Goal: Task Accomplishment & Management: Use online tool/utility

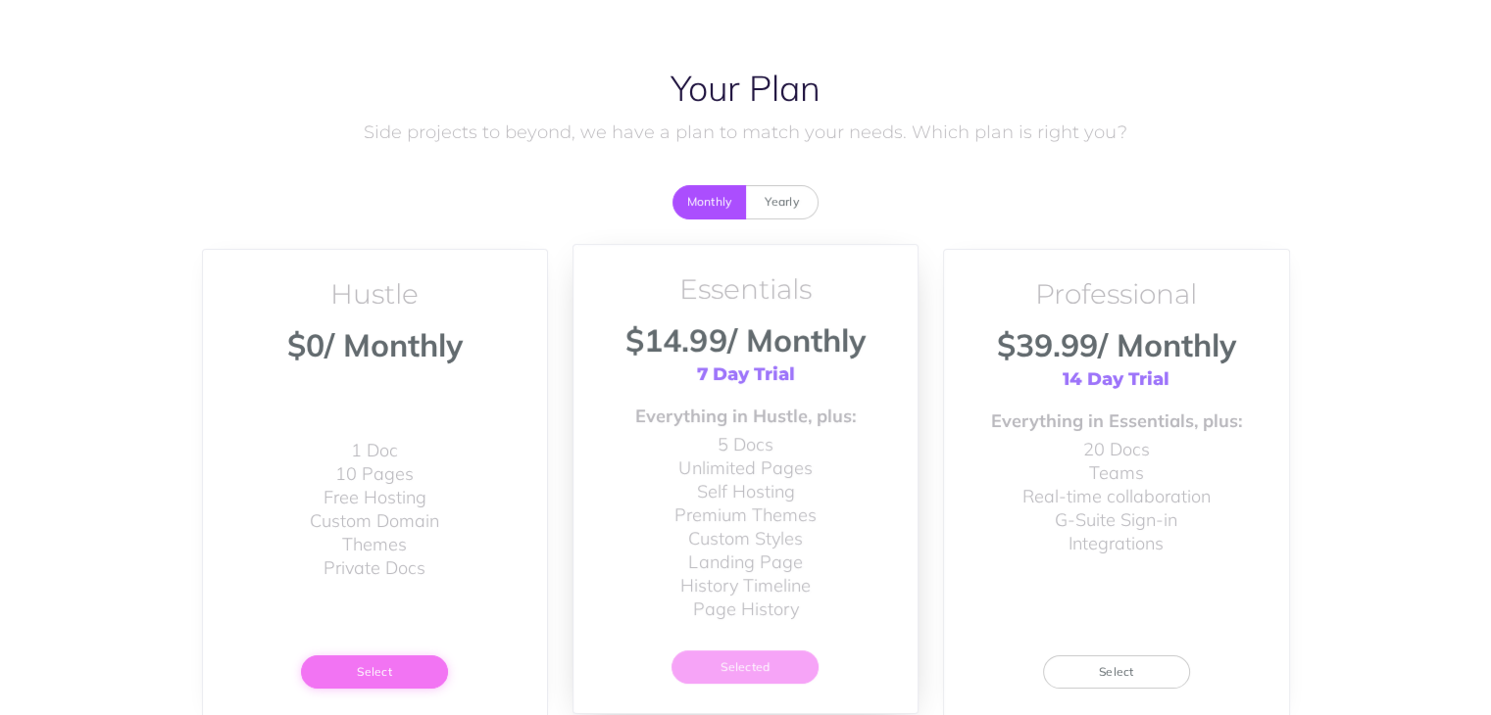
click at [368, 676] on button "Select" at bounding box center [374, 672] width 147 height 33
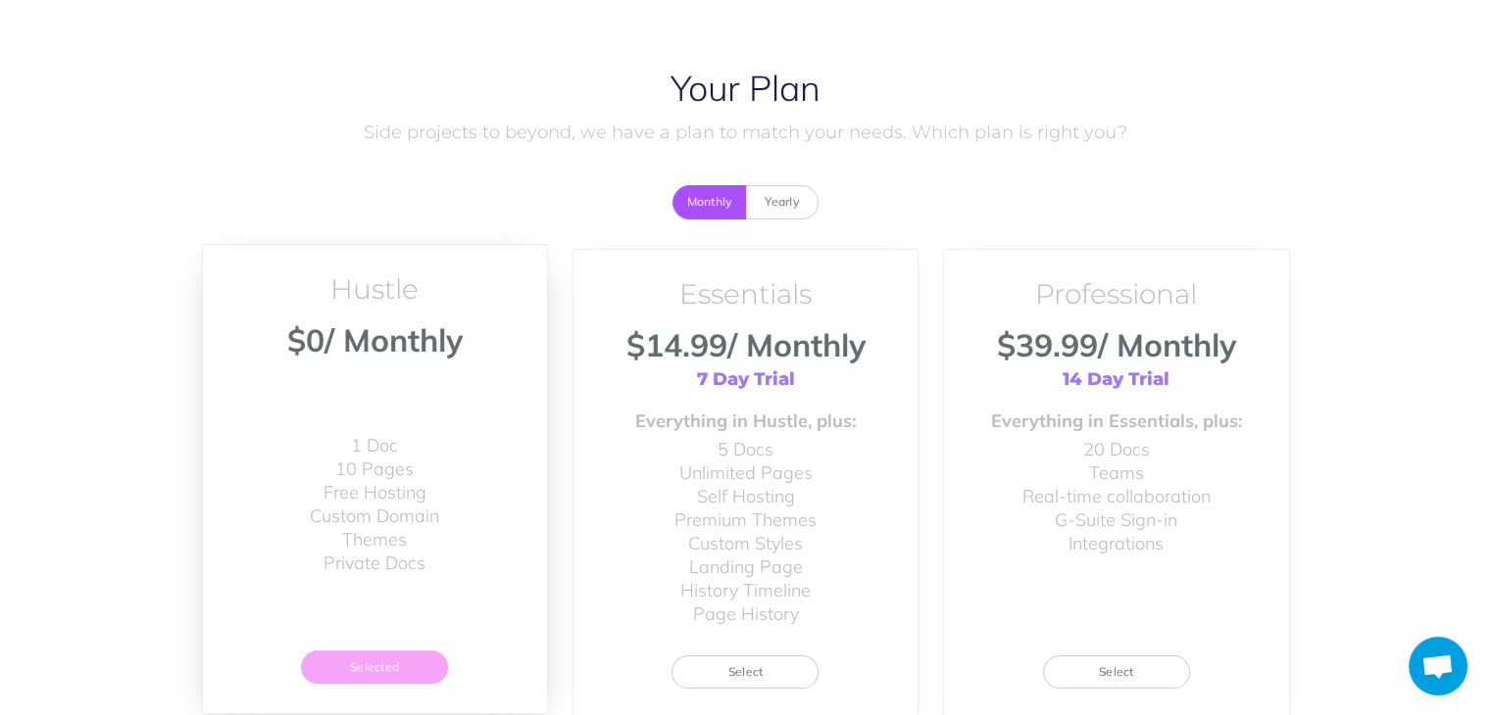
scroll to position [172, 0]
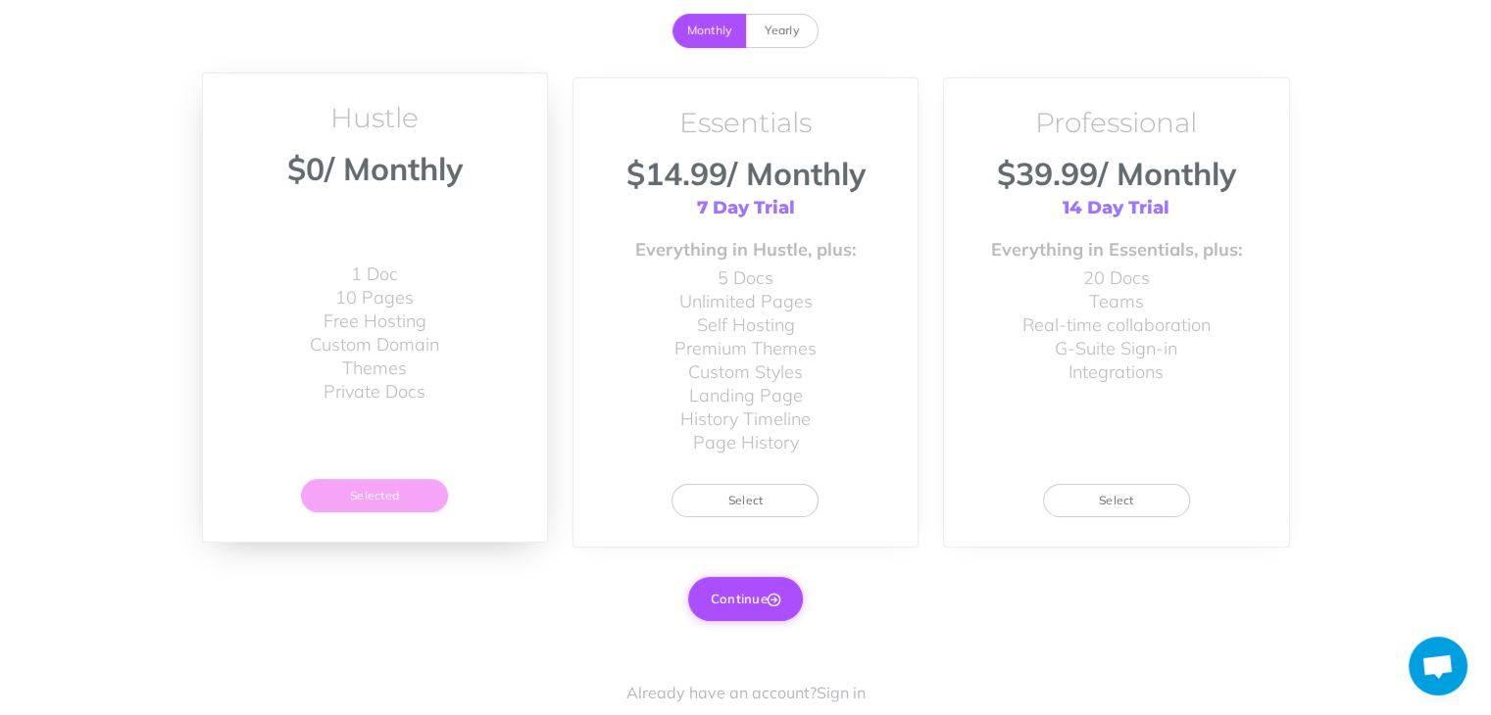
click at [729, 603] on button "Continue" at bounding box center [745, 598] width 115 height 43
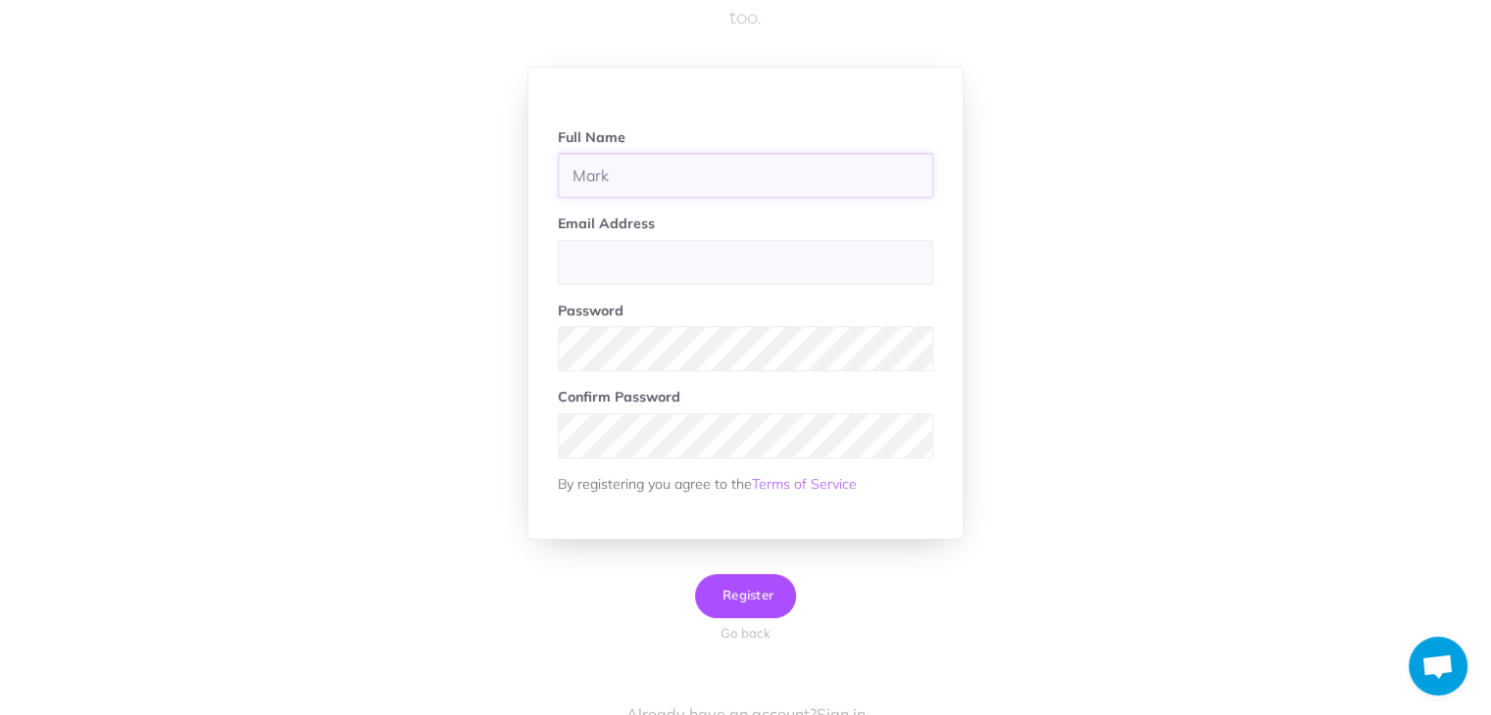
click at [697, 186] on input "Mark" at bounding box center [745, 175] width 375 height 45
type input "[PERSON_NAME]"
click at [697, 253] on input "email" at bounding box center [745, 262] width 375 height 45
paste input "mailroseanderson004@gmail.com"
type input "mailroseanderson004@gmail.com"
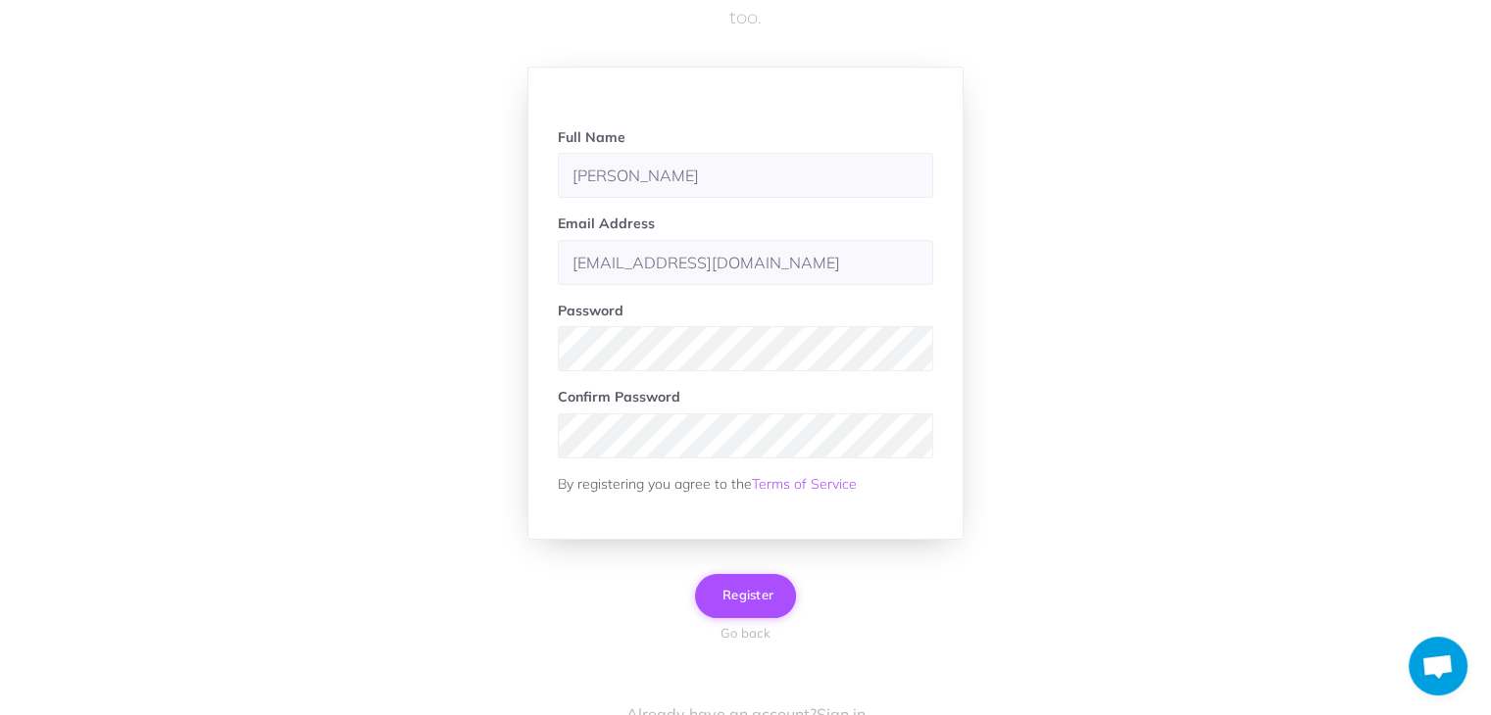
click at [754, 594] on span "Register" at bounding box center [745, 595] width 56 height 16
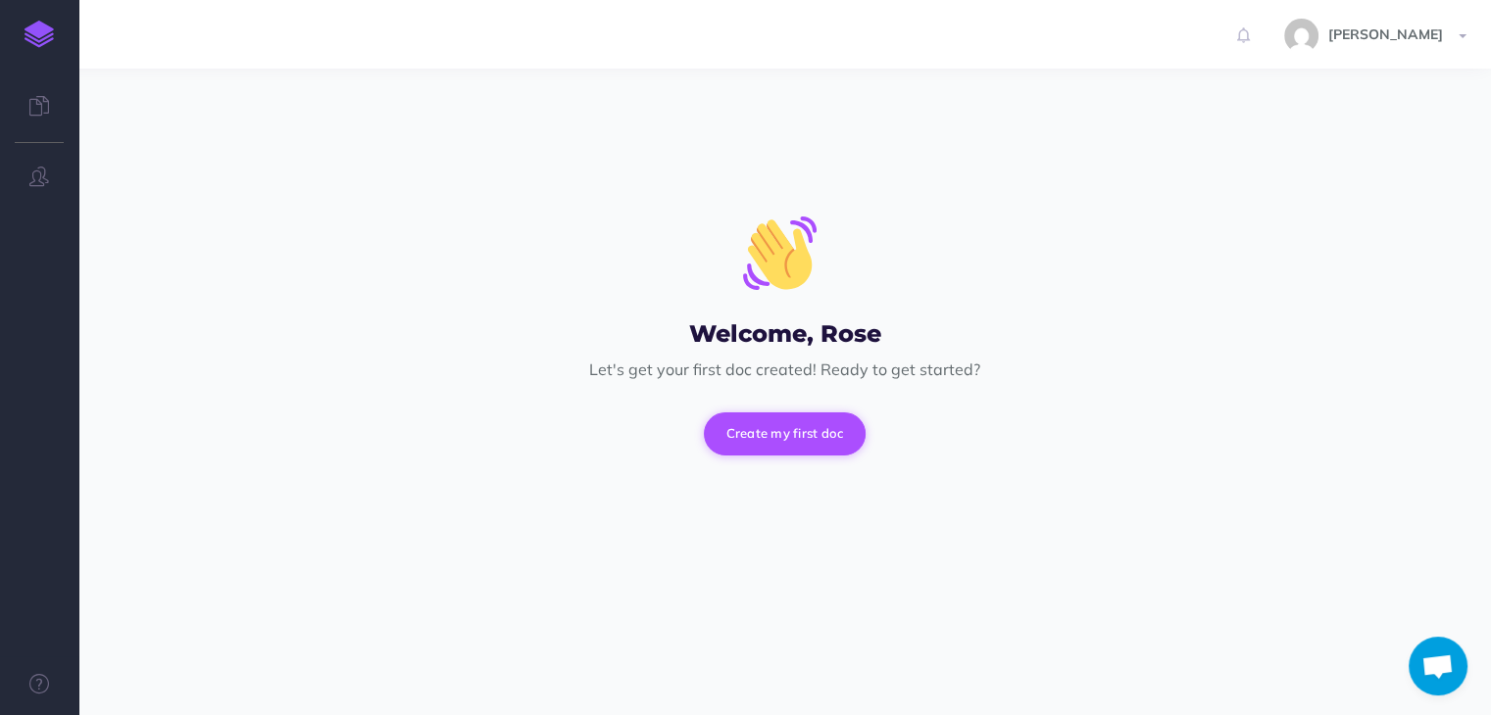
click at [782, 439] on button "Create my first doc" at bounding box center [785, 434] width 163 height 43
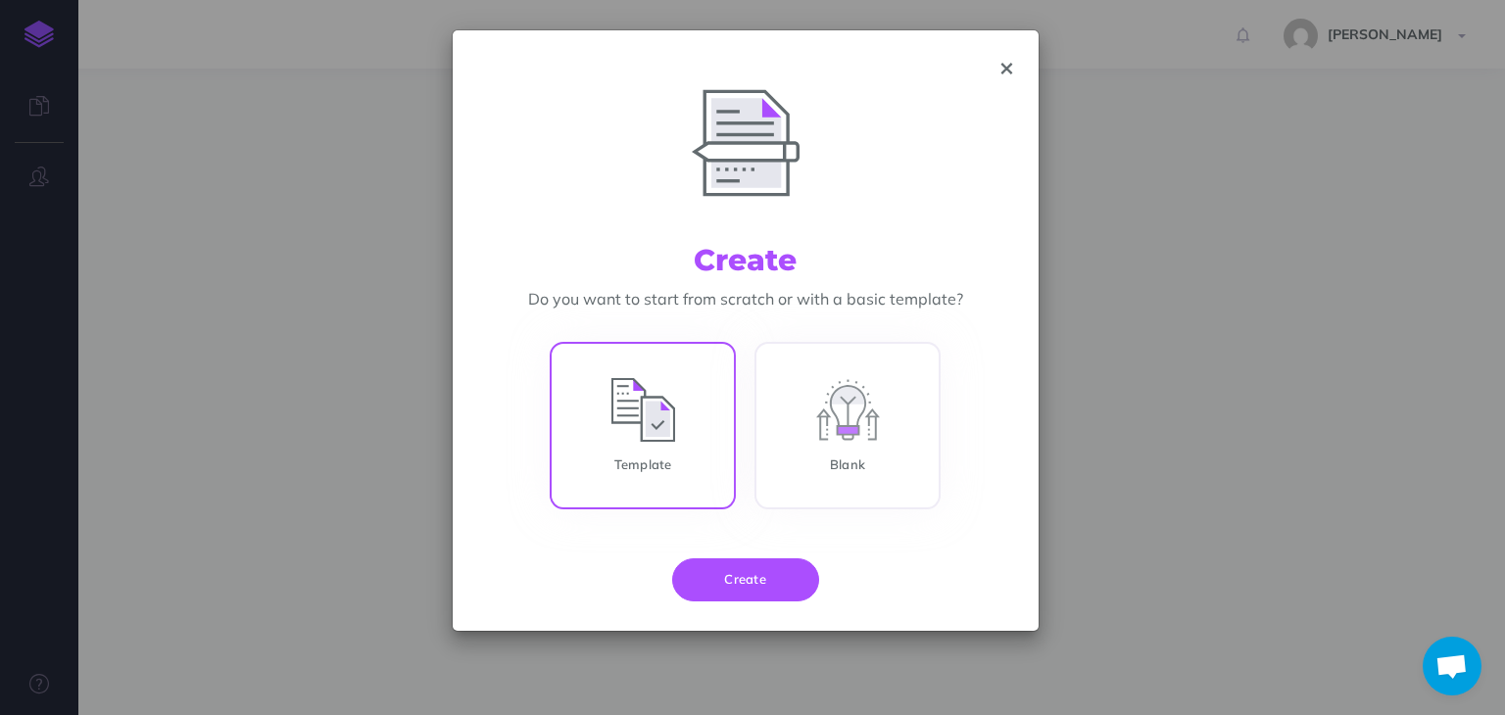
click at [663, 433] on input "Template" at bounding box center [643, 430] width 186 height 168
radio input "true"
click at [840, 431] on input "Blank" at bounding box center [848, 430] width 186 height 168
radio input "true"
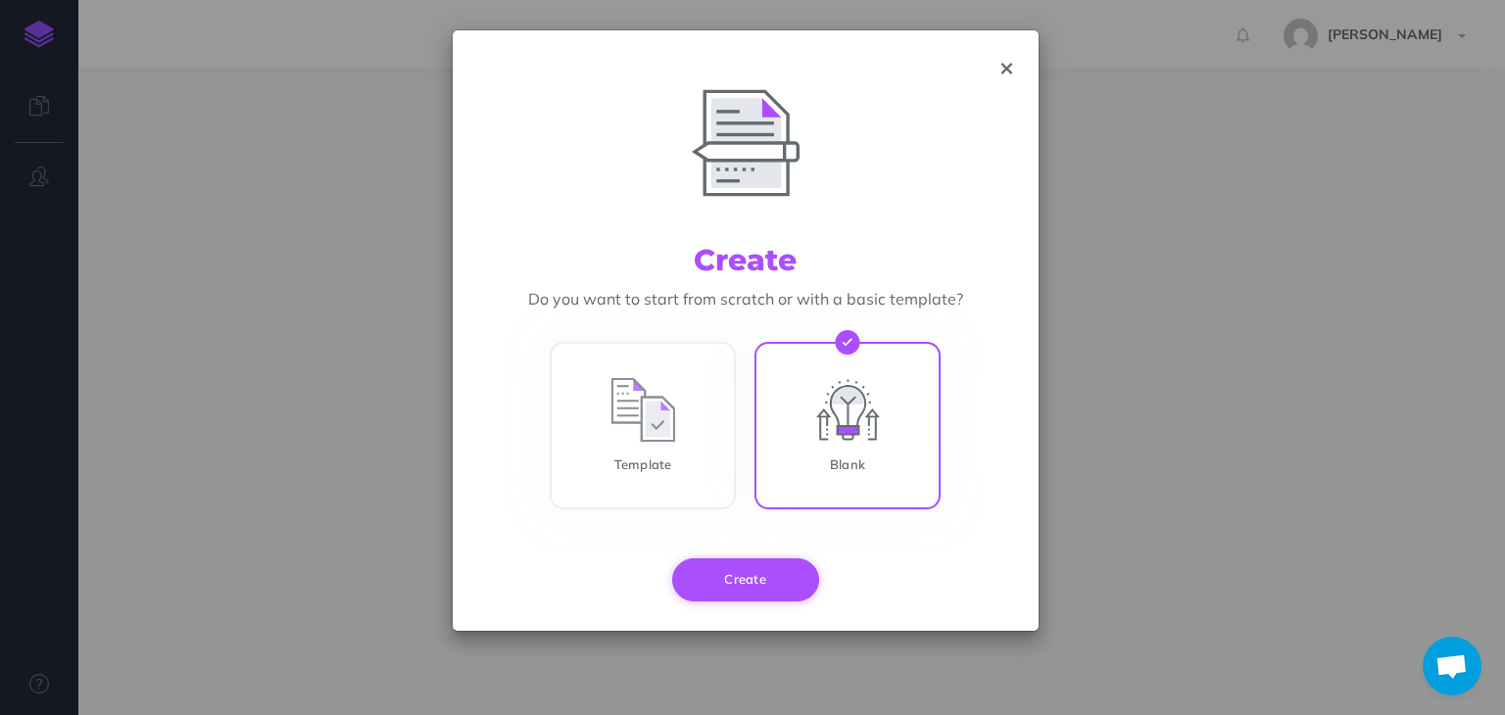
click at [753, 577] on button "Create" at bounding box center [745, 580] width 147 height 43
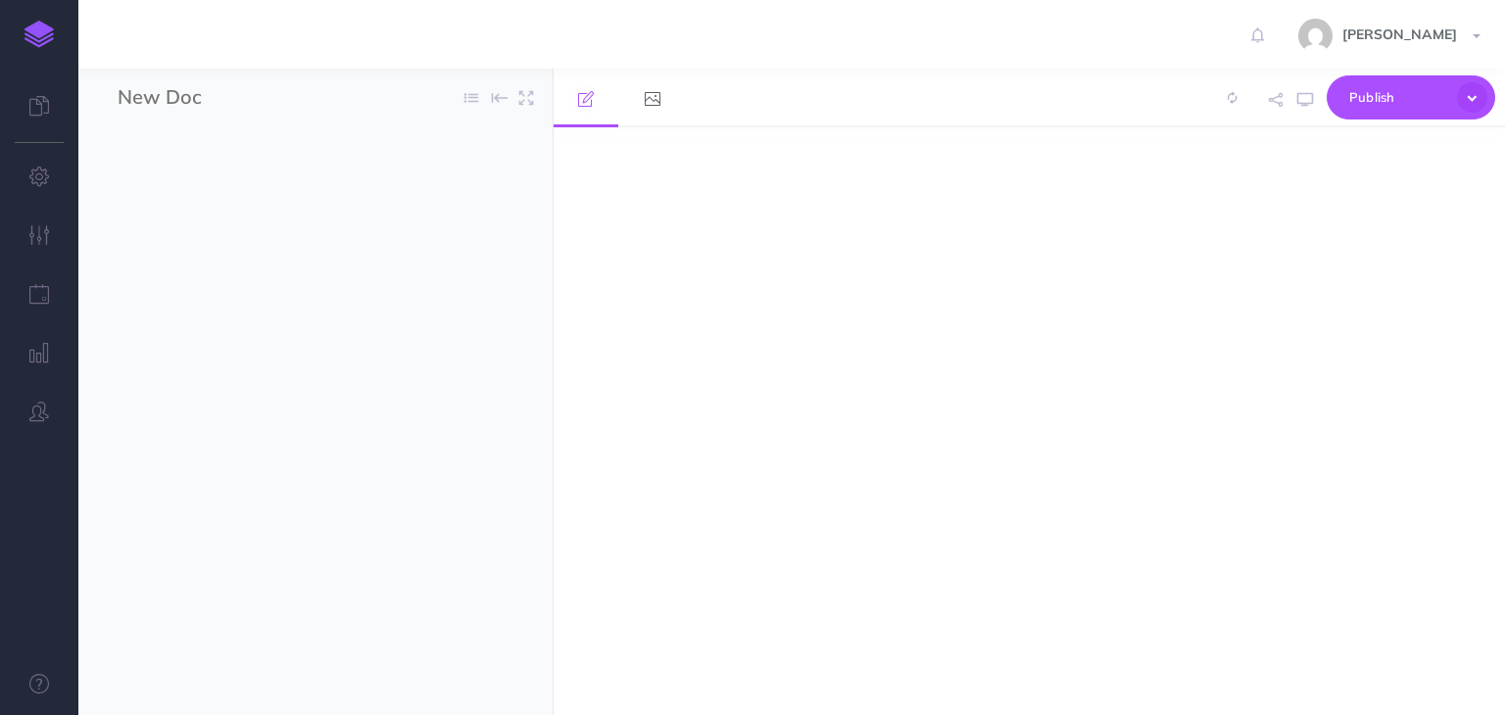
select select "null"
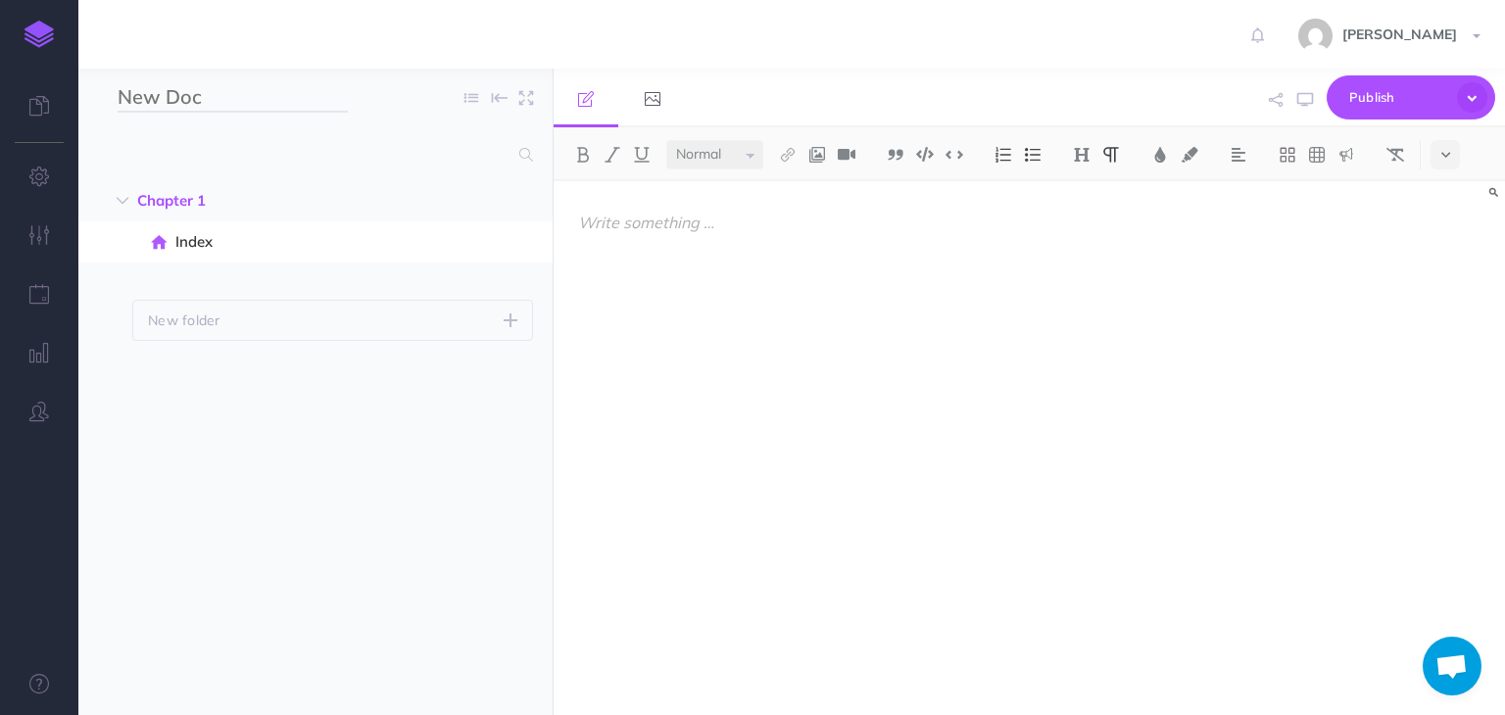
click at [192, 103] on input "New Doc" at bounding box center [233, 97] width 230 height 29
paste input "Install My Canon Printer Drivers and Software in My Computer without CD & Conne…"
type input "Install My Canon Printer Drivers and Software in My Computer without CD & Conne…"
click at [414, 146] on input "text" at bounding box center [313, 154] width 390 height 35
click at [733, 380] on div at bounding box center [886, 438] width 665 height 515
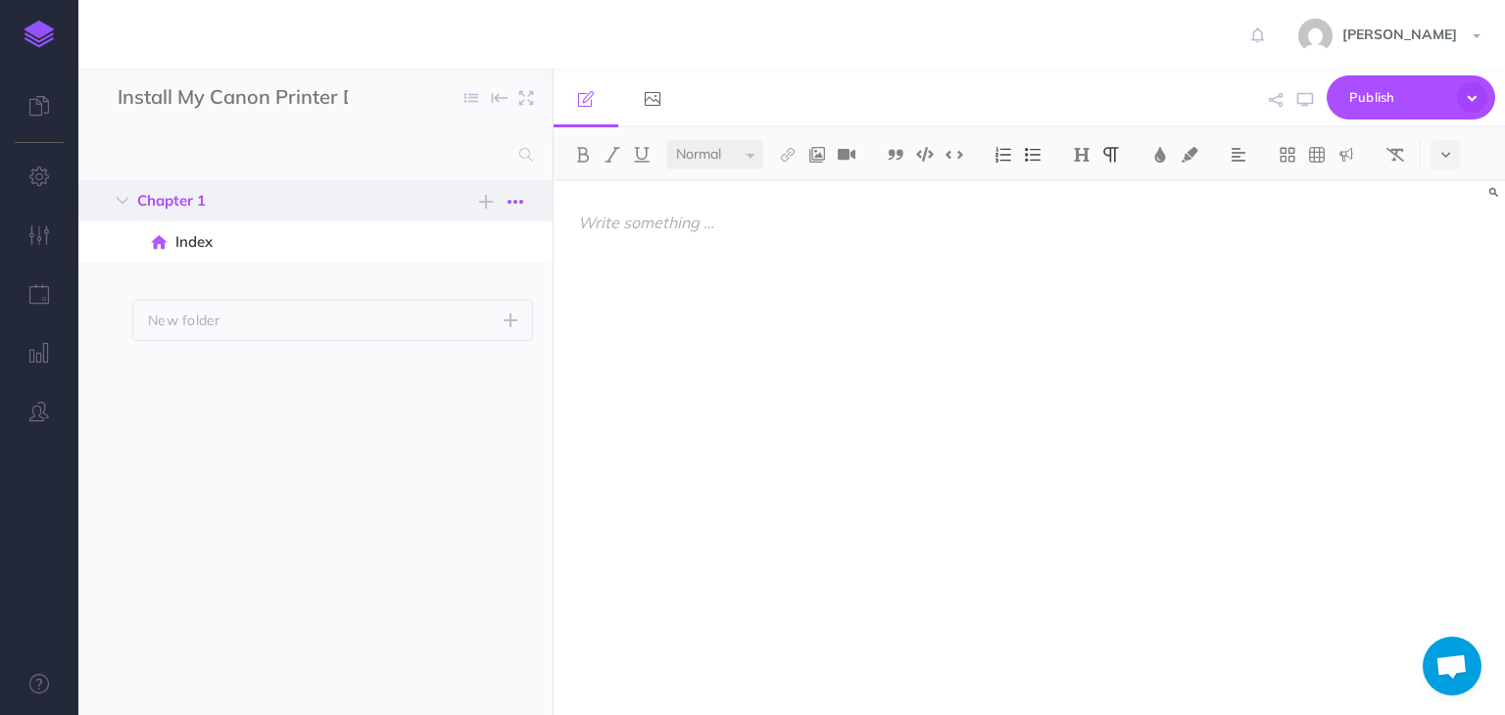
click at [515, 204] on icon "button" at bounding box center [516, 202] width 16 height 24
click at [448, 302] on link "Settings" at bounding box center [459, 300] width 147 height 32
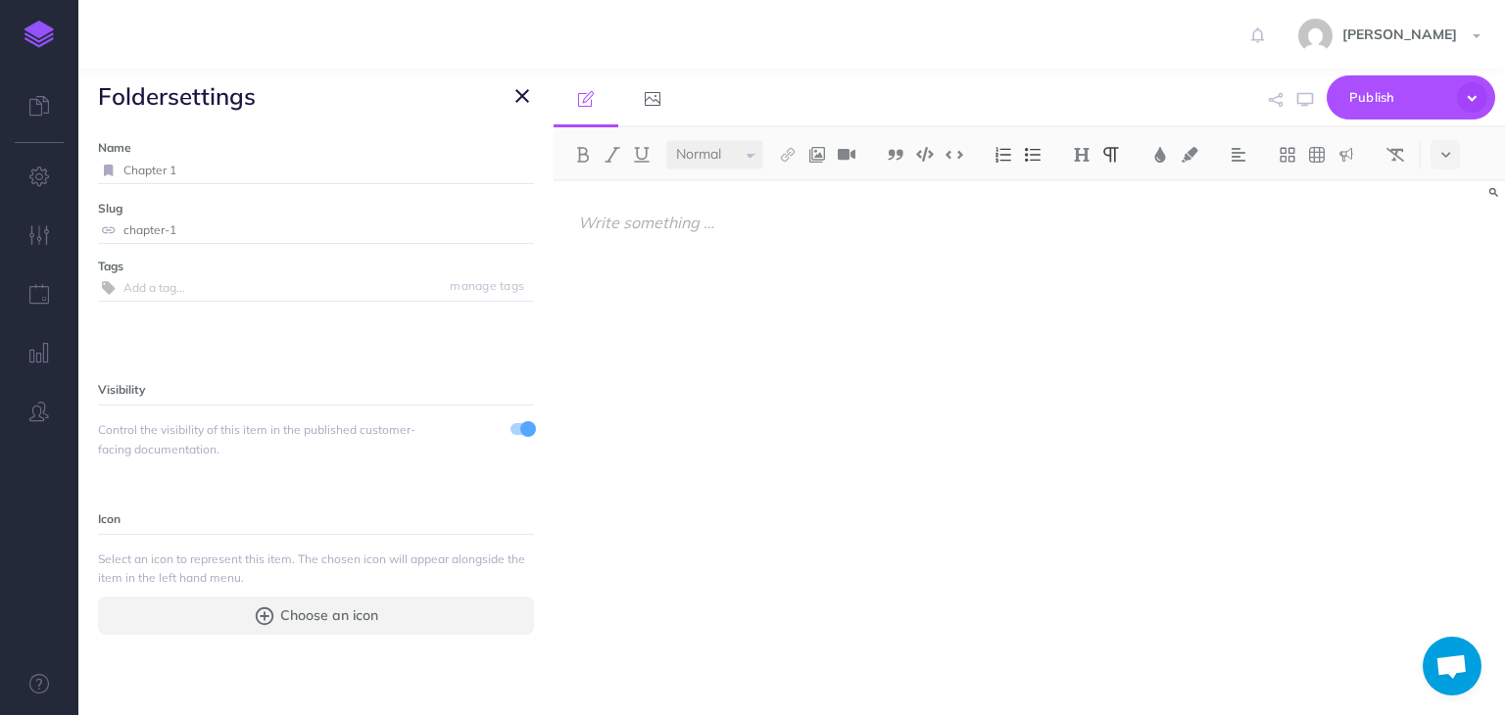
click at [279, 171] on input "Chapter 1" at bounding box center [328, 170] width 411 height 25
click at [172, 173] on input "Docoments Guide" at bounding box center [305, 170] width 364 height 25
type input "Documents Guide"
click at [233, 244] on div "Name Documents Guide Save Slug chapter-1 Save Tags manage tags Visibility Contr…" at bounding box center [315, 419] width 475 height 592
click at [219, 225] on input "chapter-1" at bounding box center [328, 230] width 411 height 25
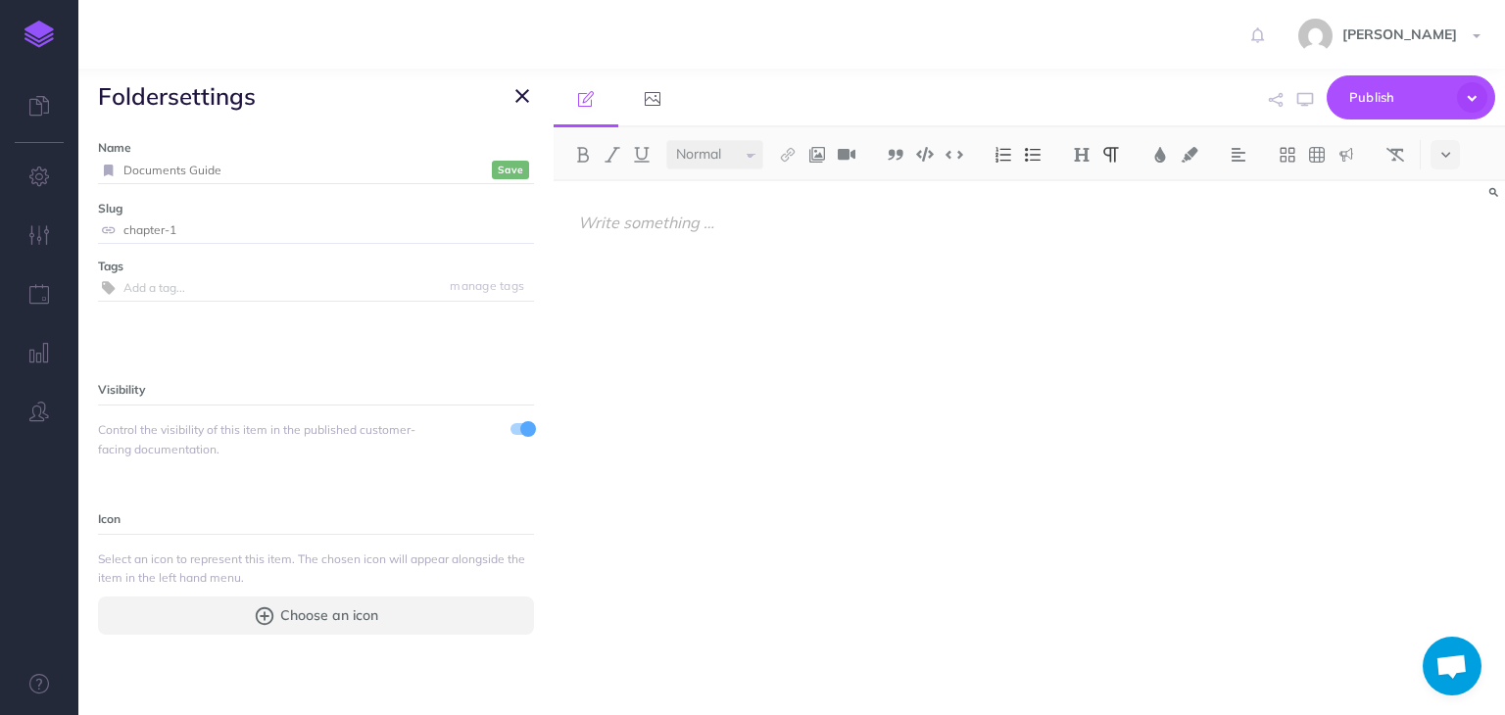
paste input "documents-guide"
type input "documents-guide"
click at [498, 231] on small "Save" at bounding box center [510, 229] width 25 height 15
click at [498, 170] on small "Save" at bounding box center [510, 170] width 25 height 15
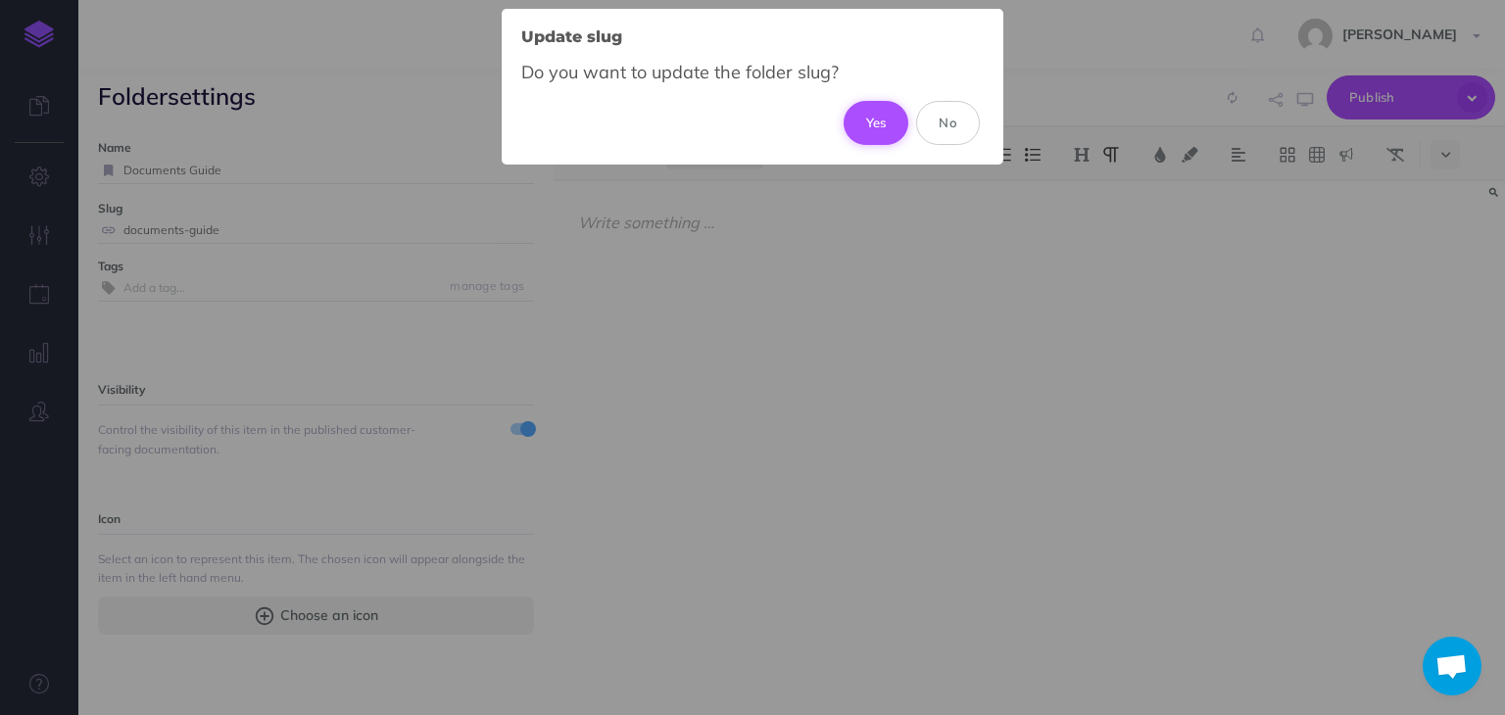
click at [874, 118] on button "Yes" at bounding box center [877, 122] width 66 height 43
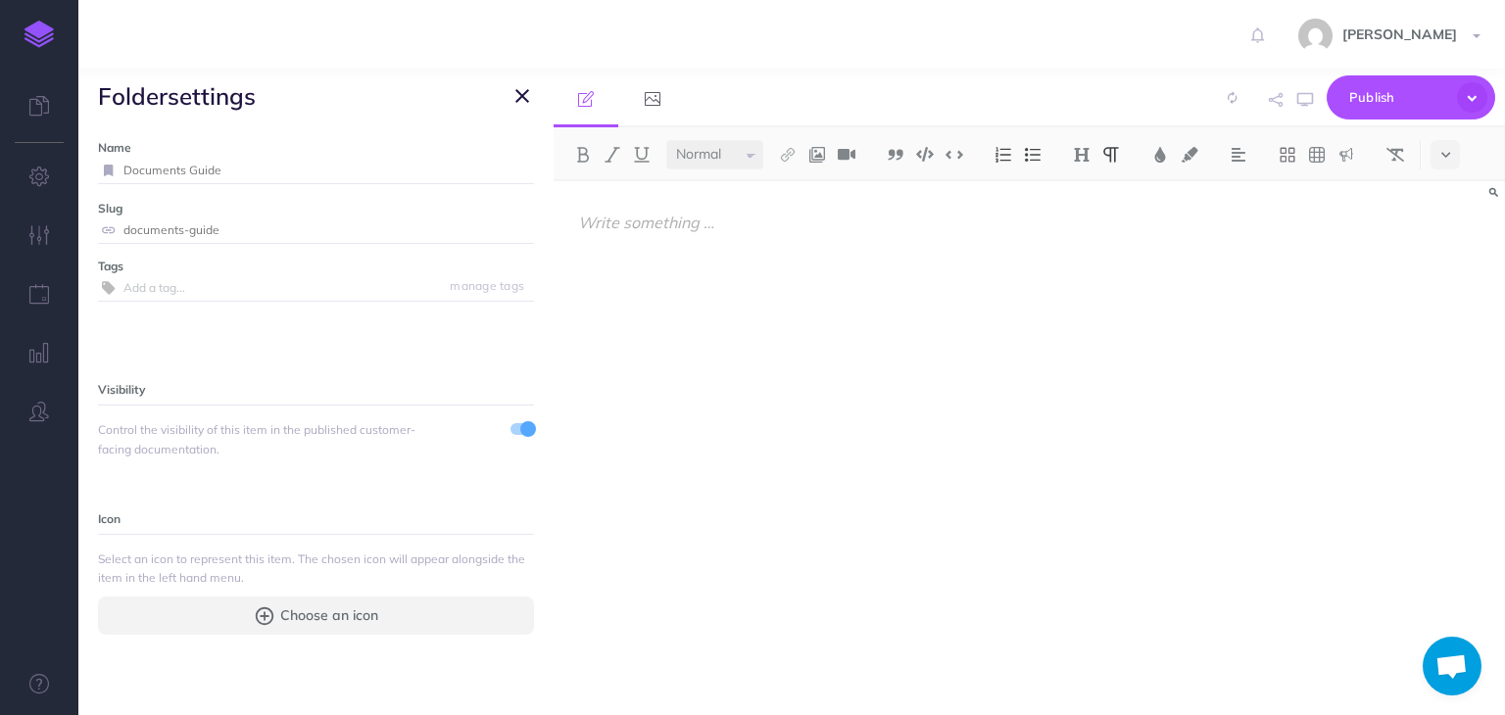
click at [516, 93] on icon "button" at bounding box center [523, 96] width 14 height 24
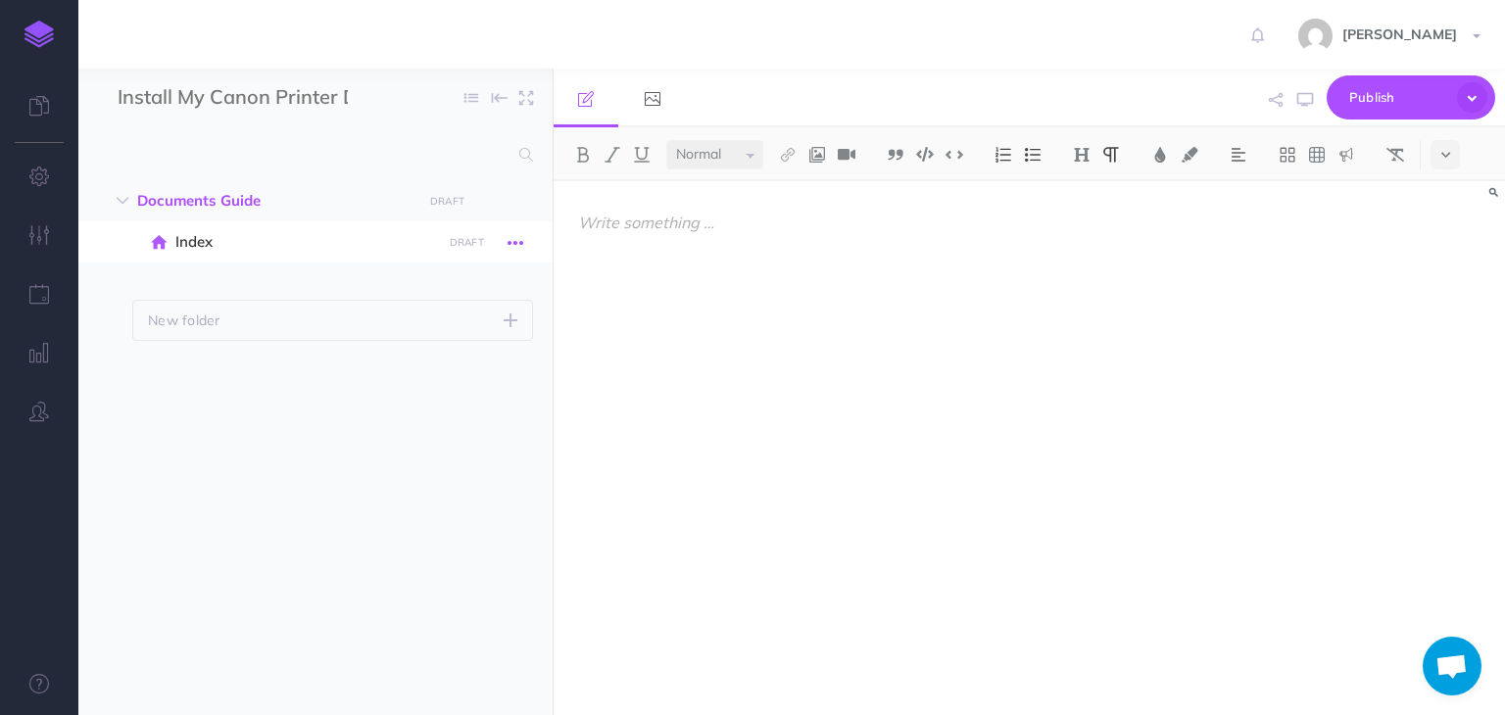
click at [514, 241] on icon "button" at bounding box center [516, 243] width 16 height 24
click at [455, 381] on link "Settings" at bounding box center [459, 375] width 147 height 32
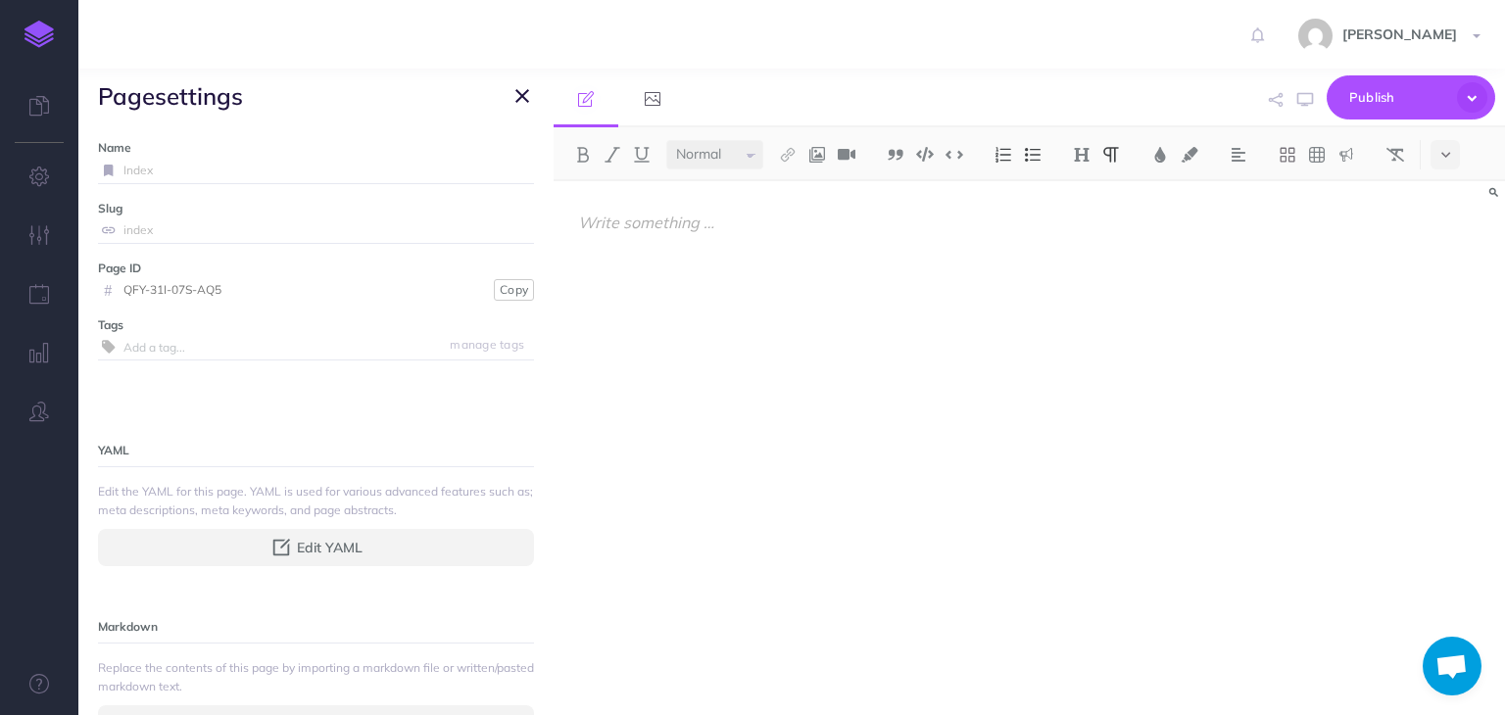
click at [163, 166] on input "Index" at bounding box center [328, 170] width 411 height 25
click at [172, 225] on input "index" at bounding box center [328, 230] width 411 height 25
click at [210, 288] on input "QFY-31I-07S-AQ5" at bounding box center [306, 289] width 366 height 25
click at [245, 287] on input "QFY-31I-07S-AQ5" at bounding box center [306, 289] width 366 height 25
click at [529, 101] on button "button" at bounding box center [523, 96] width 24 height 24
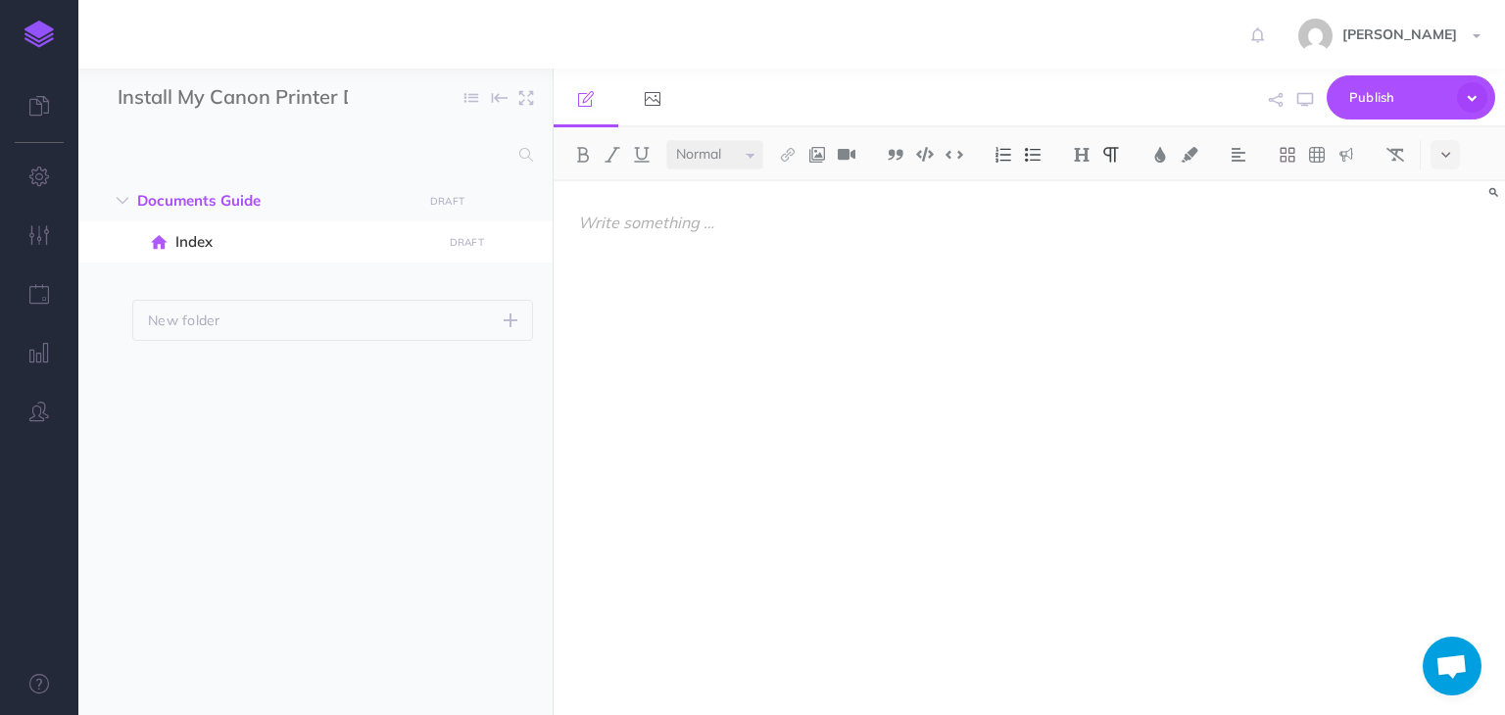
click at [658, 215] on p at bounding box center [886, 223] width 616 height 24
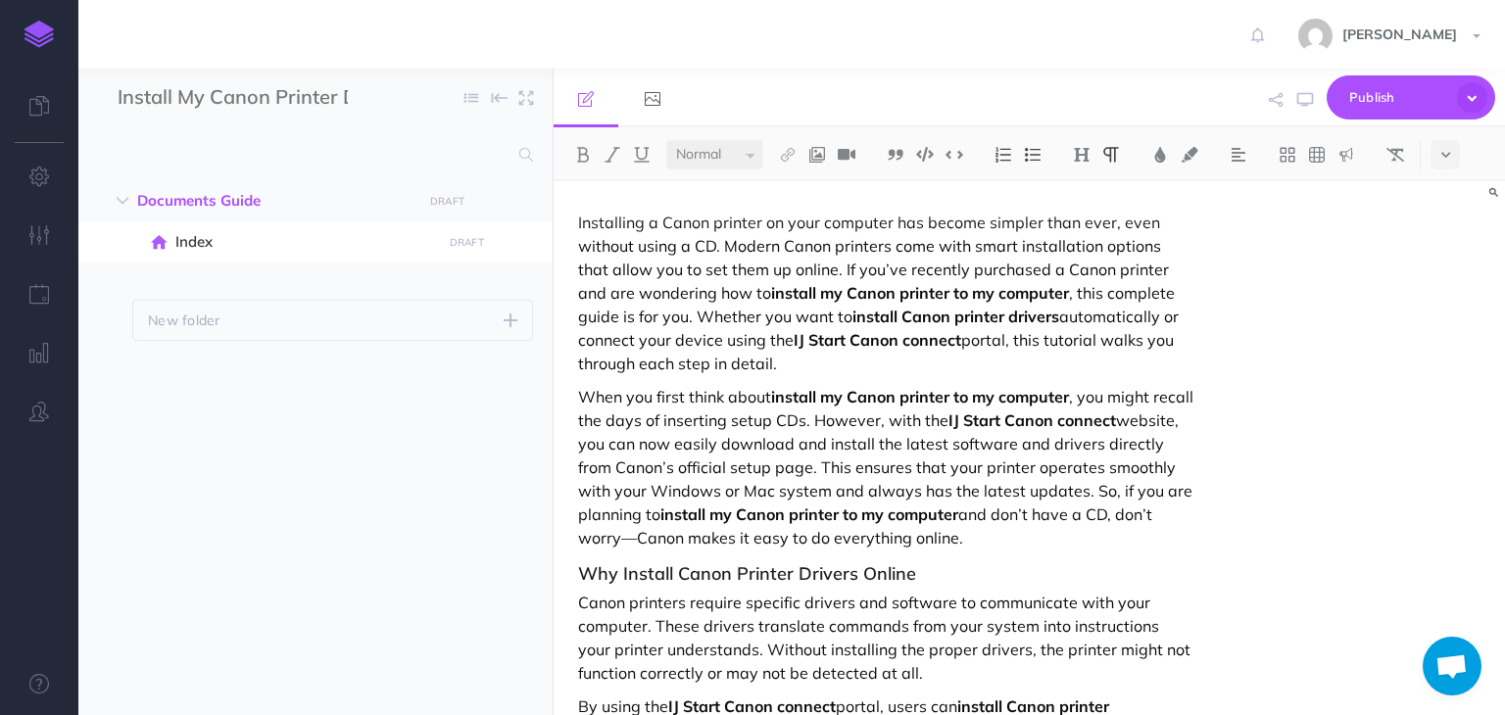
scroll to position [3643, 0]
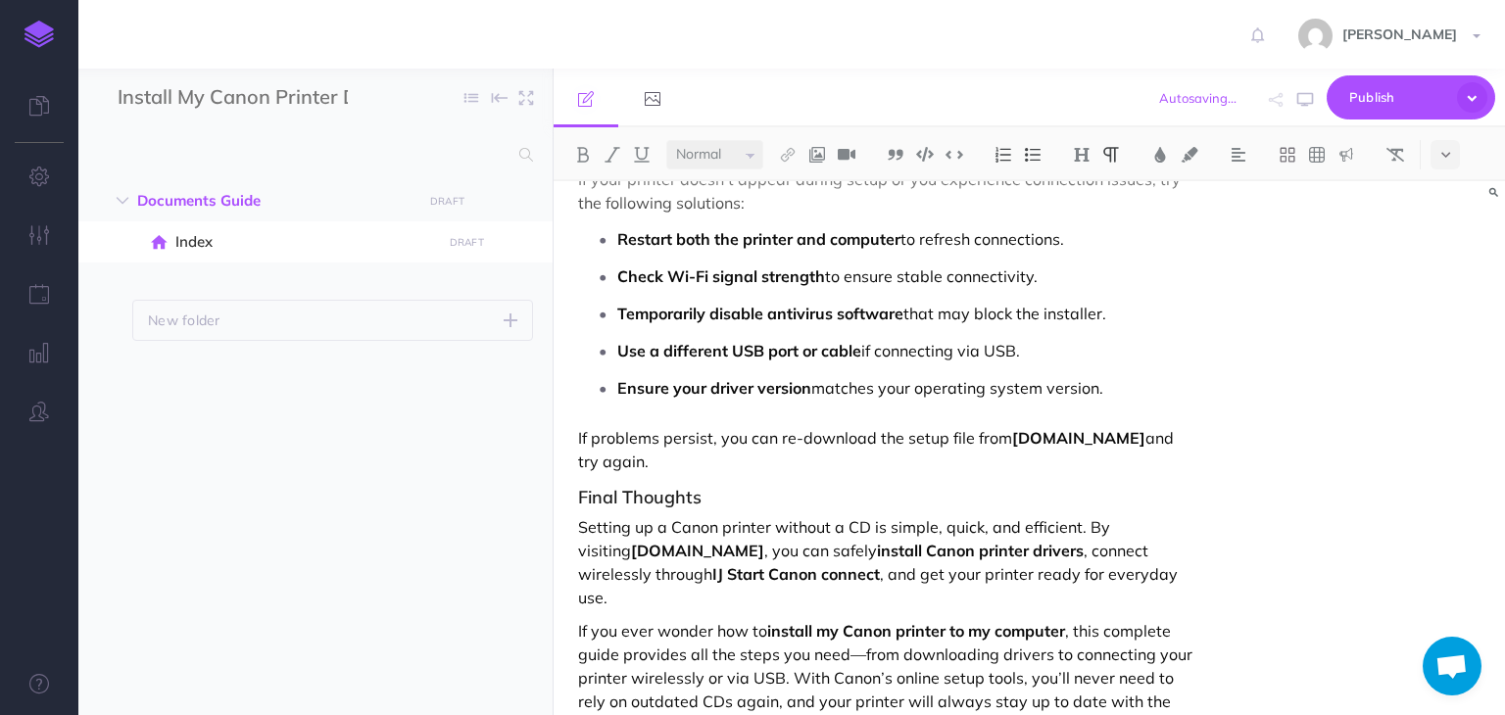
click at [1504, 367] on div "Installing a Canon printer on your computer has become simpler than ever, even …" at bounding box center [1030, 448] width 952 height 534
drag, startPoint x: 1501, startPoint y: 617, endPoint x: 1425, endPoint y: 300, distance: 326.6
click at [1425, 300] on div "Installing a Canon printer on your computer has become simpler than ever, even …" at bounding box center [1030, 448] width 952 height 534
click at [1035, 291] on ul "Restart both the printer and computer to refresh connections. Check Wi-Fi signa…" at bounding box center [891, 313] width 607 height 178
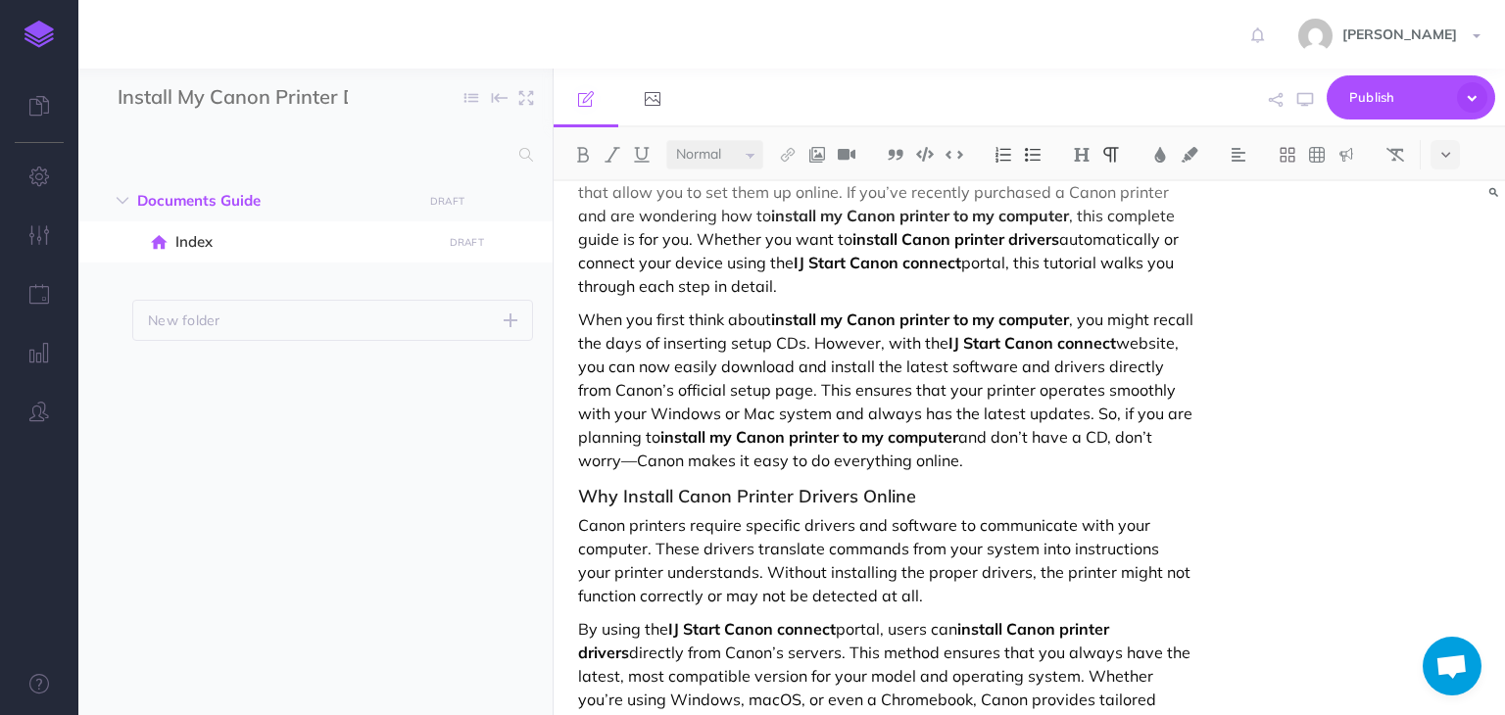
scroll to position [30, 0]
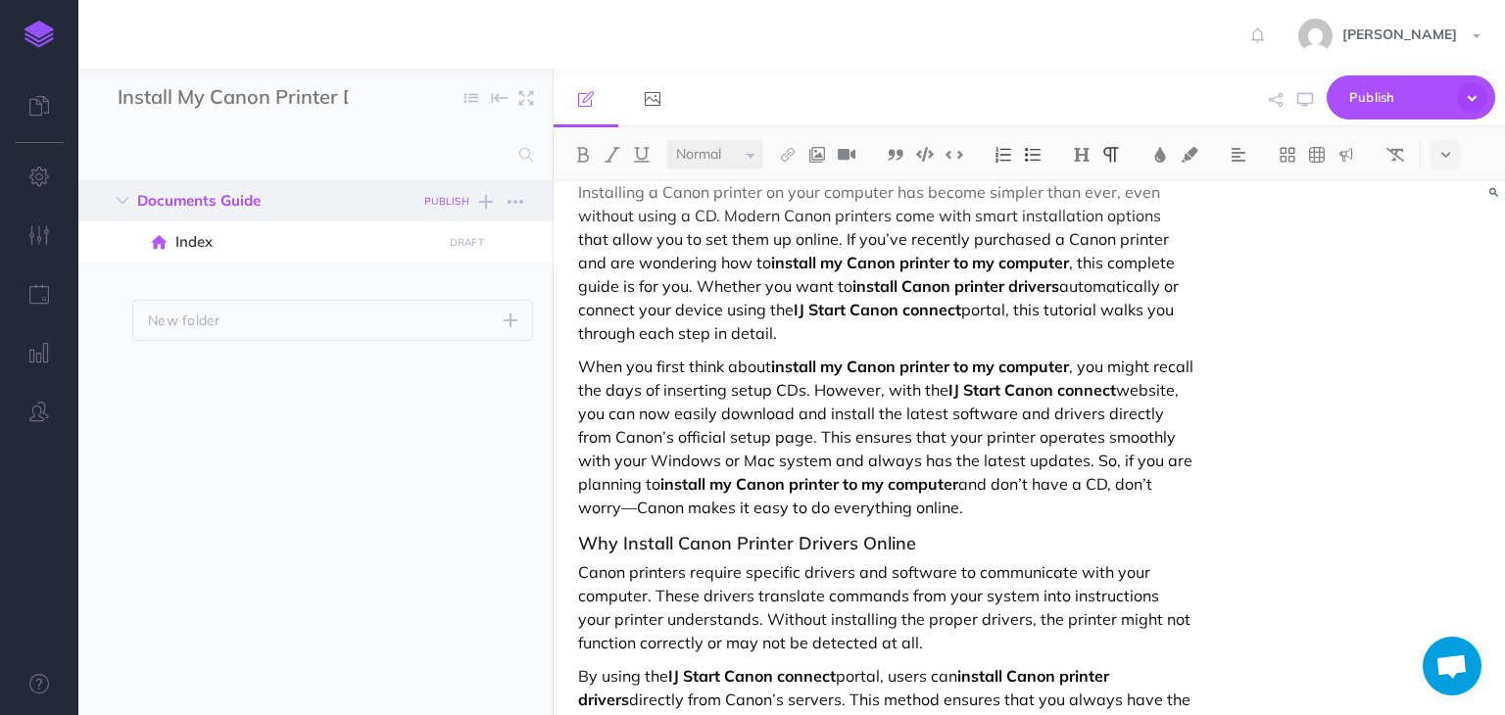
click at [443, 197] on small "PUBLISH" at bounding box center [446, 201] width 45 height 13
click at [427, 368] on button "Publish" at bounding box center [430, 368] width 64 height 33
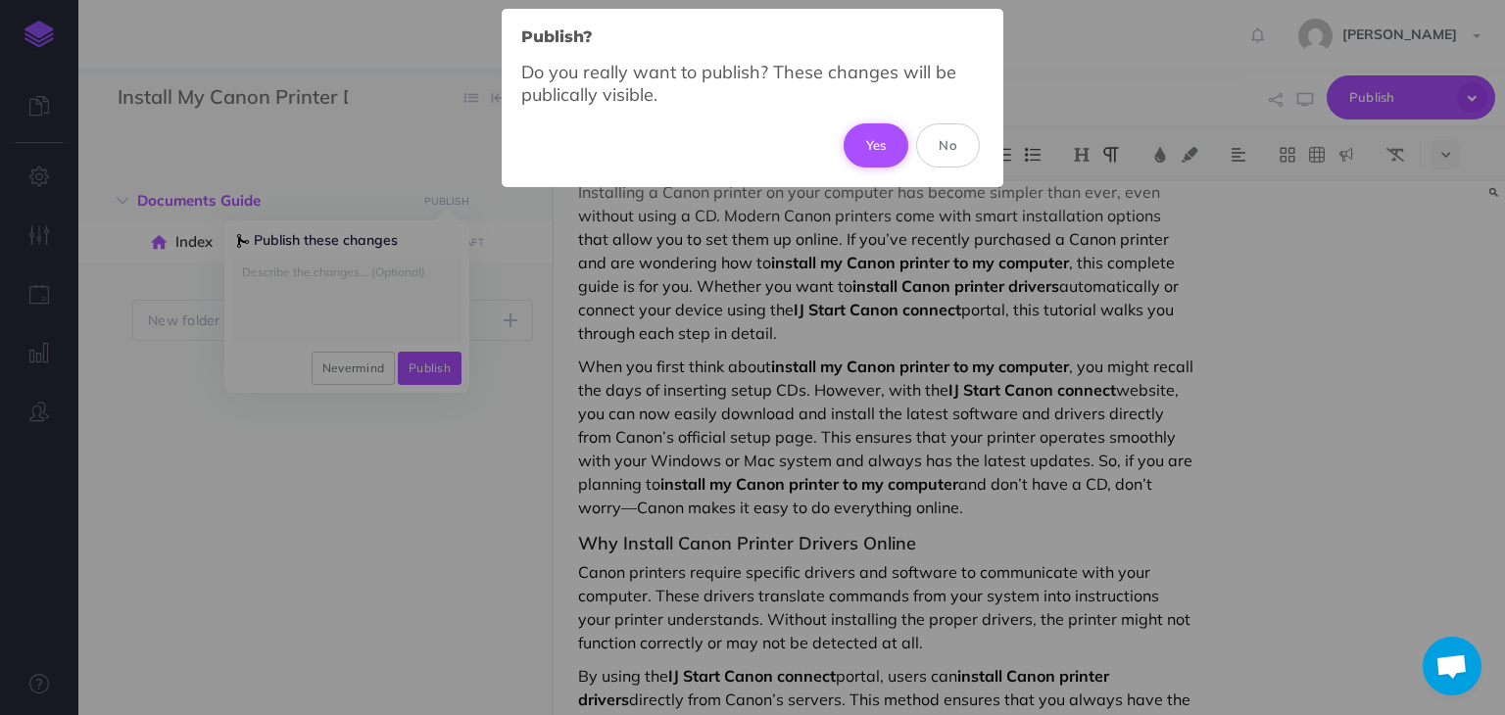
click at [883, 151] on button "Yes" at bounding box center [877, 144] width 66 height 43
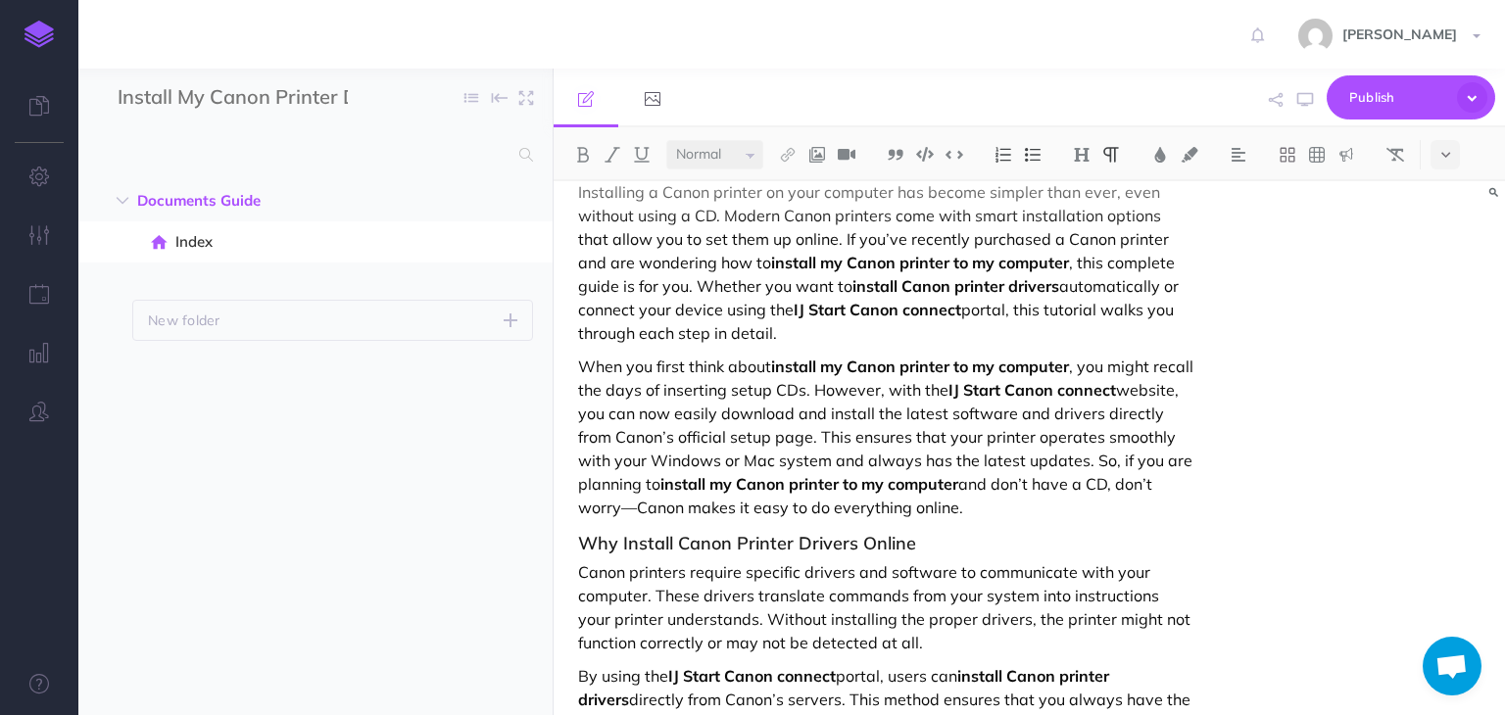
click at [781, 236] on p "Installing a Canon printer on your computer has become simpler than ever, even …" at bounding box center [886, 262] width 616 height 165
drag, startPoint x: 715, startPoint y: 262, endPoint x: 1015, endPoint y: 262, distance: 299.9
click at [1015, 262] on p "Installing a Canon printer on your computer has become simpler than ever, even …" at bounding box center [886, 262] width 616 height 165
click at [795, 157] on img at bounding box center [788, 155] width 18 height 16
click at [788, 195] on icon at bounding box center [788, 189] width 16 height 14
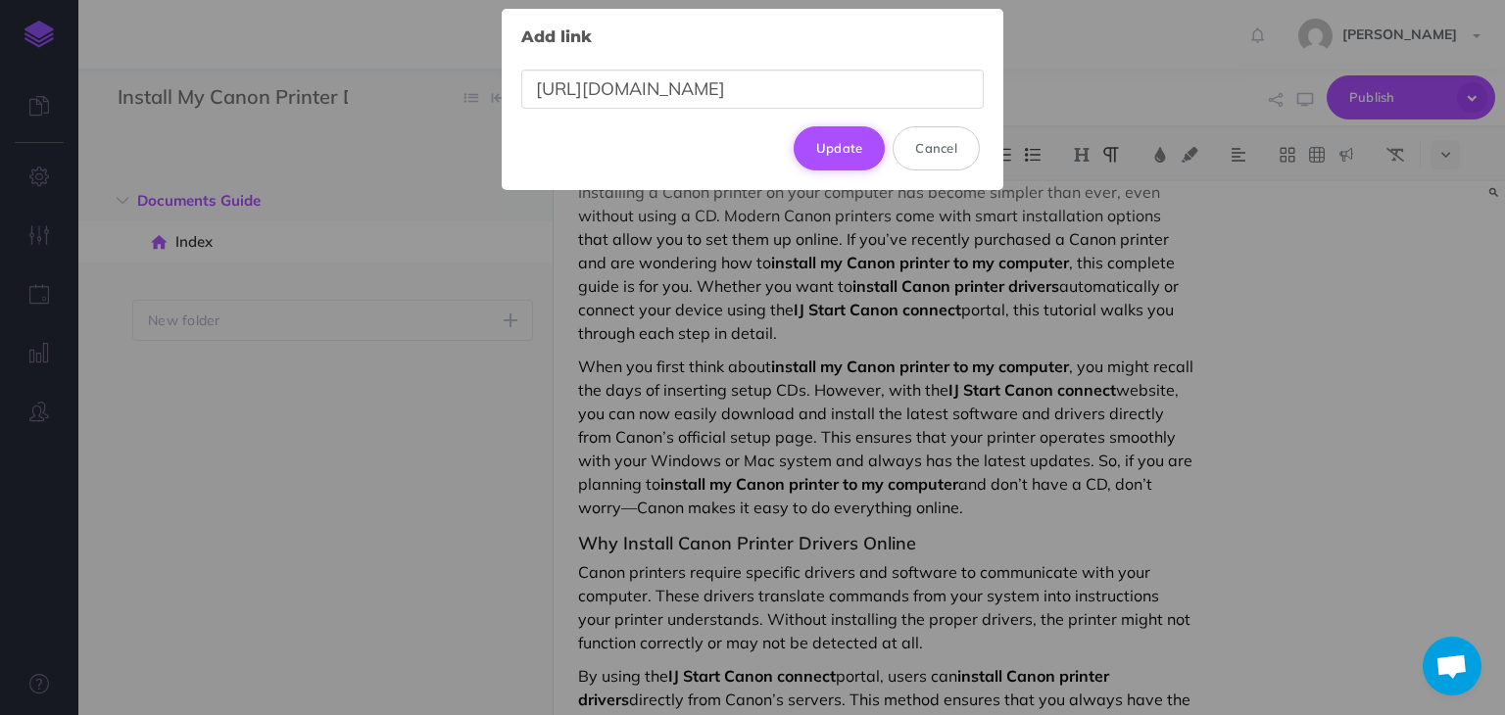
type input "https://canondesk.hostlink.click/"
click at [835, 150] on button "Update" at bounding box center [840, 147] width 92 height 43
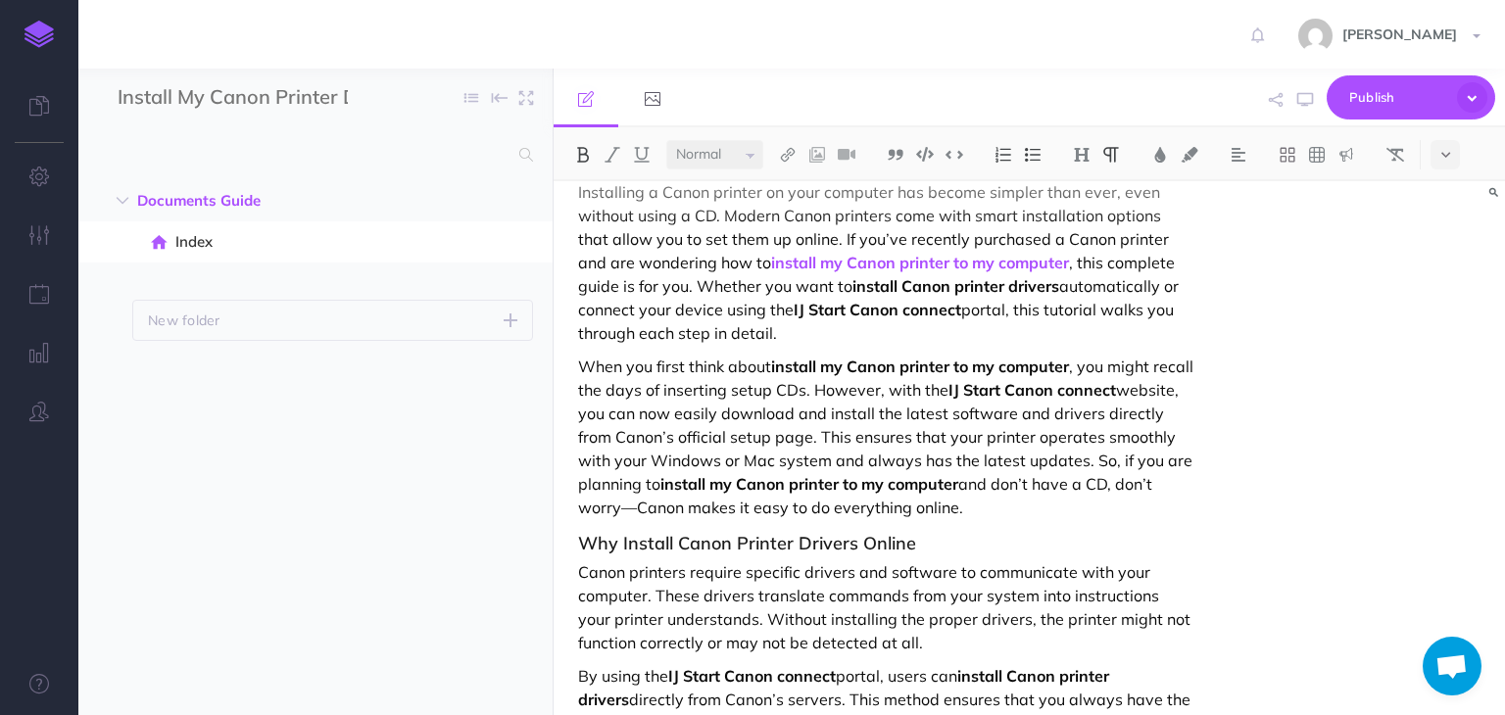
click at [981, 318] on p "Installing a Canon printer on your computer has become simpler than ever, even …" at bounding box center [886, 262] width 616 height 165
drag, startPoint x: 1000, startPoint y: 287, endPoint x: 795, endPoint y: 284, distance: 204.9
click at [853, 284] on strong "install Canon printer drivers" at bounding box center [956, 286] width 207 height 20
click at [721, 154] on select "Small Normal Large" at bounding box center [714, 154] width 97 height 29
click at [790, 154] on img at bounding box center [788, 155] width 18 height 16
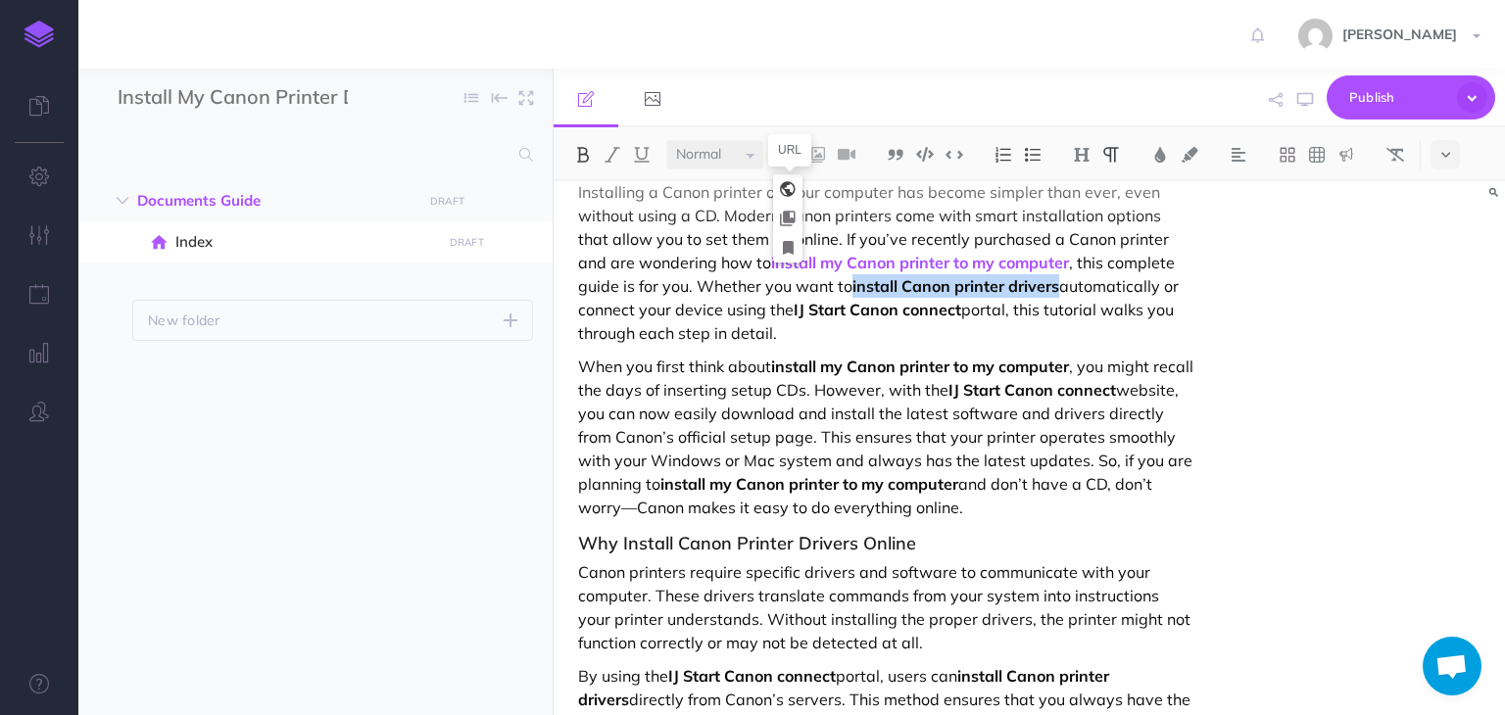
click at [782, 191] on icon at bounding box center [788, 189] width 16 height 14
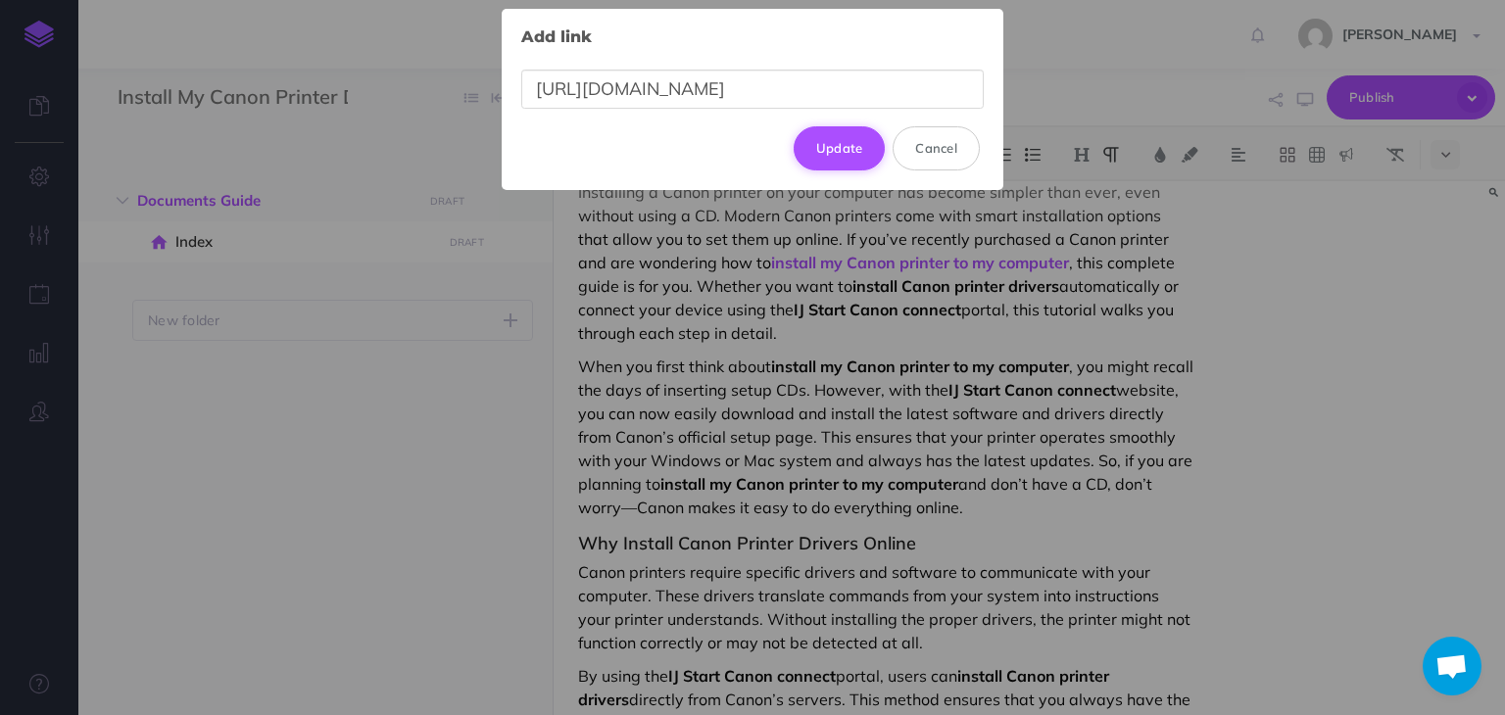
type input "https://canondesk.hostlink.click/"
click at [859, 143] on button "Update" at bounding box center [840, 147] width 92 height 43
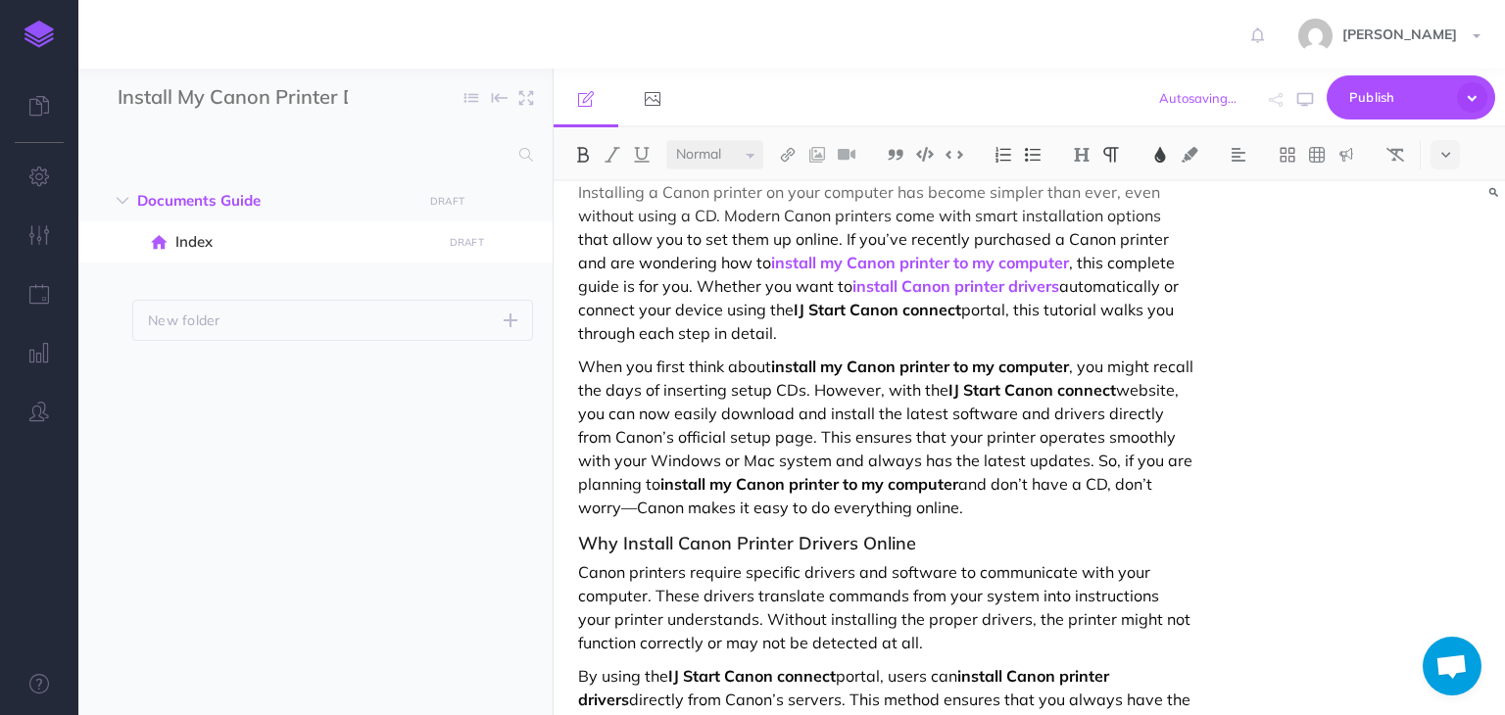
click at [1164, 157] on img at bounding box center [1161, 155] width 18 height 16
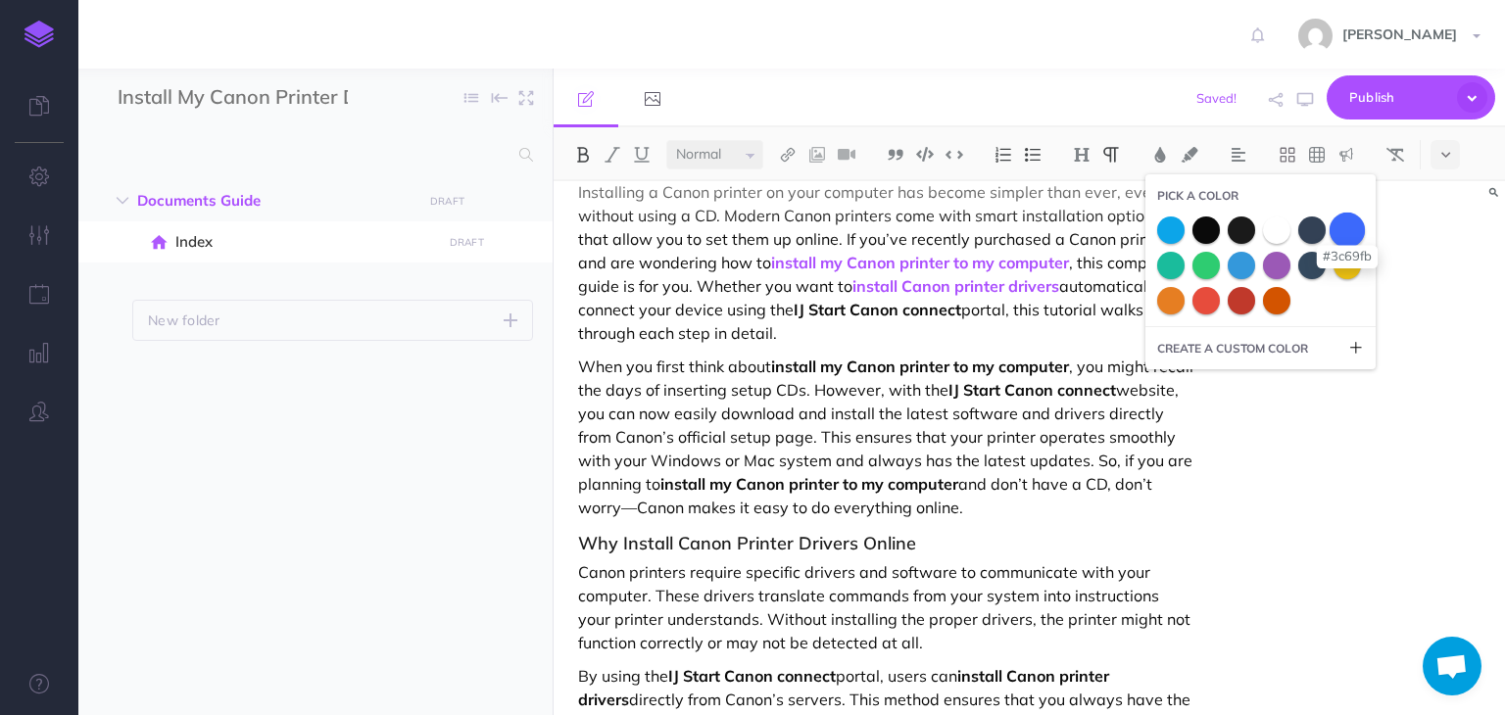
click at [1354, 228] on span at bounding box center [1347, 229] width 35 height 35
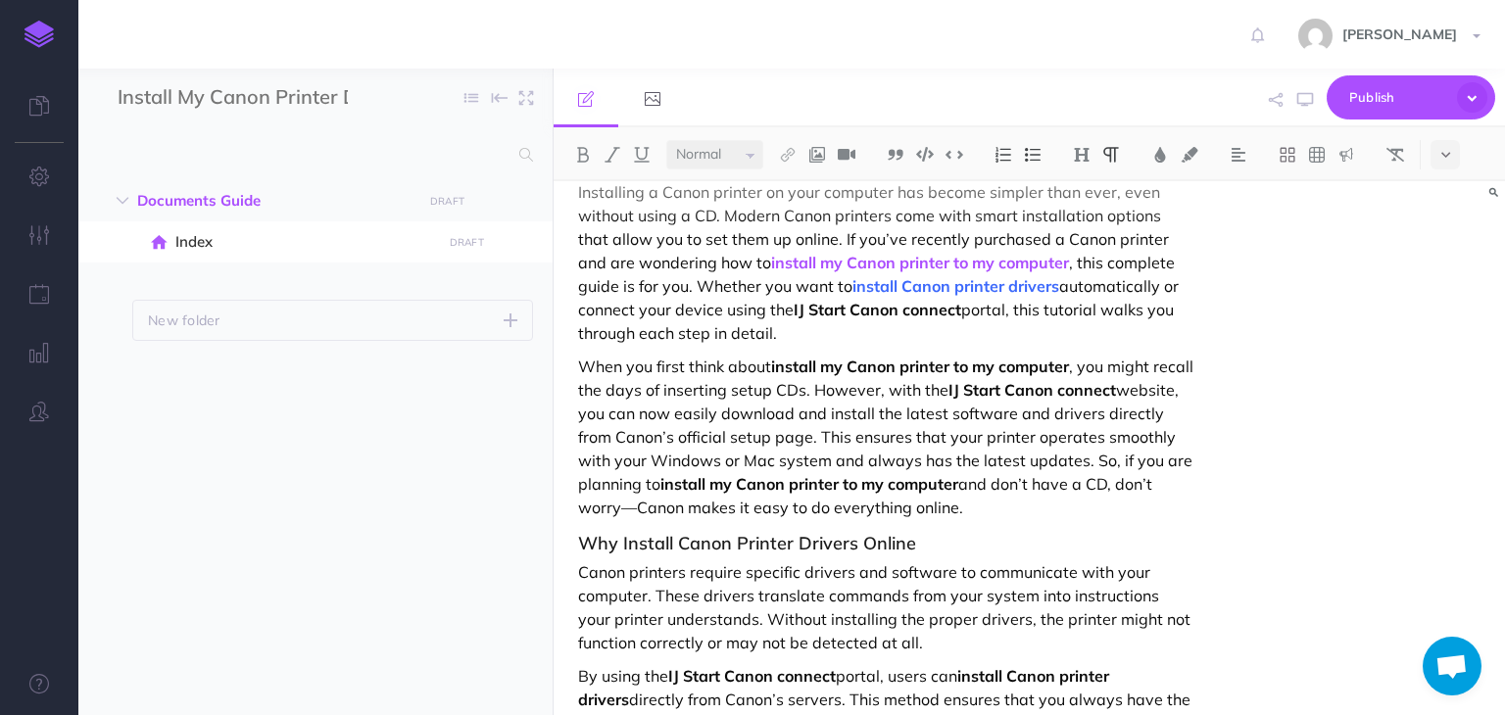
click at [1060, 269] on p "Installing a Canon printer on your computer has become simpler than ever, even …" at bounding box center [886, 262] width 616 height 165
drag, startPoint x: 1015, startPoint y: 259, endPoint x: 713, endPoint y: 259, distance: 301.9
click at [713, 259] on p "Installing a Canon printer on your computer has become simpler than ever, even …" at bounding box center [886, 262] width 616 height 165
click at [1156, 154] on img at bounding box center [1161, 155] width 18 height 16
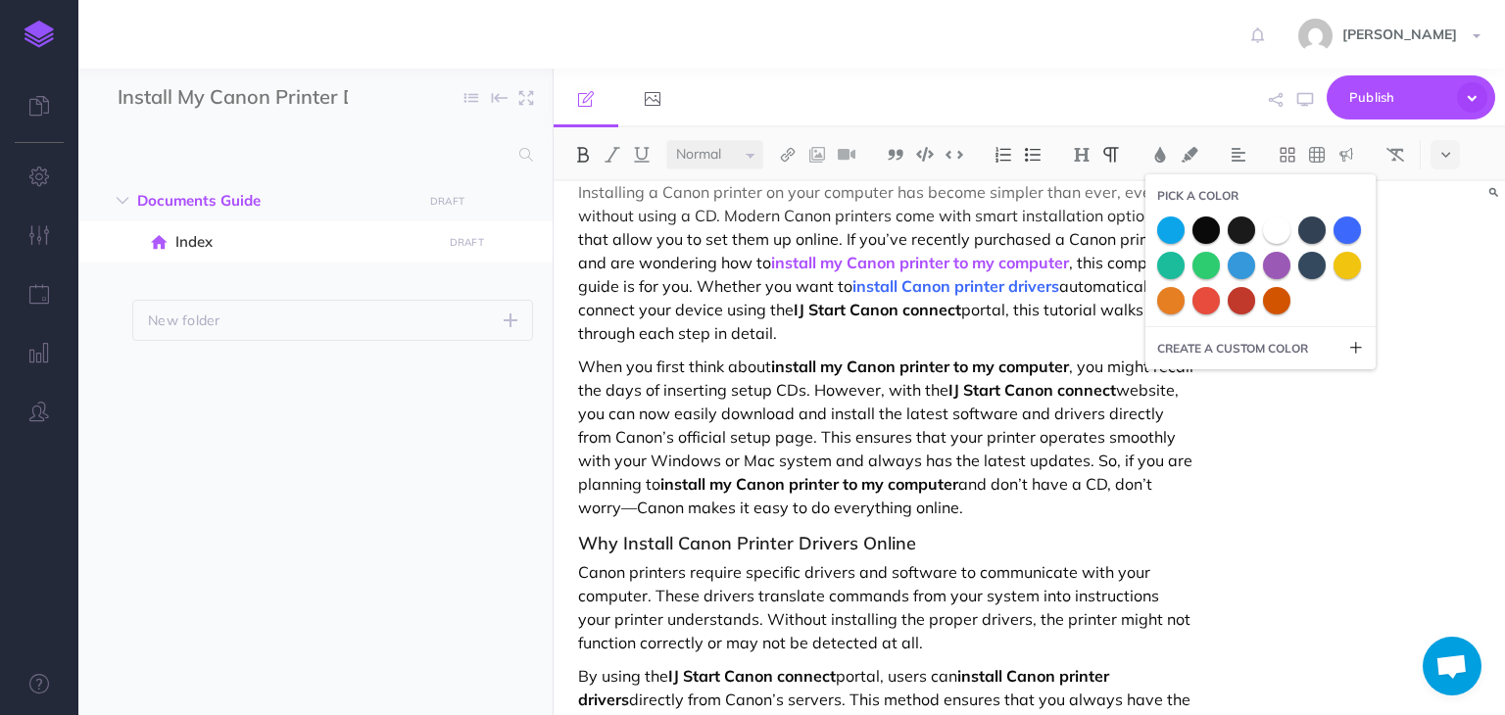
click at [1258, 351] on small "CREATE A CUSTOM COLOR" at bounding box center [1232, 348] width 151 height 19
click at [1227, 388] on input "3C69FB" at bounding box center [1275, 383] width 177 height 29
click at [1348, 346] on span "CREATE A CUSTOM COLOR" at bounding box center [1260, 348] width 207 height 19
click at [1356, 346] on icon at bounding box center [1357, 348] width 16 height 16
click at [1173, 385] on div "#" at bounding box center [1171, 383] width 29 height 29
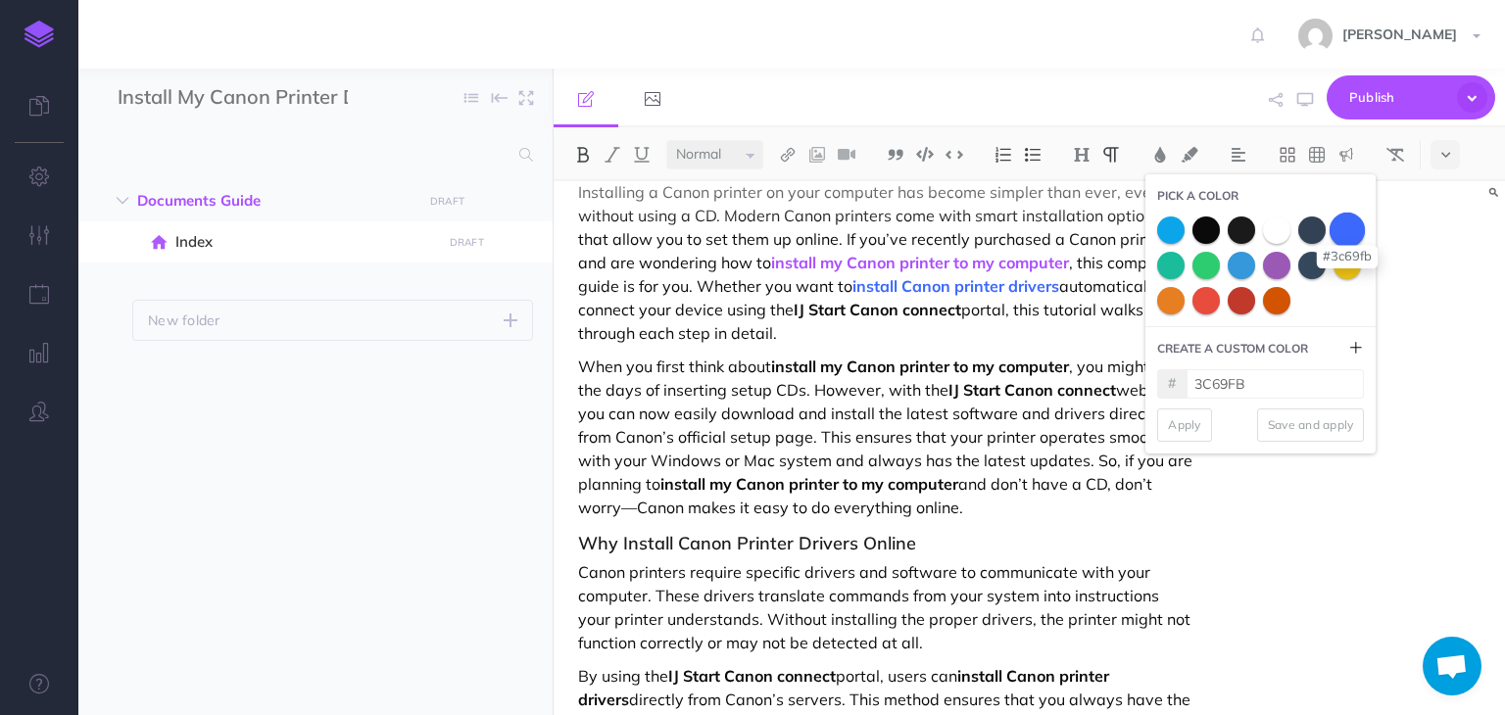
click at [1344, 235] on span at bounding box center [1347, 229] width 35 height 35
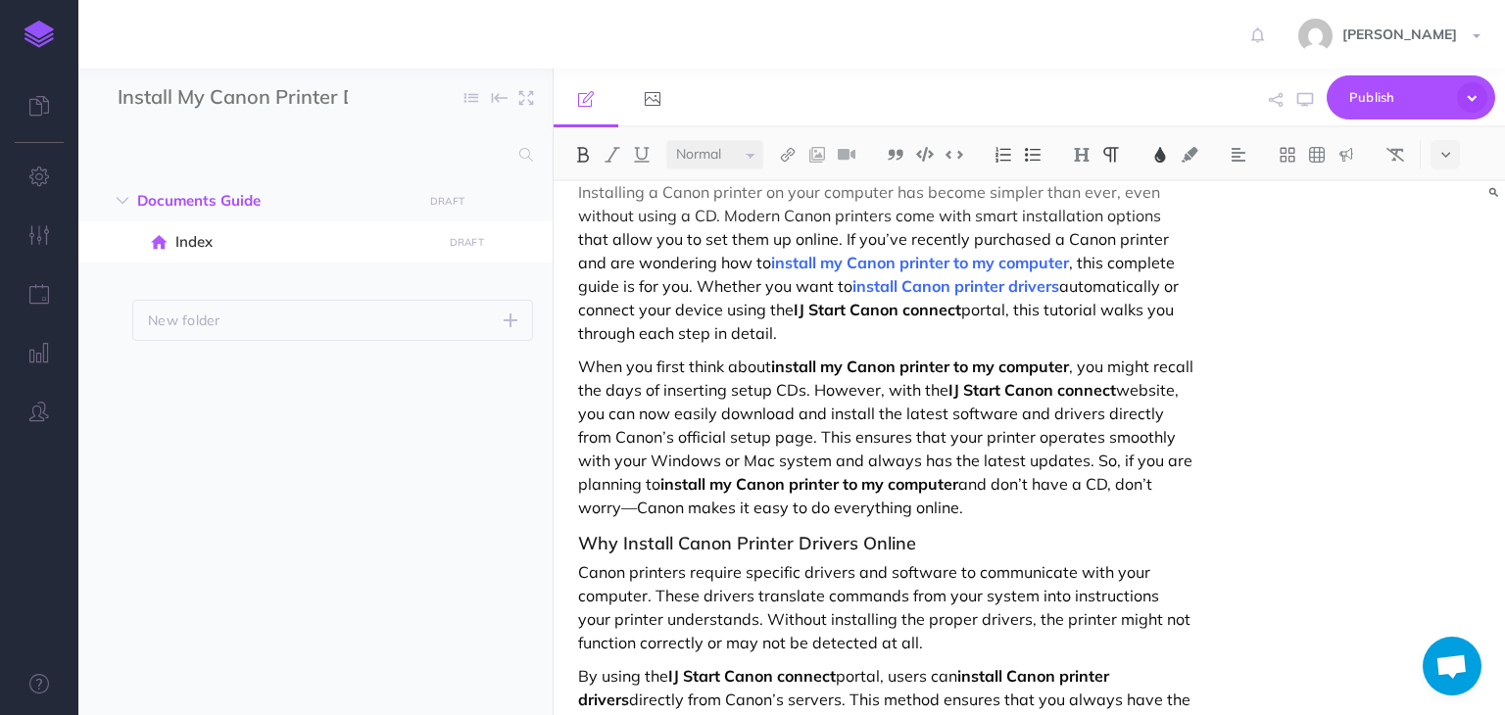
click at [1150, 314] on p "Installing a Canon printer on your computer has become simpler than ever, even …" at bounding box center [886, 262] width 616 height 165
drag, startPoint x: 735, startPoint y: 311, endPoint x: 951, endPoint y: 311, distance: 215.6
click at [951, 311] on p "Installing a Canon printer on your computer has become simpler than ever, even …" at bounding box center [886, 262] width 616 height 165
click at [789, 152] on img at bounding box center [788, 155] width 18 height 16
click at [784, 182] on icon at bounding box center [788, 189] width 16 height 14
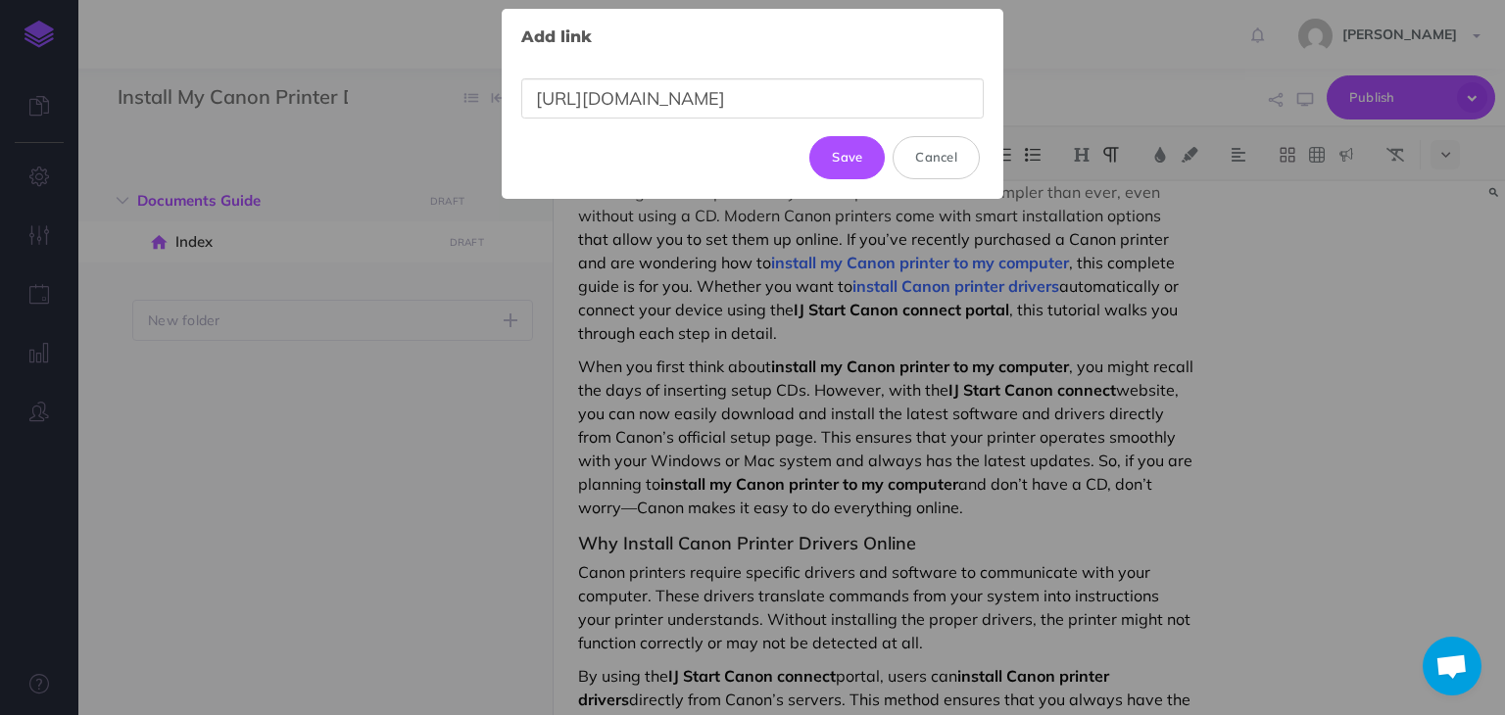
type input "https://canondesk.hostlink.click/"
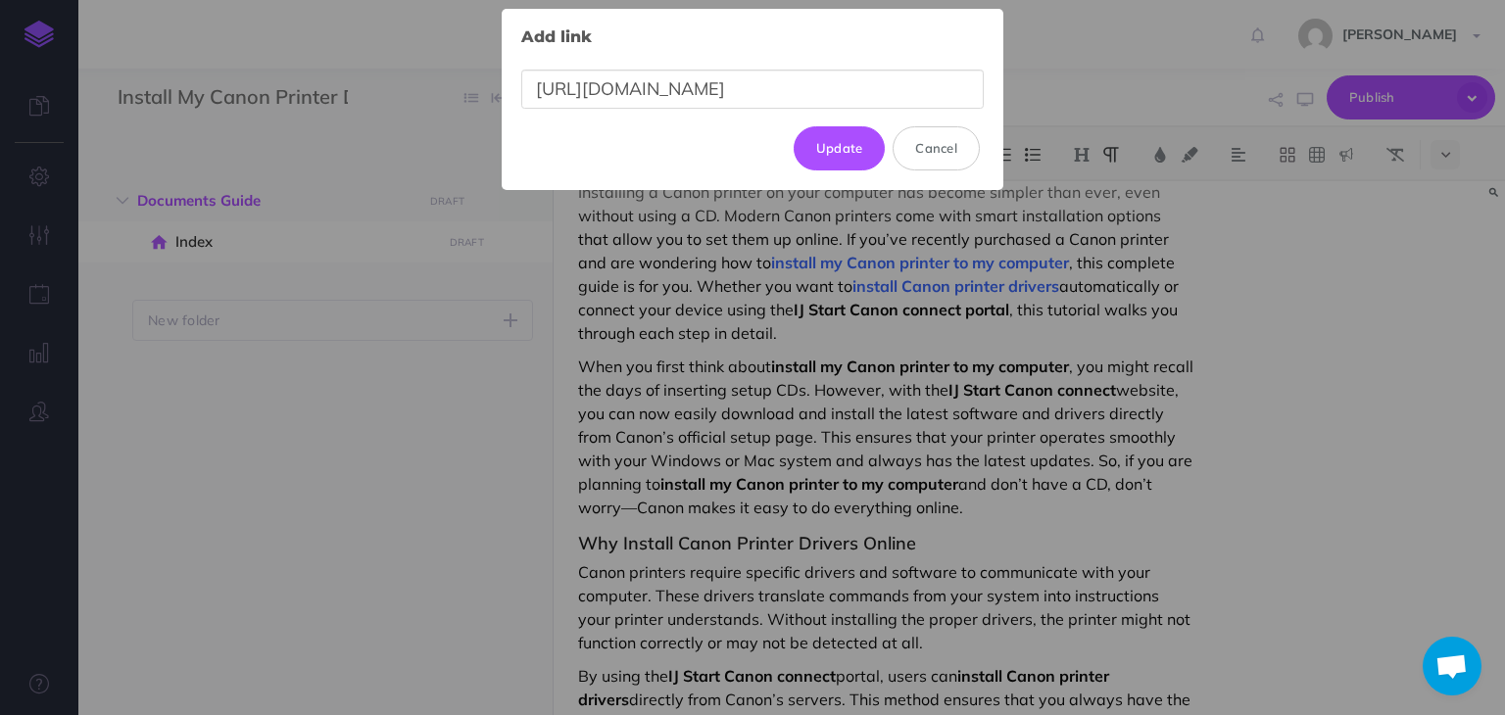
click at [970, 258] on div "Add link × https://canondesk.hostlink.click/ Update Cancel" at bounding box center [752, 357] width 1505 height 715
click at [853, 147] on button "Update" at bounding box center [840, 147] width 92 height 43
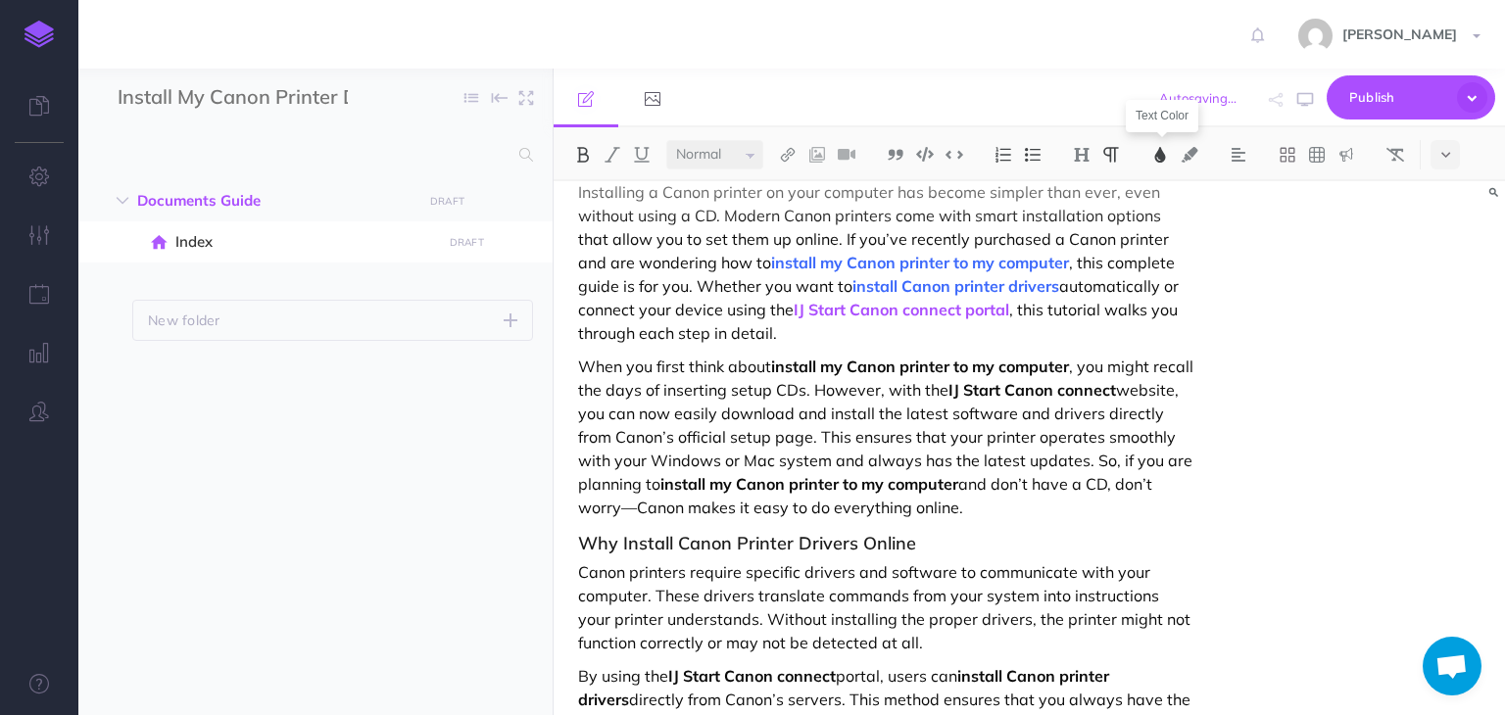
click at [1151, 164] on button at bounding box center [1160, 154] width 29 height 29
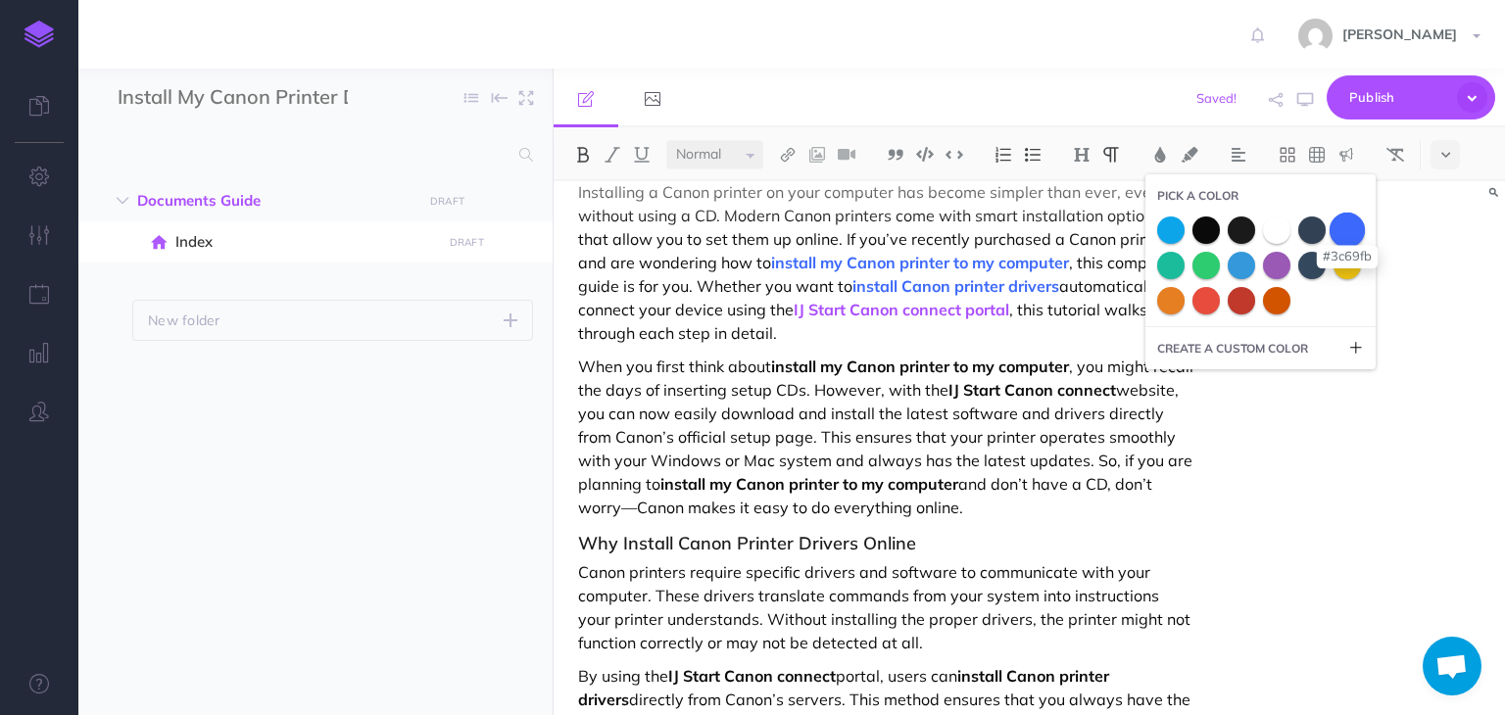
click at [1350, 224] on span at bounding box center [1347, 229] width 35 height 35
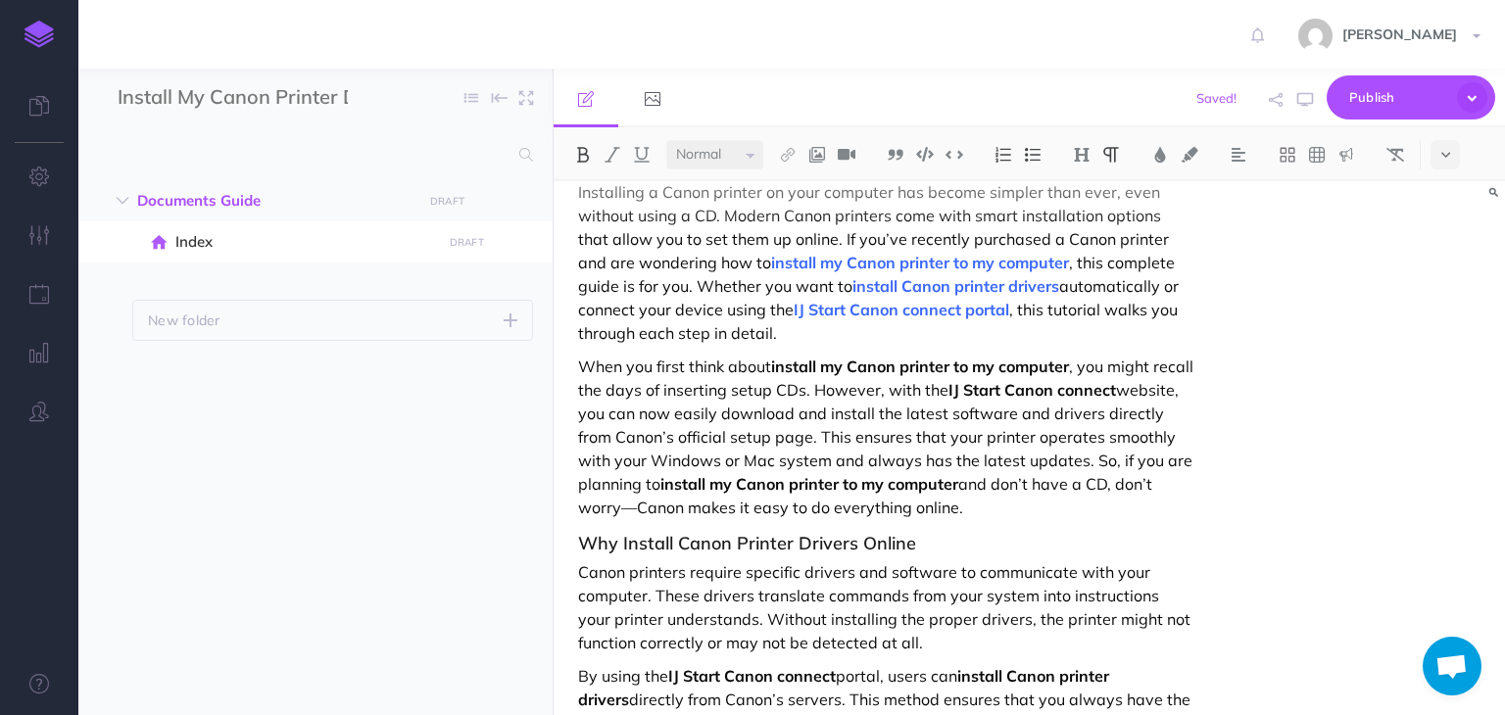
click at [1019, 389] on strong "IJ Start Canon connect" at bounding box center [1033, 390] width 168 height 20
click at [1368, 91] on span "Publish" at bounding box center [1399, 97] width 98 height 30
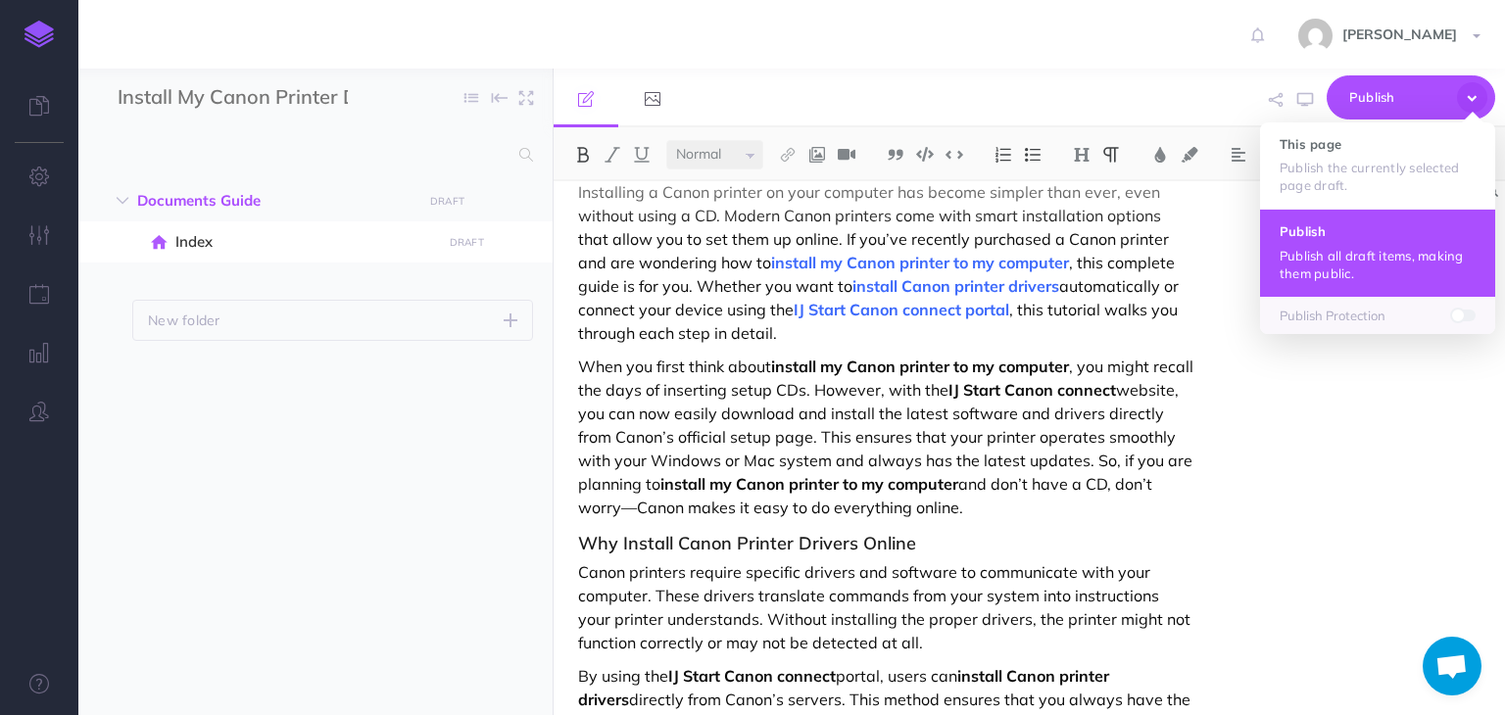
click at [1326, 240] on button "Publish Publish all draft items, making them public." at bounding box center [1377, 252] width 235 height 87
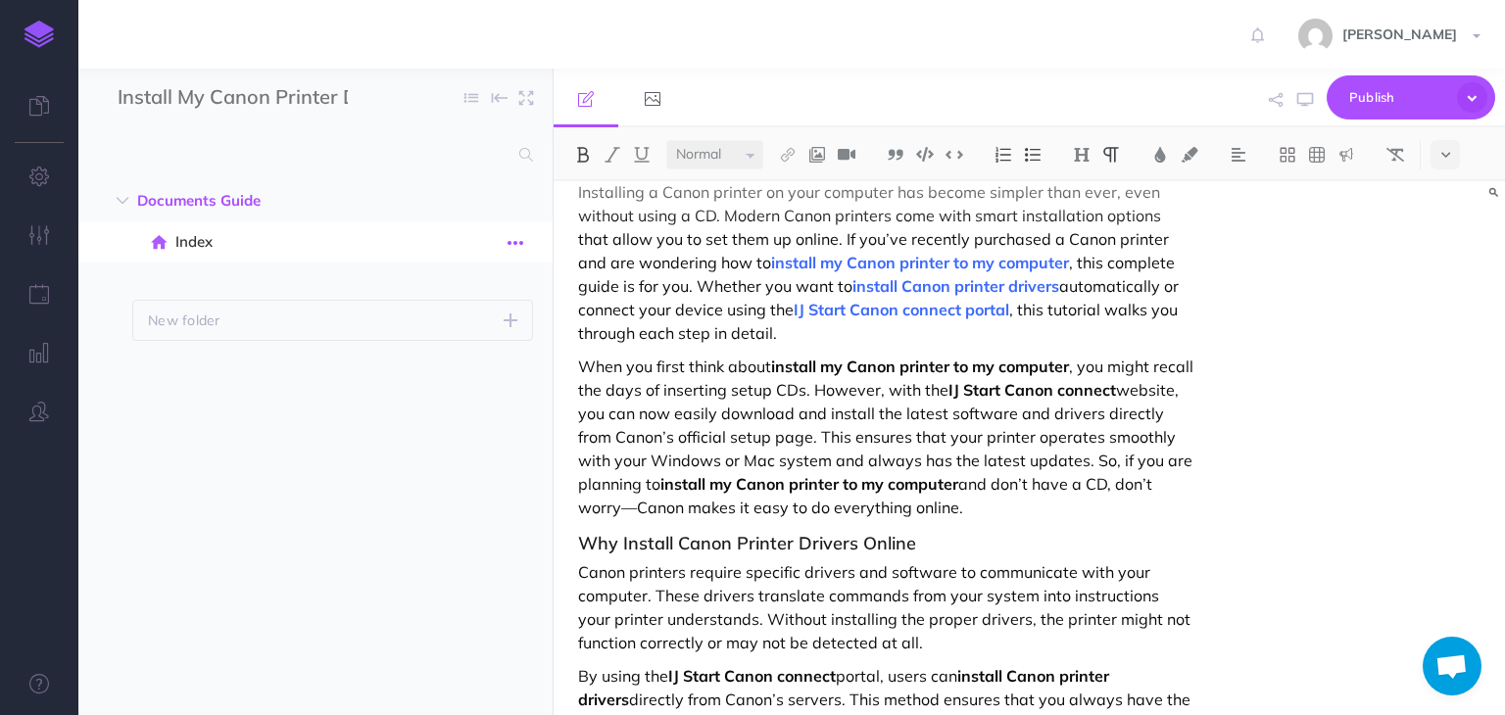
click at [508, 241] on icon "button" at bounding box center [516, 243] width 16 height 24
click at [455, 373] on link "Settings" at bounding box center [459, 375] width 147 height 32
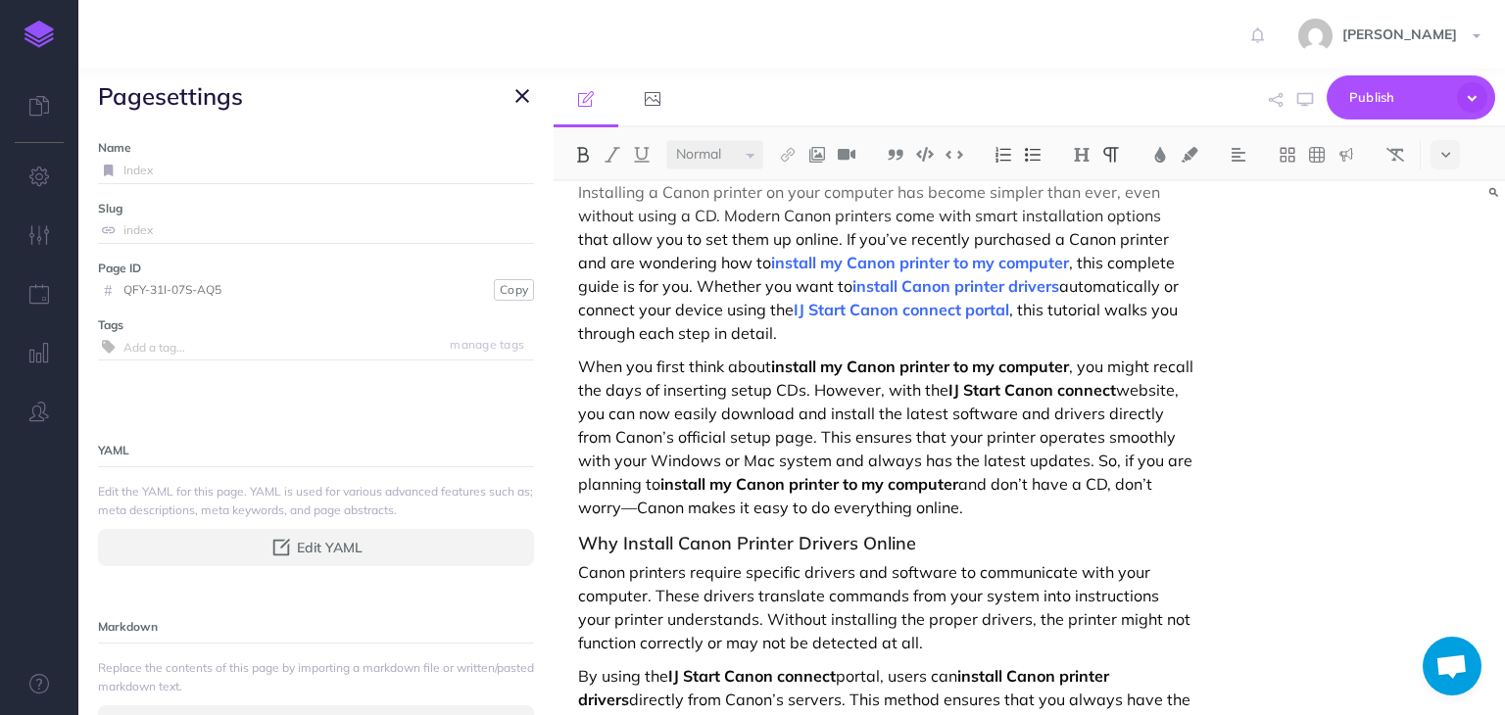
click at [180, 165] on input "Index" at bounding box center [328, 170] width 411 height 25
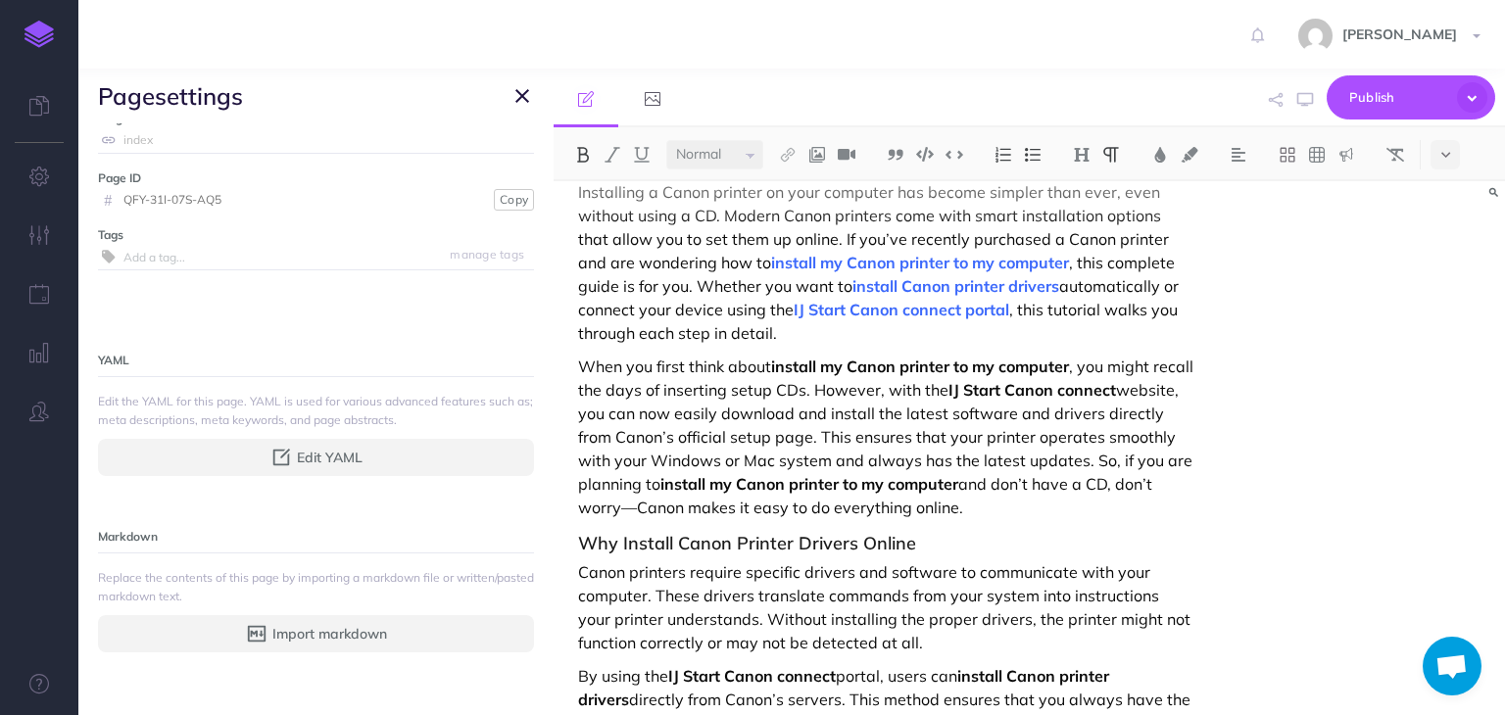
scroll to position [0, 0]
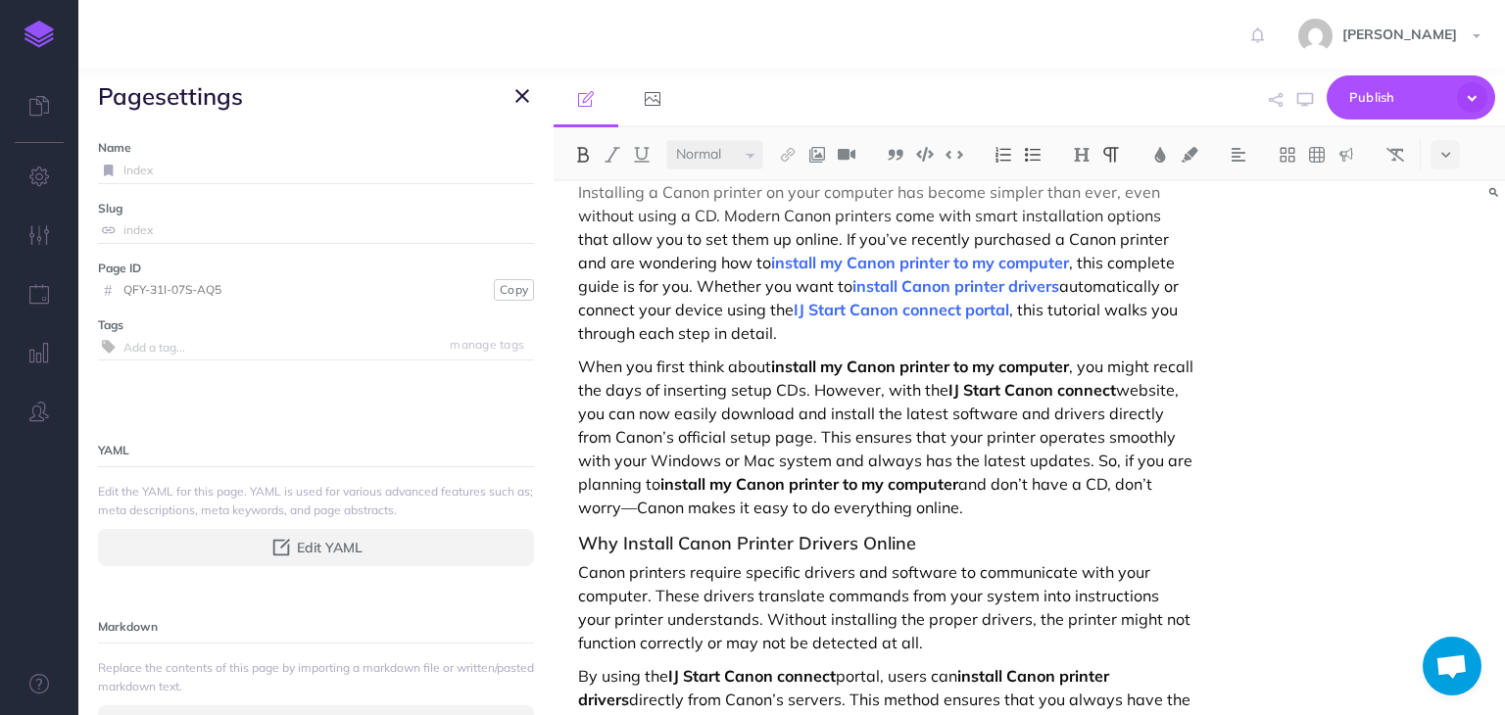
click at [517, 96] on icon "button" at bounding box center [523, 96] width 14 height 24
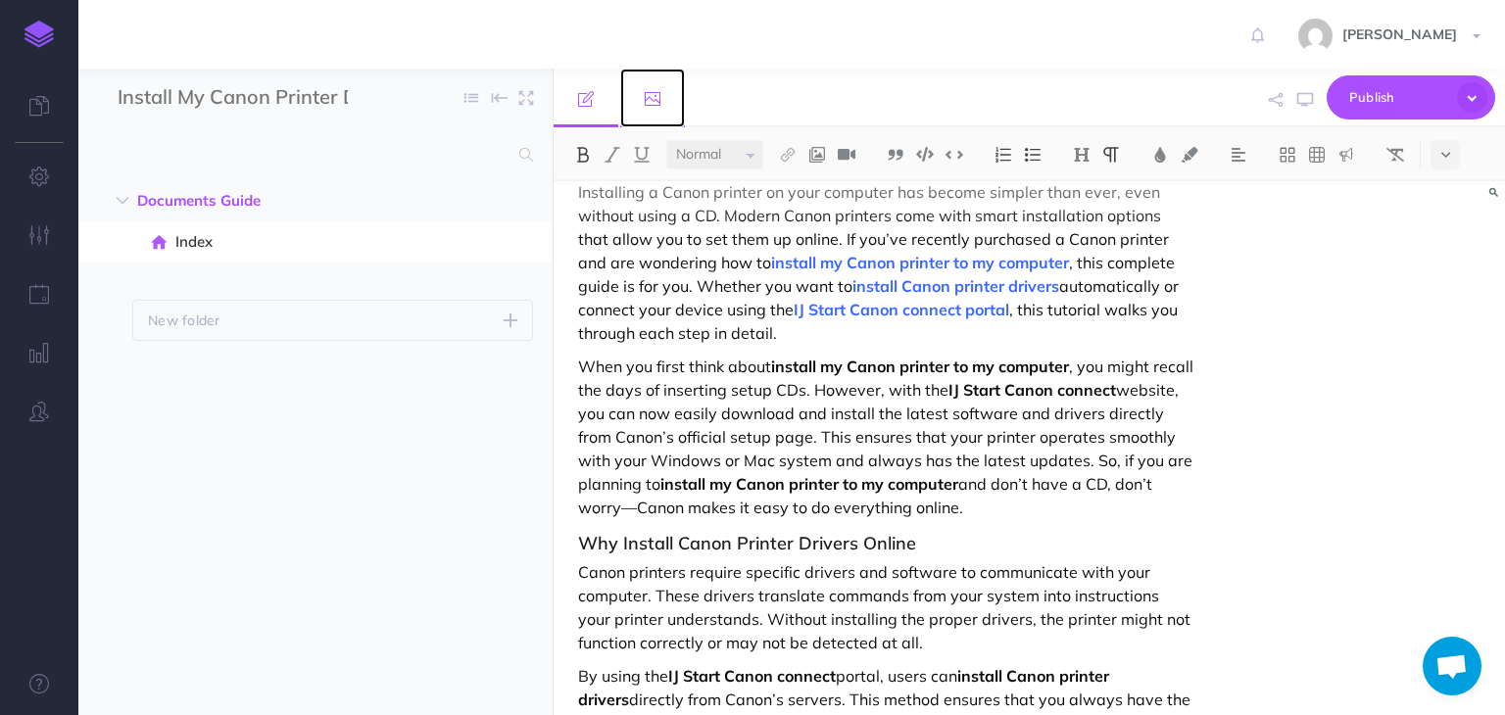
click at [654, 113] on link at bounding box center [652, 98] width 65 height 59
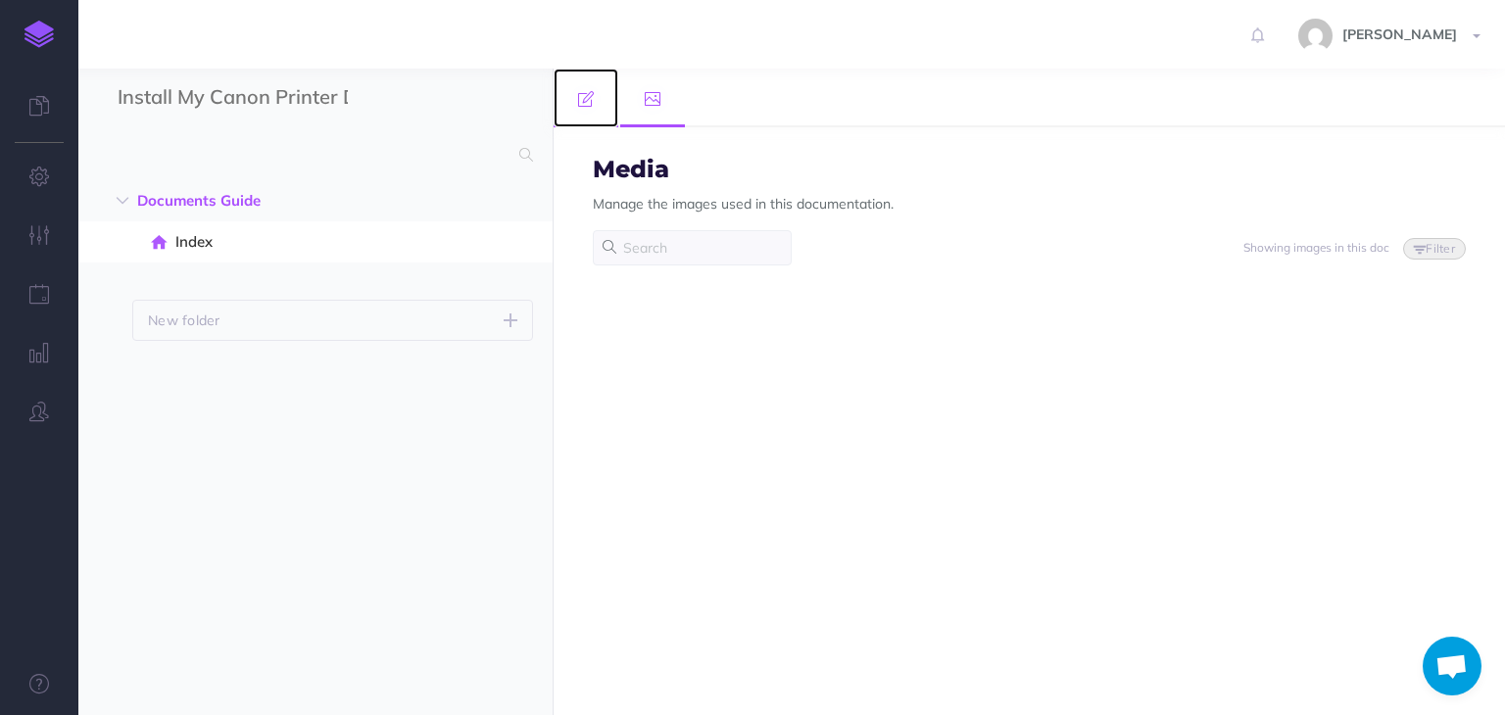
click at [592, 111] on link at bounding box center [586, 98] width 65 height 59
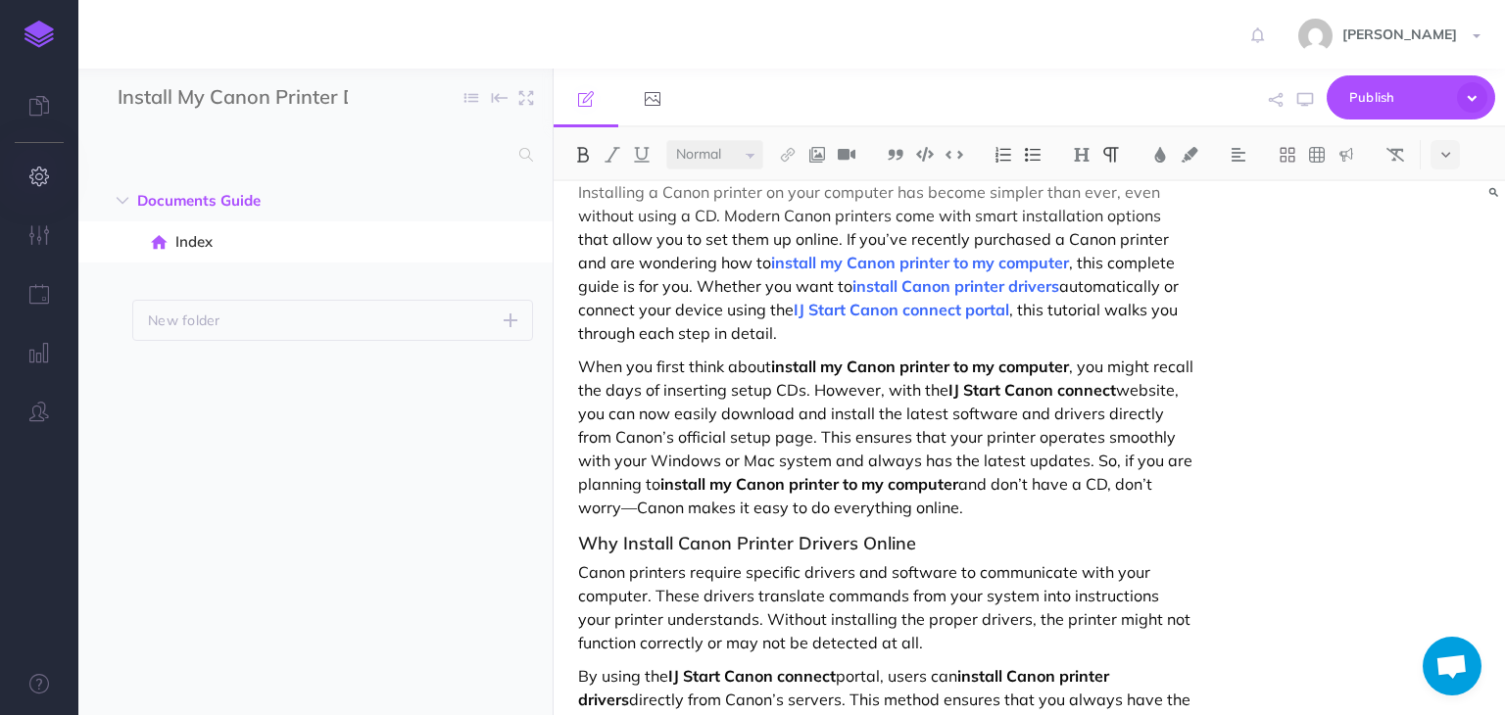
click at [42, 181] on icon "button" at bounding box center [39, 177] width 21 height 20
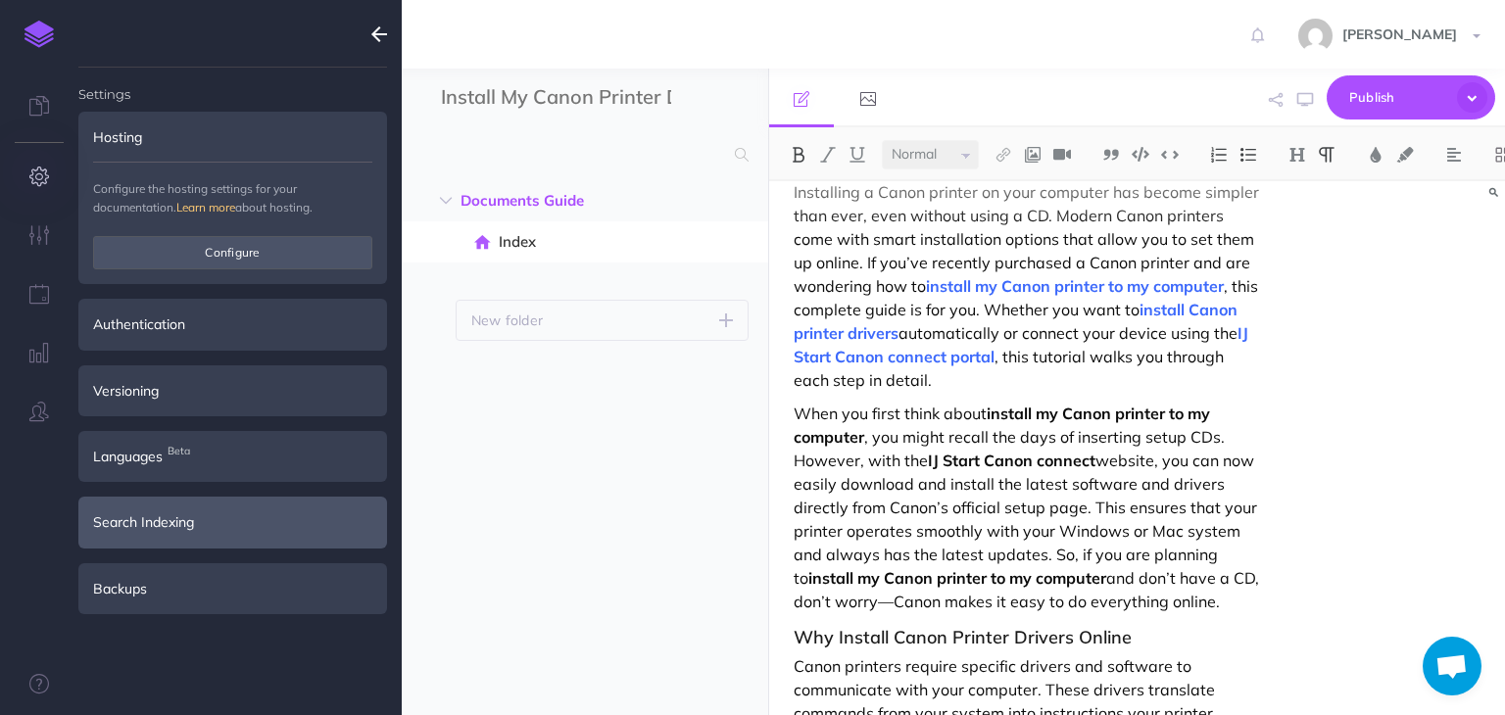
click at [239, 521] on div "Search Indexing" at bounding box center [232, 522] width 309 height 51
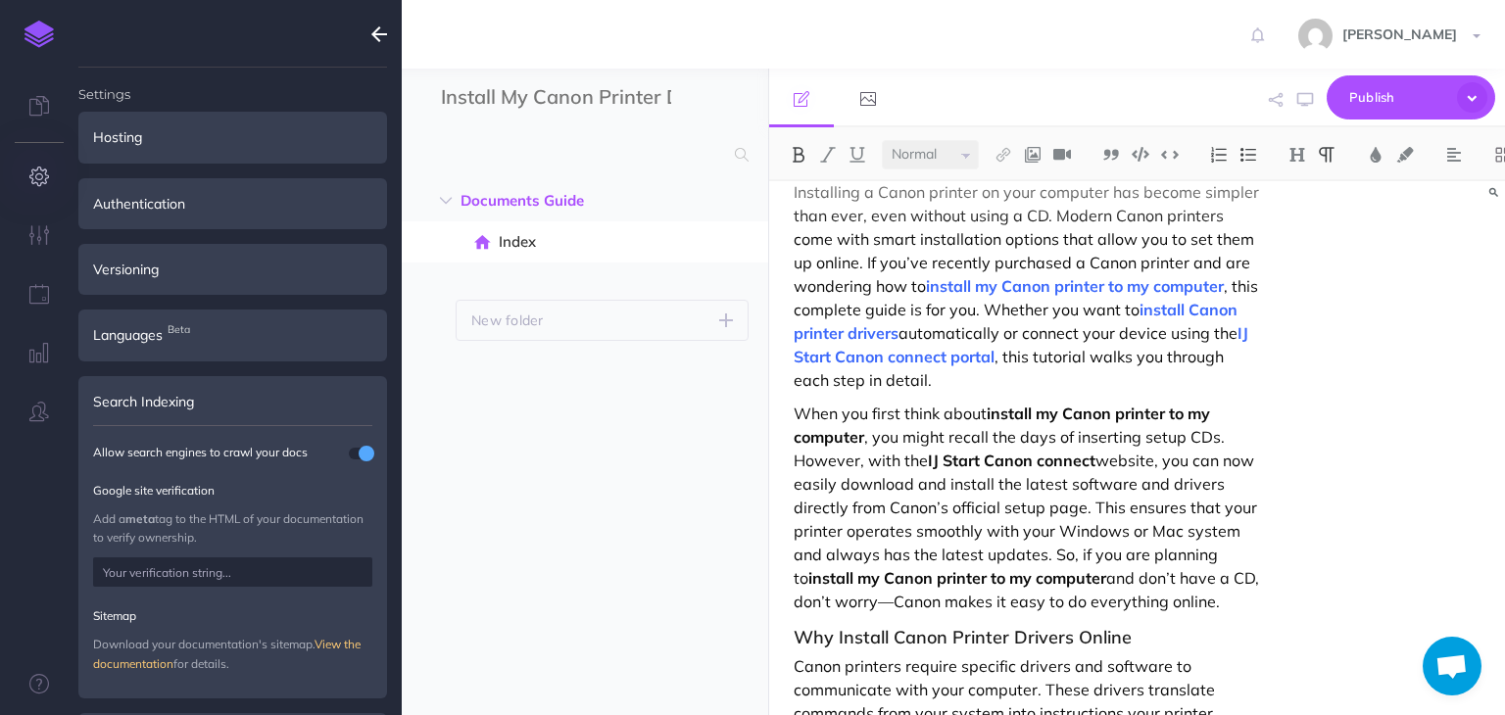
click at [372, 42] on icon "button" at bounding box center [379, 35] width 16 height 24
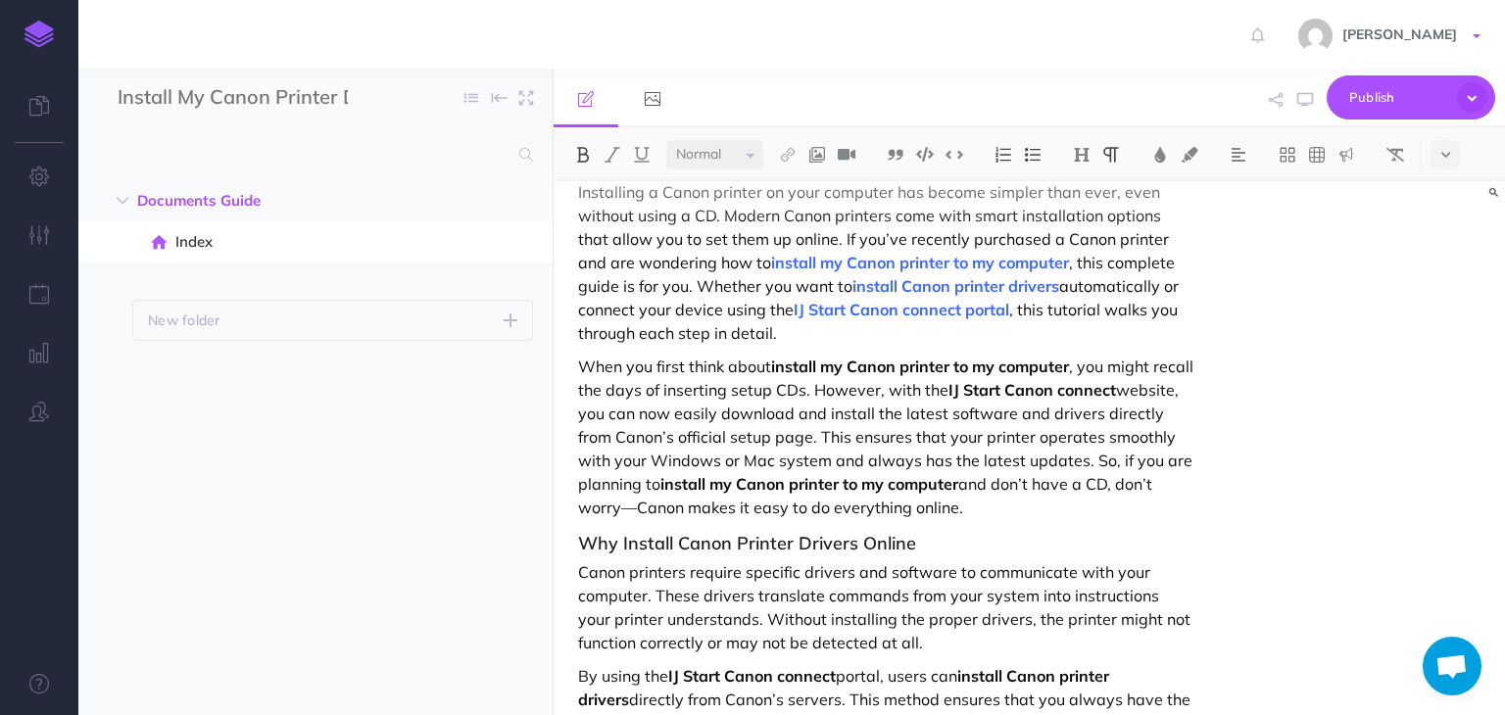
click at [1457, 40] on span "Rose Anderson" at bounding box center [1400, 34] width 134 height 18
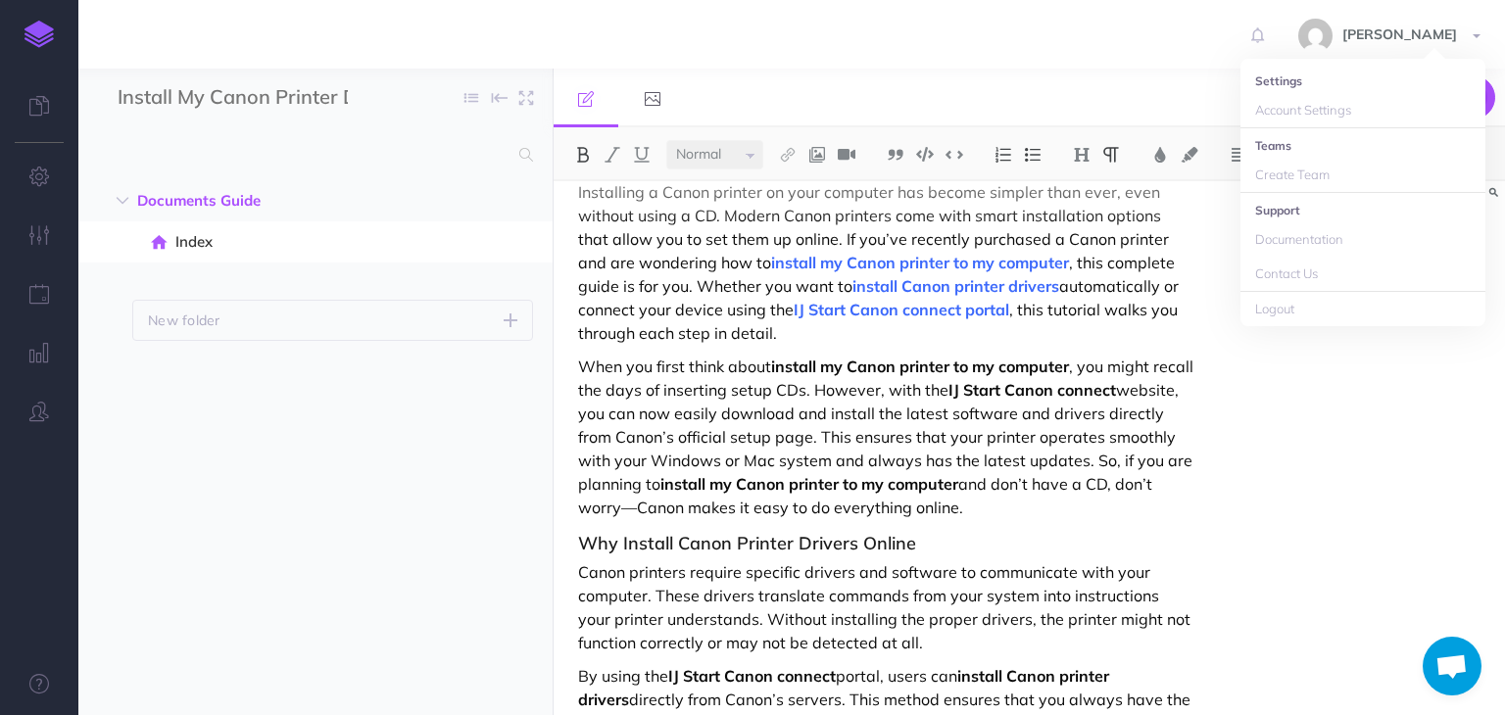
click at [1329, 453] on div "Installing a Canon printer on your computer has become simpler than ever, even …" at bounding box center [1030, 448] width 952 height 534
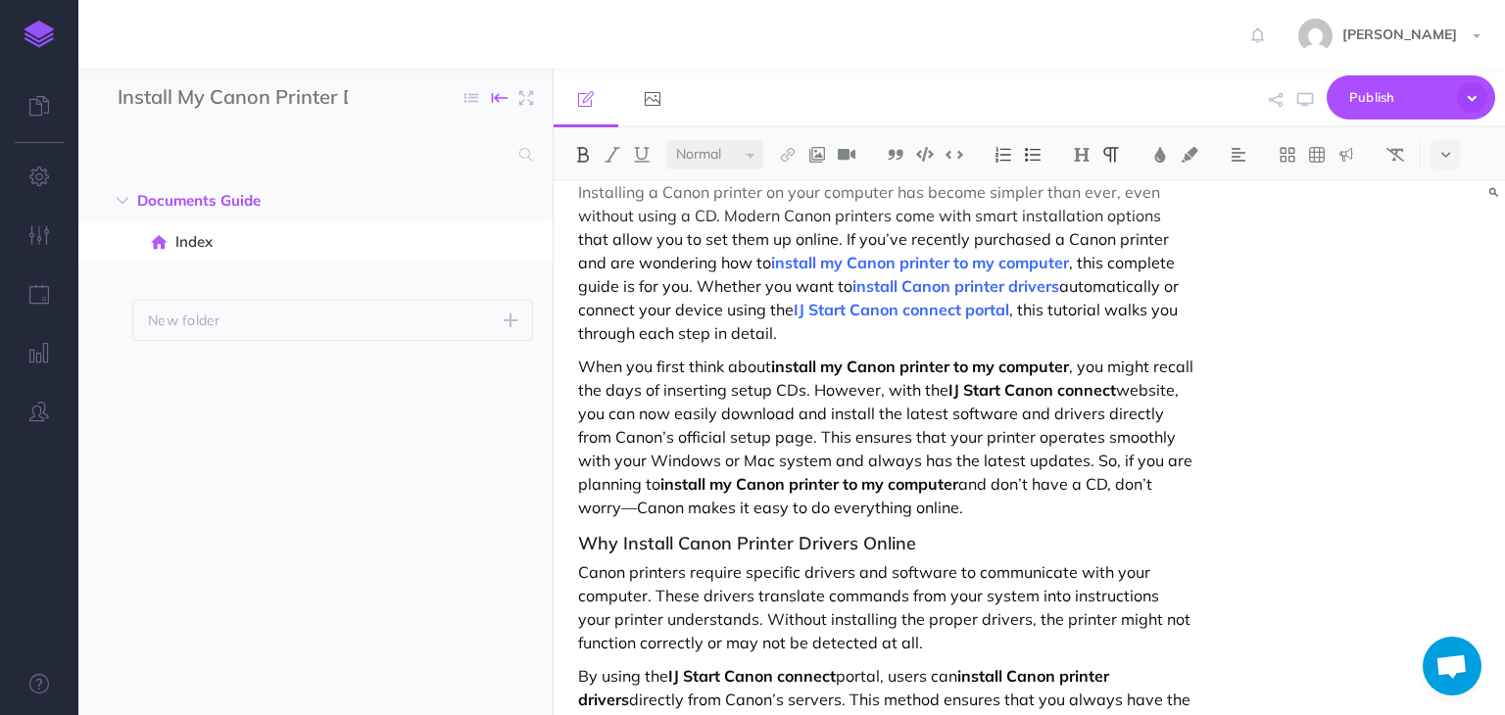
click at [502, 99] on icon "button" at bounding box center [500, 97] width 16 height 29
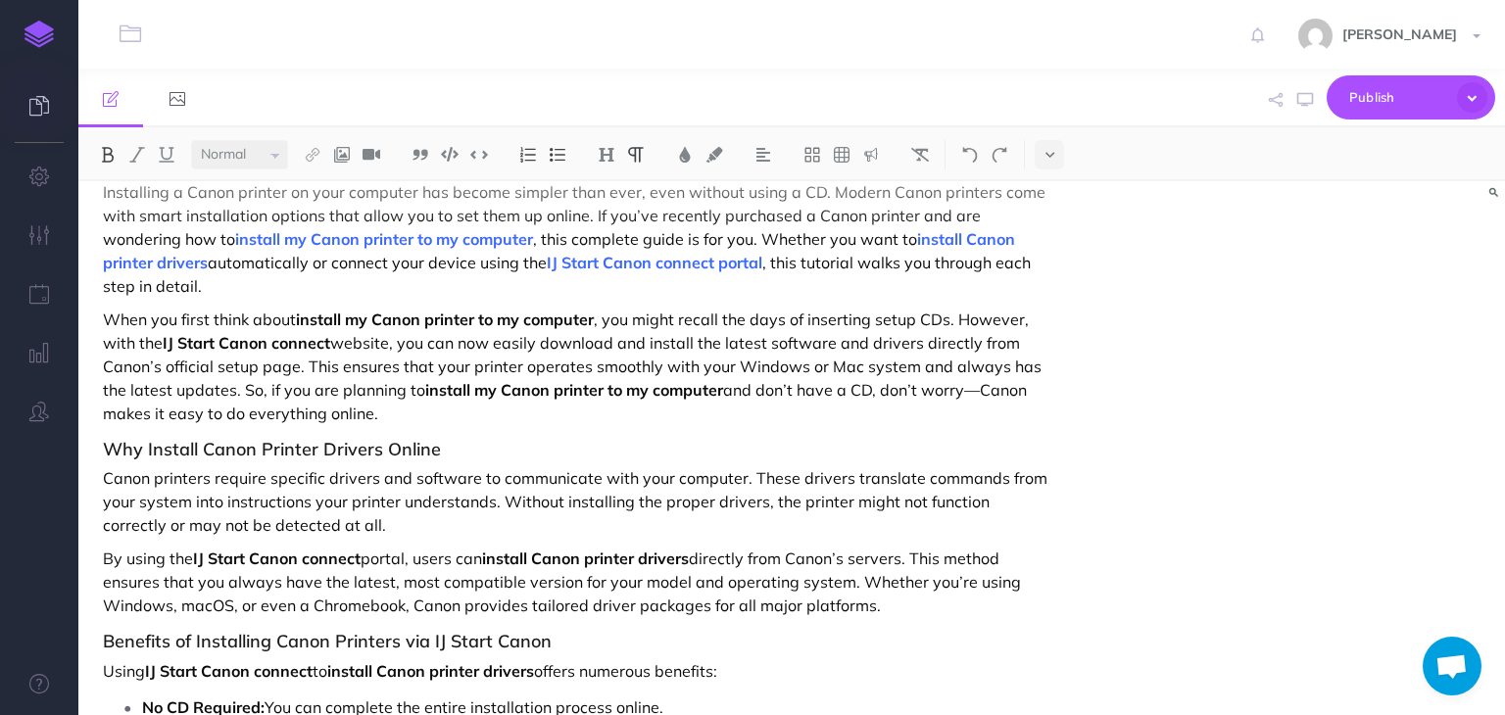
click at [43, 91] on link at bounding box center [39, 107] width 78 height 59
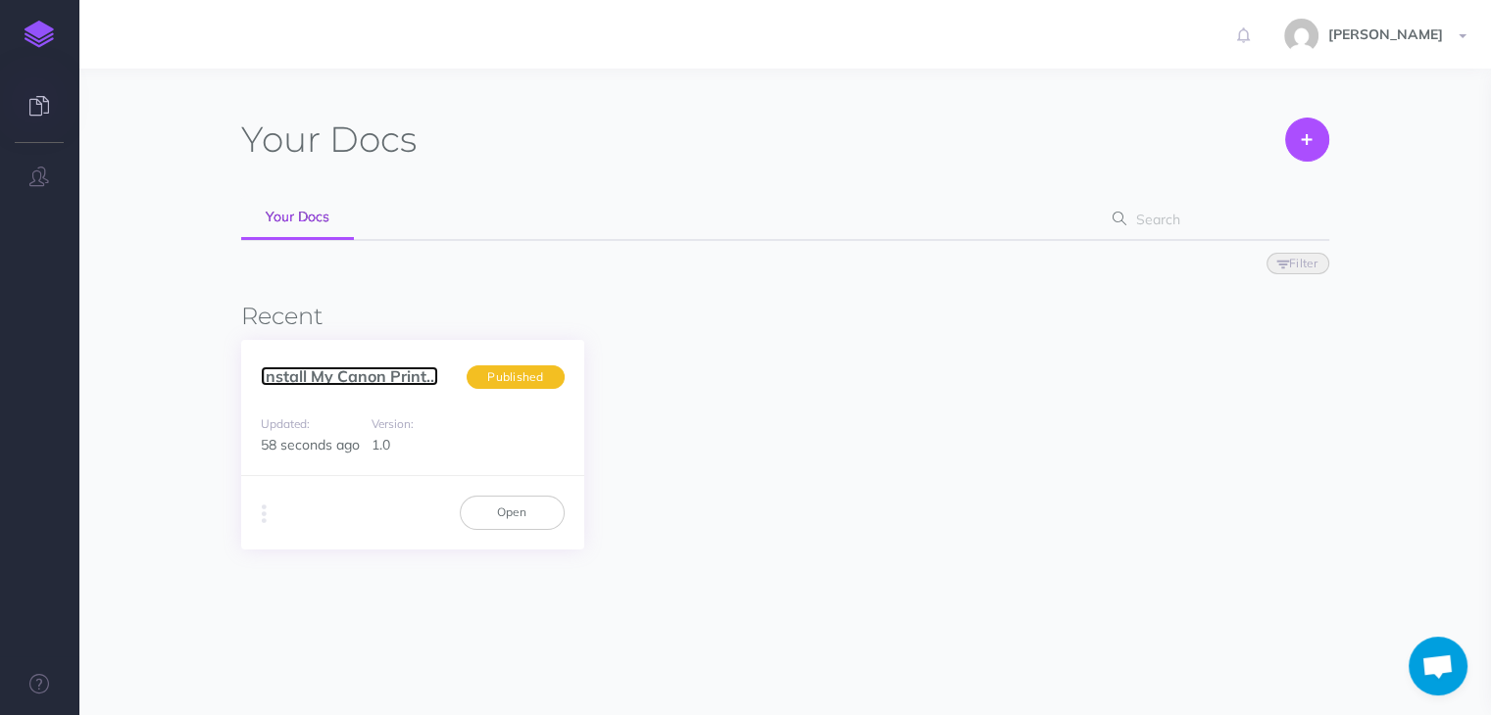
click at [423, 381] on link "Install My Canon Print..." at bounding box center [349, 377] width 177 height 20
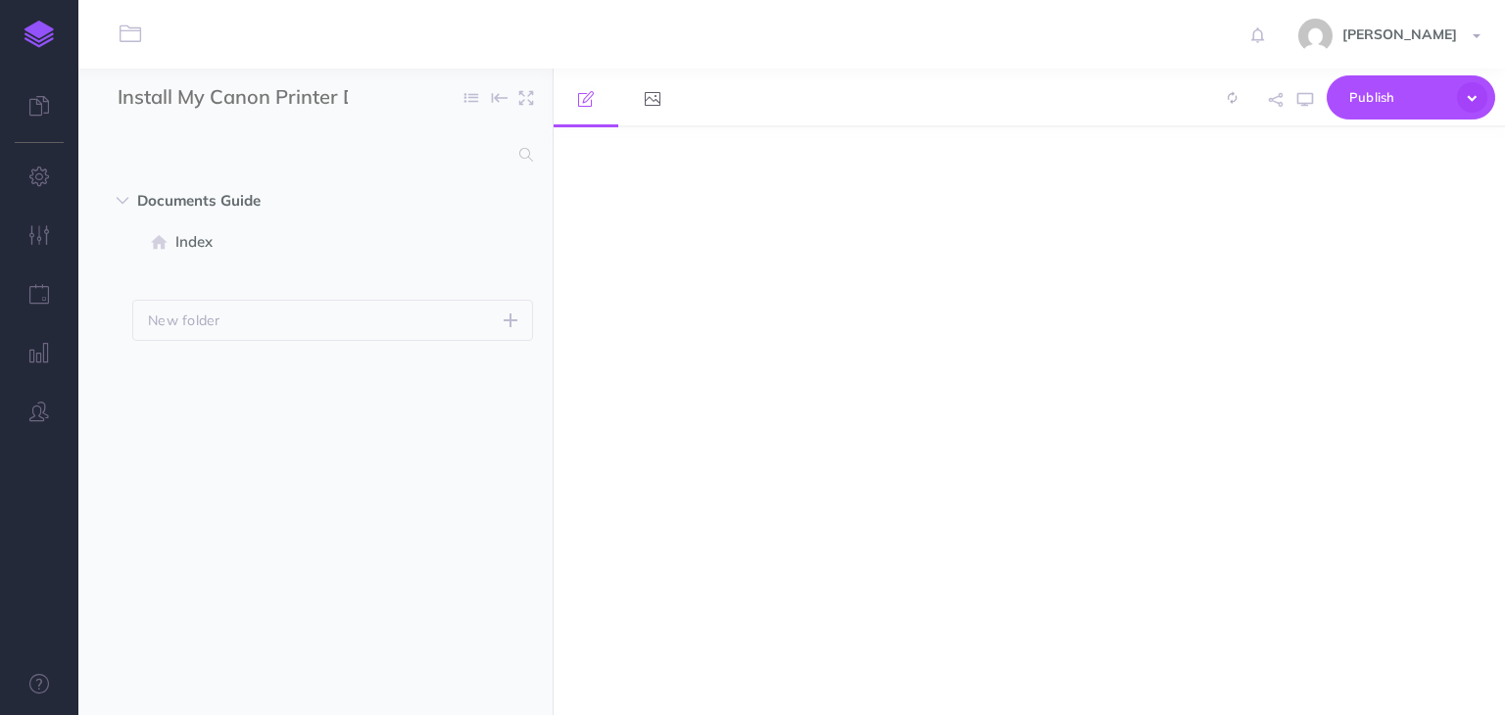
select select "null"
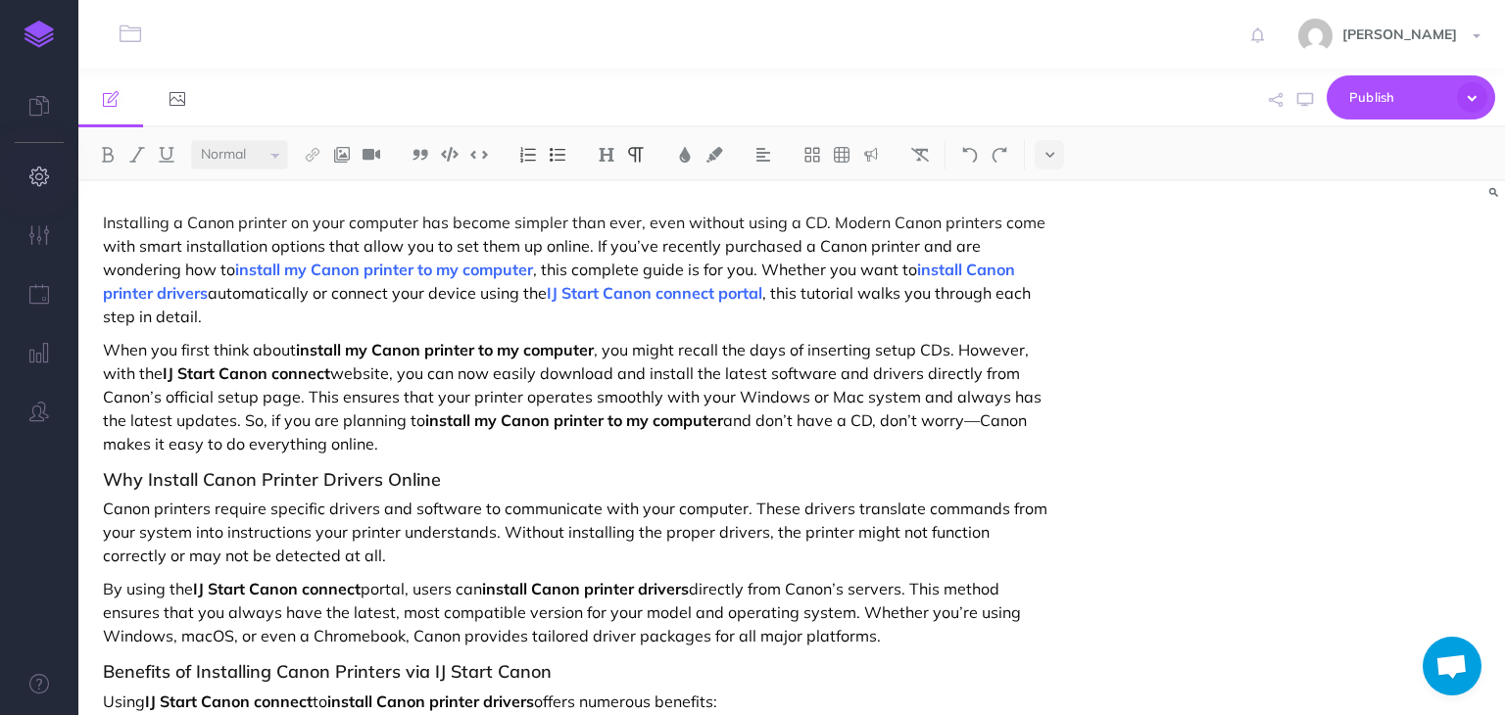
click at [33, 171] on icon "button" at bounding box center [39, 177] width 21 height 20
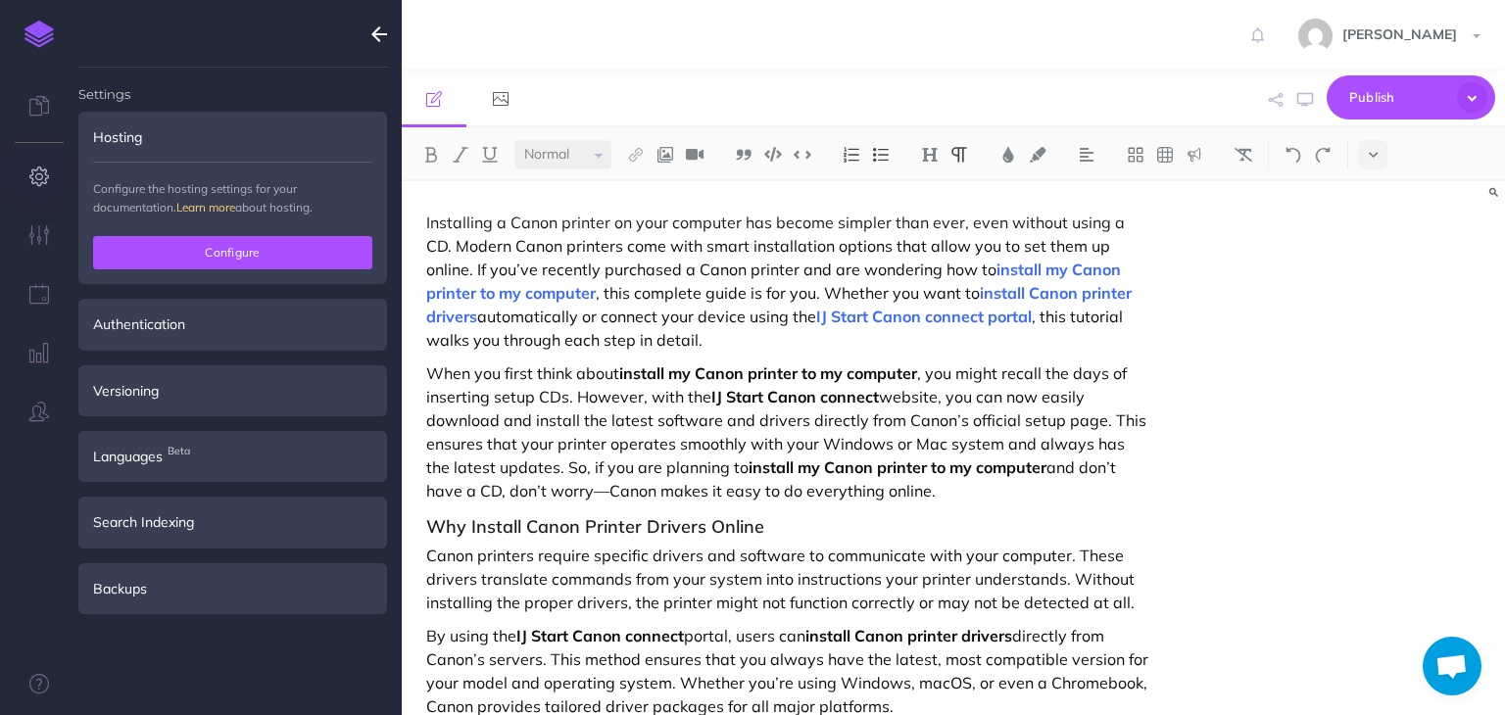
click at [259, 250] on button "Configure" at bounding box center [232, 252] width 279 height 33
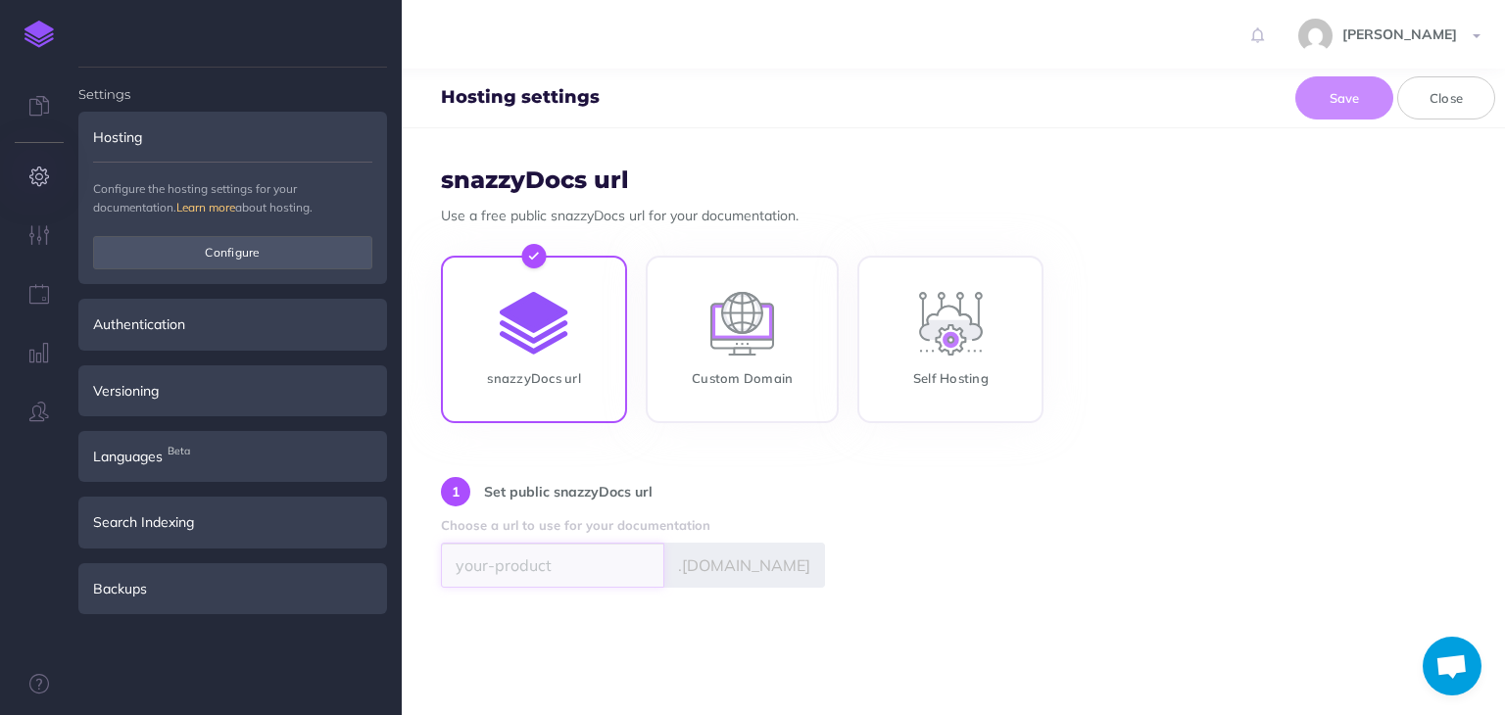
click at [604, 561] on input "text" at bounding box center [552, 565] width 223 height 45
type input "canondocs"
click at [1349, 105] on button "Save" at bounding box center [1345, 97] width 98 height 43
click at [577, 613] on span "https://canondocs.snazzydocs.com" at bounding box center [513, 614] width 145 height 18
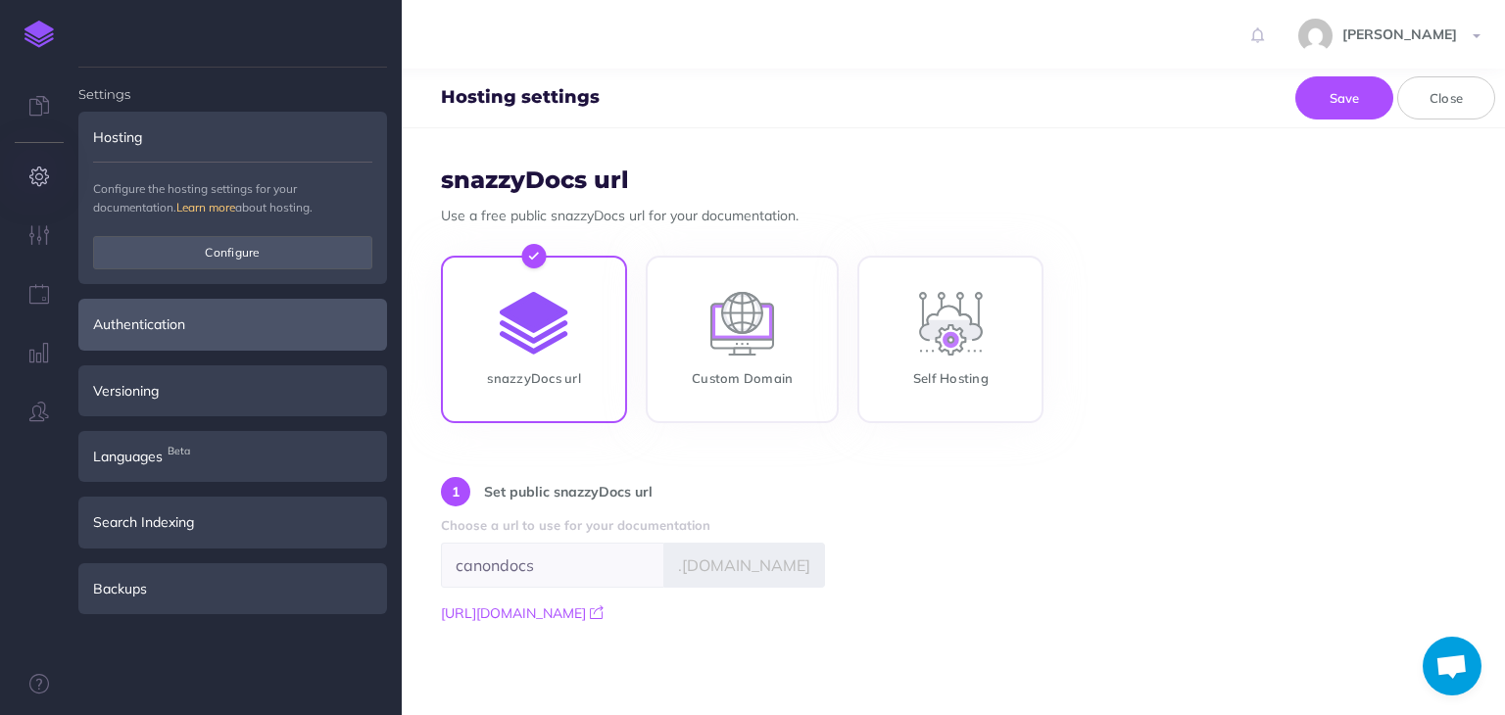
click at [208, 318] on div "Authentication" at bounding box center [232, 324] width 309 height 51
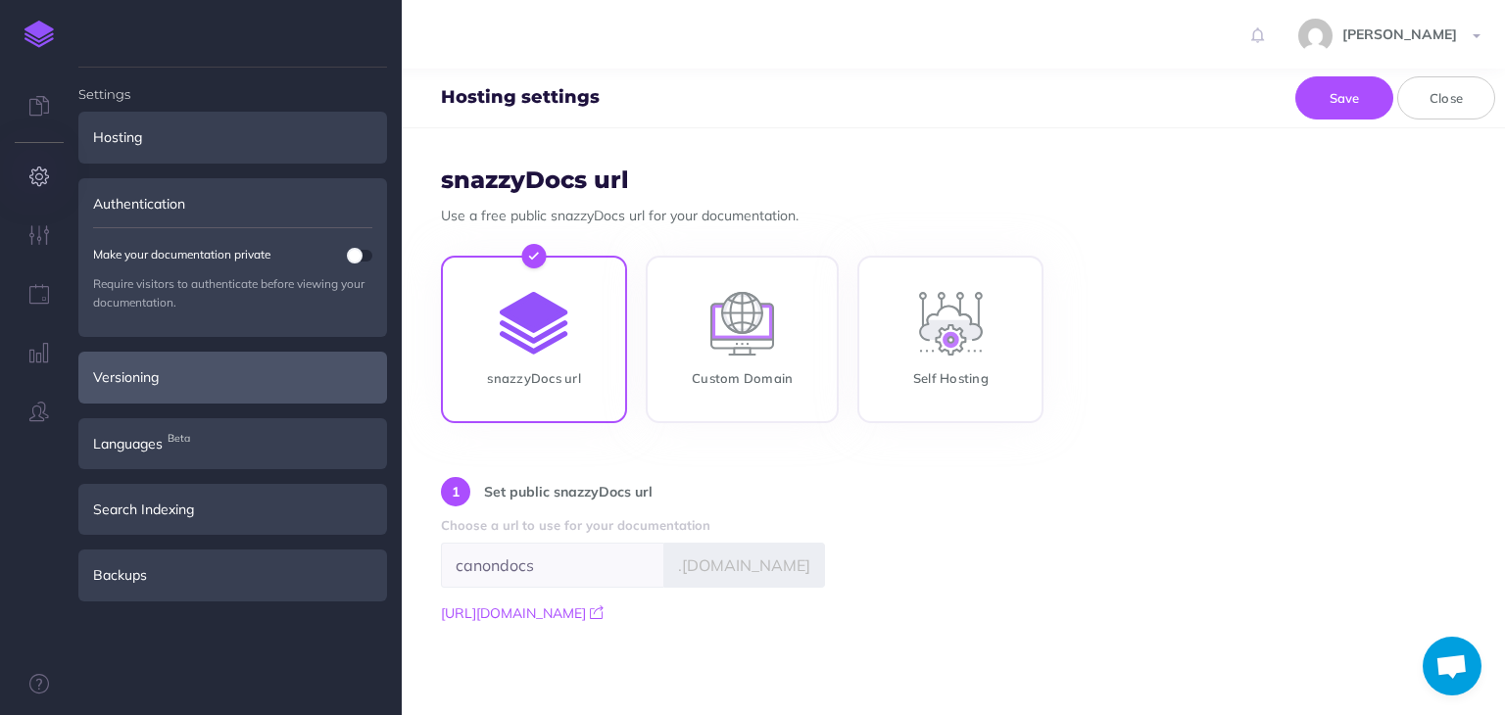
click at [246, 380] on div "Versioning" at bounding box center [232, 377] width 309 height 51
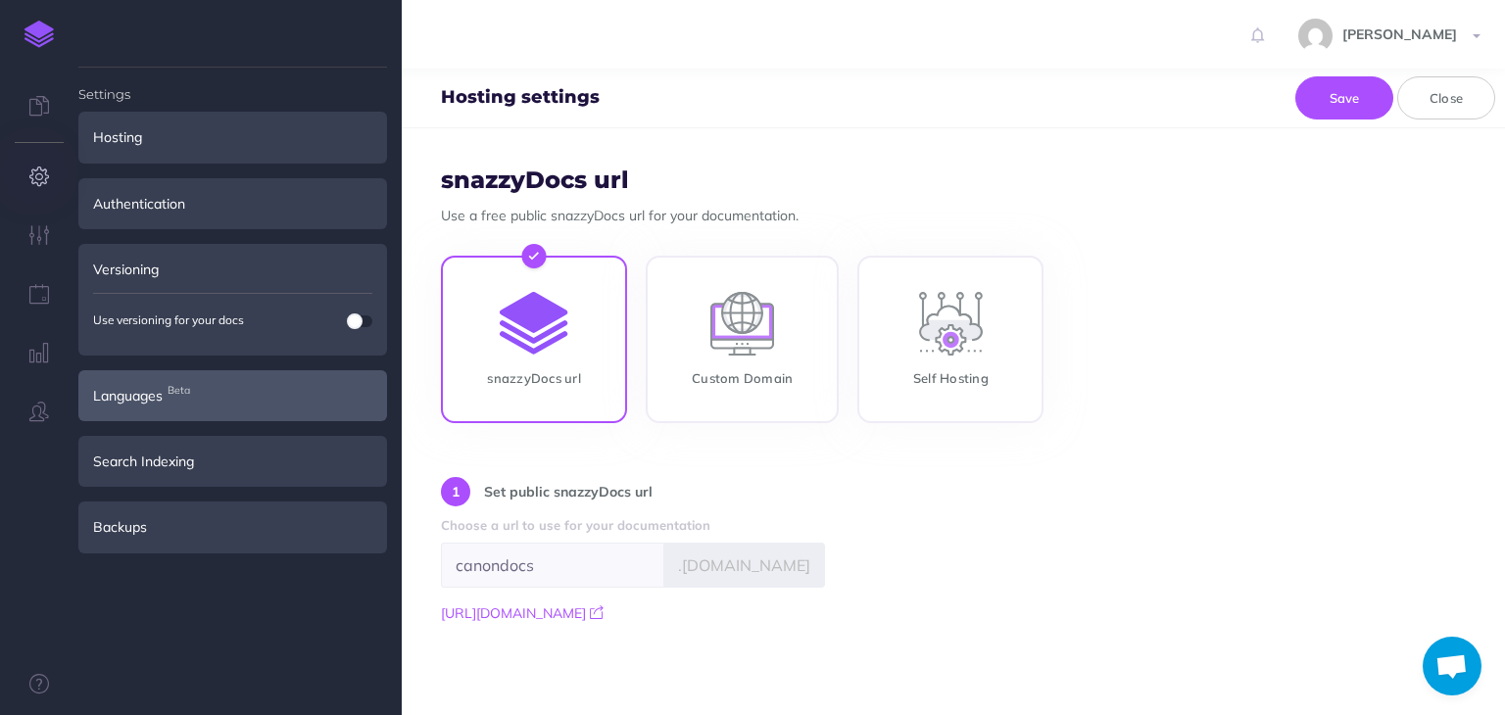
click at [259, 416] on div "Languages Beta" at bounding box center [232, 395] width 309 height 51
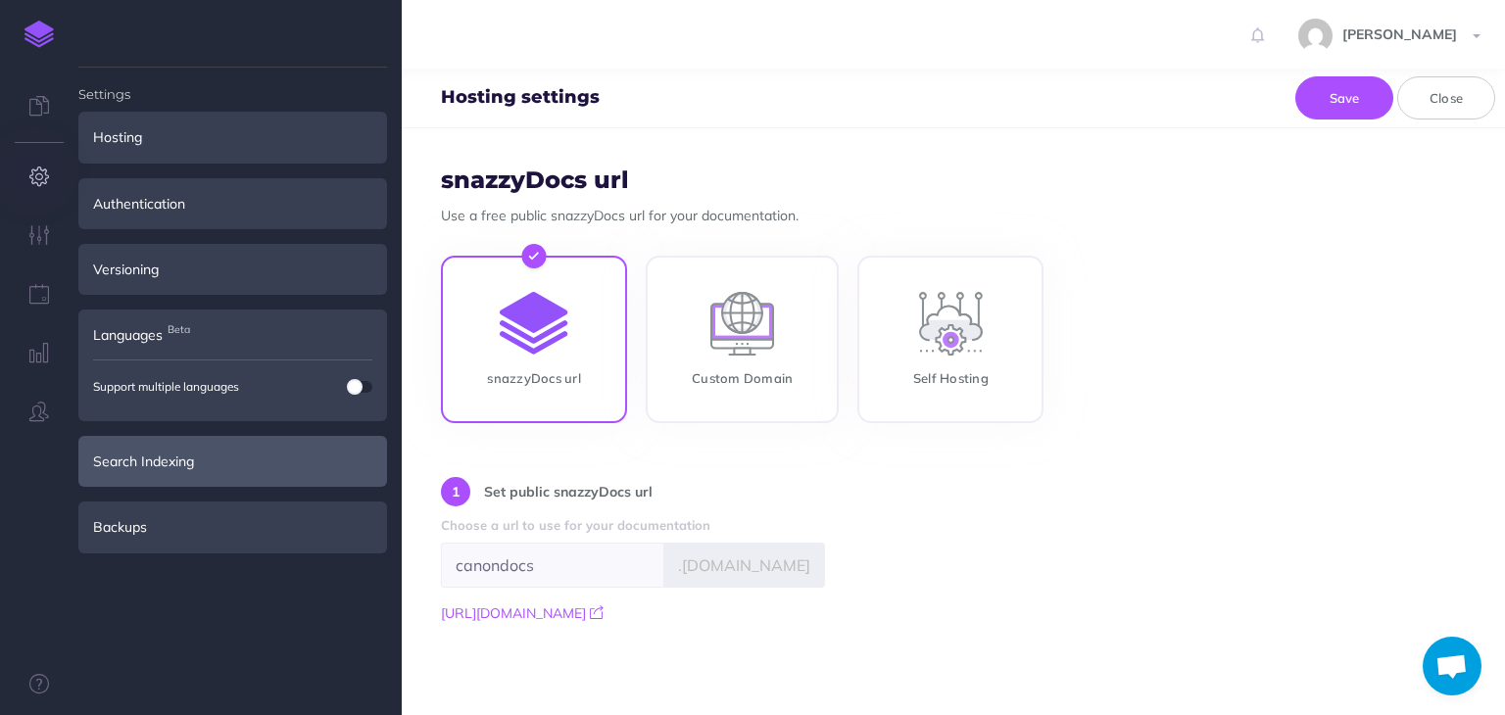
click at [248, 475] on div "Search Indexing" at bounding box center [232, 461] width 309 height 51
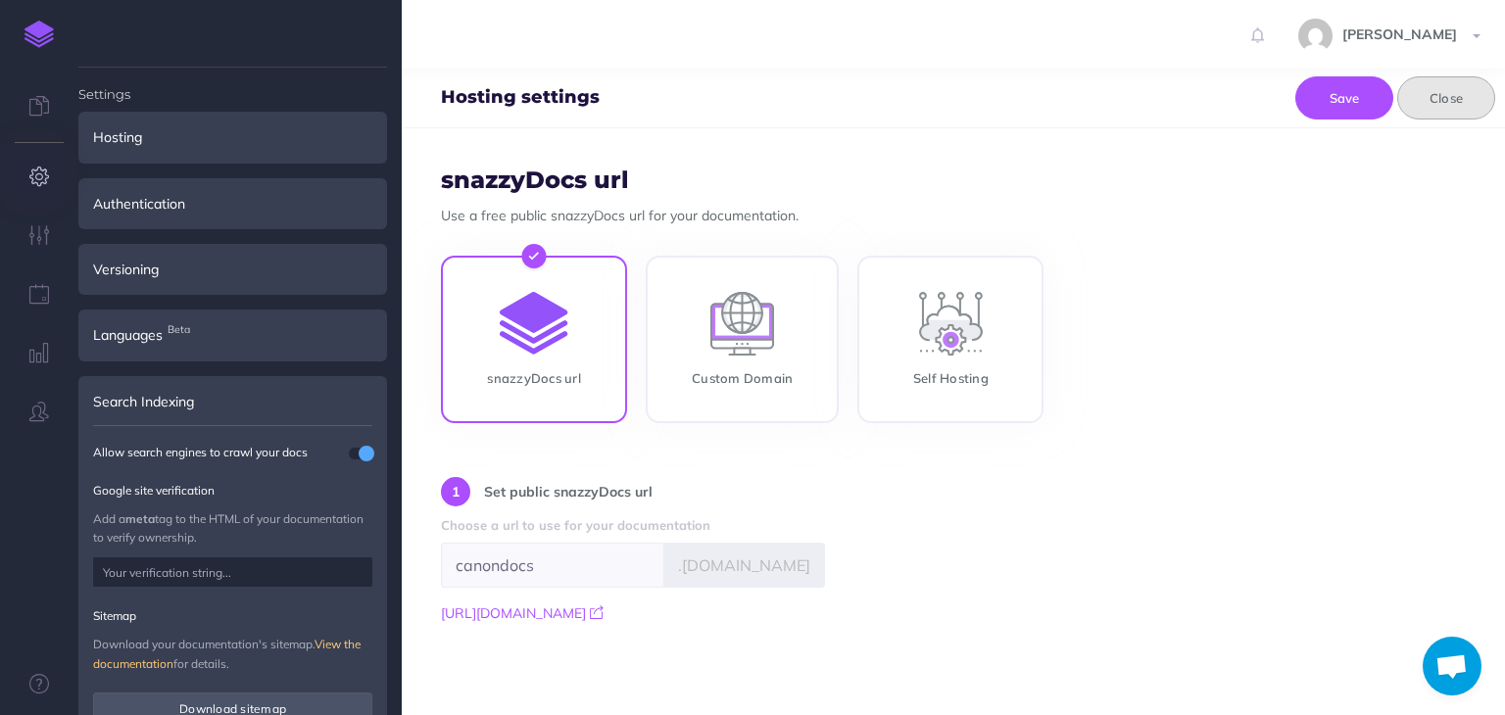
click at [1457, 77] on button "Close" at bounding box center [1447, 97] width 98 height 43
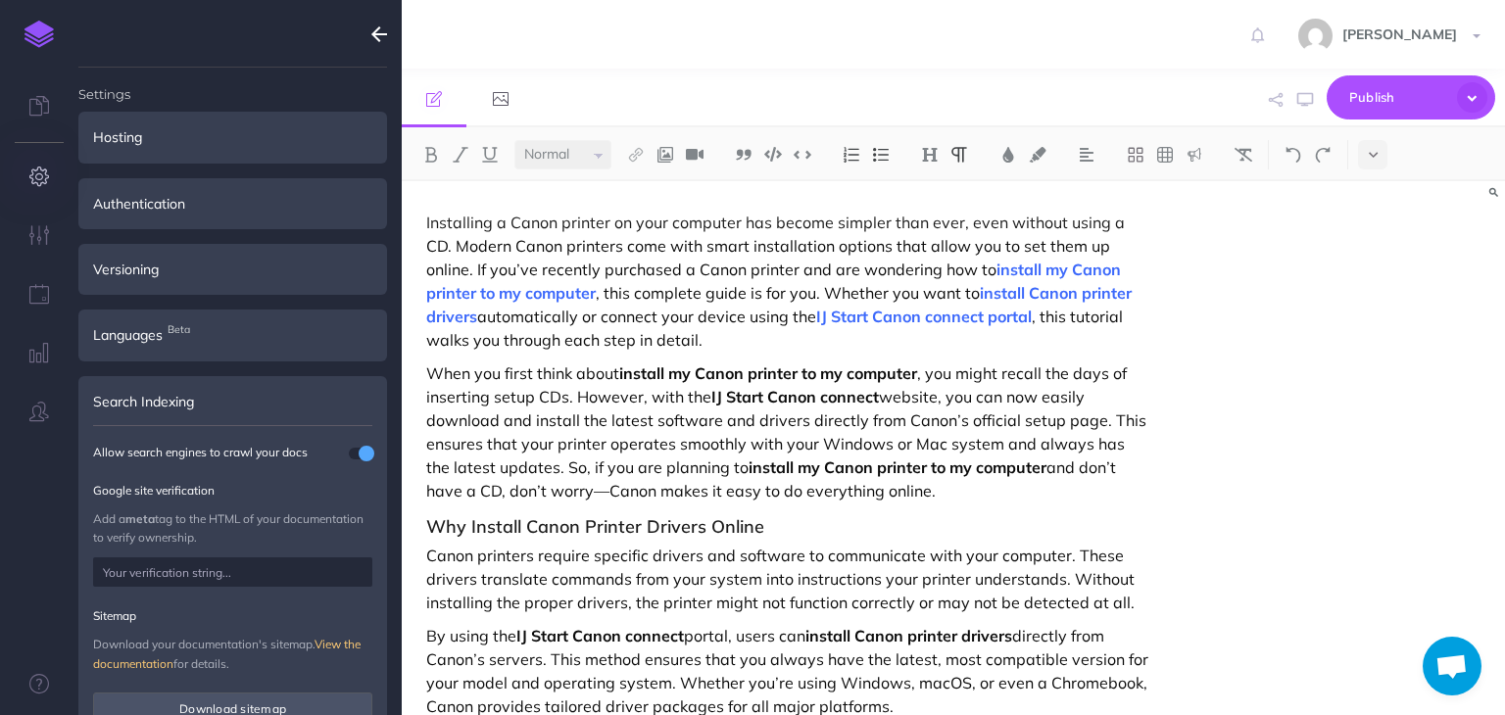
click at [375, 32] on icon "button" at bounding box center [379, 35] width 16 height 24
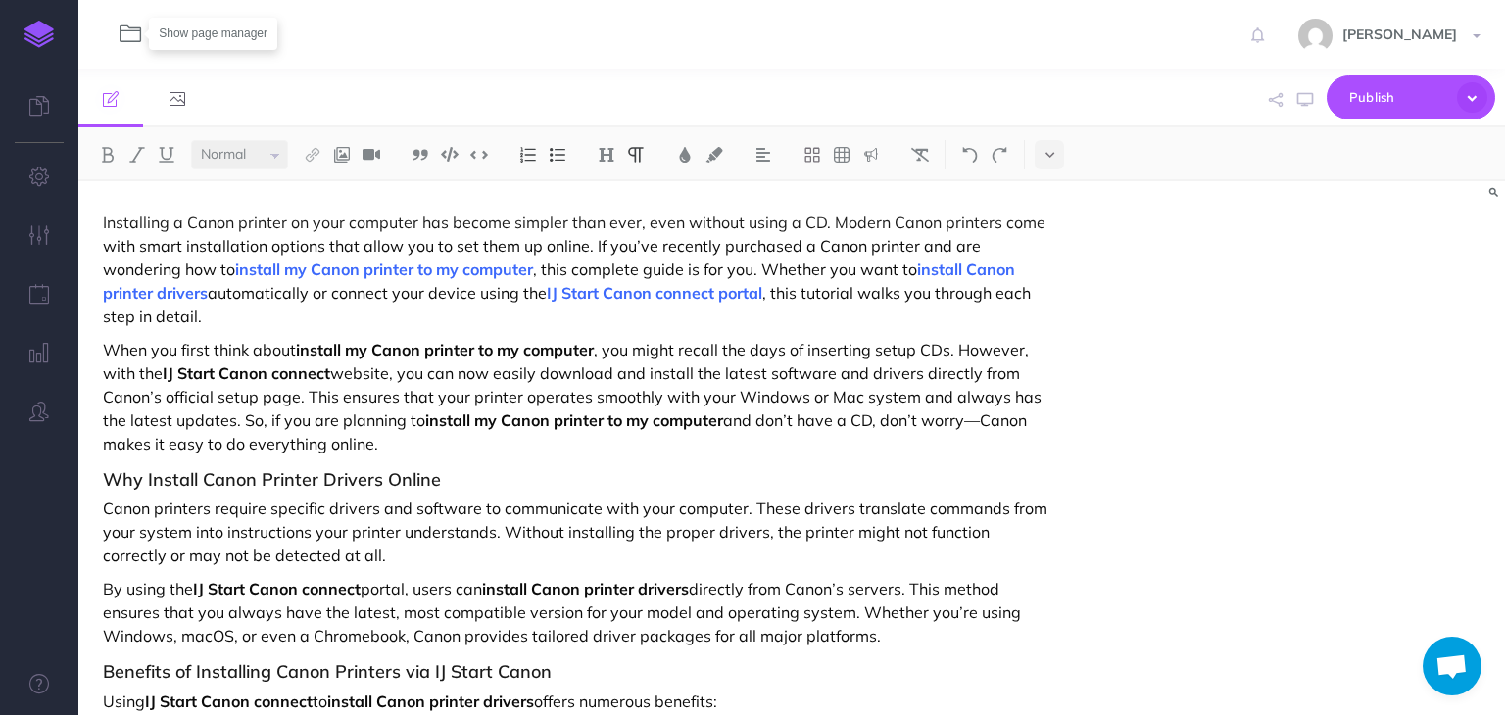
click at [122, 34] on icon "button" at bounding box center [131, 34] width 22 height 23
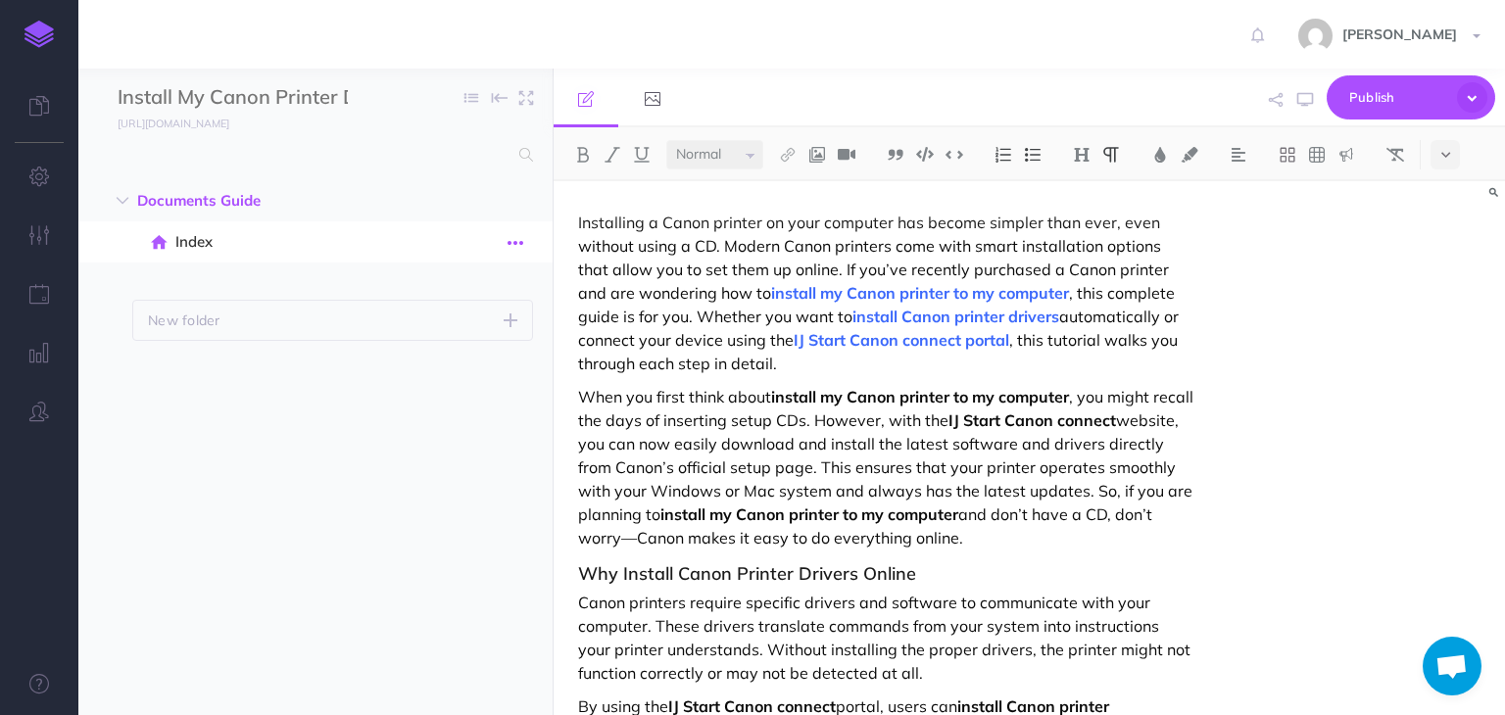
click at [506, 244] on button "button" at bounding box center [515, 241] width 35 height 25
click at [465, 268] on link "Page history" at bounding box center [459, 279] width 147 height 32
click at [175, 235] on span "Index" at bounding box center [305, 242] width 260 height 24
click at [202, 242] on span "Index" at bounding box center [305, 242] width 260 height 24
click at [509, 244] on icon "button" at bounding box center [516, 243] width 16 height 24
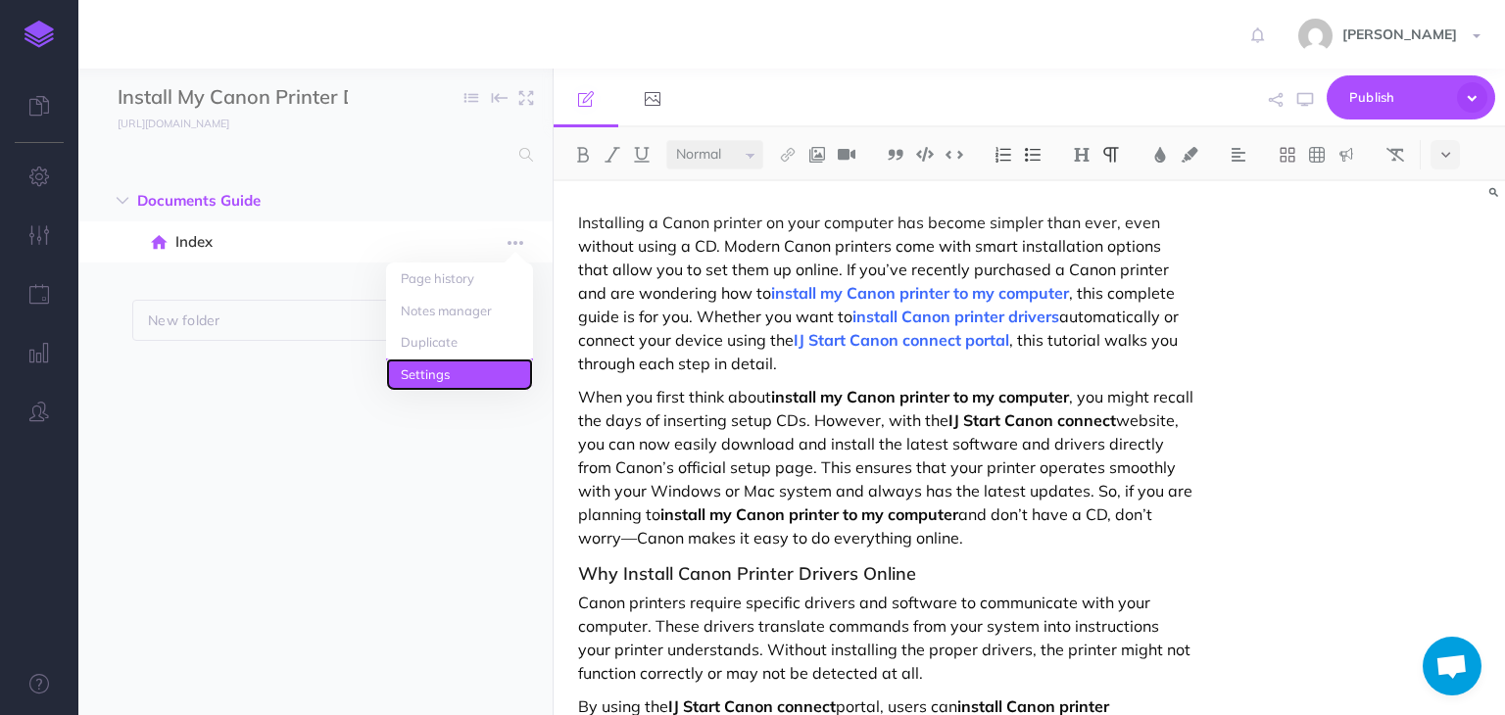
click at [439, 372] on link "Settings" at bounding box center [459, 375] width 147 height 32
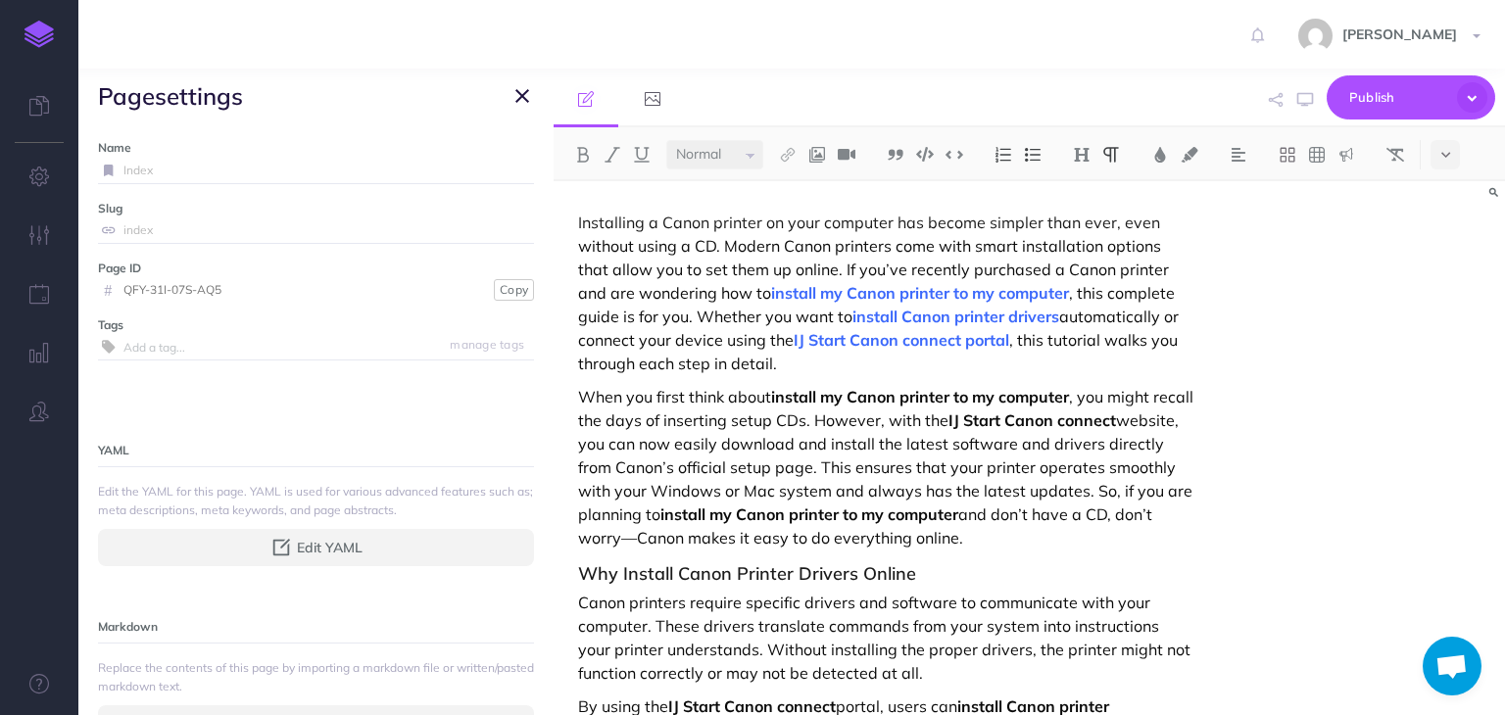
click at [206, 170] on input "Index" at bounding box center [328, 170] width 411 height 25
click at [325, 548] on span "Edit YAML" at bounding box center [330, 548] width 66 height 22
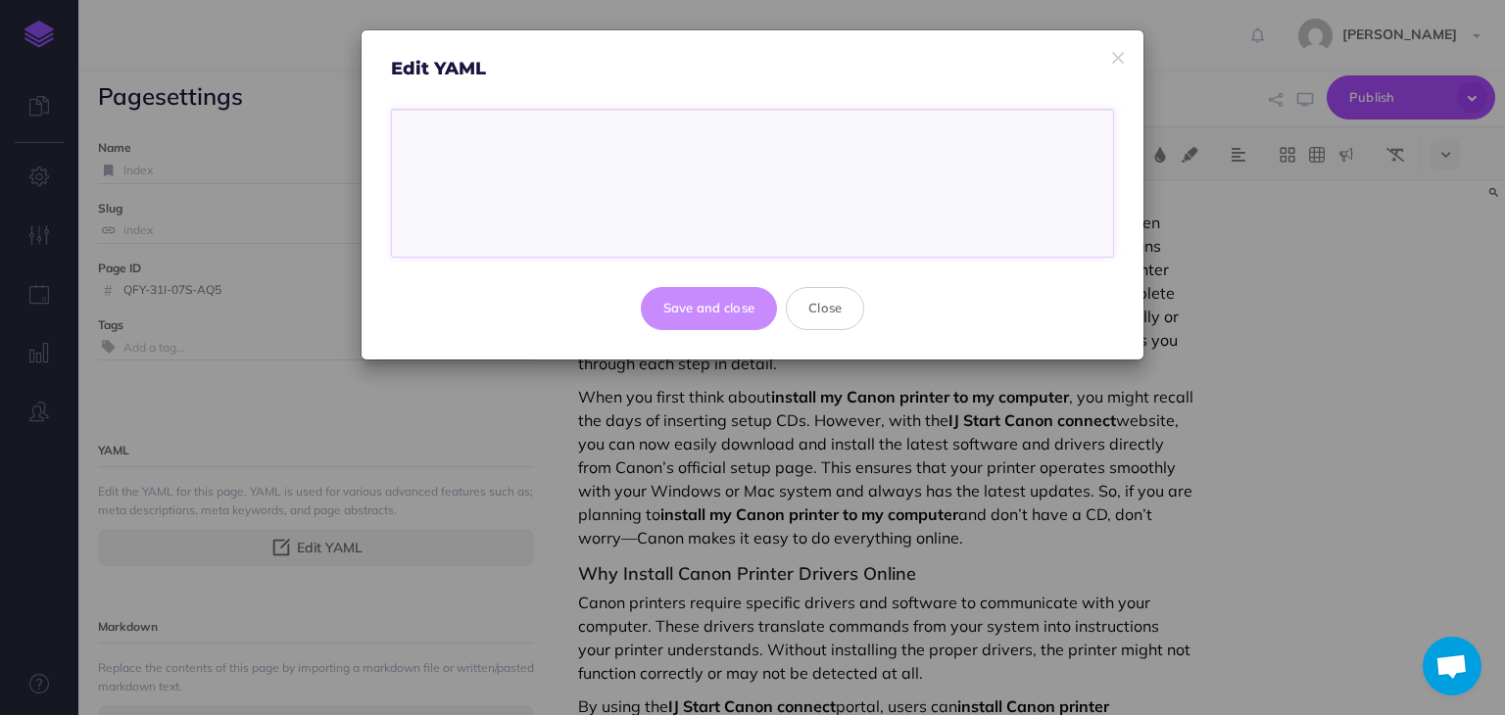
click at [590, 185] on textarea at bounding box center [752, 183] width 721 height 147
paste textarea "Install My Canon Printer Drivers and Software in My Computer without CD & Conne…"
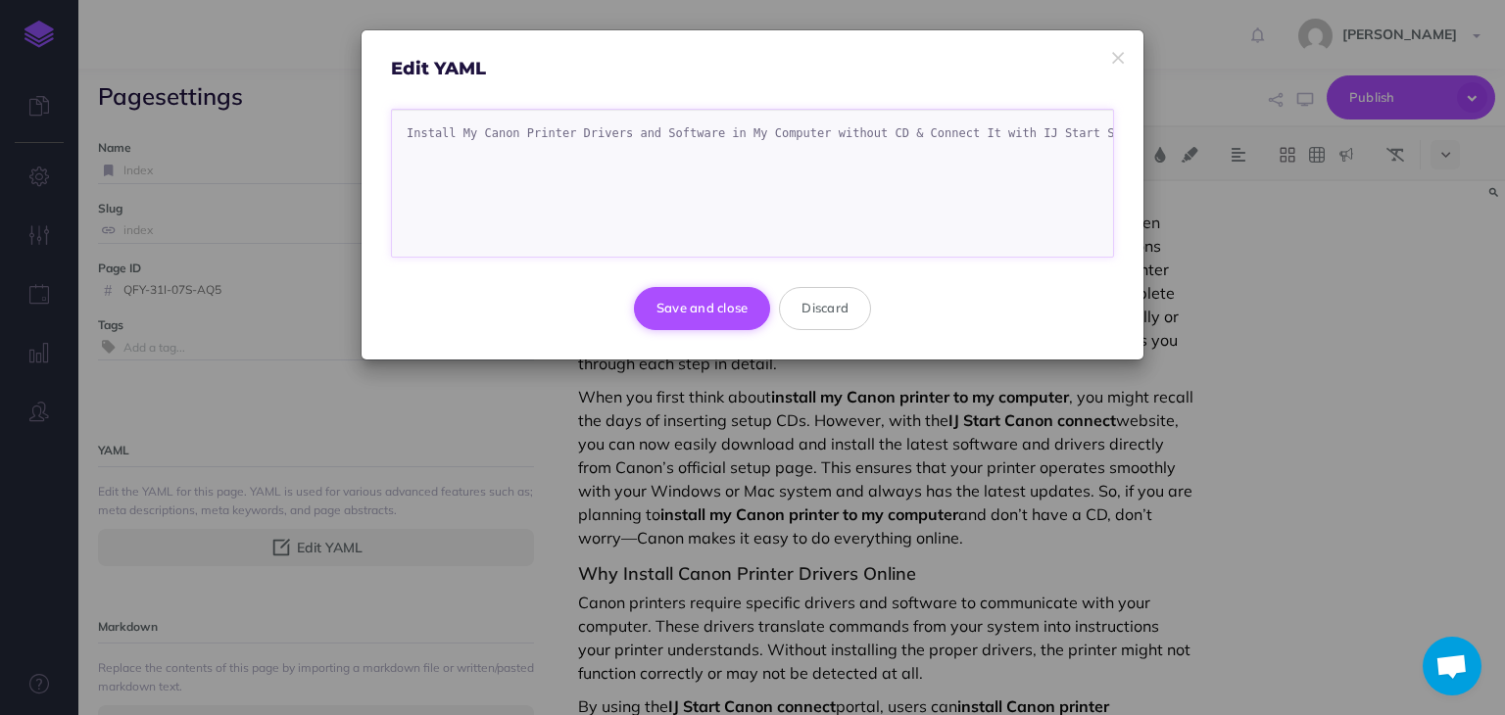
type textarea "Install My Canon Printer Drivers and Software in My Computer without CD & Conne…"
click at [698, 311] on button "Save and close" at bounding box center [702, 308] width 137 height 43
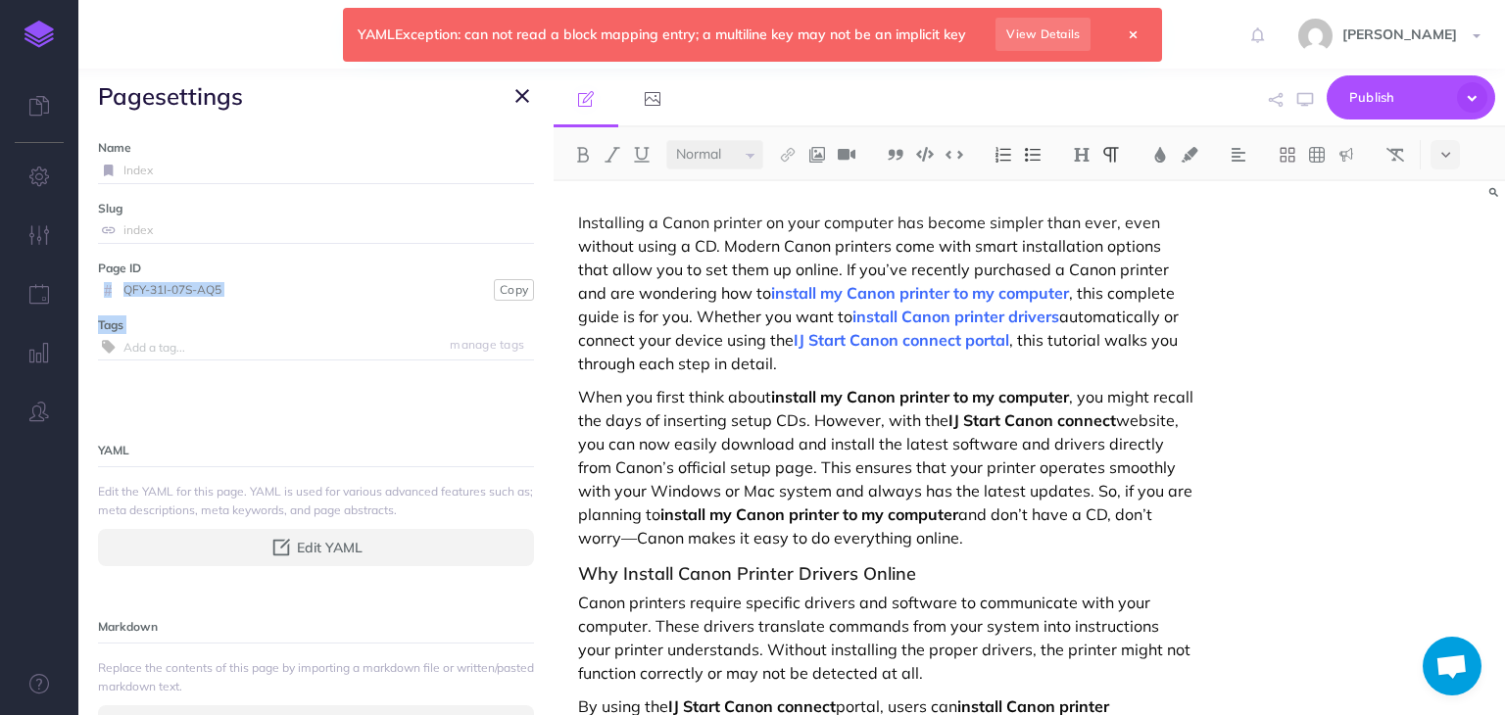
drag, startPoint x: 537, startPoint y: 260, endPoint x: 537, endPoint y: 373, distance: 113.7
click at [537, 373] on div "Name Index Save Slug index Save Page ID # QFY-31I-07S-AQ5 Copy Tags manage tags…" at bounding box center [315, 419] width 475 height 592
click at [418, 268] on label "Page ID" at bounding box center [316, 268] width 436 height 19
click at [214, 287] on input "QFY-31I-07S-AQ5" at bounding box center [306, 289] width 366 height 25
click at [270, 224] on input "index" at bounding box center [328, 230] width 411 height 25
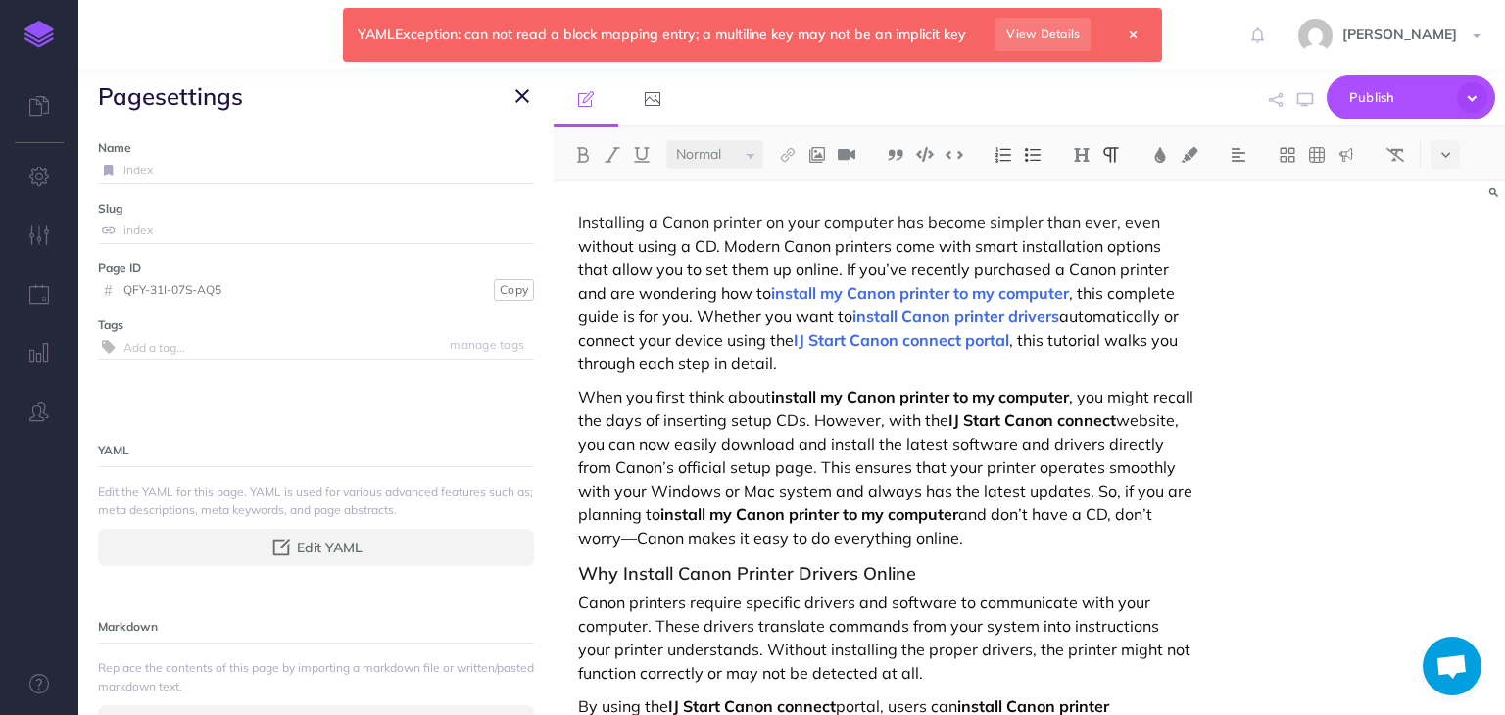
click at [220, 173] on input "Index" at bounding box center [328, 170] width 411 height 25
click at [523, 94] on icon "button" at bounding box center [523, 96] width 14 height 24
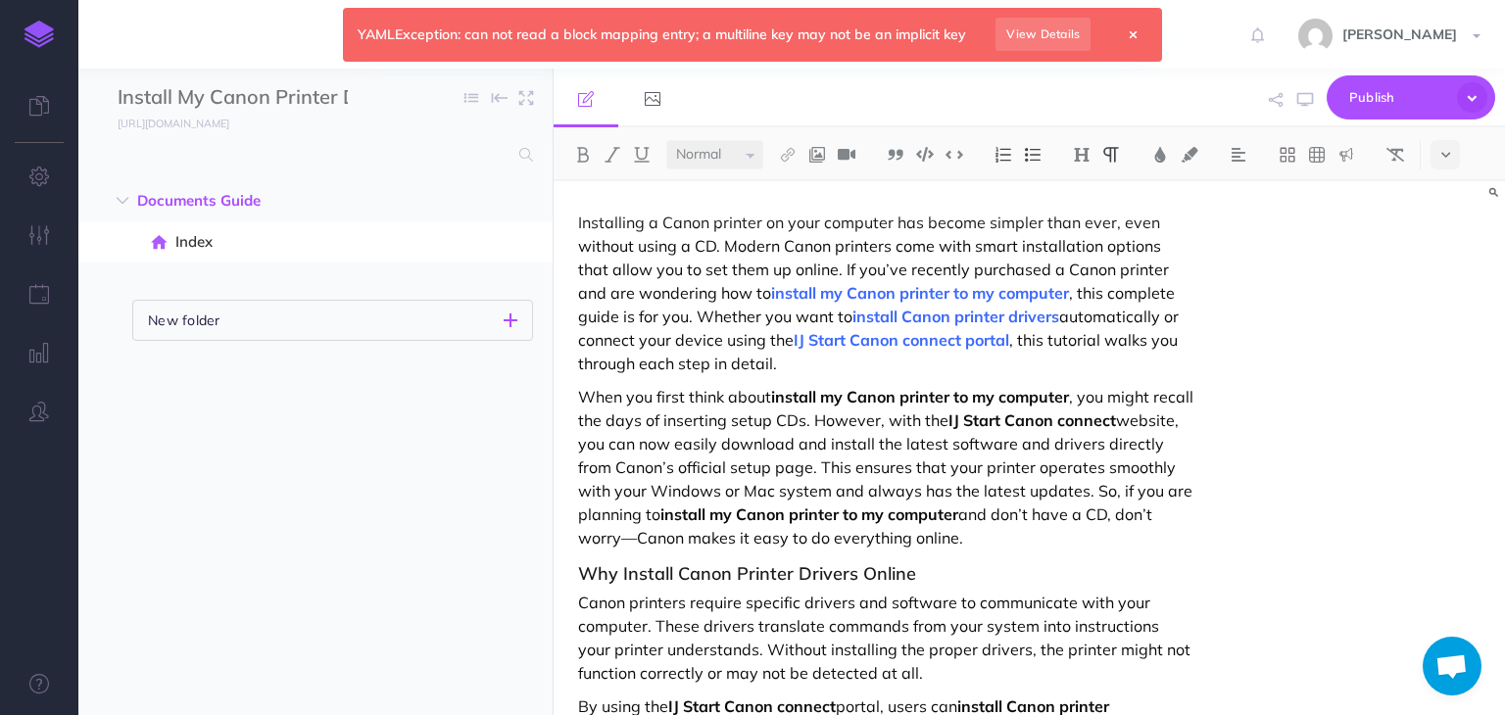
click at [500, 329] on button "New folder" at bounding box center [332, 320] width 401 height 41
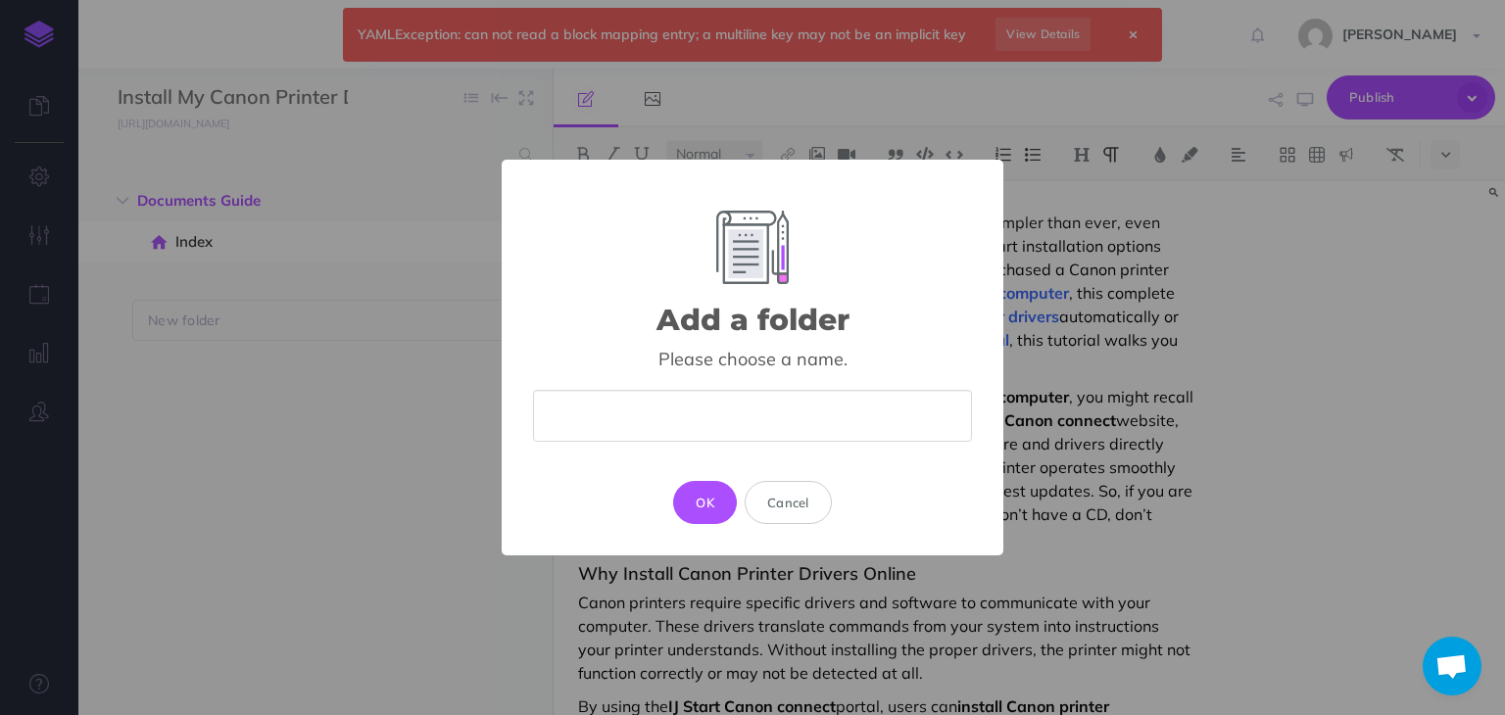
click at [711, 419] on input "text" at bounding box center [752, 416] width 439 height 52
type input "Install My Canon Printer Drivers and Software in My Computer without CD & Conne…"
click at [717, 511] on button "OK" at bounding box center [705, 502] width 64 height 43
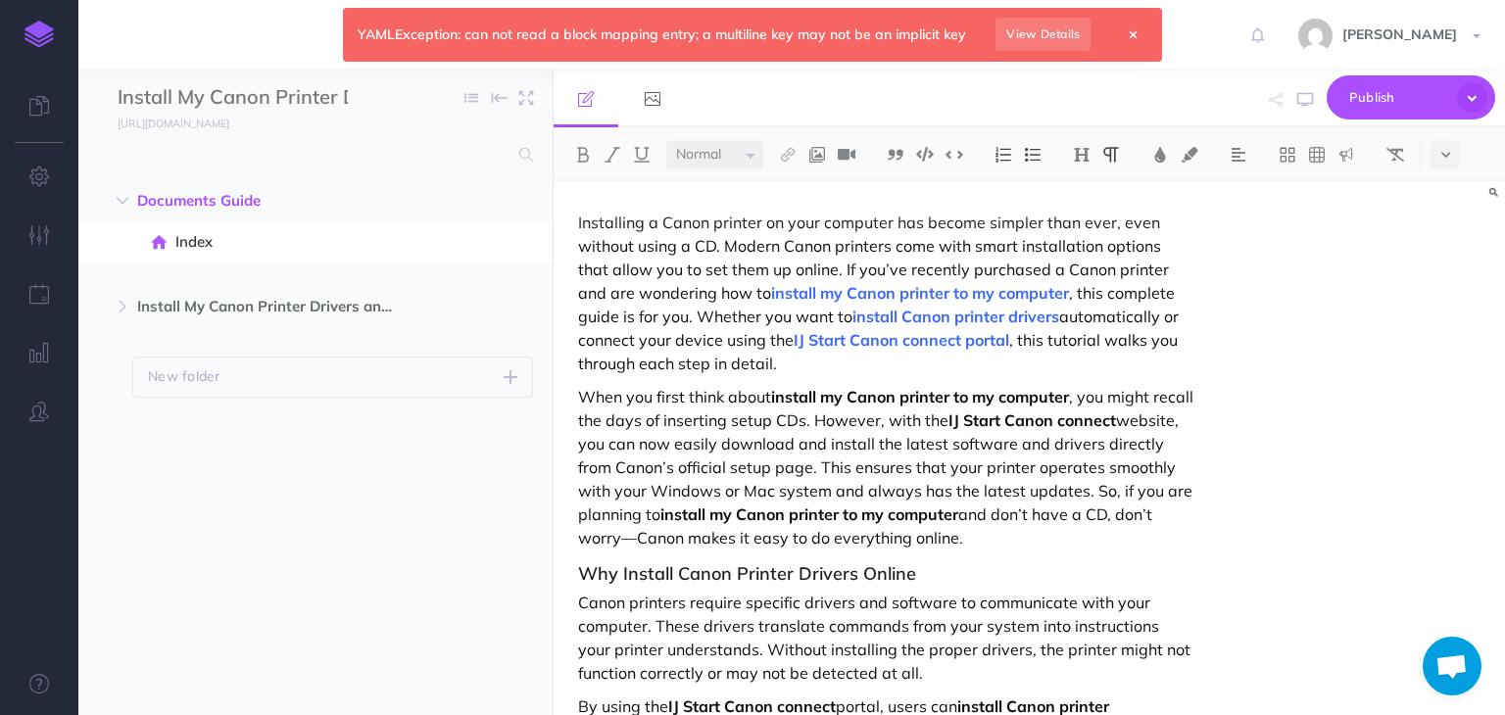
scroll to position [0, 0]
select select "null"
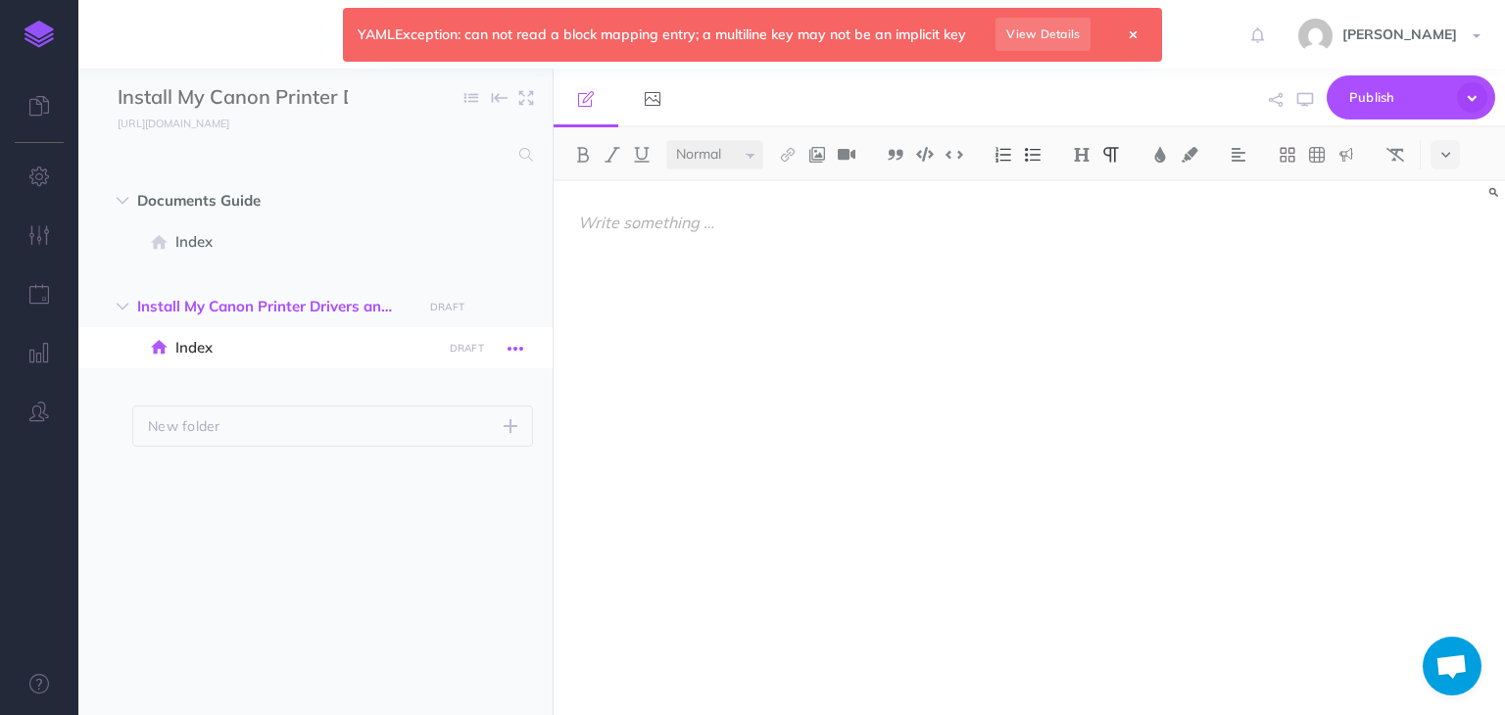
click at [516, 344] on icon "button" at bounding box center [516, 349] width 16 height 24
click at [427, 474] on link "Settings" at bounding box center [459, 481] width 147 height 32
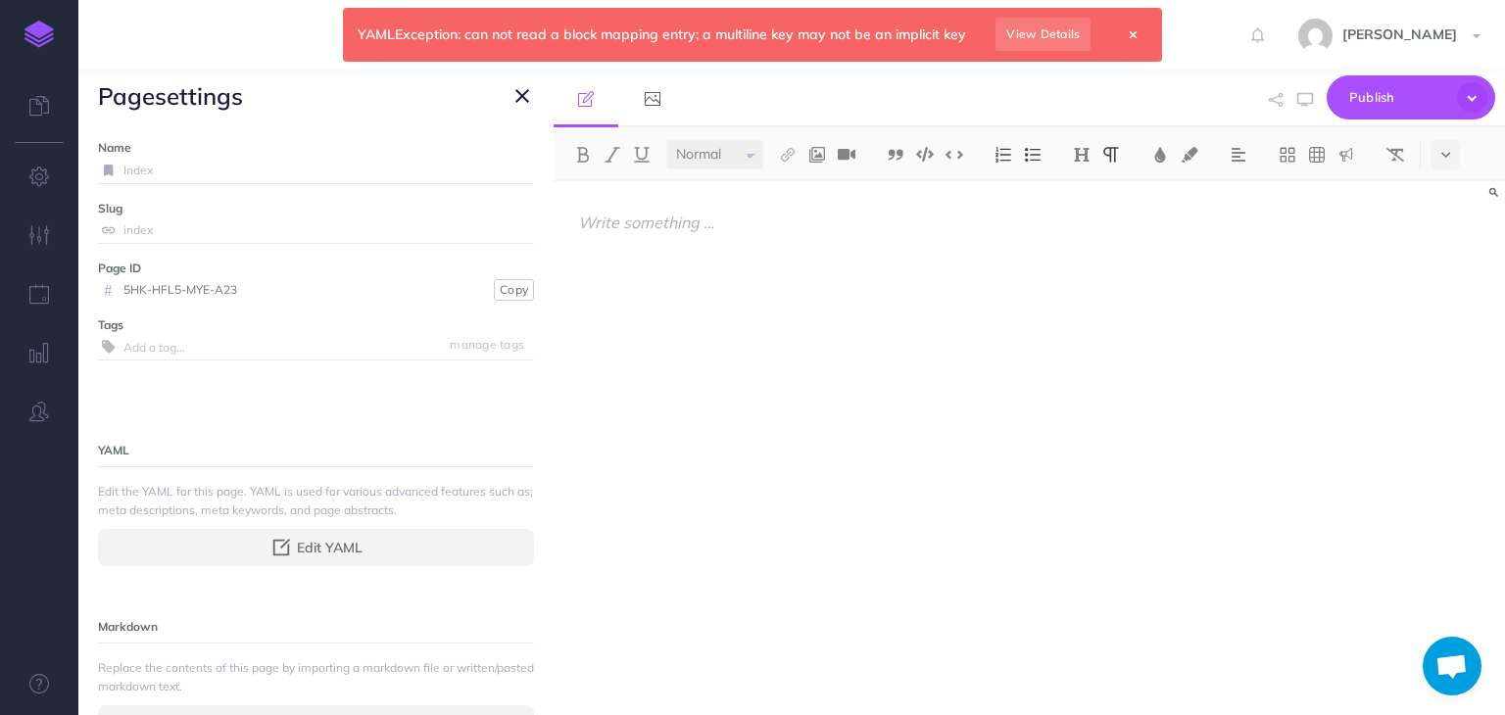
click at [527, 90] on icon "button" at bounding box center [523, 96] width 14 height 24
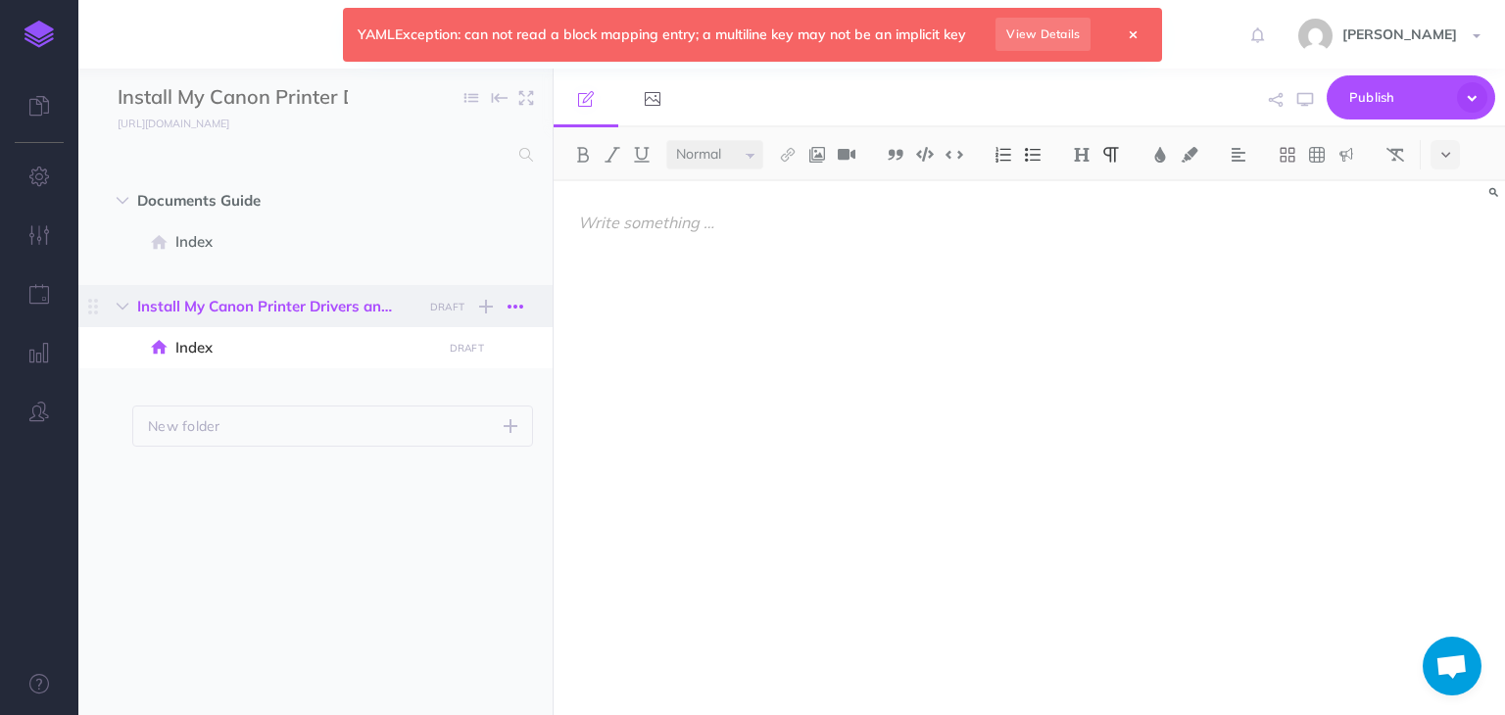
click at [514, 312] on icon "button" at bounding box center [516, 307] width 16 height 24
click at [447, 440] on link "Delete" at bounding box center [459, 438] width 147 height 32
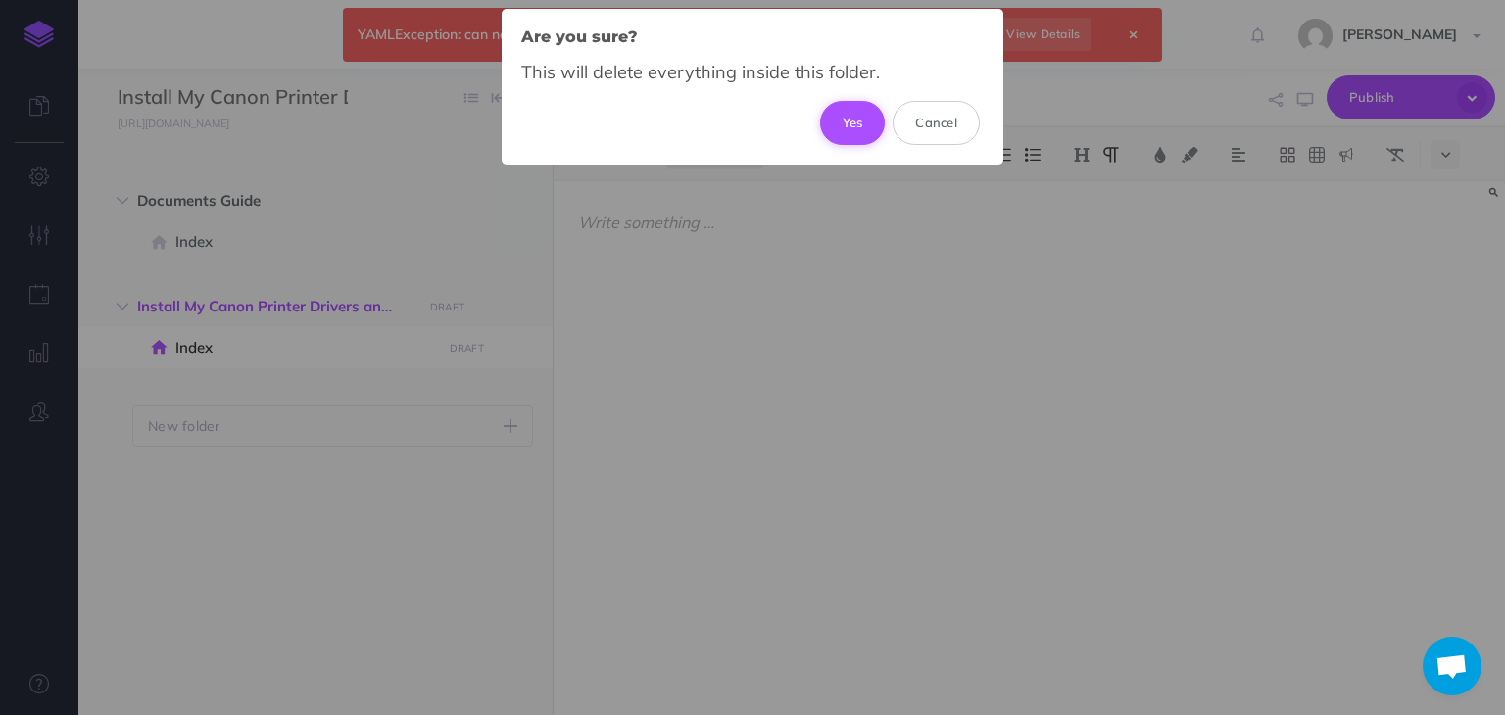
click at [850, 119] on button "Yes" at bounding box center [853, 122] width 66 height 43
select select "null"
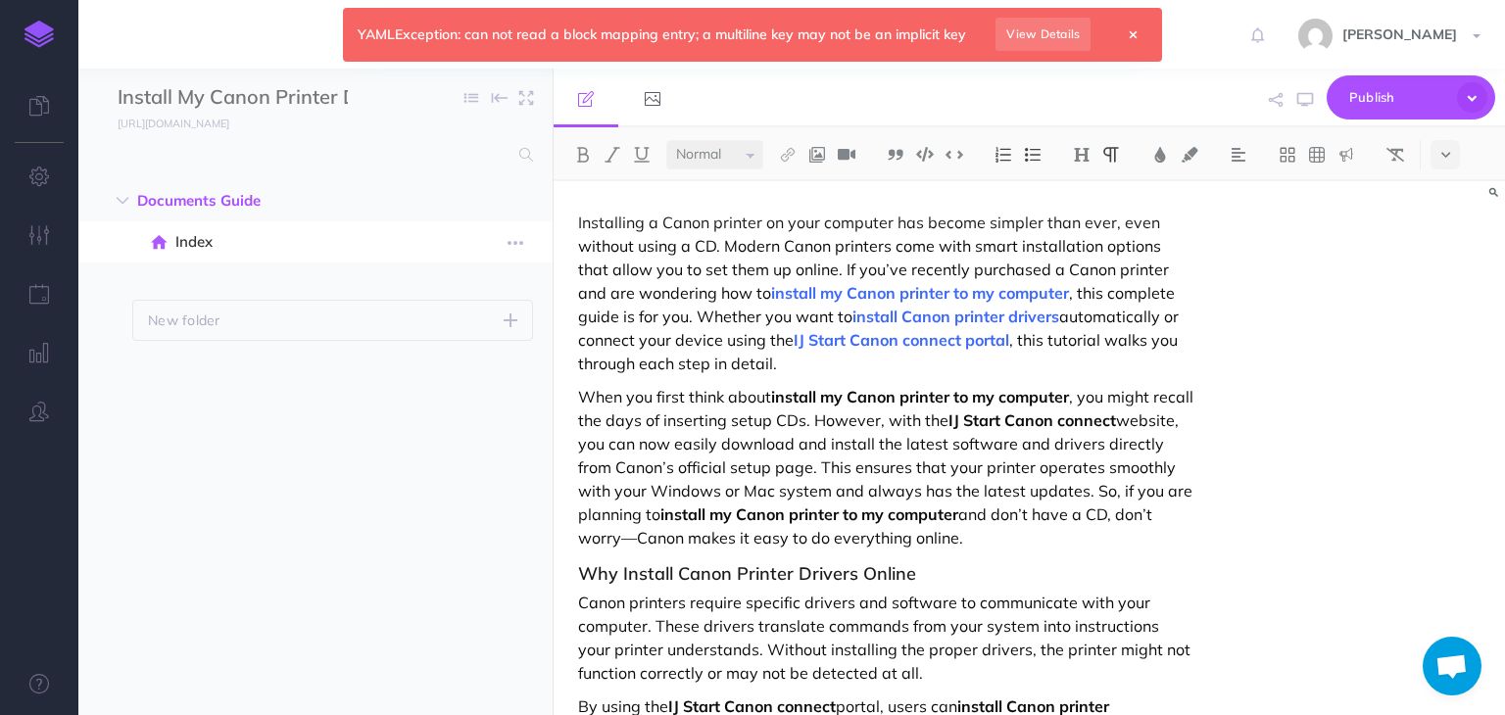
click at [204, 242] on span "Index" at bounding box center [305, 242] width 260 height 24
click at [238, 248] on span "Index" at bounding box center [305, 242] width 260 height 24
click at [1130, 43] on link at bounding box center [1133, 35] width 26 height 22
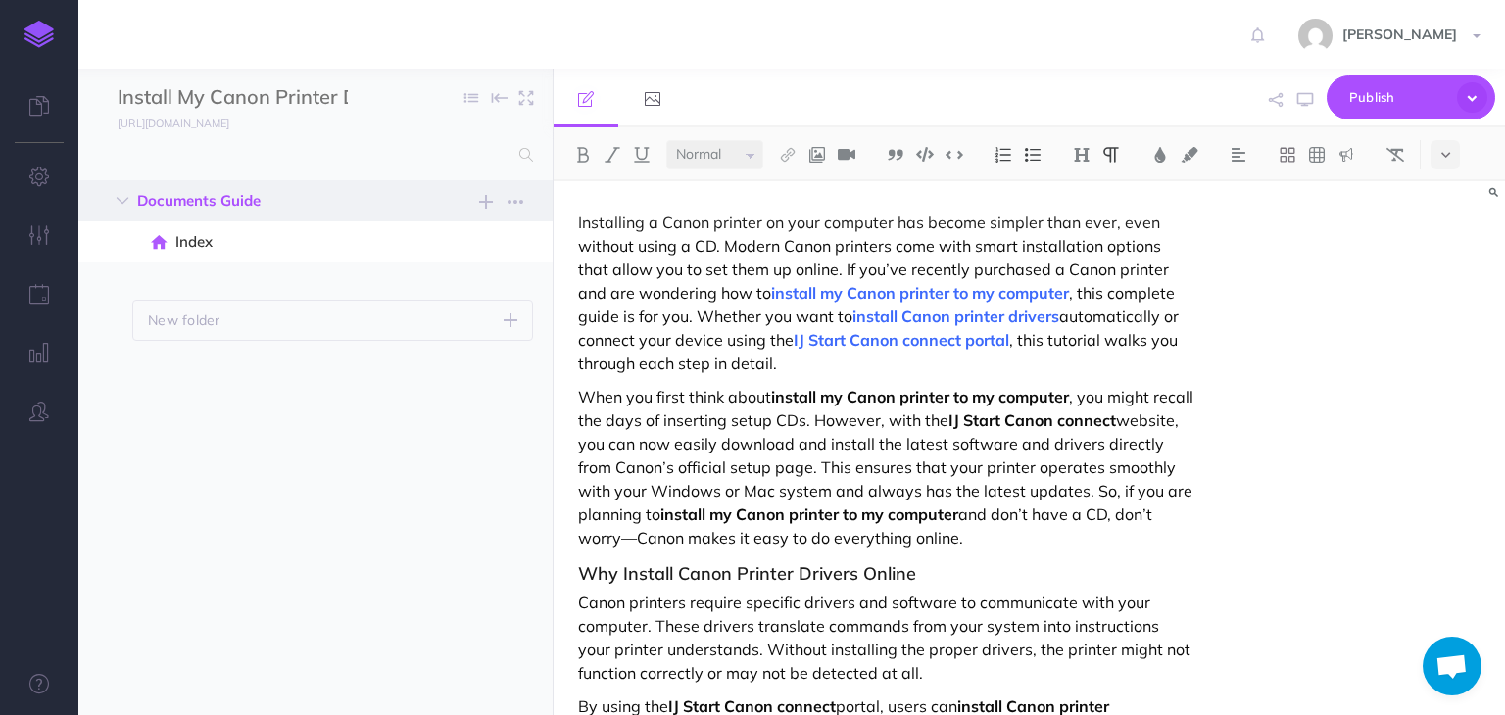
click at [220, 201] on span "Documents Guide" at bounding box center [273, 201] width 273 height 24
click at [114, 202] on button "button" at bounding box center [122, 201] width 35 height 24
click at [203, 240] on span "Index" at bounding box center [305, 242] width 260 height 24
click at [516, 200] on icon "button" at bounding box center [516, 202] width 16 height 24
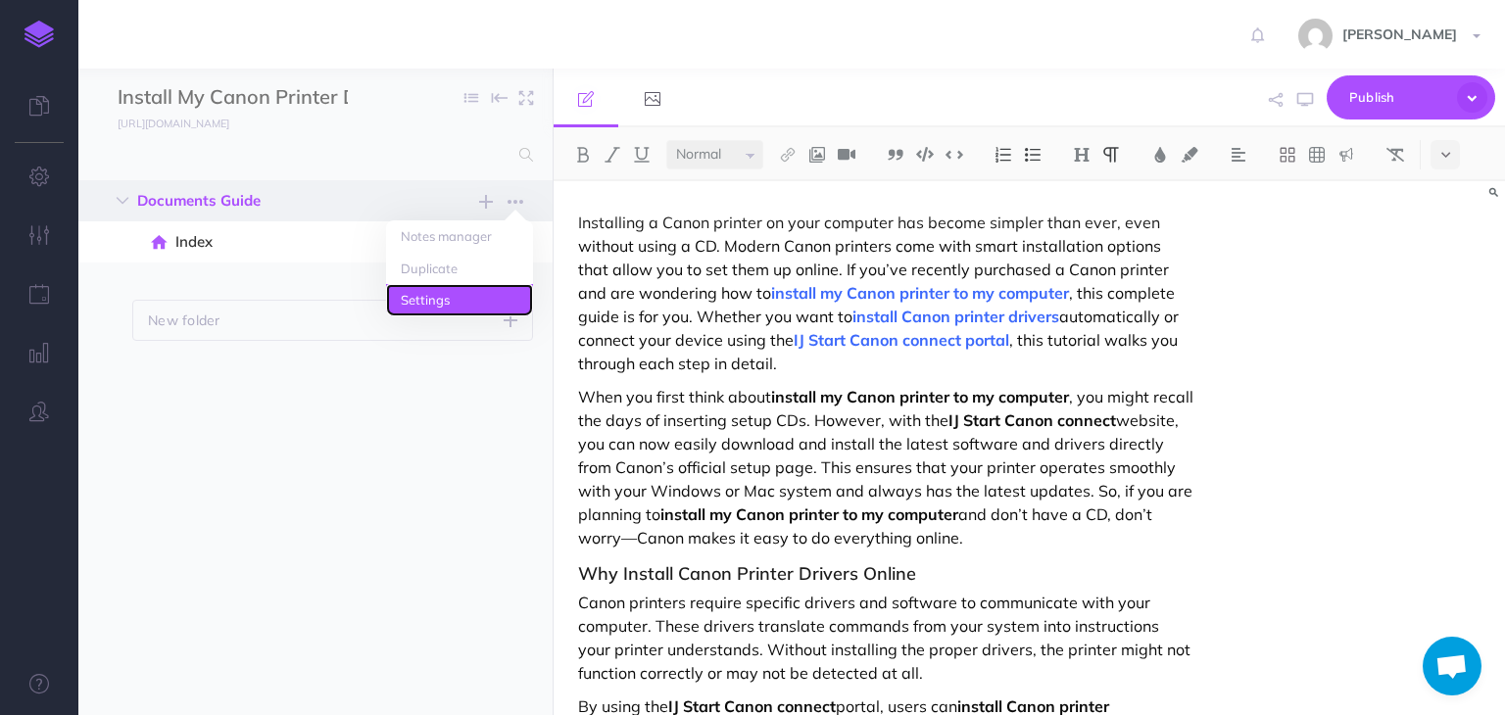
click at [444, 289] on link "Settings" at bounding box center [459, 300] width 147 height 32
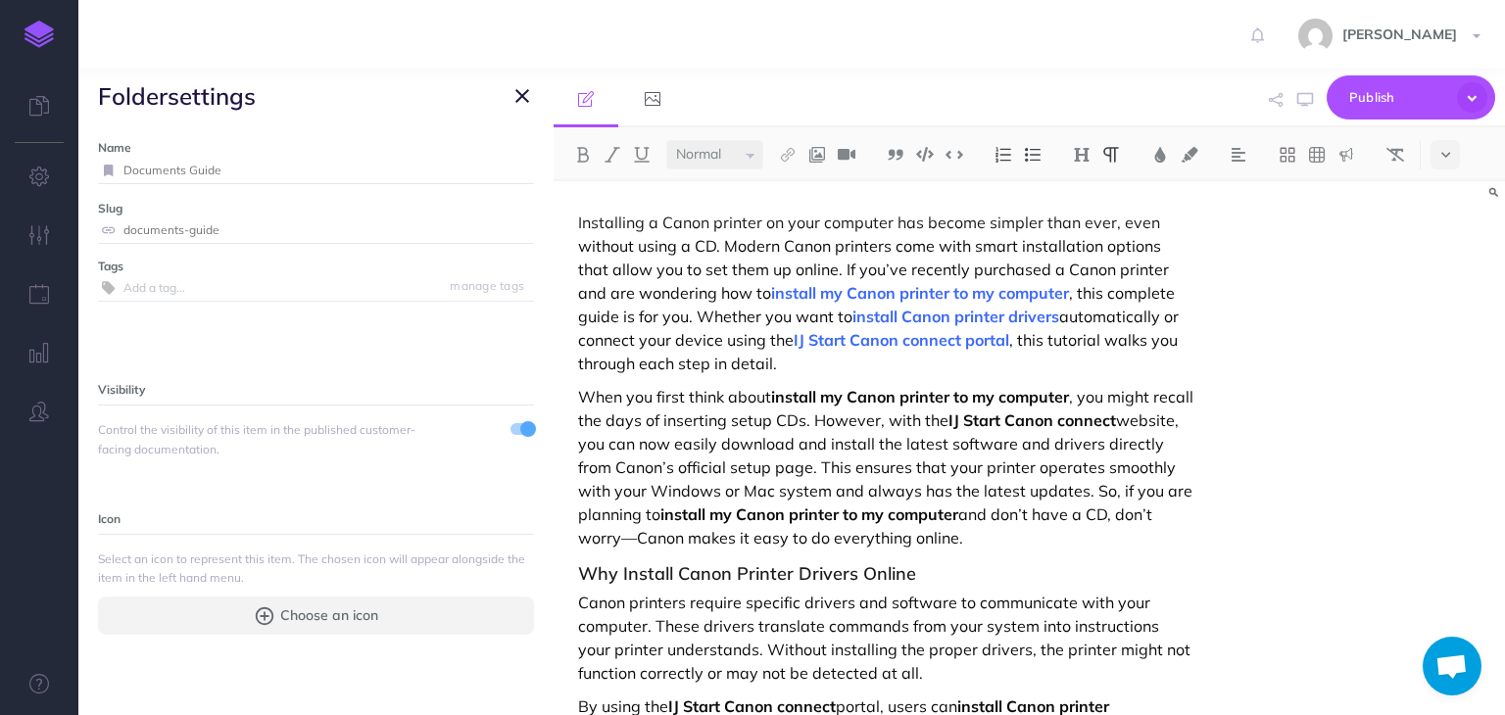
click at [525, 101] on icon "button" at bounding box center [523, 96] width 14 height 24
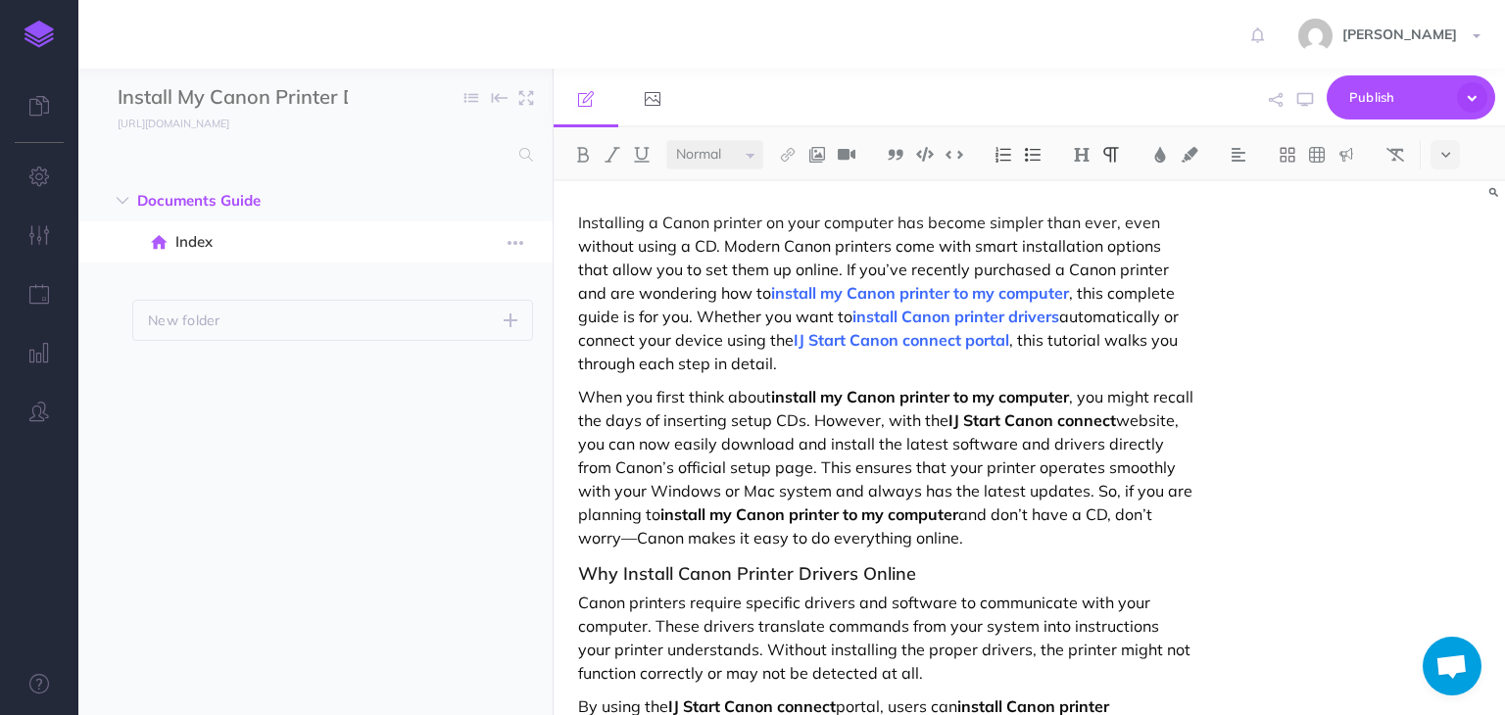
click at [290, 249] on span "Index" at bounding box center [305, 242] width 260 height 24
click at [510, 245] on icon "button" at bounding box center [516, 243] width 16 height 24
click at [467, 279] on link "Page history" at bounding box center [459, 279] width 147 height 32
click at [516, 243] on icon "button" at bounding box center [516, 243] width 16 height 24
click at [489, 319] on link "Notes manager" at bounding box center [459, 311] width 147 height 32
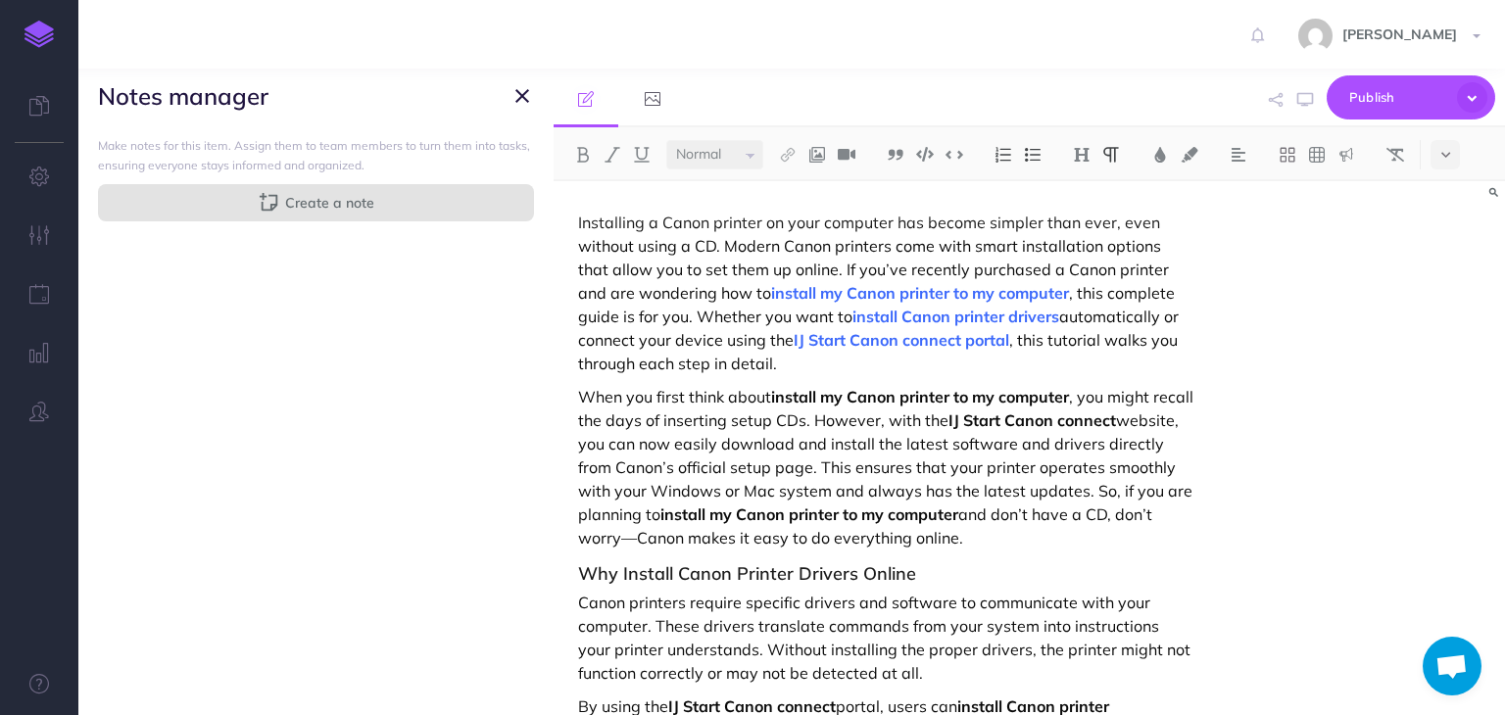
click at [357, 213] on span "Create a note" at bounding box center [329, 203] width 89 height 22
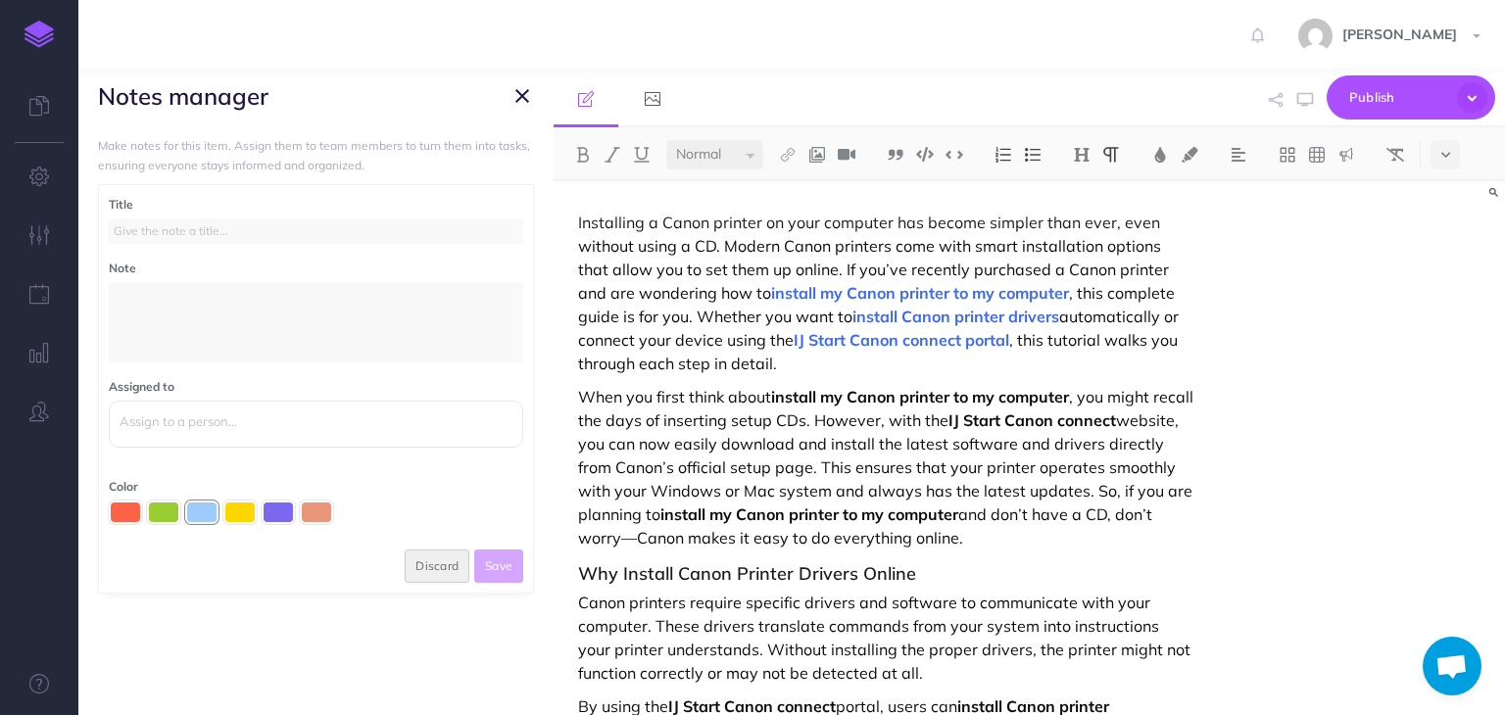
click at [321, 234] on input "text" at bounding box center [316, 231] width 415 height 25
type input "Sample"
click at [310, 326] on textarea at bounding box center [316, 322] width 415 height 80
type textarea "Sample"
click at [381, 419] on input "text" at bounding box center [316, 422] width 403 height 21
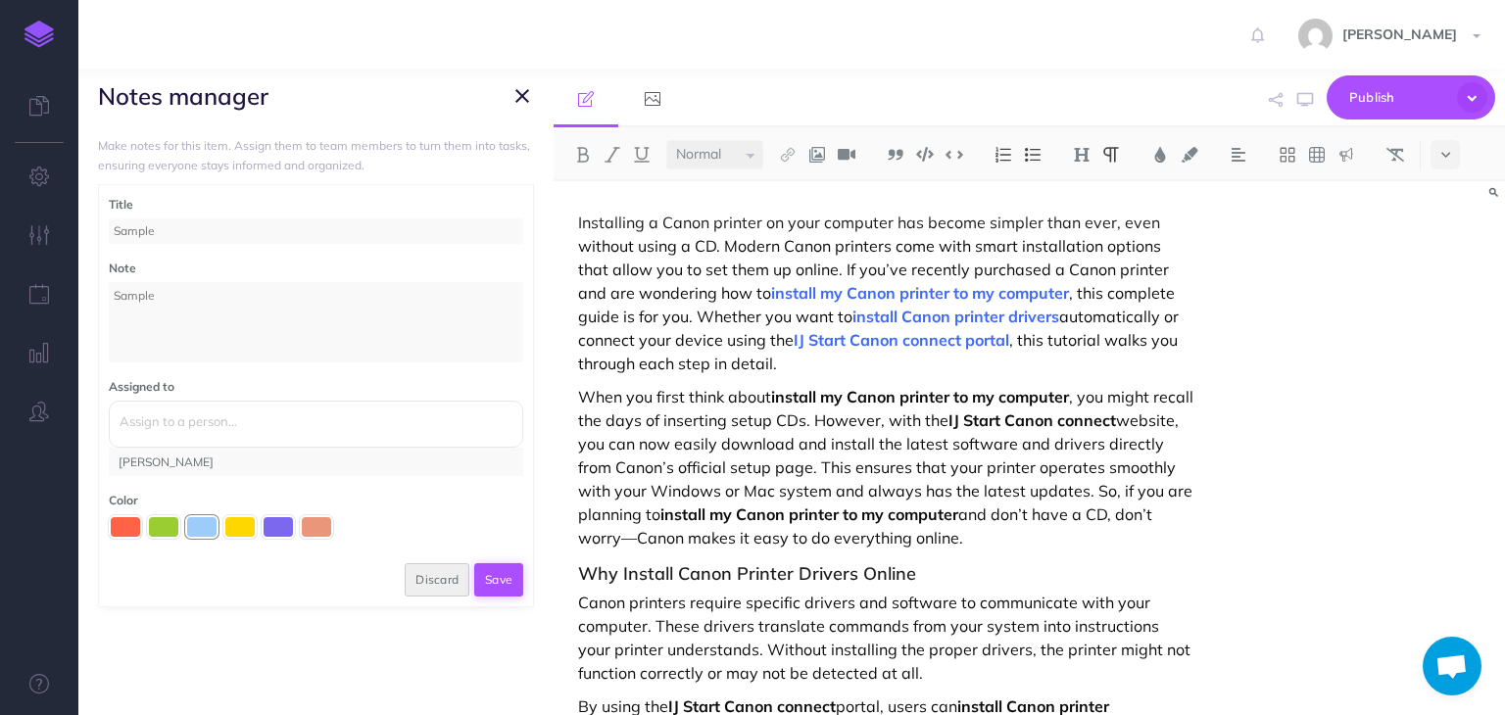
click at [485, 578] on button "Save" at bounding box center [498, 580] width 49 height 33
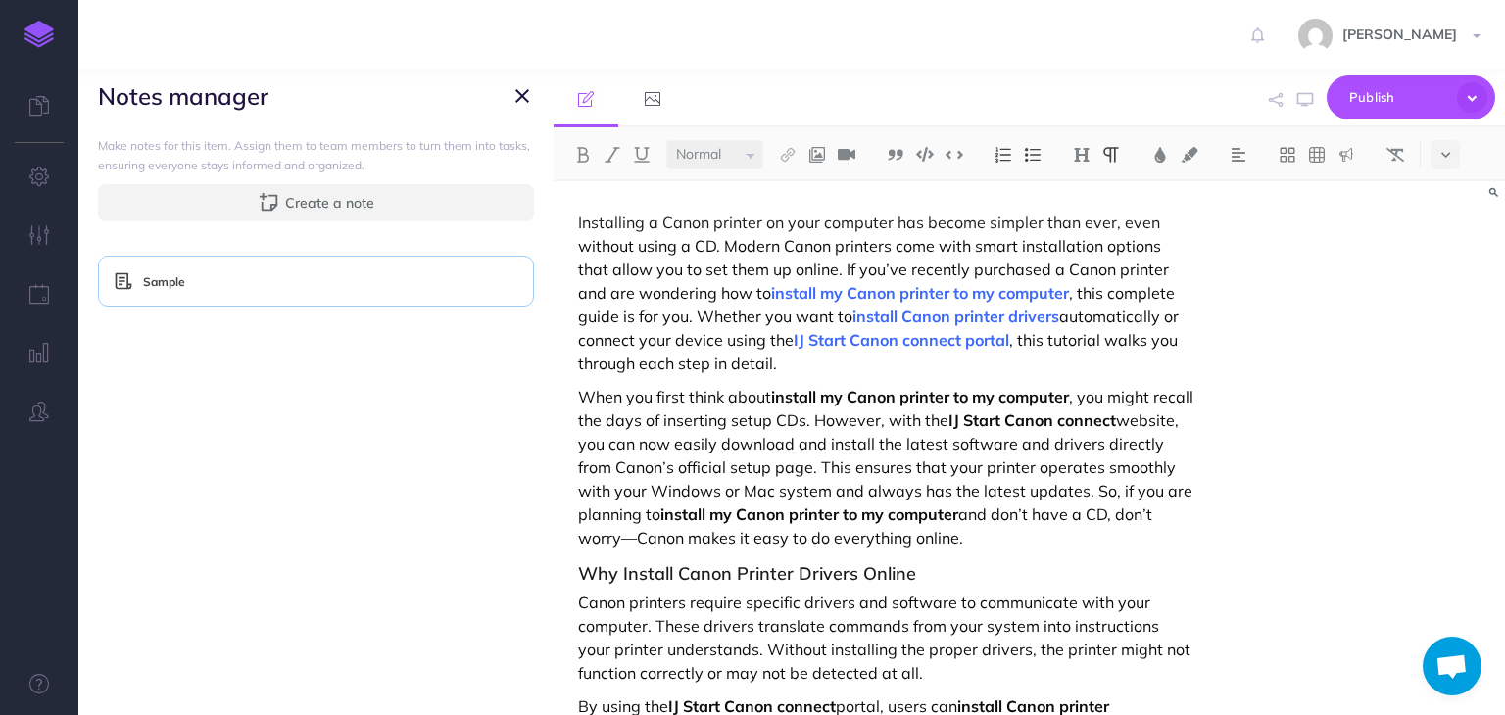
click at [516, 101] on icon "button" at bounding box center [523, 96] width 14 height 24
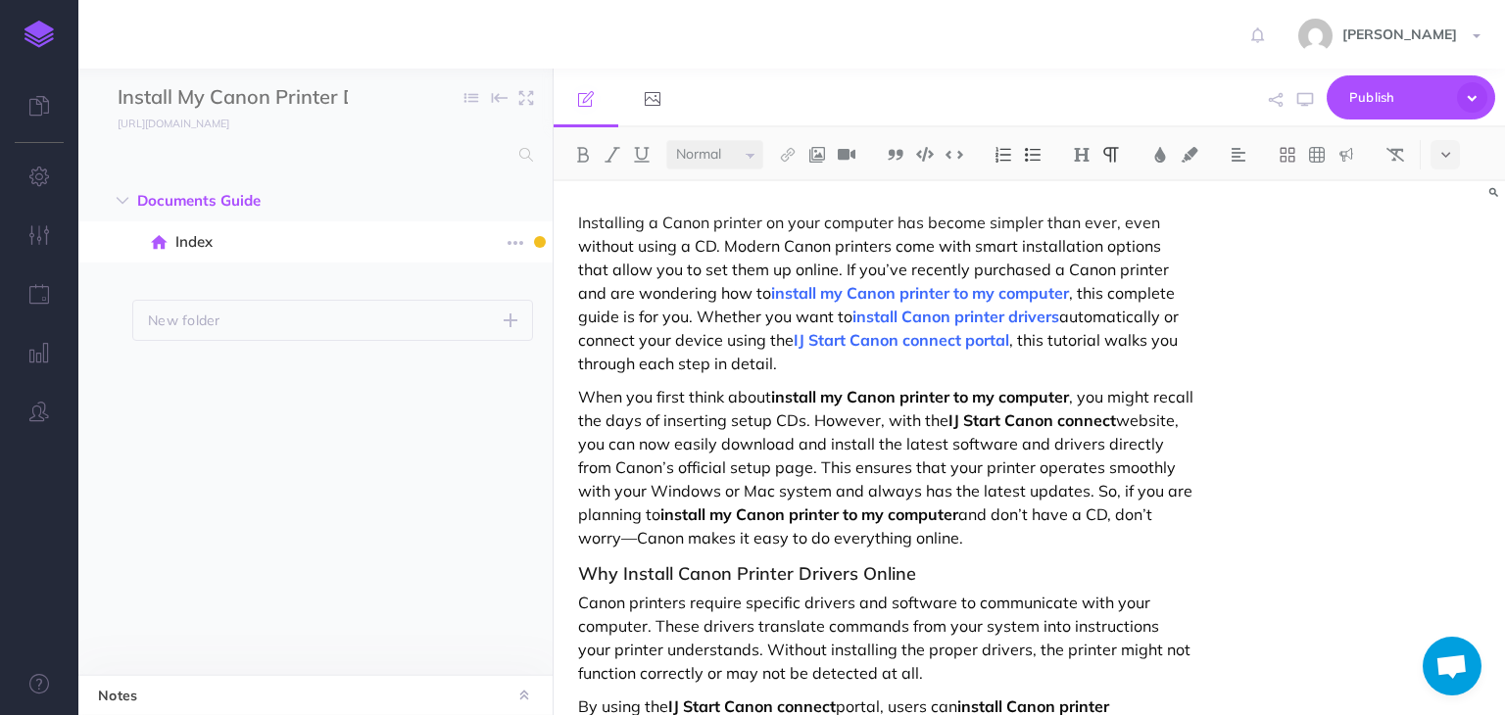
click at [542, 237] on div at bounding box center [540, 242] width 12 height 12
click at [510, 240] on icon "button" at bounding box center [516, 243] width 16 height 24
click at [456, 304] on link "Notes manager" at bounding box center [459, 311] width 147 height 32
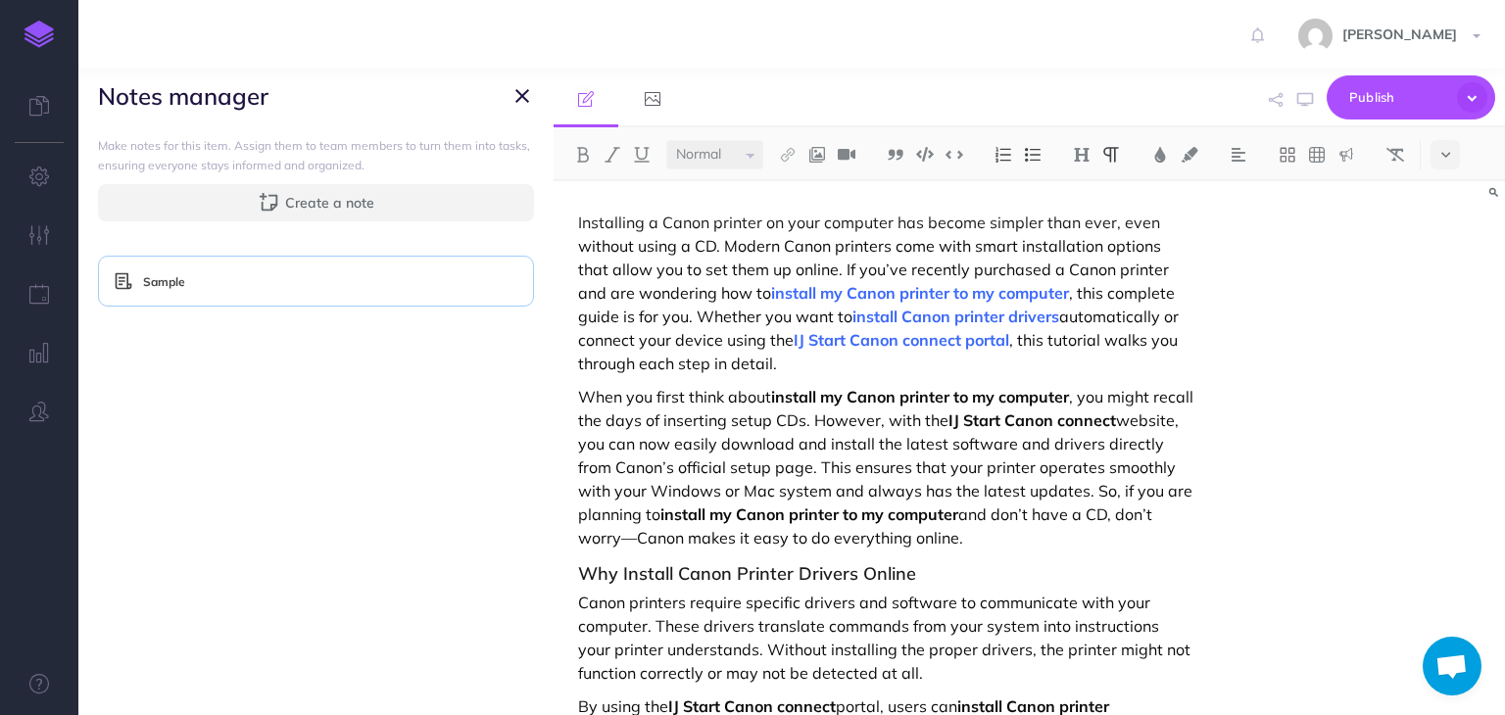
click at [465, 283] on div "Sample" at bounding box center [316, 281] width 405 height 20
click at [496, 283] on button "button" at bounding box center [507, 281] width 23 height 12
click at [434, 355] on link "Delete" at bounding box center [450, 347] width 147 height 32
click at [518, 107] on icon "button" at bounding box center [523, 96] width 14 height 24
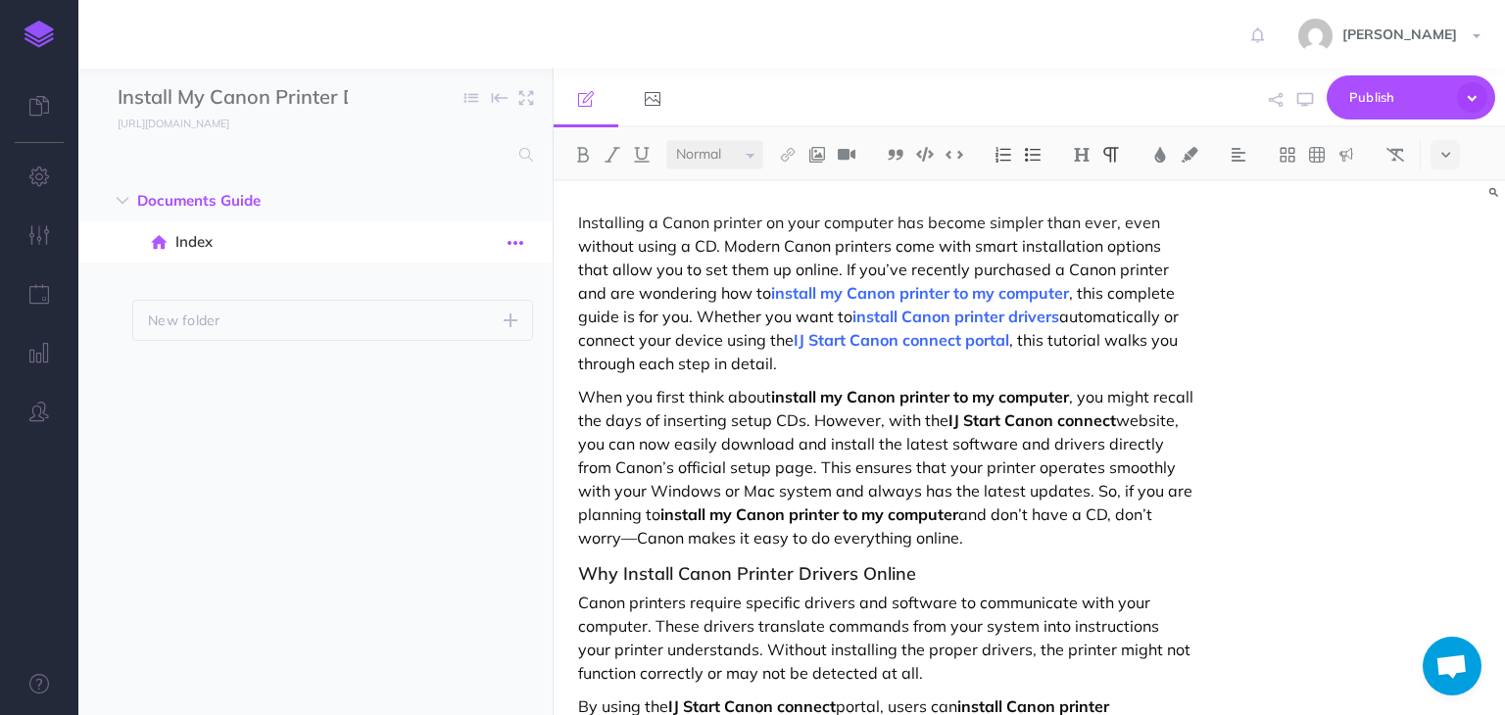
click at [508, 240] on icon "button" at bounding box center [516, 243] width 16 height 24
click at [459, 350] on link "Duplicate" at bounding box center [459, 342] width 147 height 32
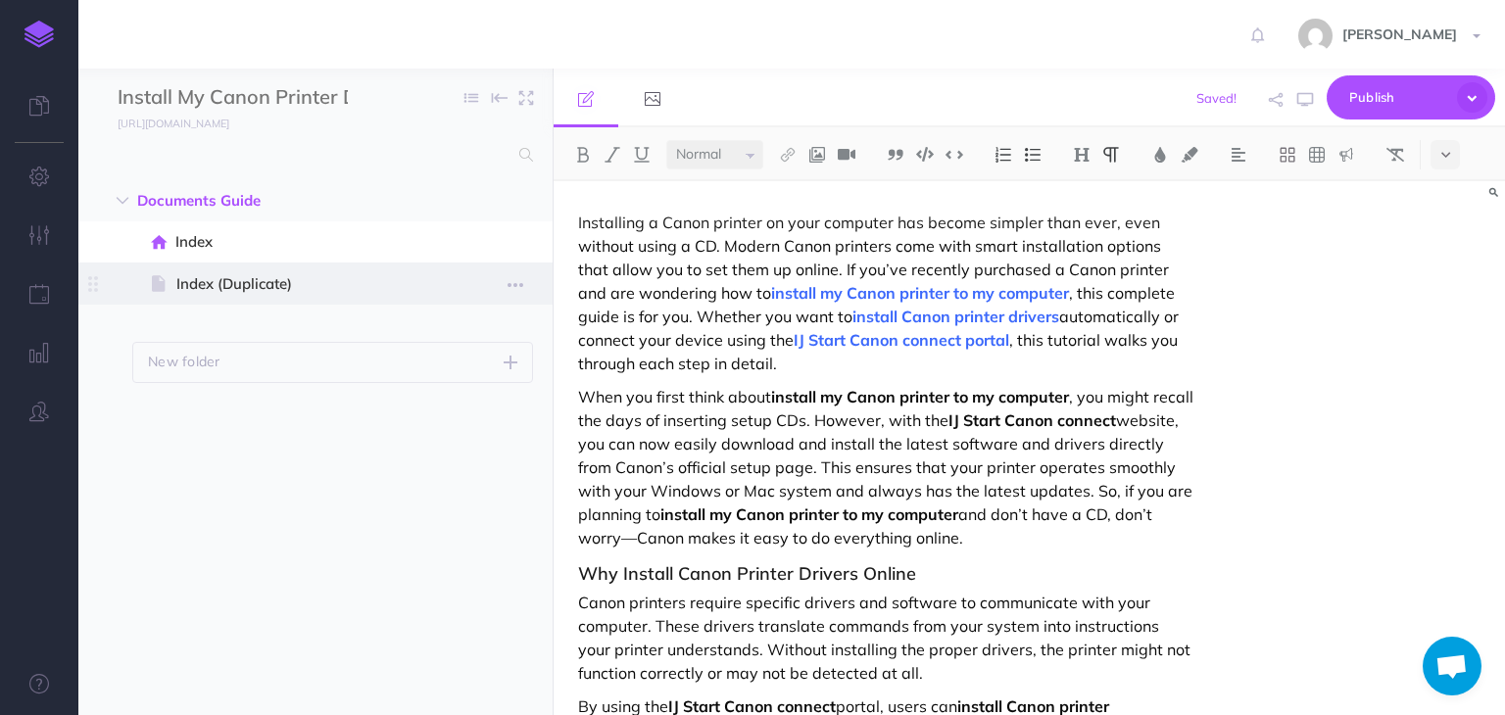
select select "null"
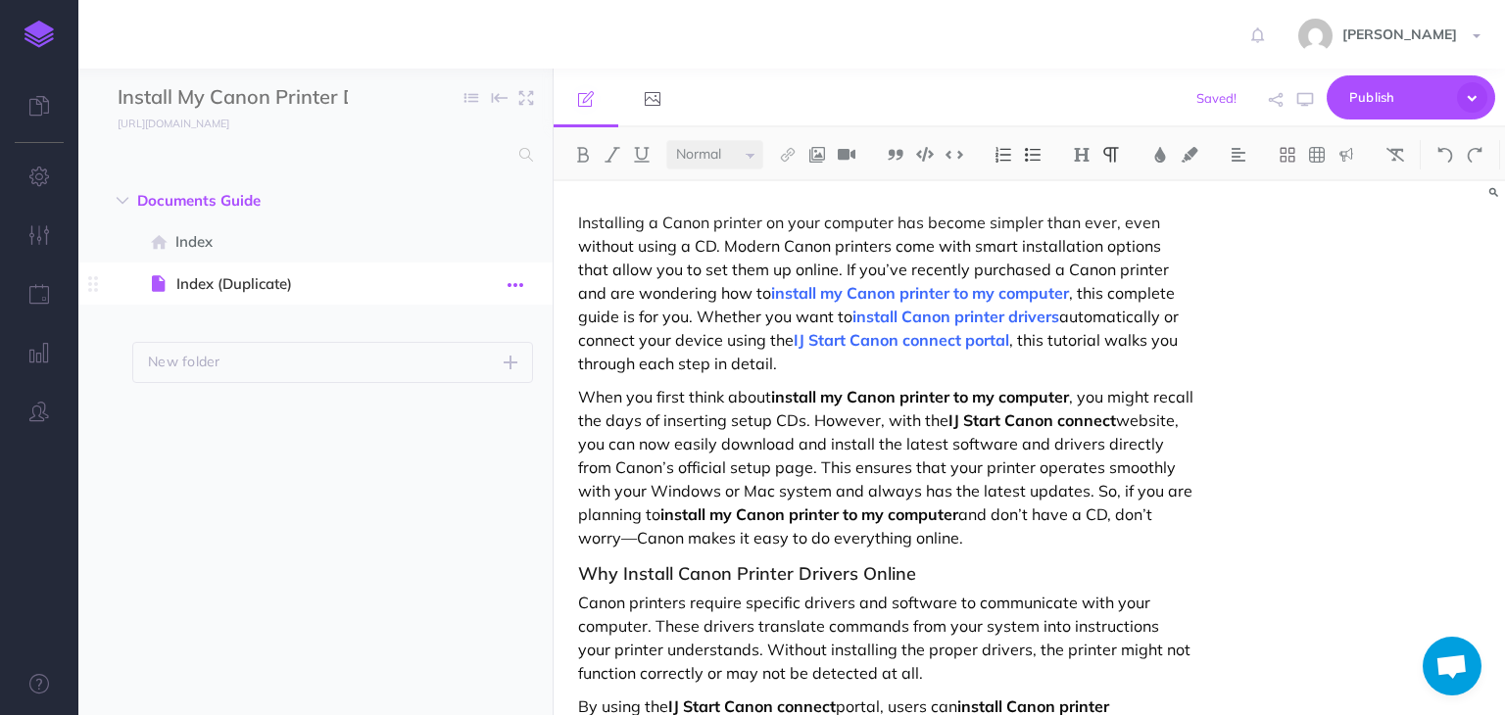
click at [513, 279] on icon "button" at bounding box center [516, 285] width 16 height 24
click at [447, 419] on link "Settings" at bounding box center [459, 416] width 147 height 32
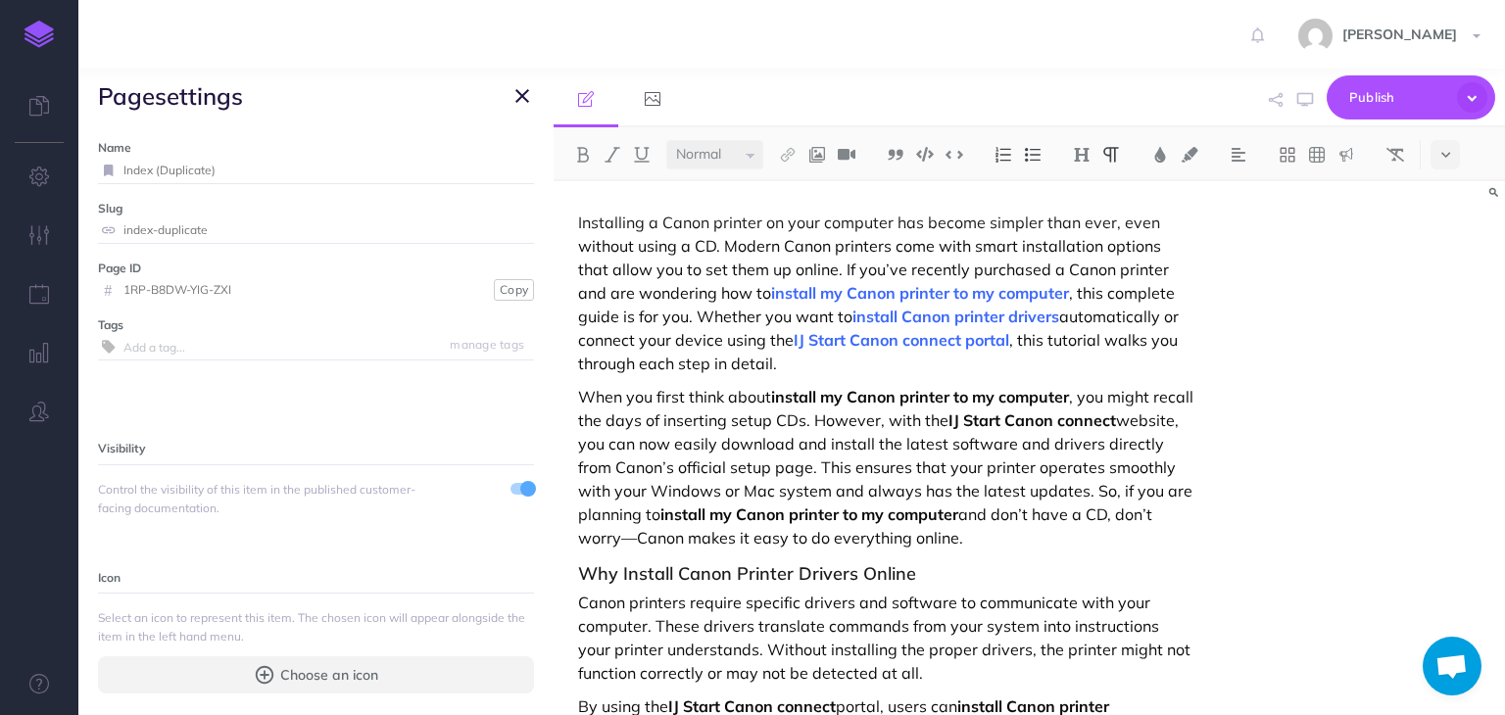
click at [266, 170] on input "Index (Duplicate)" at bounding box center [328, 170] width 411 height 25
paste input "stall My Canon Printer Drivers and Software in My Computer without CD & Connect…"
type input "Install My Canon Printer Drivers and Software in My Computer without CD & Conne…"
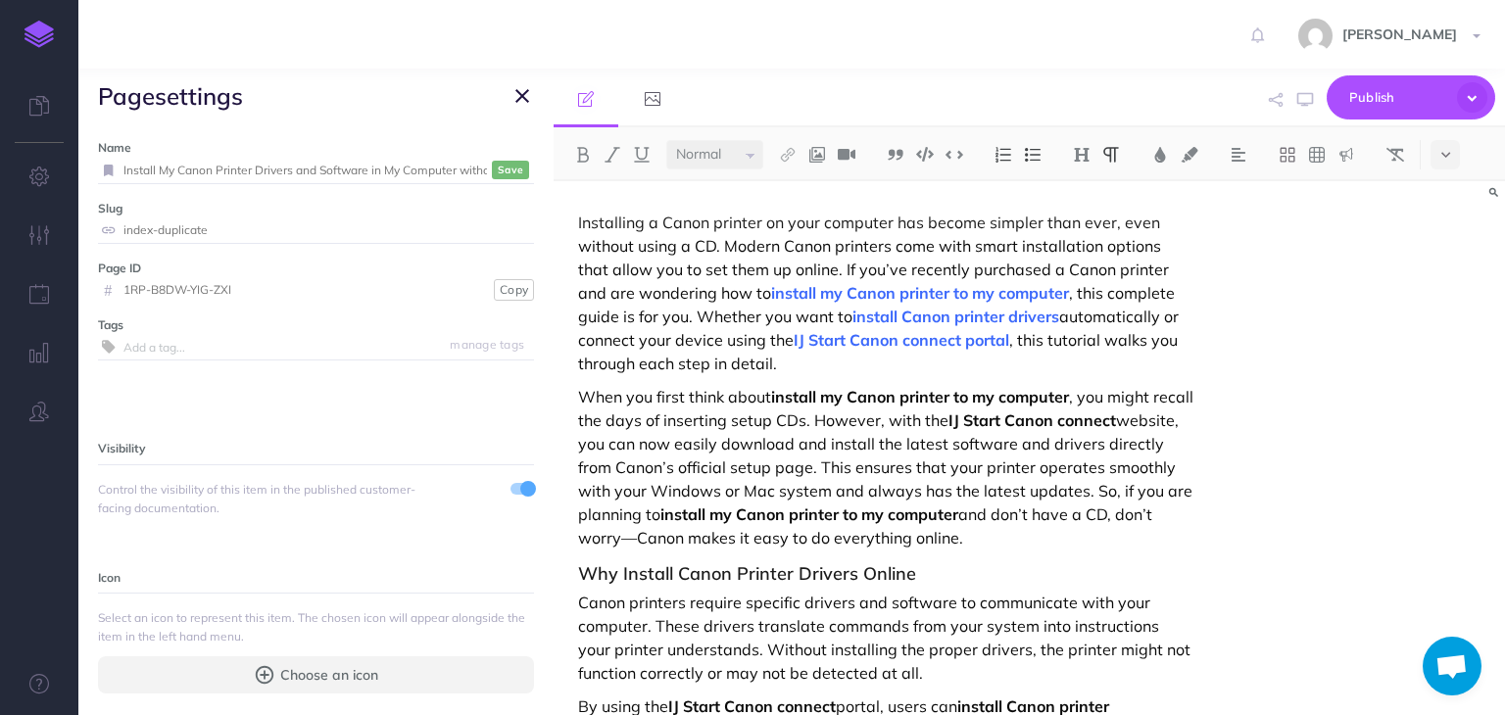
click at [347, 236] on input "index-duplicate" at bounding box center [328, 230] width 411 height 25
paste input "stall-my-canon-printer-drivers-and-software-in-my-computer-without-cd-and-conne…"
click at [498, 165] on small "Save" at bounding box center [510, 170] width 25 height 15
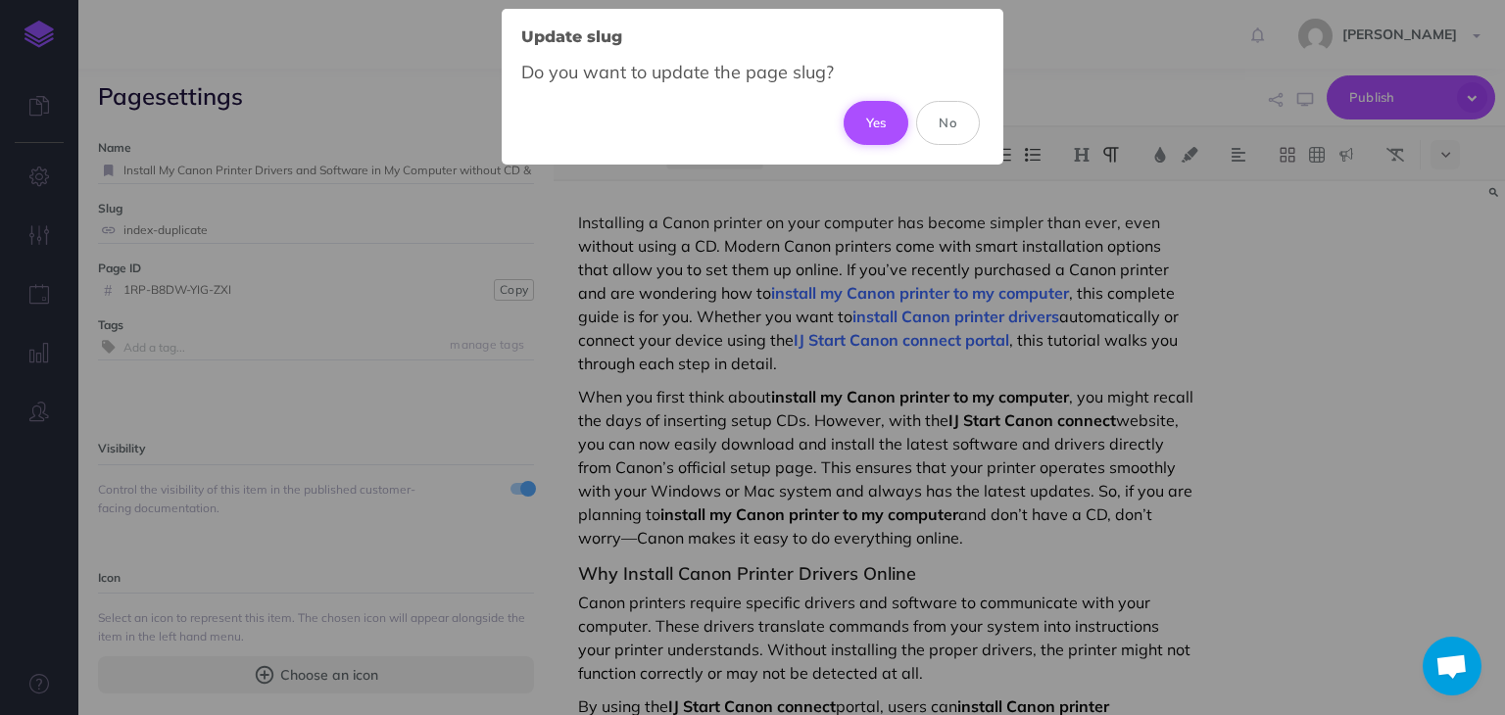
click at [882, 119] on button "Yes" at bounding box center [877, 122] width 66 height 43
type input "install-my-canon-printer-drivers-and-software-in-my-computer-without-cd-and-con…"
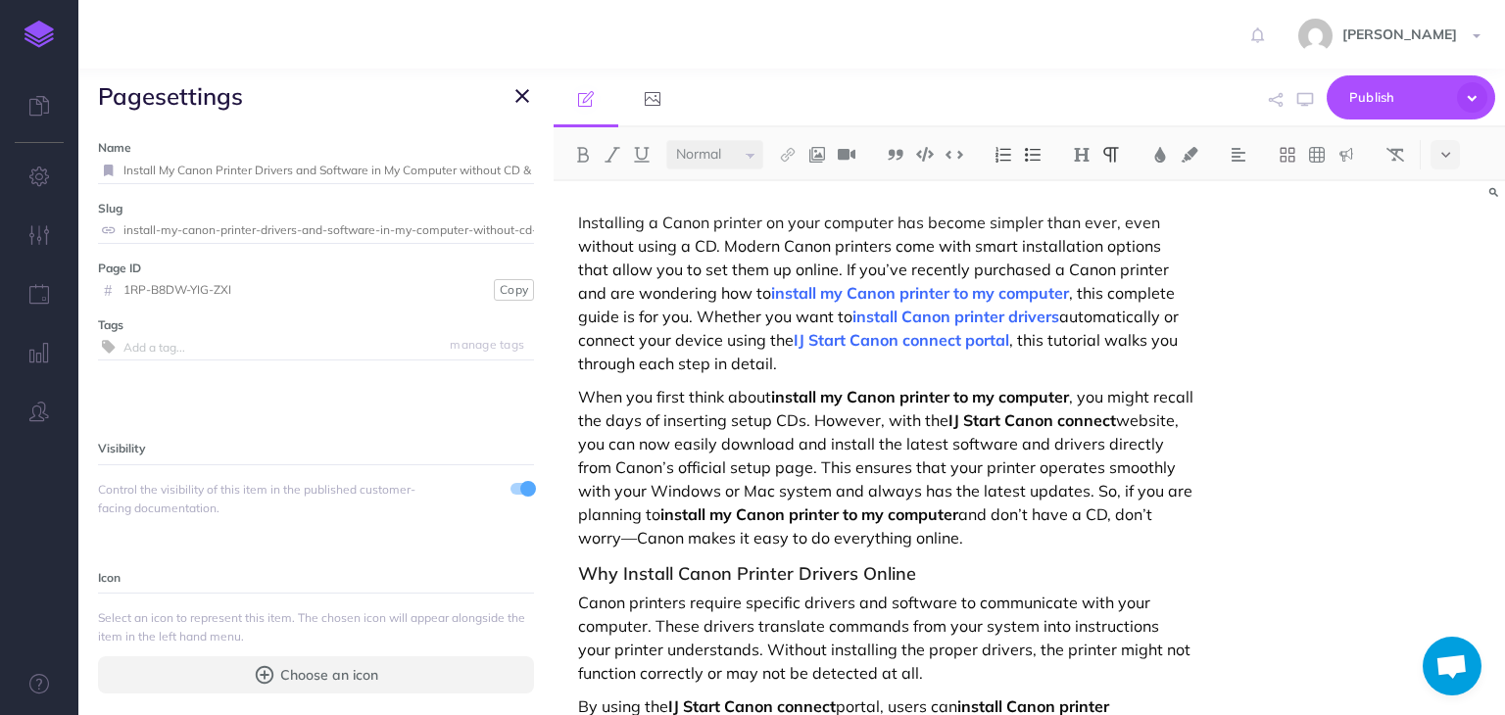
click at [516, 103] on icon "button" at bounding box center [523, 96] width 14 height 24
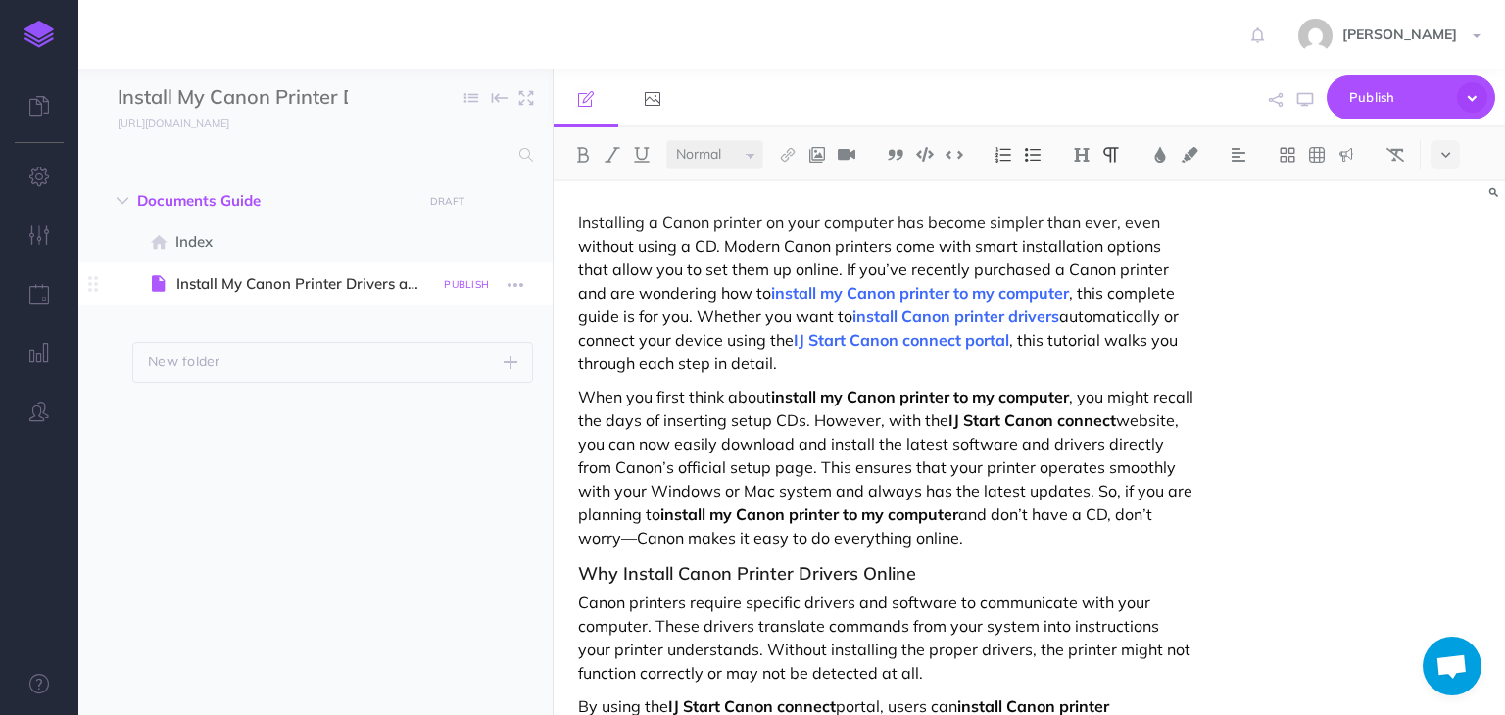
click at [470, 281] on small "PUBLISH" at bounding box center [466, 284] width 45 height 13
click at [446, 442] on button "Publish" at bounding box center [450, 450] width 64 height 33
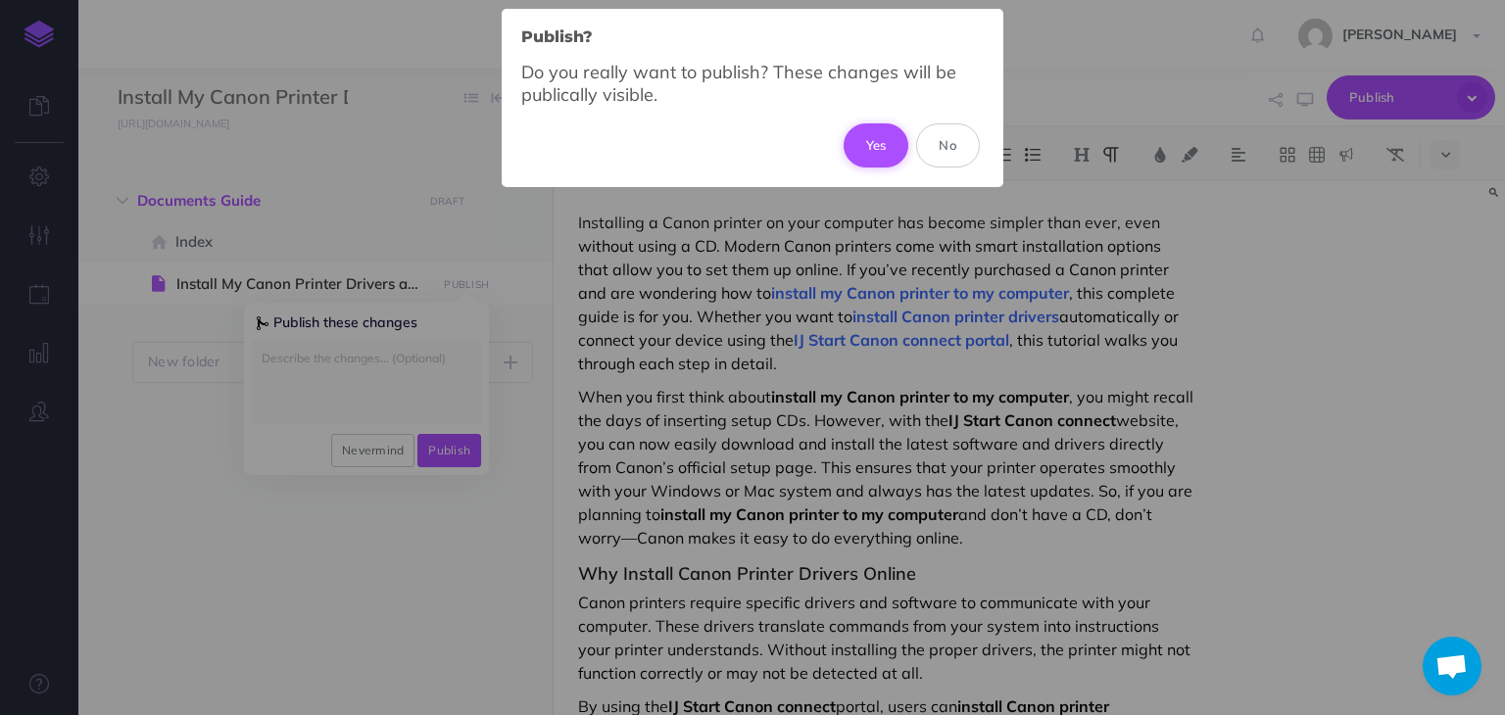
click at [884, 141] on button "Yes" at bounding box center [877, 144] width 66 height 43
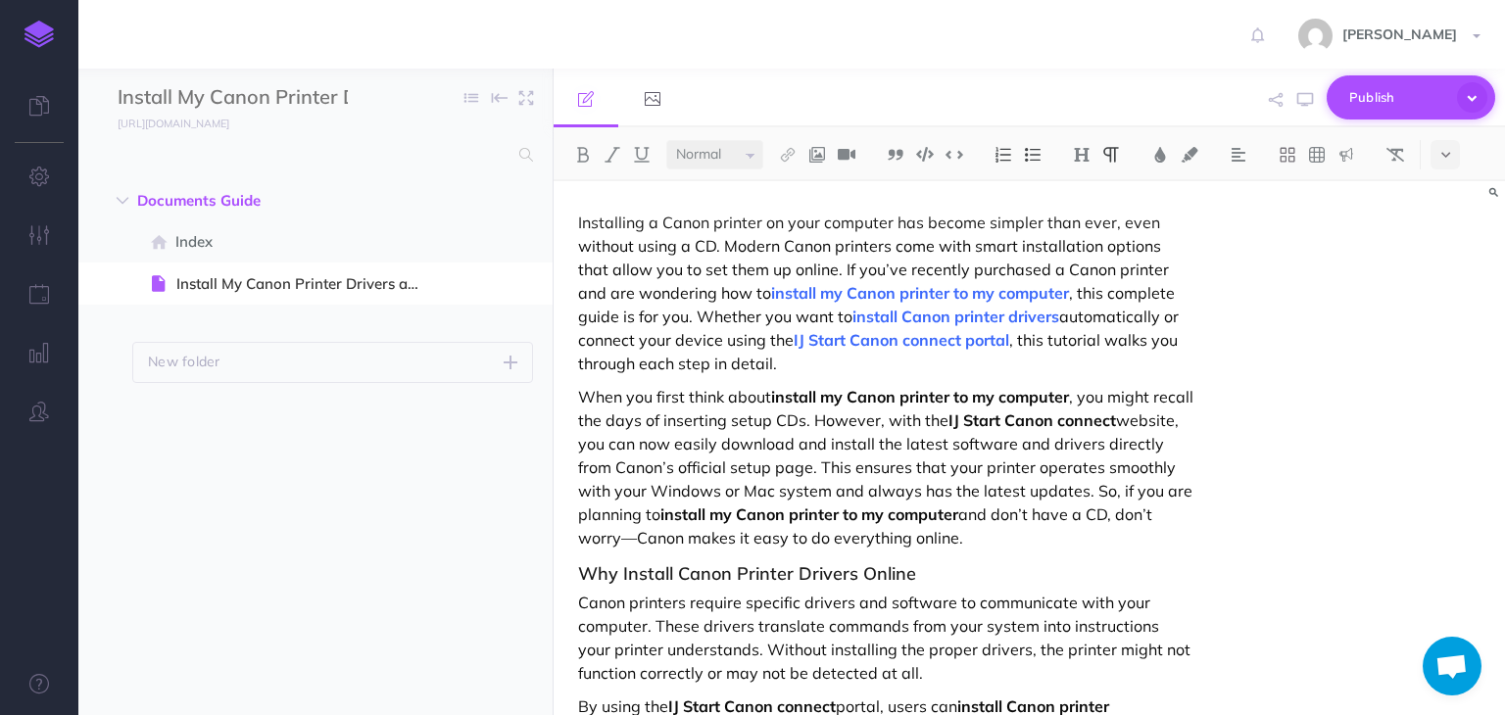
click at [1374, 94] on span "Publish" at bounding box center [1399, 97] width 98 height 30
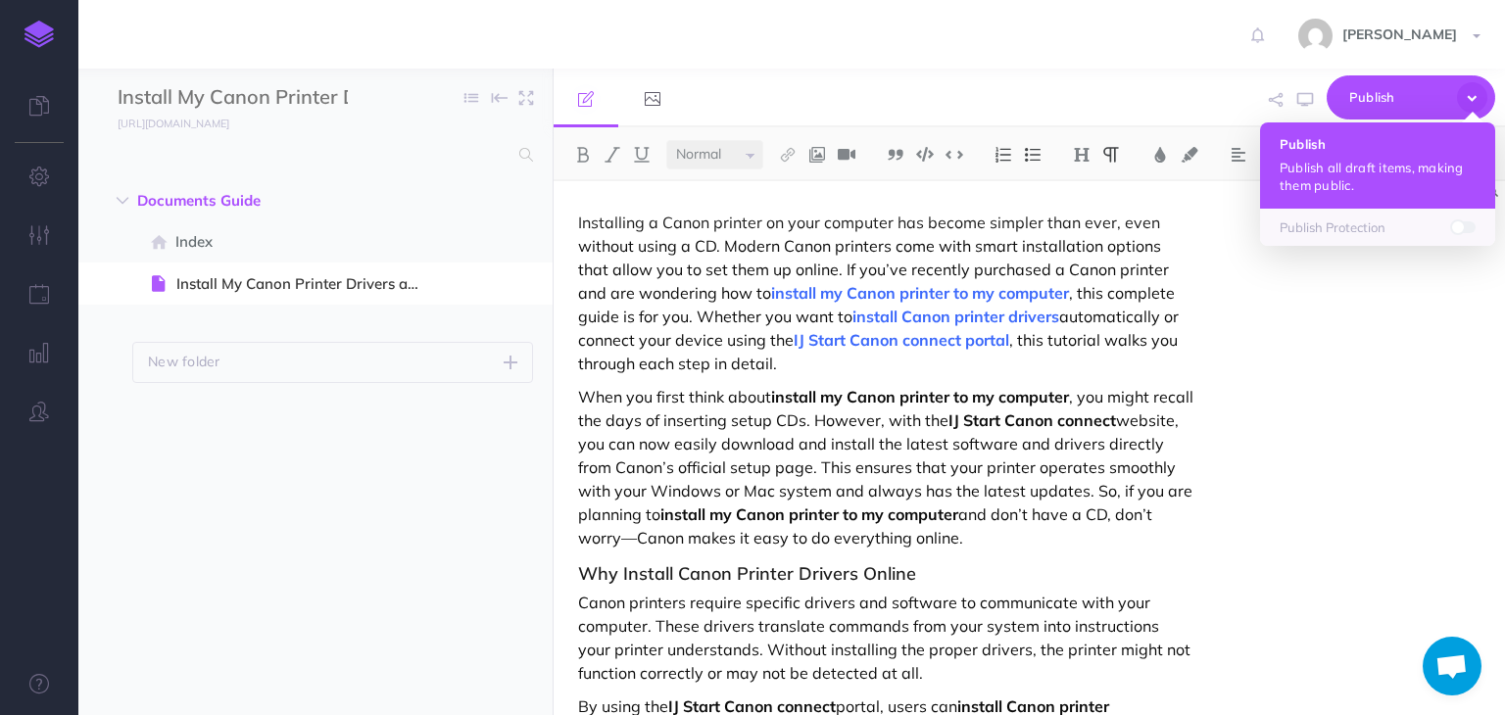
click at [1329, 161] on p "Publish all draft items, making them public." at bounding box center [1378, 176] width 196 height 35
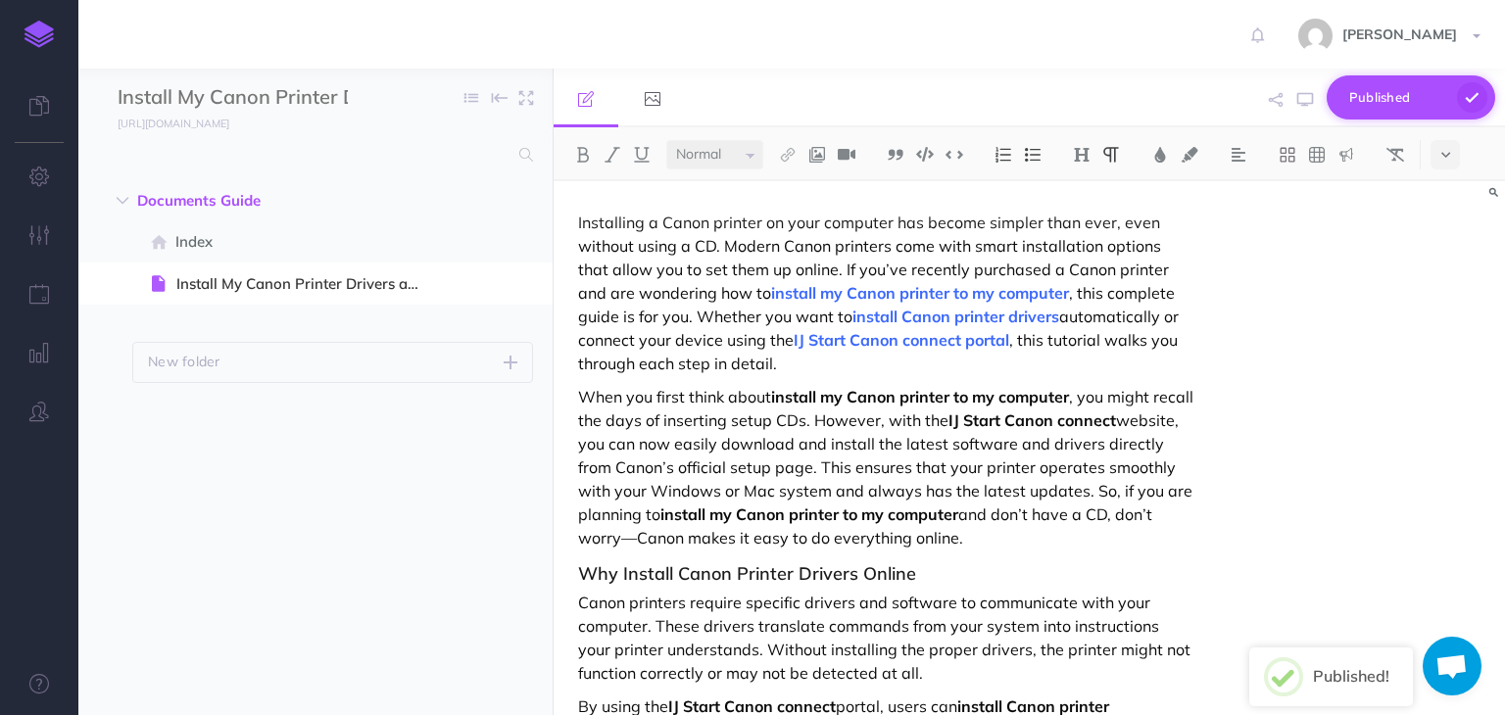
click at [1401, 92] on span "Published" at bounding box center [1399, 97] width 98 height 30
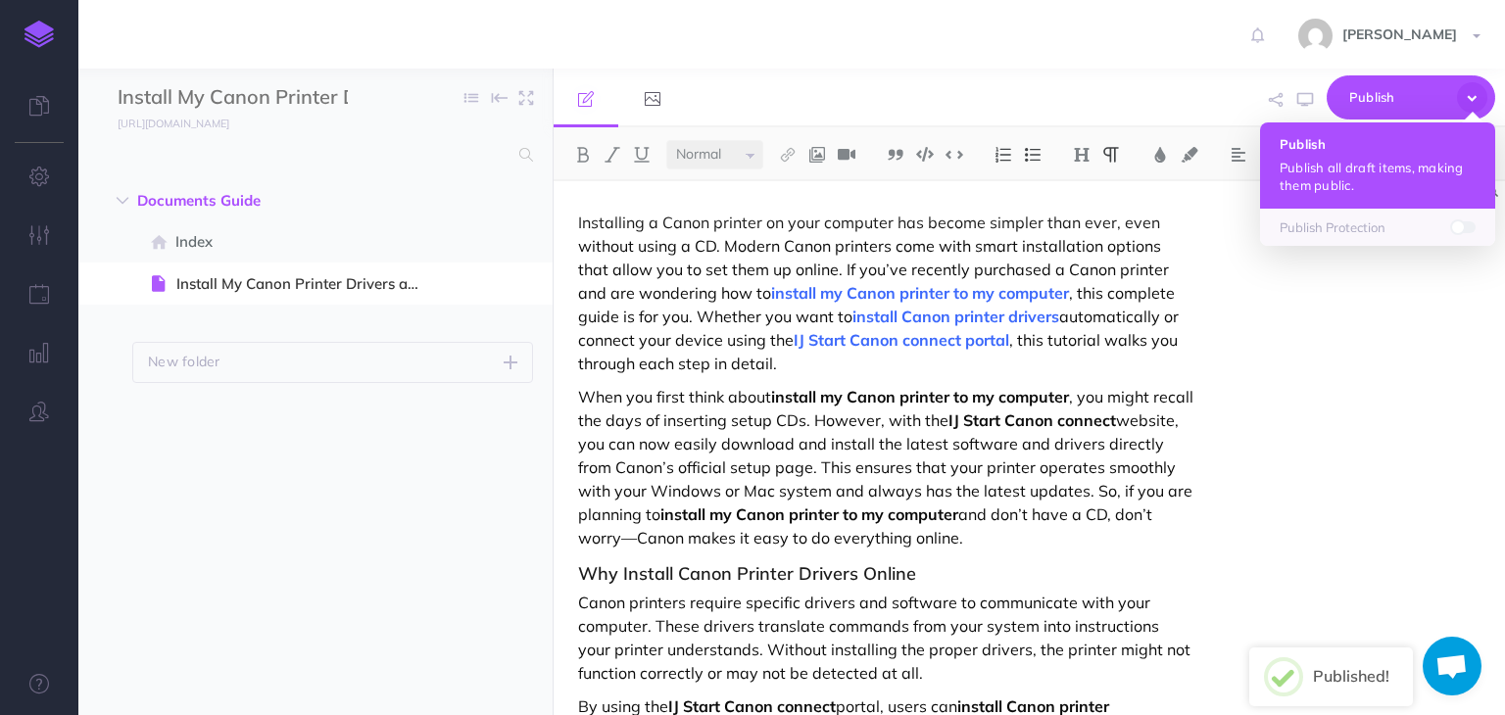
click at [1345, 176] on p "Publish all draft items, making them public." at bounding box center [1378, 176] width 196 height 35
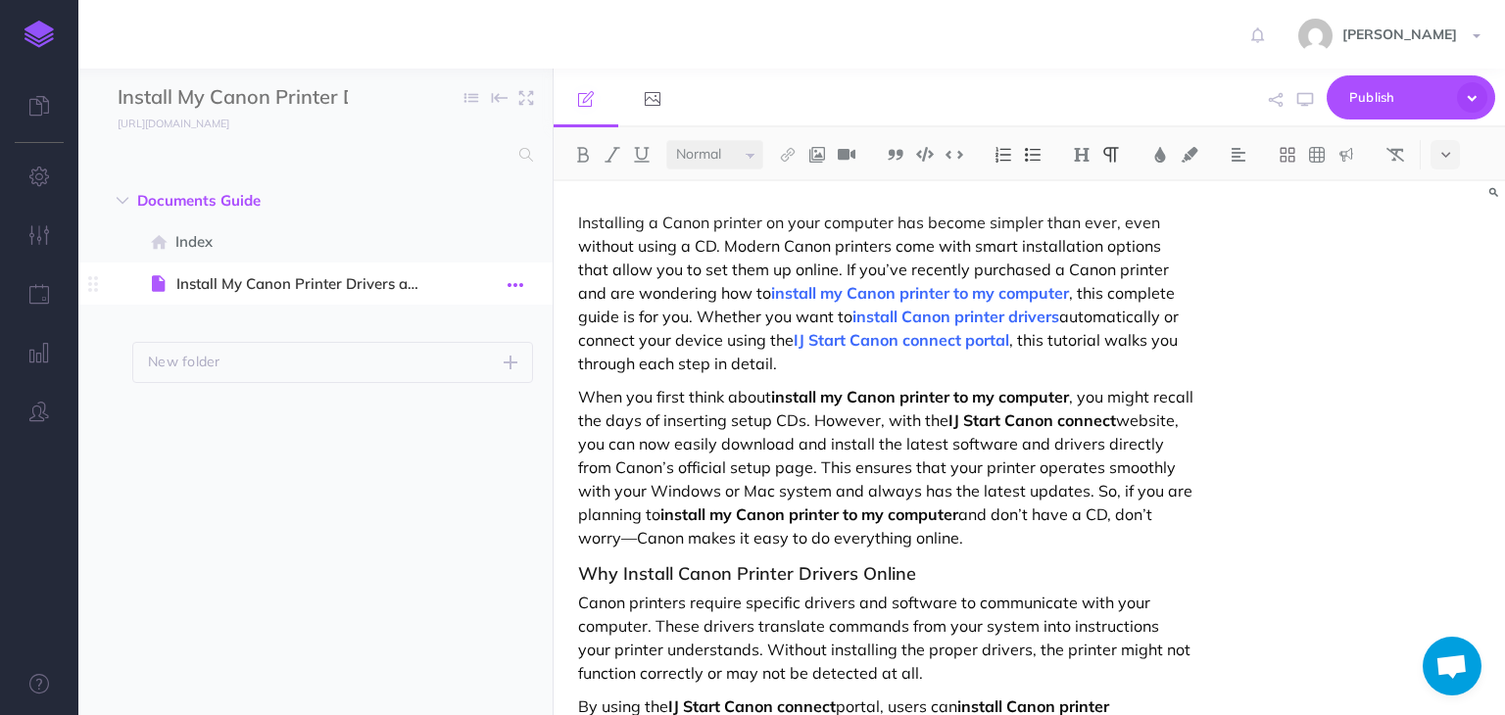
click at [524, 278] on button "button" at bounding box center [515, 283] width 35 height 25
click at [451, 410] on link "Settings" at bounding box center [459, 416] width 147 height 32
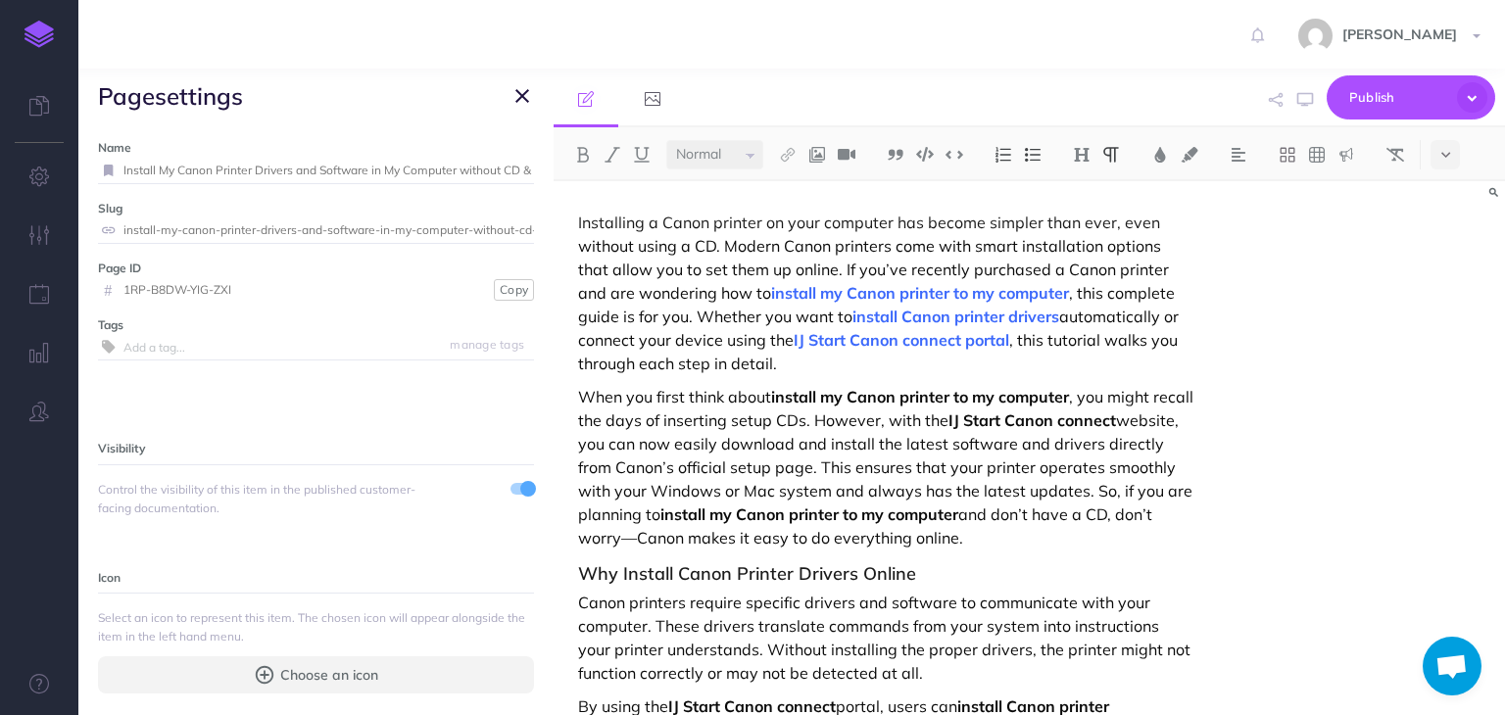
click at [228, 228] on input "install-my-canon-printer-drivers-and-software-in-my-computer-without-cd-and-con…" at bounding box center [328, 230] width 411 height 25
drag, startPoint x: 372, startPoint y: 230, endPoint x: 632, endPoint y: 253, distance: 260.7
click at [632, 253] on div "Install My Canon Printer Drivers and Software in My Computer without CD & Conne…" at bounding box center [791, 392] width 1427 height 647
click at [467, 218] on input "install-my-canon-printer-drivers-and-software-in-my-computer-without-cd-and-con…" at bounding box center [328, 230] width 411 height 25
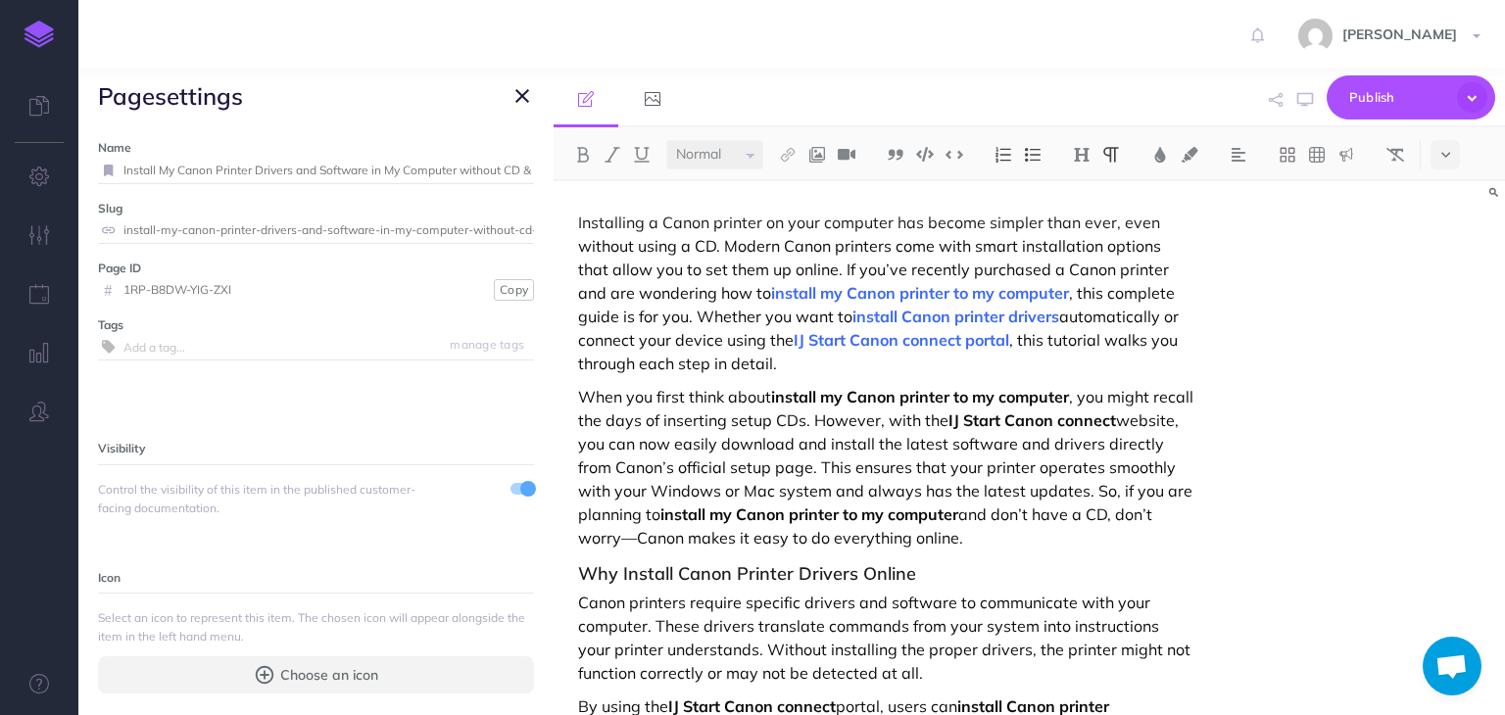
scroll to position [0, 175]
drag, startPoint x: 465, startPoint y: 170, endPoint x: 659, endPoint y: 171, distance: 194.1
click at [659, 171] on div "Install My Canon Printer Drivers and Software in My Computer without CD & Conne…" at bounding box center [791, 392] width 1427 height 647
click at [489, 168] on input "Install My Canon Printer Drivers and Software in My Computer without CD & Conne…" at bounding box center [328, 170] width 411 height 25
click at [518, 89] on icon "button" at bounding box center [523, 96] width 14 height 24
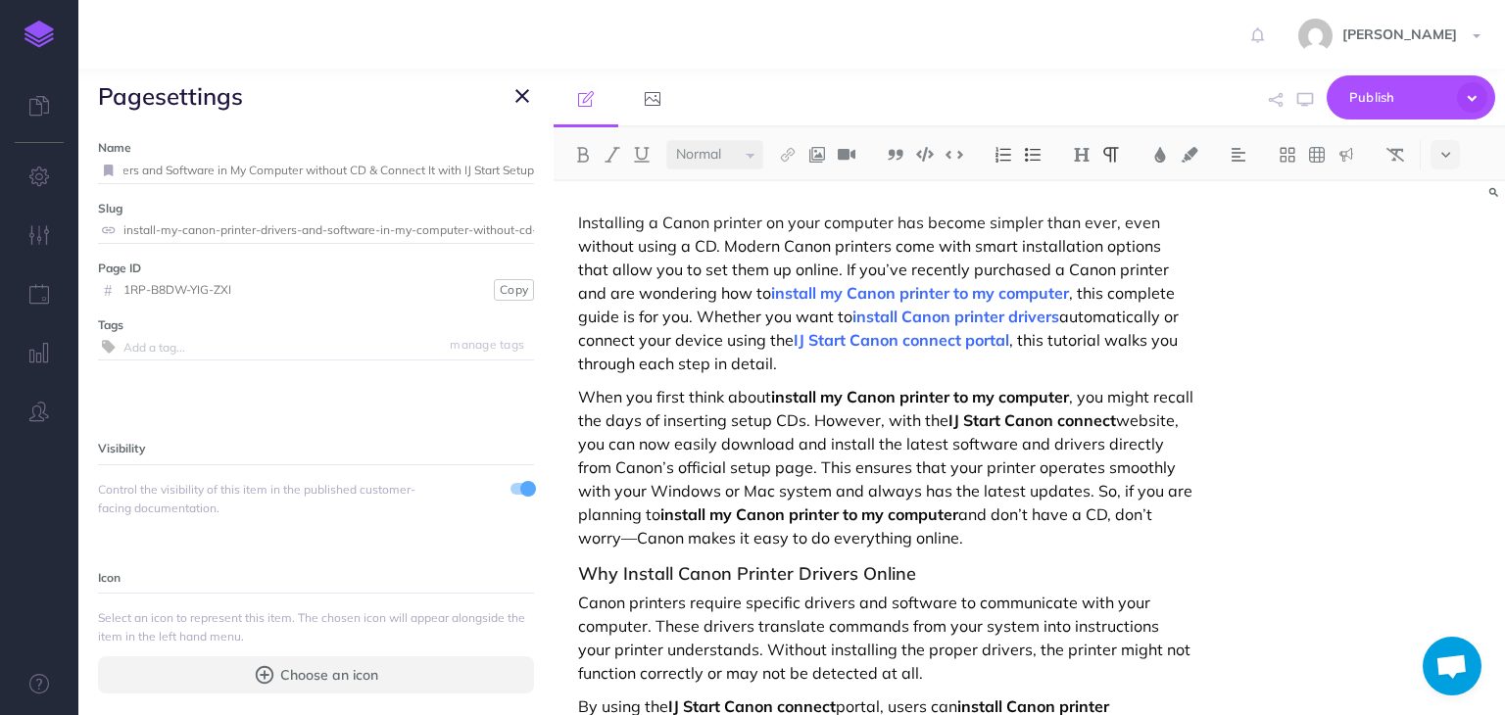
scroll to position [0, 0]
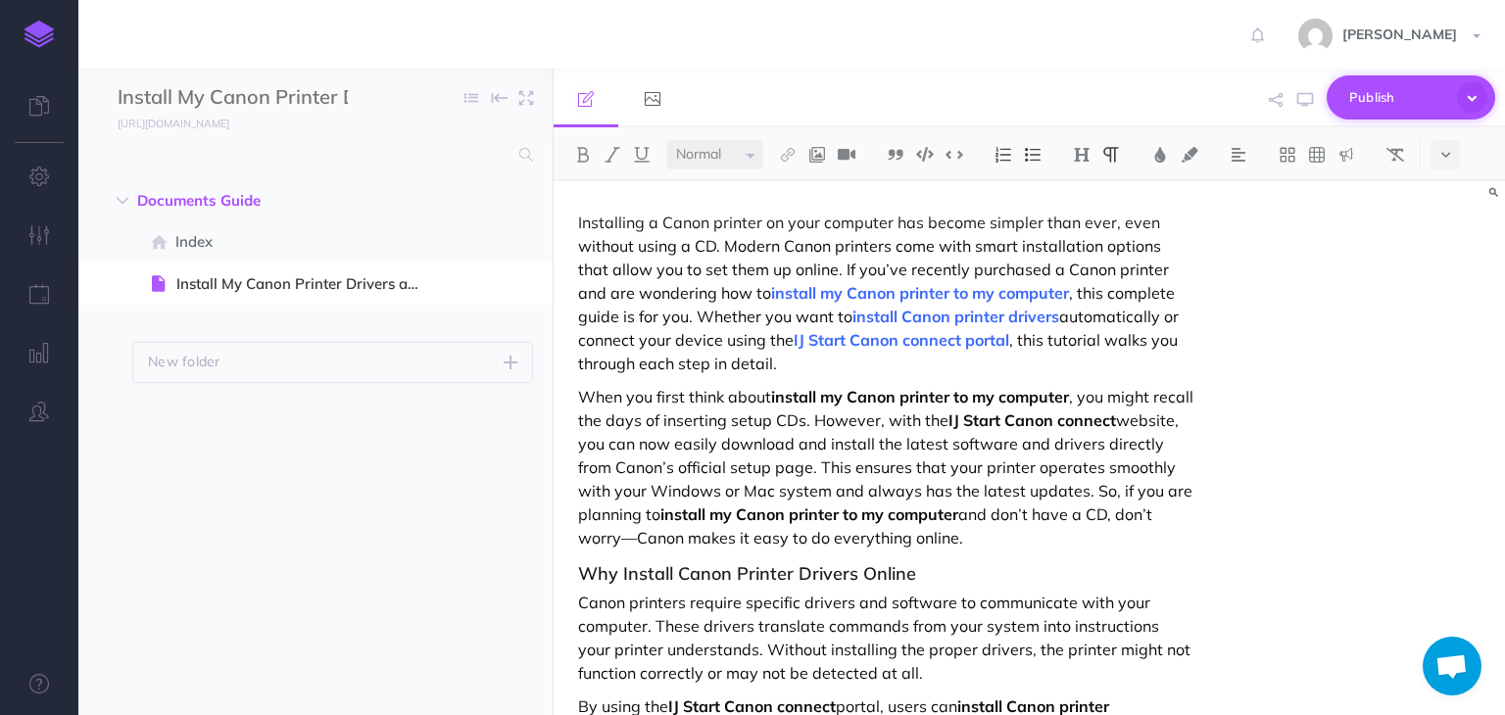
click at [1472, 100] on icon "button" at bounding box center [1472, 97] width 30 height 30
click at [1462, 225] on span at bounding box center [1458, 228] width 16 height 16
click at [1392, 91] on span "Publish" at bounding box center [1399, 97] width 98 height 30
click at [1383, 92] on span "Publish" at bounding box center [1399, 97] width 98 height 30
click at [1395, 87] on span "Publish" at bounding box center [1399, 97] width 98 height 30
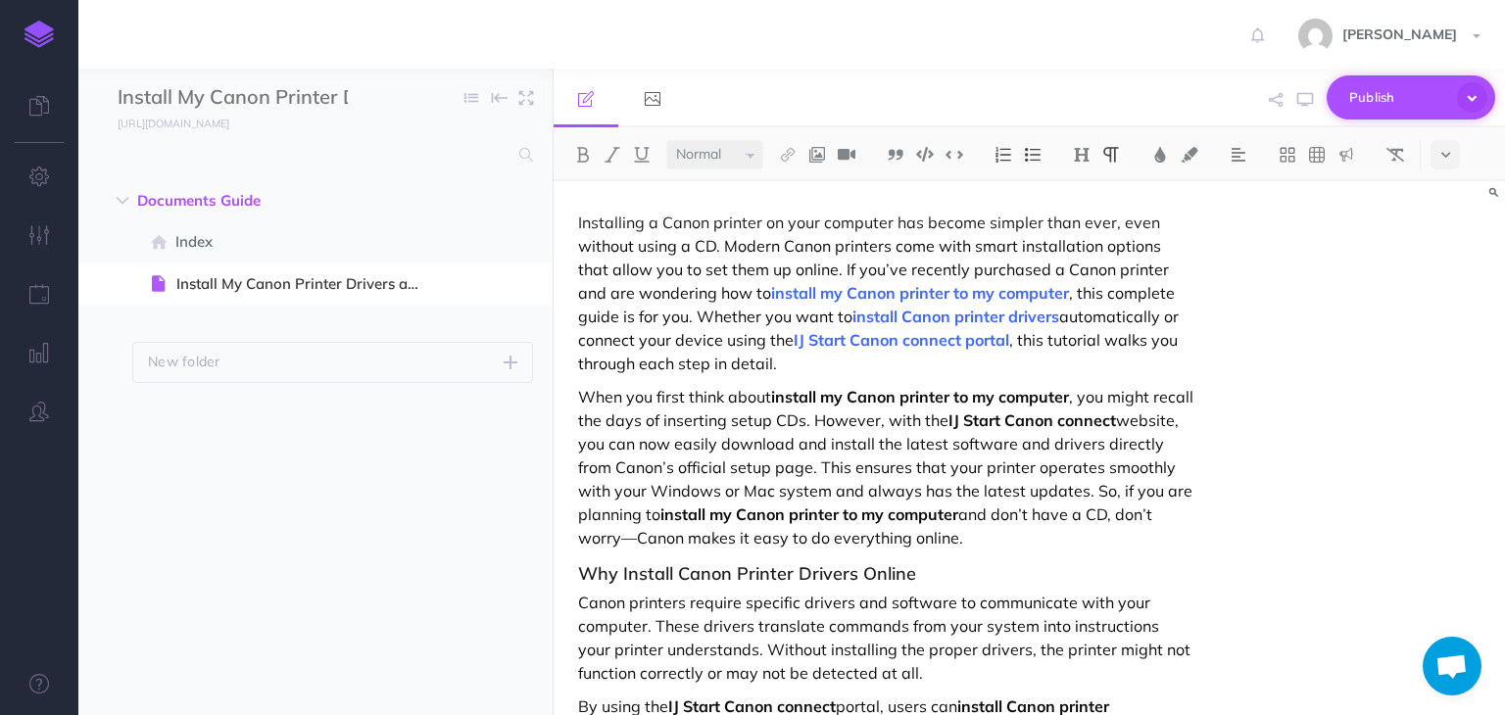
click at [1395, 87] on span "Publish" at bounding box center [1399, 97] width 98 height 30
click at [1368, 96] on span "Publish" at bounding box center [1399, 97] width 98 height 30
click at [757, 369] on p "Installing a Canon printer on your computer has become simpler than ever, even …" at bounding box center [886, 293] width 616 height 165
drag, startPoint x: 1074, startPoint y: 397, endPoint x: 773, endPoint y: 394, distance: 300.9
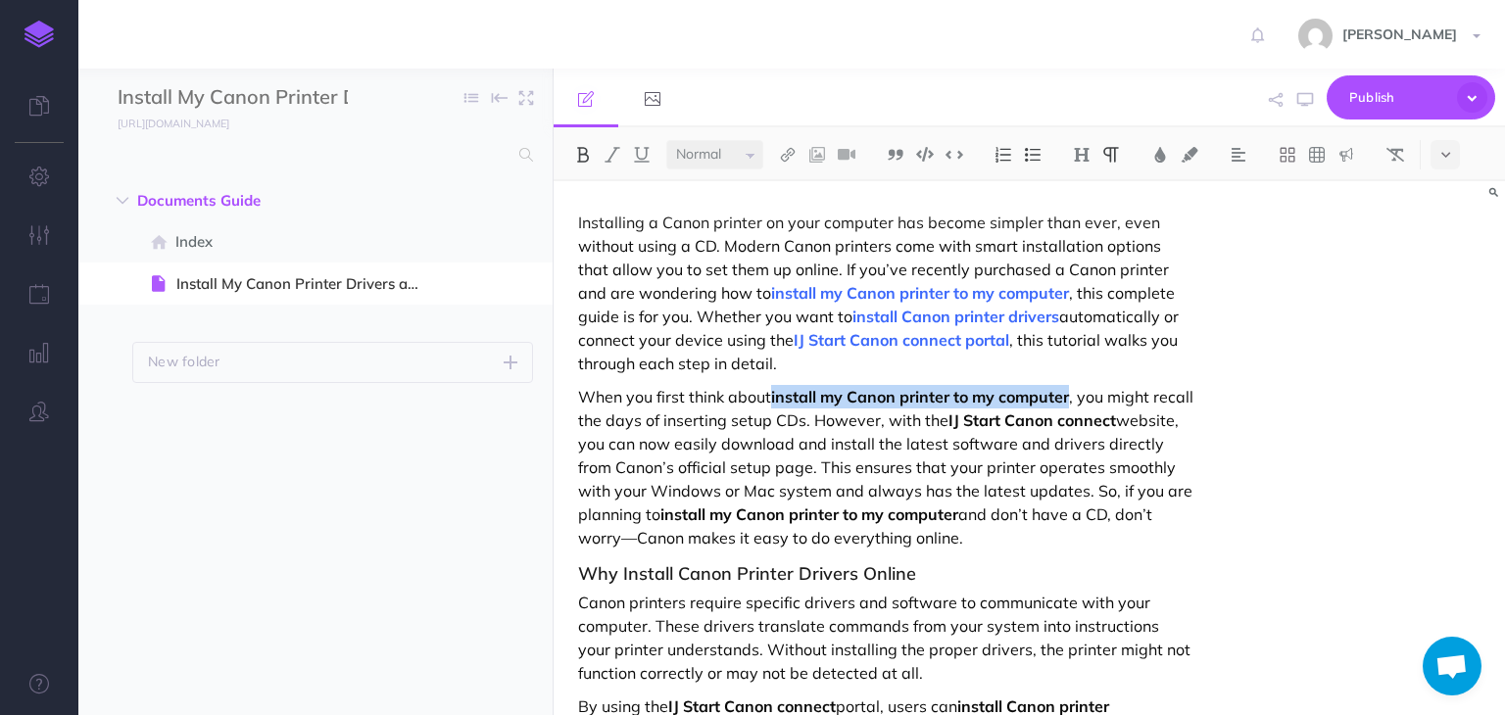
click at [773, 394] on p "When you first think about install my Canon printer to my computer , you might …" at bounding box center [886, 467] width 616 height 165
click at [777, 151] on button at bounding box center [787, 154] width 29 height 29
click at [791, 184] on icon at bounding box center [788, 189] width 16 height 14
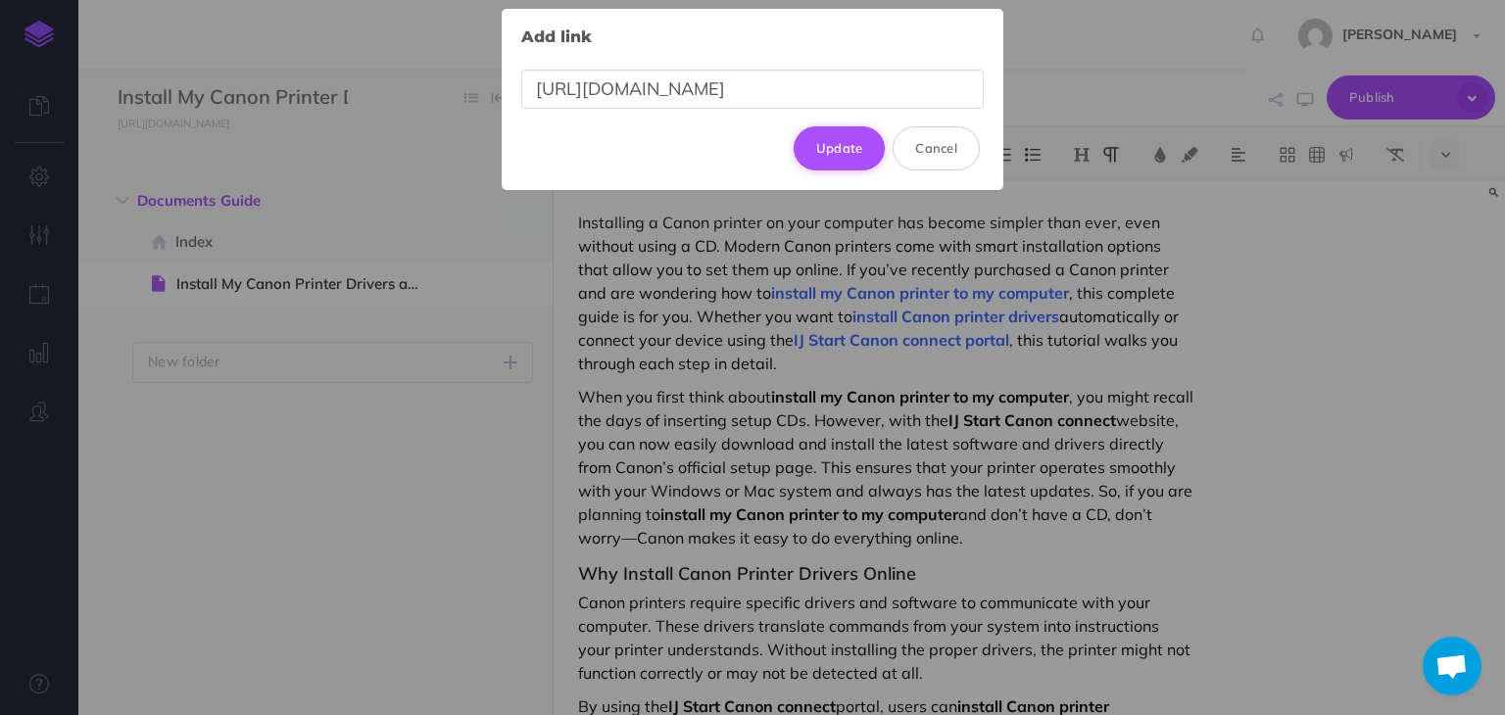
type input "https://canondesk.hostlink.click/"
click at [843, 139] on button "Update" at bounding box center [840, 147] width 92 height 43
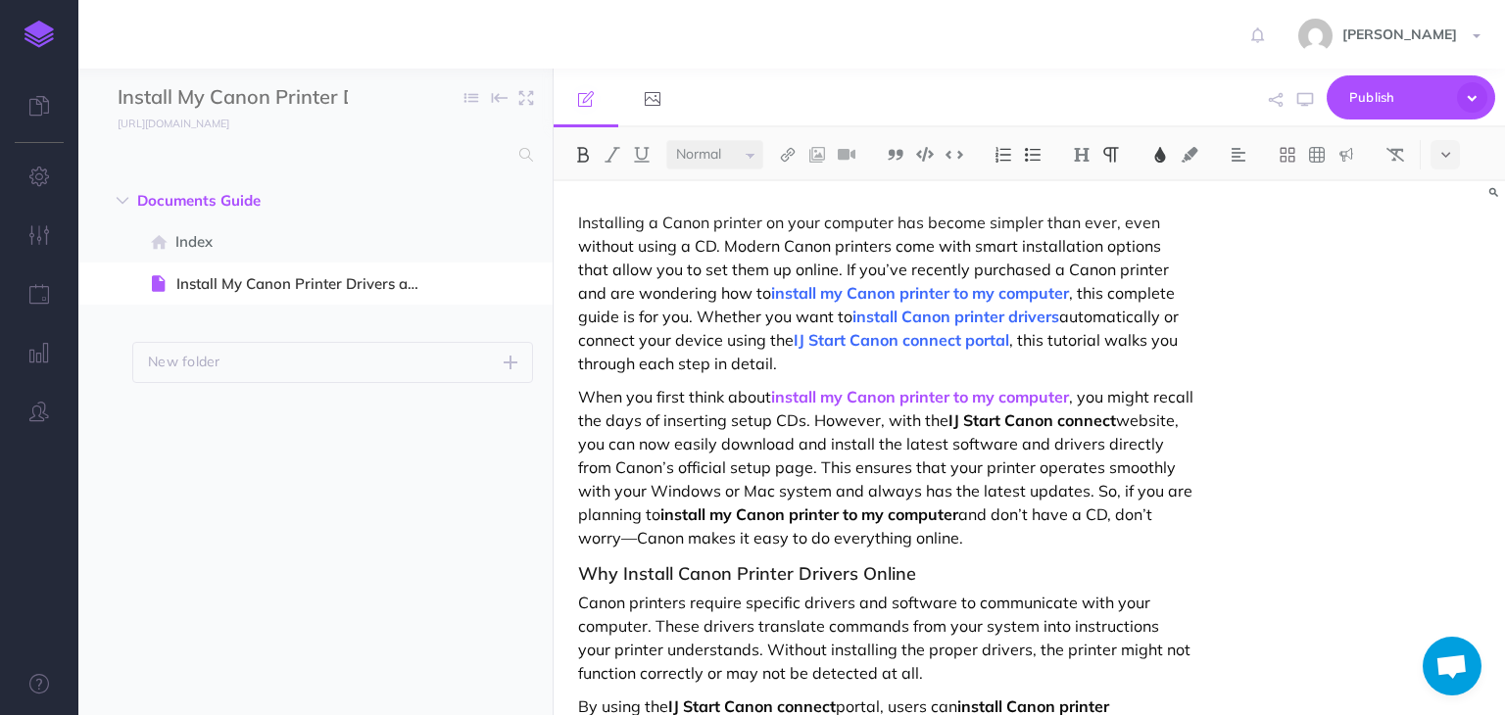
click at [1163, 148] on img at bounding box center [1161, 155] width 18 height 16
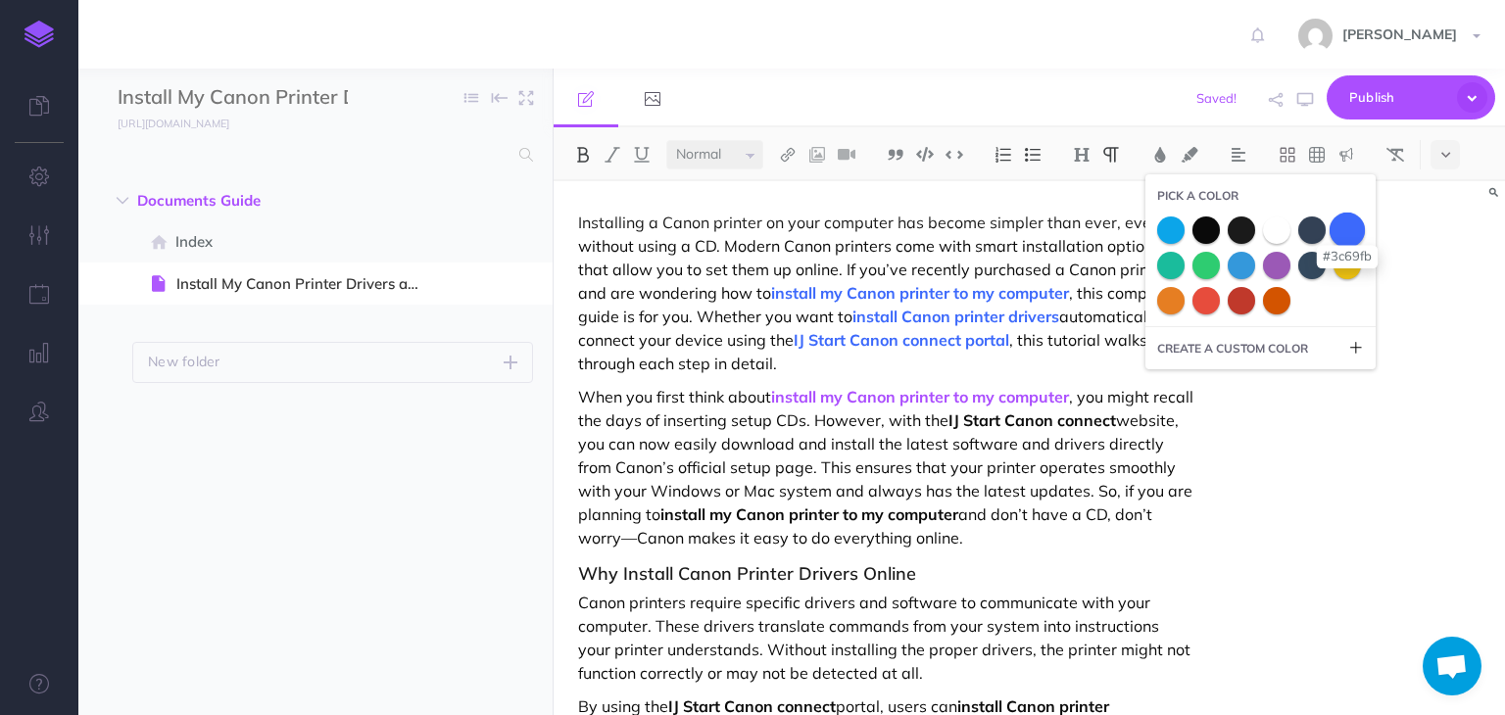
click at [1353, 221] on span at bounding box center [1347, 229] width 35 height 35
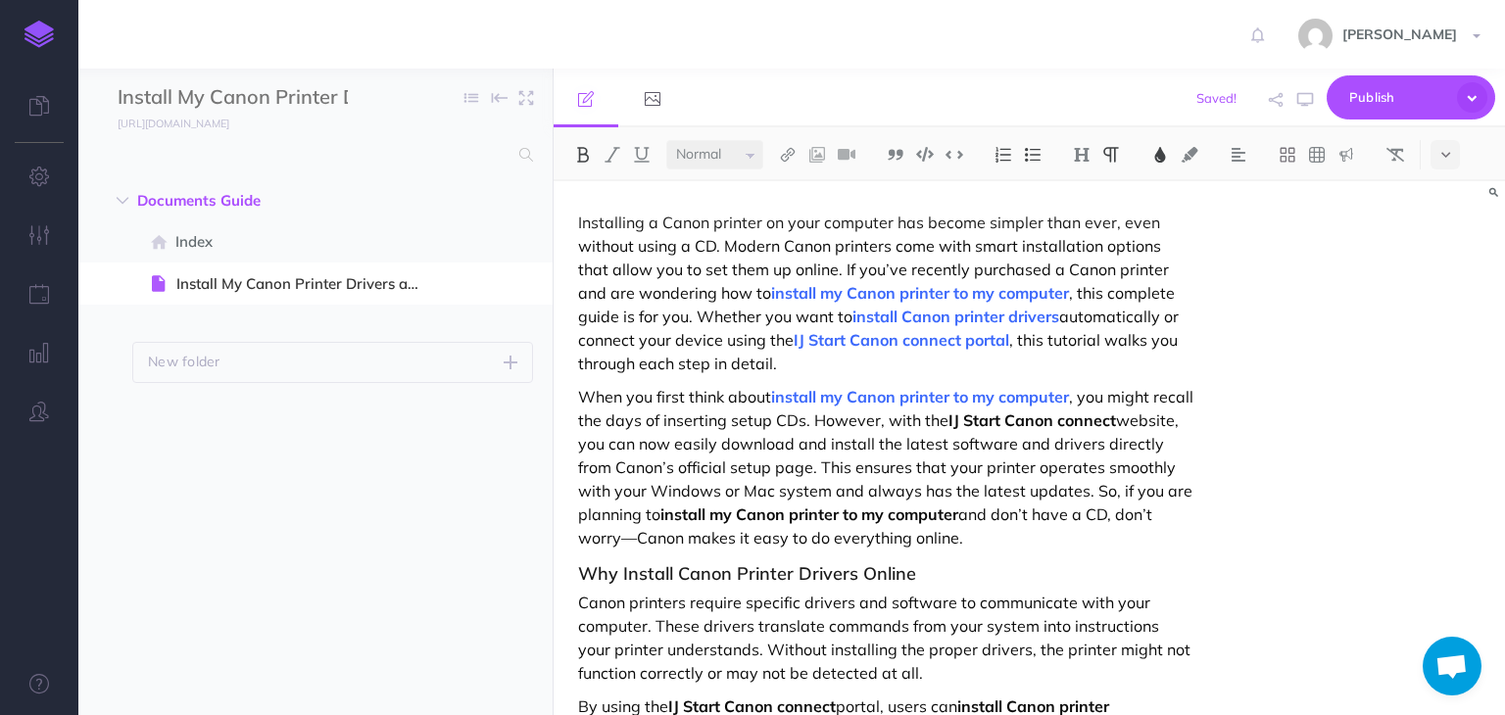
click at [1226, 213] on div "Installing a Canon printer on your computer has become simpler than ever, even …" at bounding box center [1030, 448] width 952 height 534
click at [1379, 84] on span "Publish" at bounding box center [1399, 97] width 98 height 30
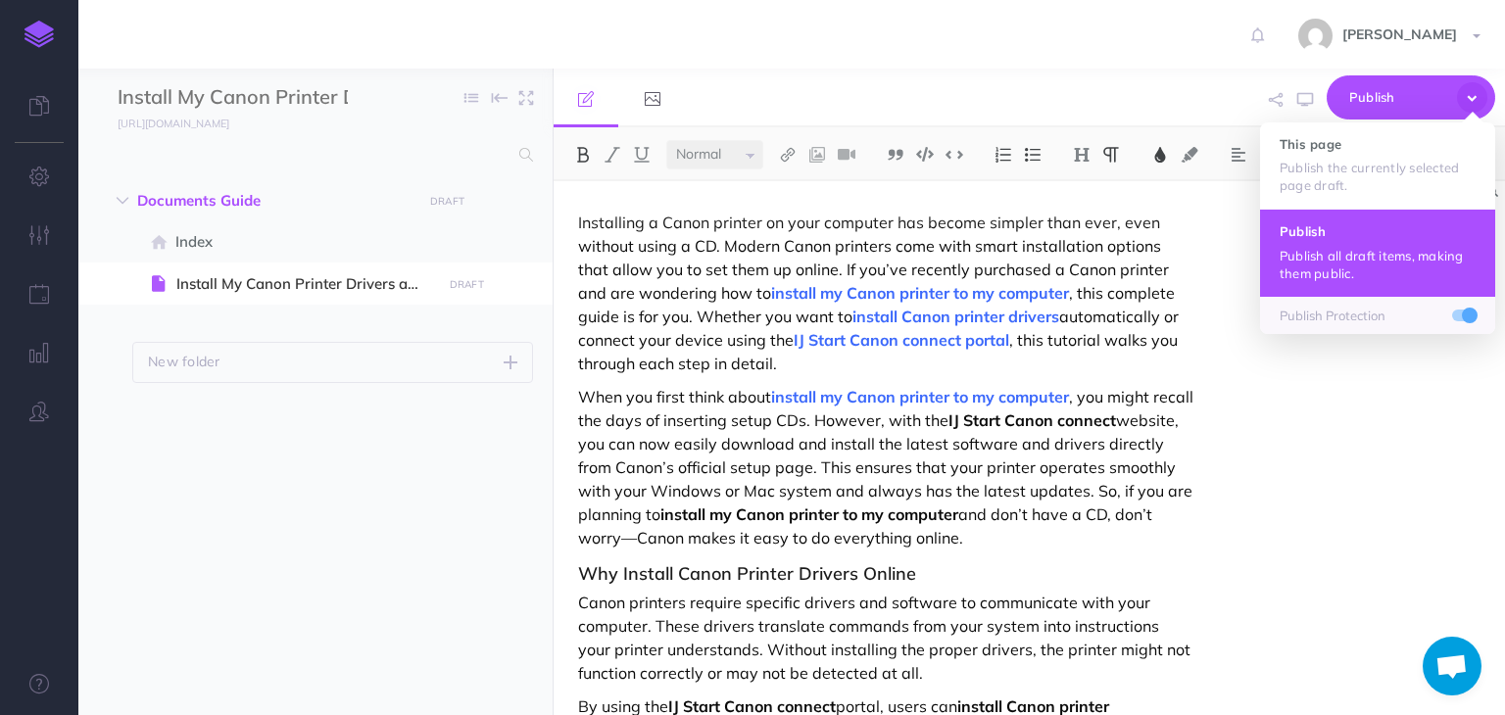
click at [1353, 251] on p "Publish all draft items, making them public." at bounding box center [1378, 264] width 196 height 35
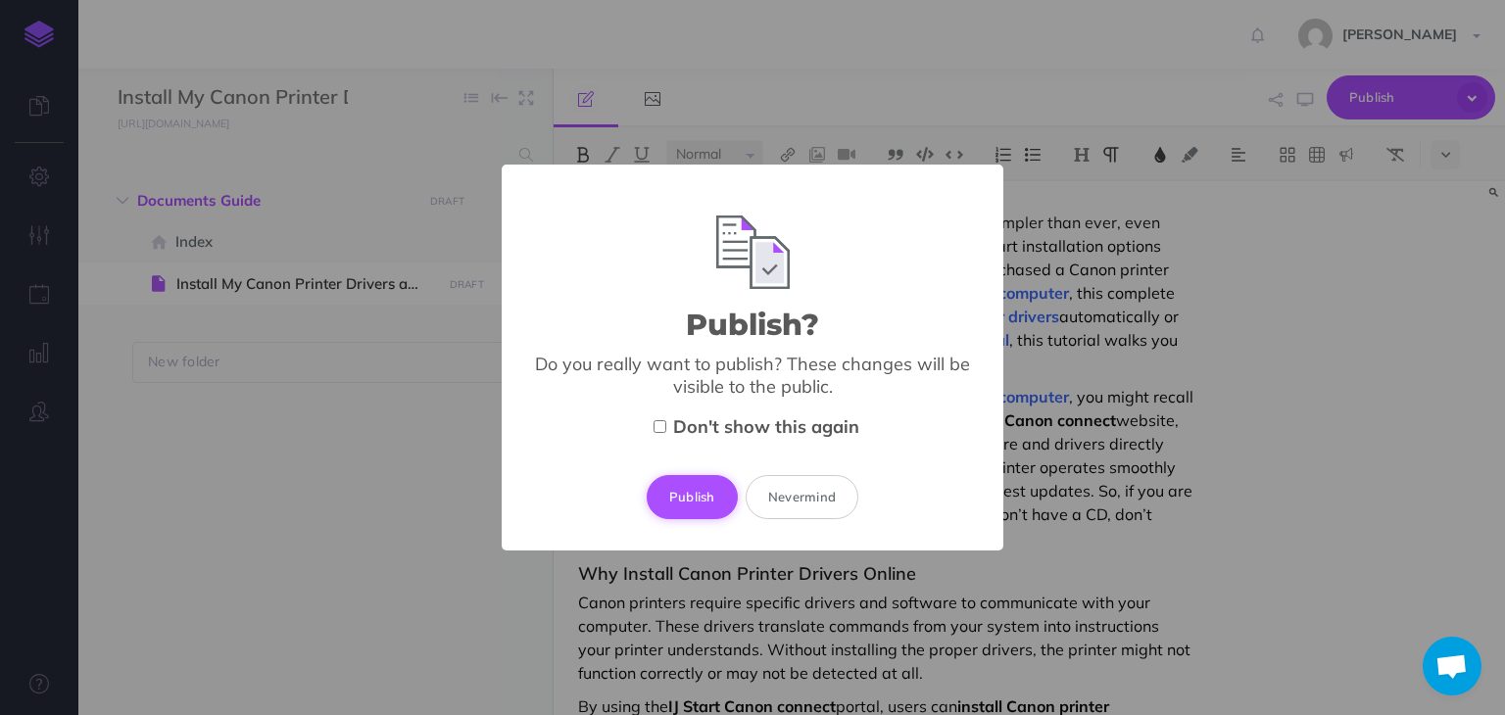
click at [690, 505] on button "Publish" at bounding box center [692, 496] width 91 height 43
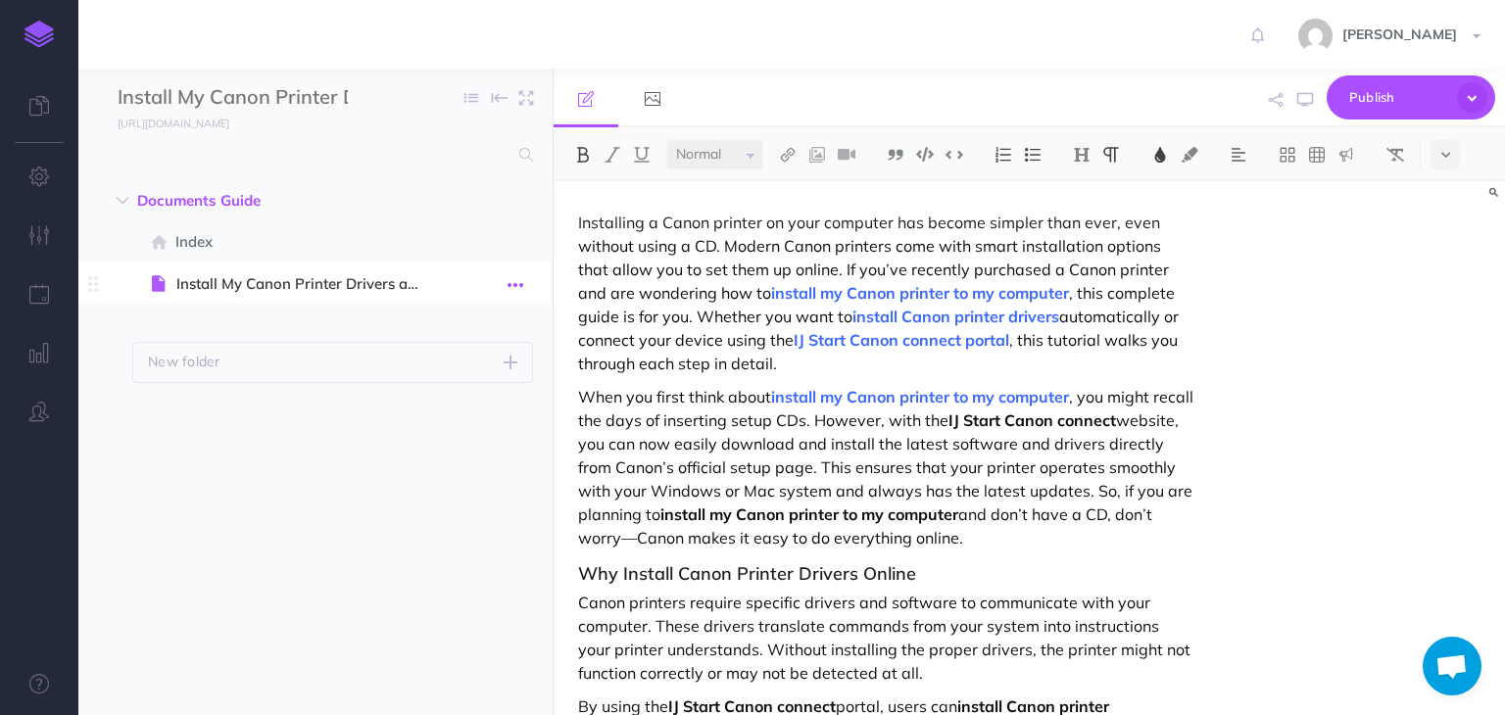
click at [524, 285] on button "button" at bounding box center [515, 283] width 35 height 25
click at [433, 419] on link "Settings" at bounding box center [459, 416] width 147 height 32
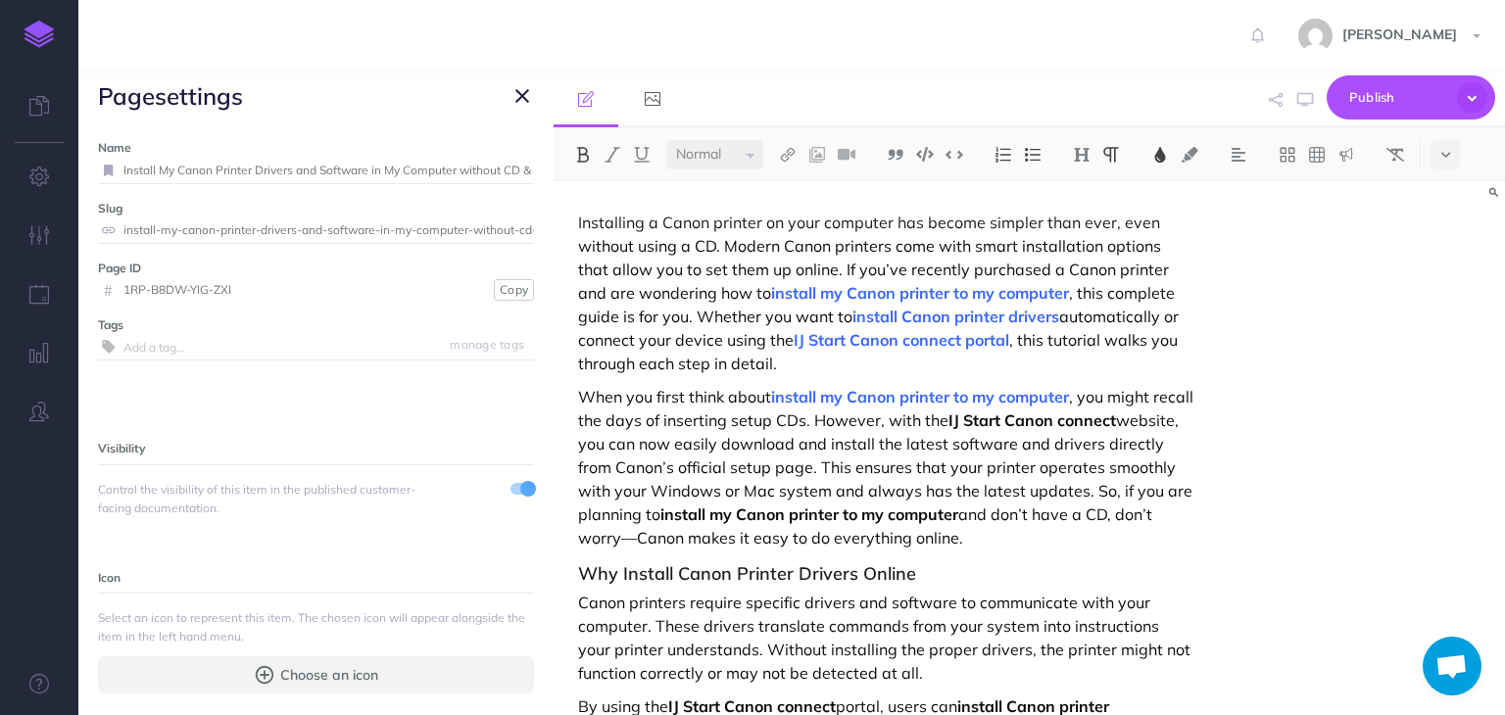
click at [516, 99] on icon "button" at bounding box center [523, 96] width 14 height 24
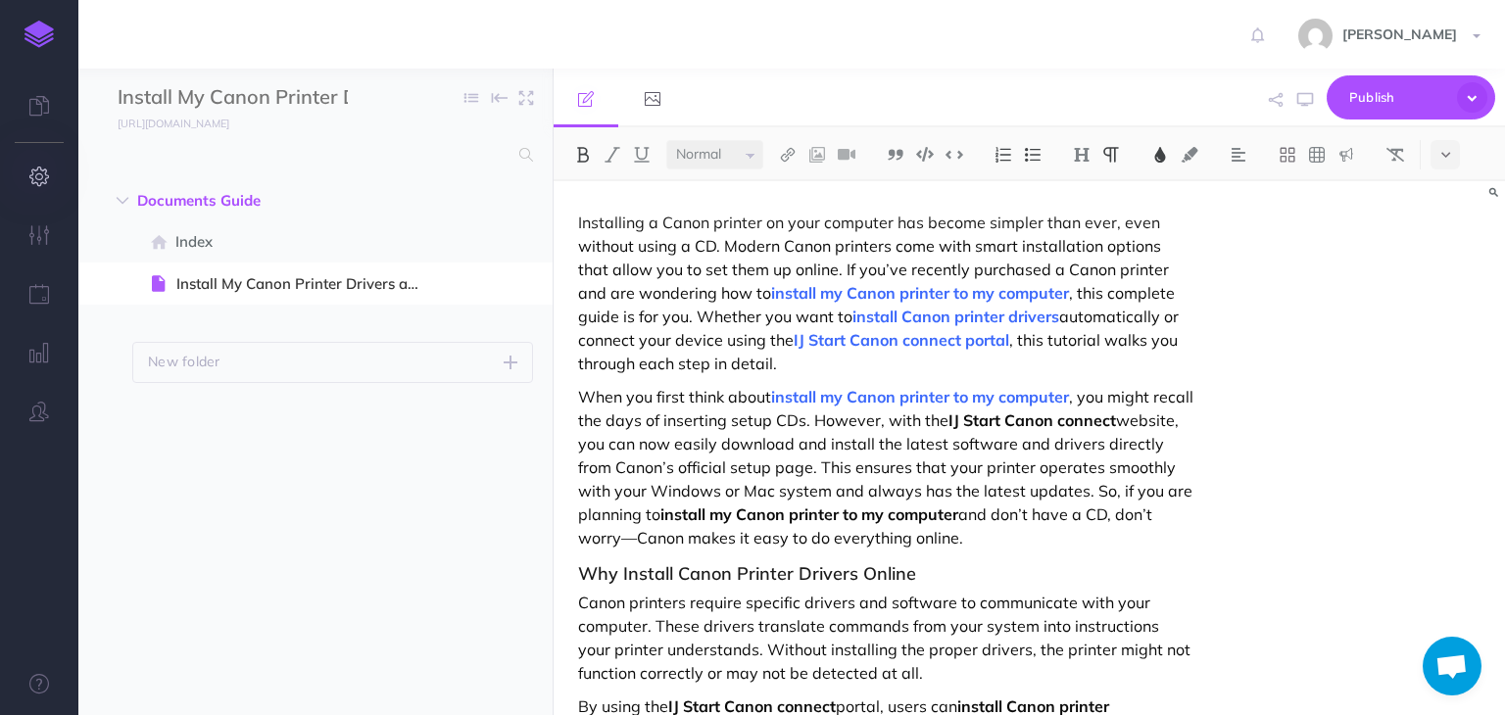
click at [43, 186] on icon "button" at bounding box center [39, 177] width 21 height 20
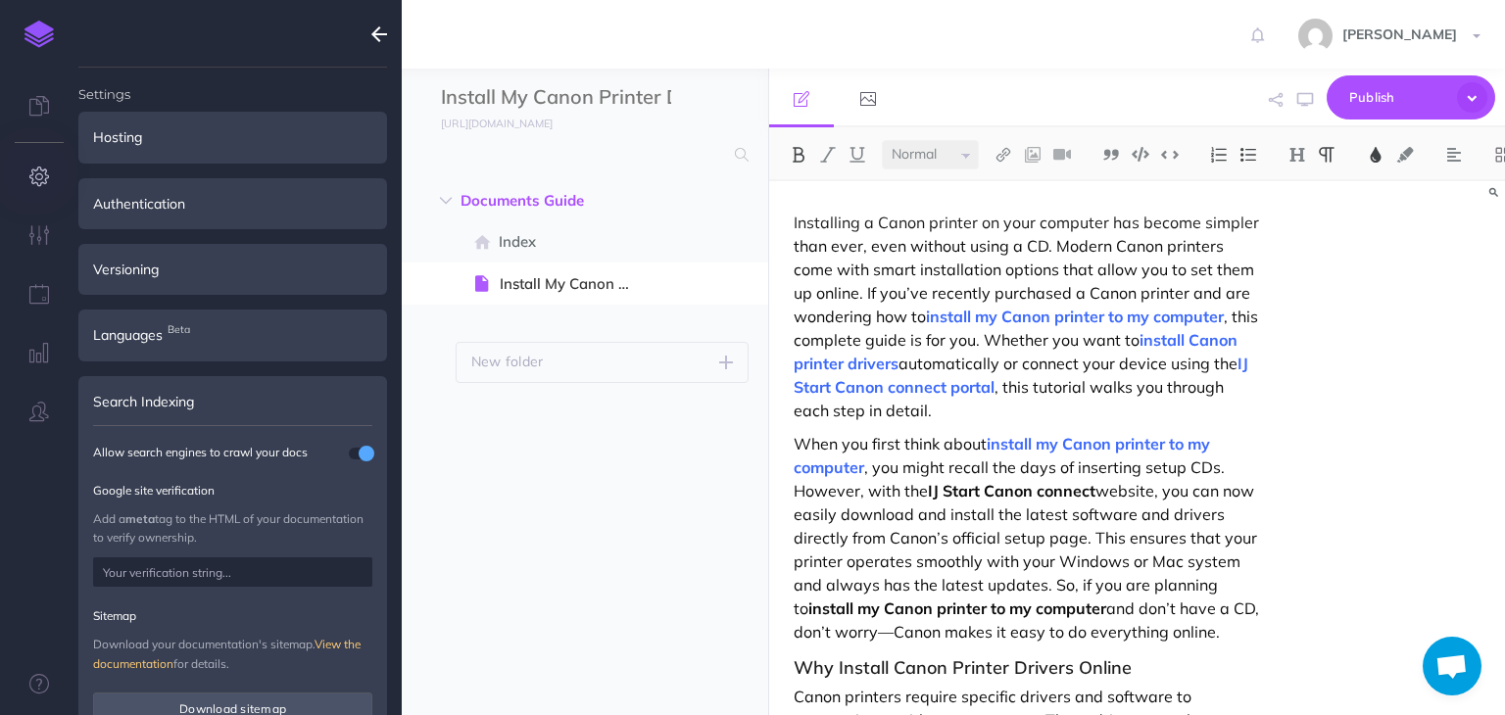
click at [283, 570] on input "text" at bounding box center [232, 572] width 279 height 29
paste input "<meta name="google-site-verification" content="qaL9DyB3symUYNLgjoMAhf7ZdiuRoCdS…"
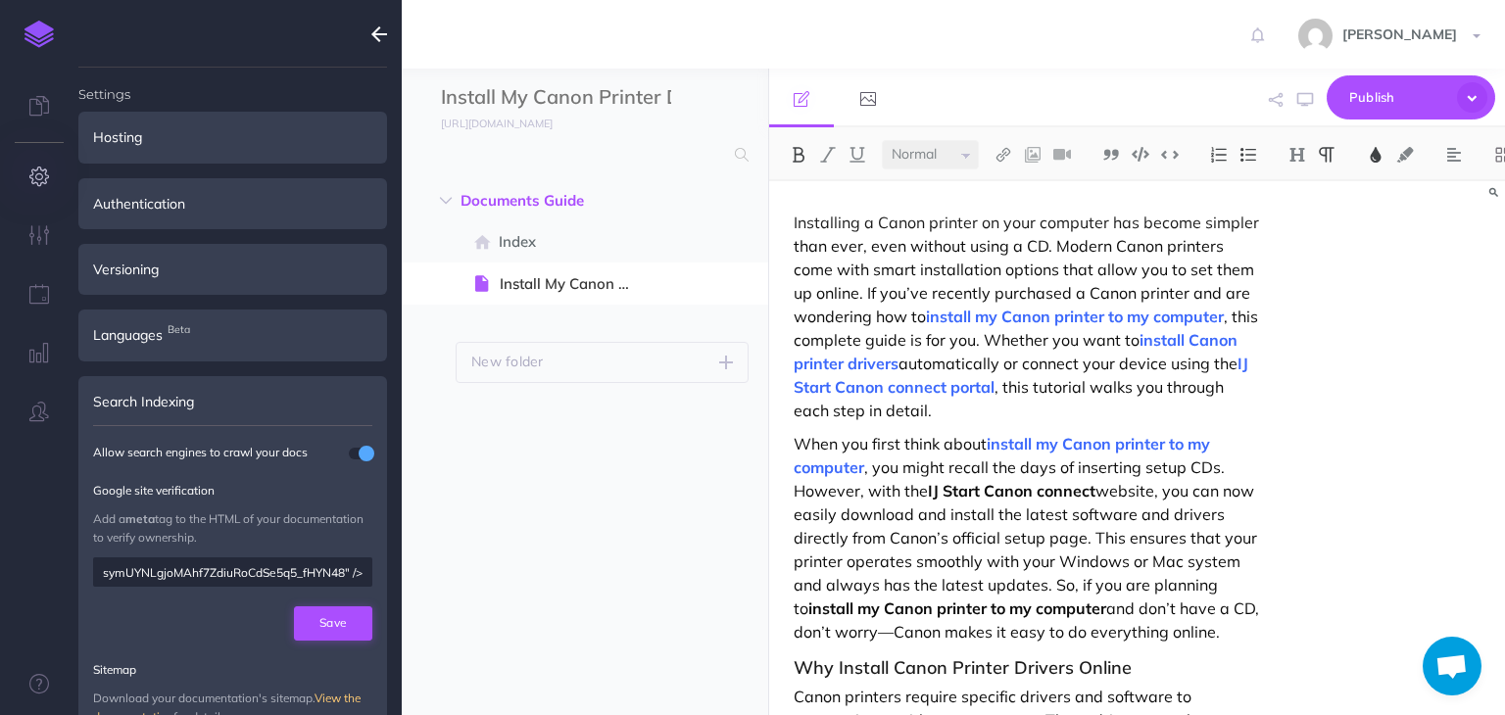
type input "<meta name="google-site-verification" content="qaL9DyB3symUYNLgjoMAhf7ZdiuRoCdS…"
click at [352, 625] on button "Save" at bounding box center [333, 623] width 78 height 33
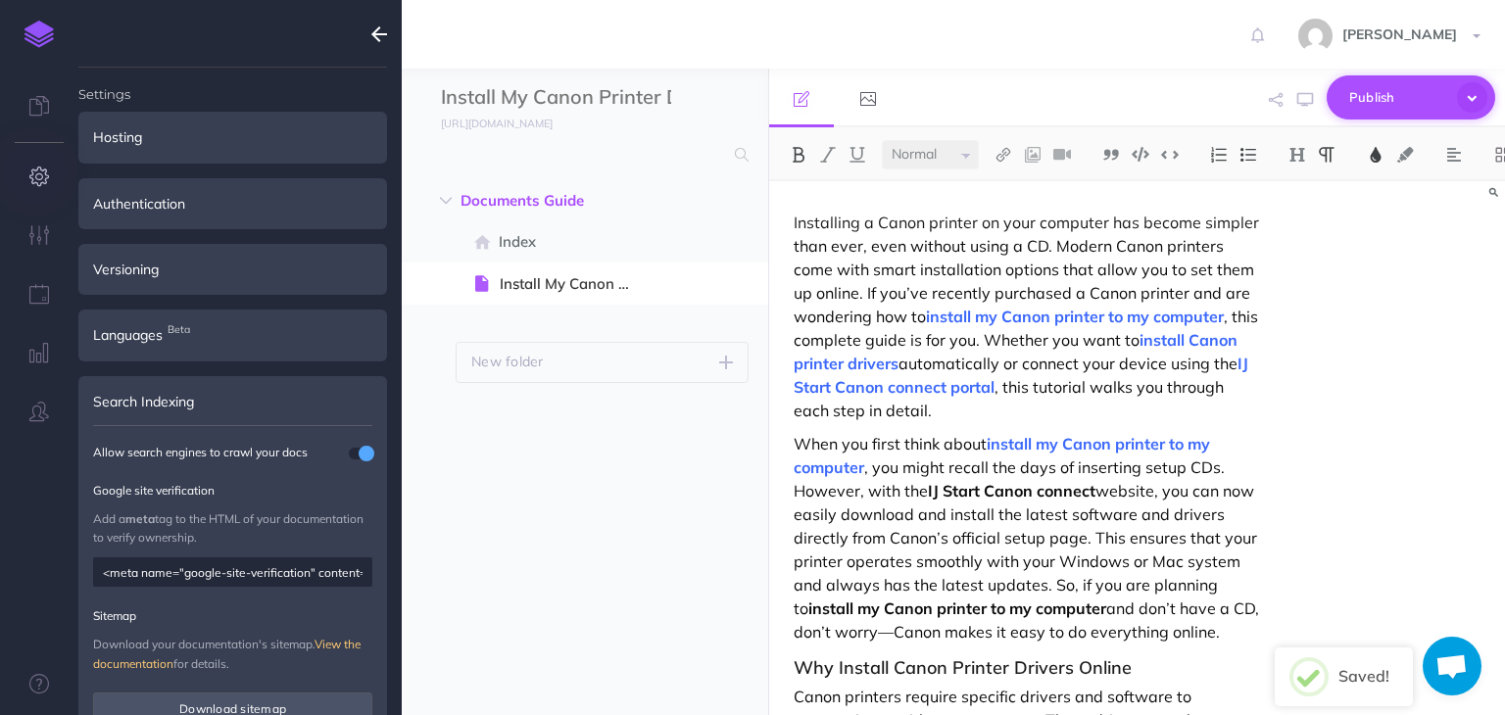
click at [1373, 97] on span "Publish" at bounding box center [1399, 97] width 98 height 30
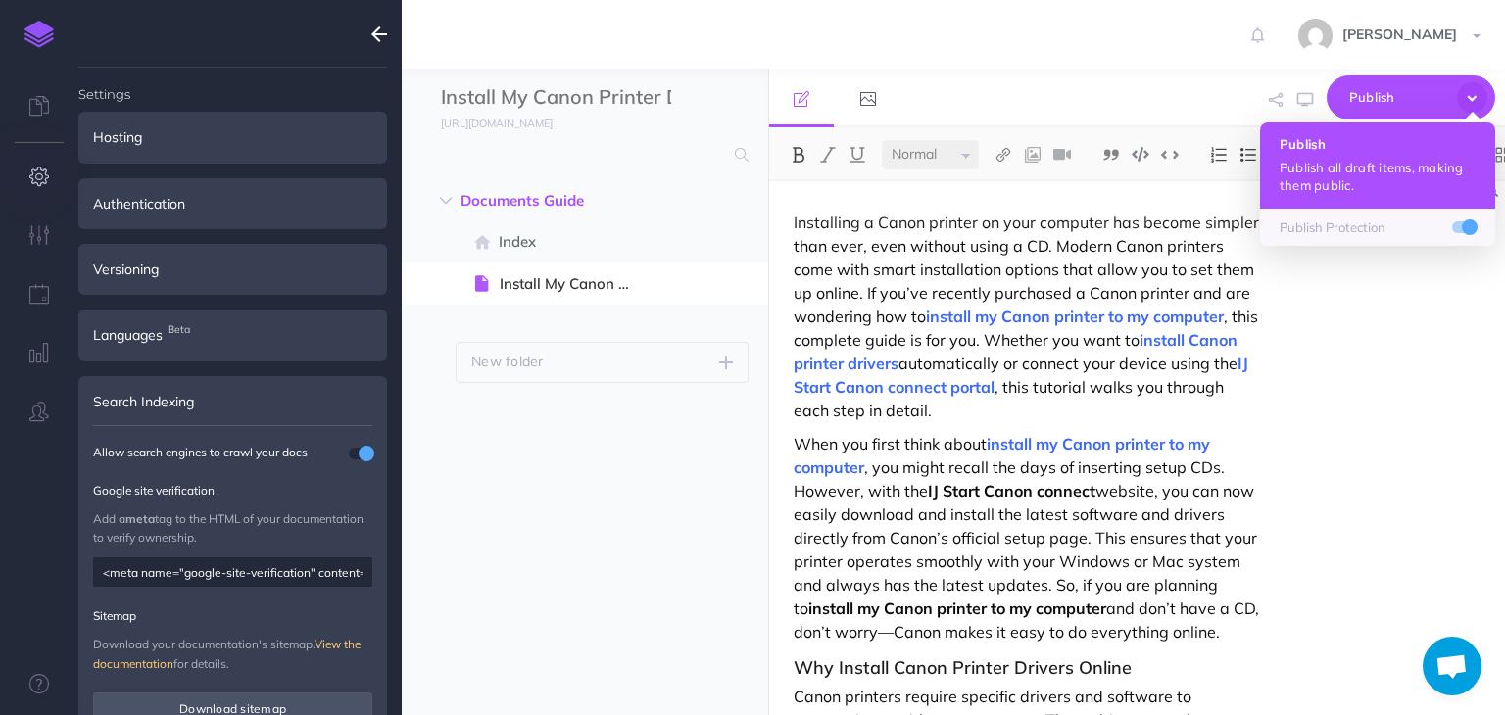
click at [1390, 159] on p "Publish all draft items, making them public." at bounding box center [1378, 176] width 196 height 35
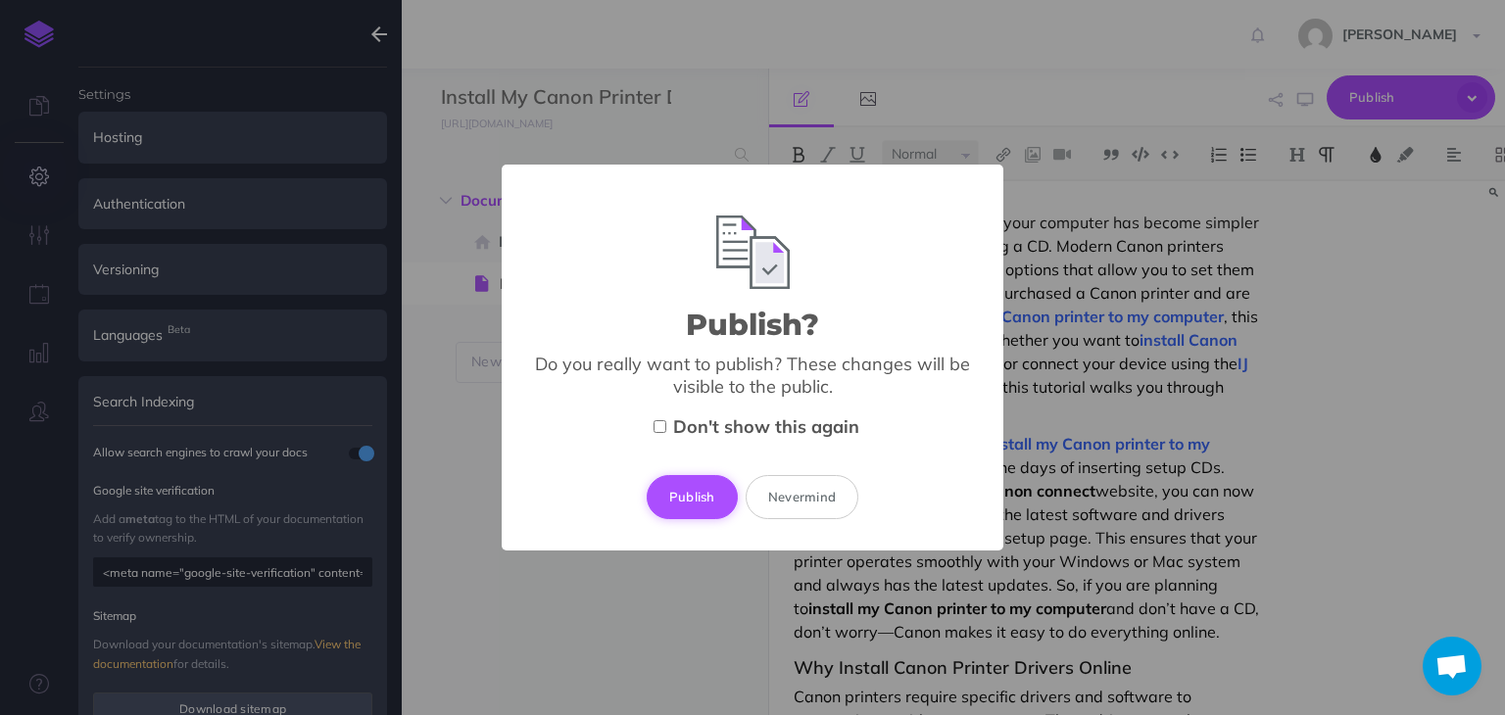
click at [682, 506] on button "Publish" at bounding box center [692, 496] width 91 height 43
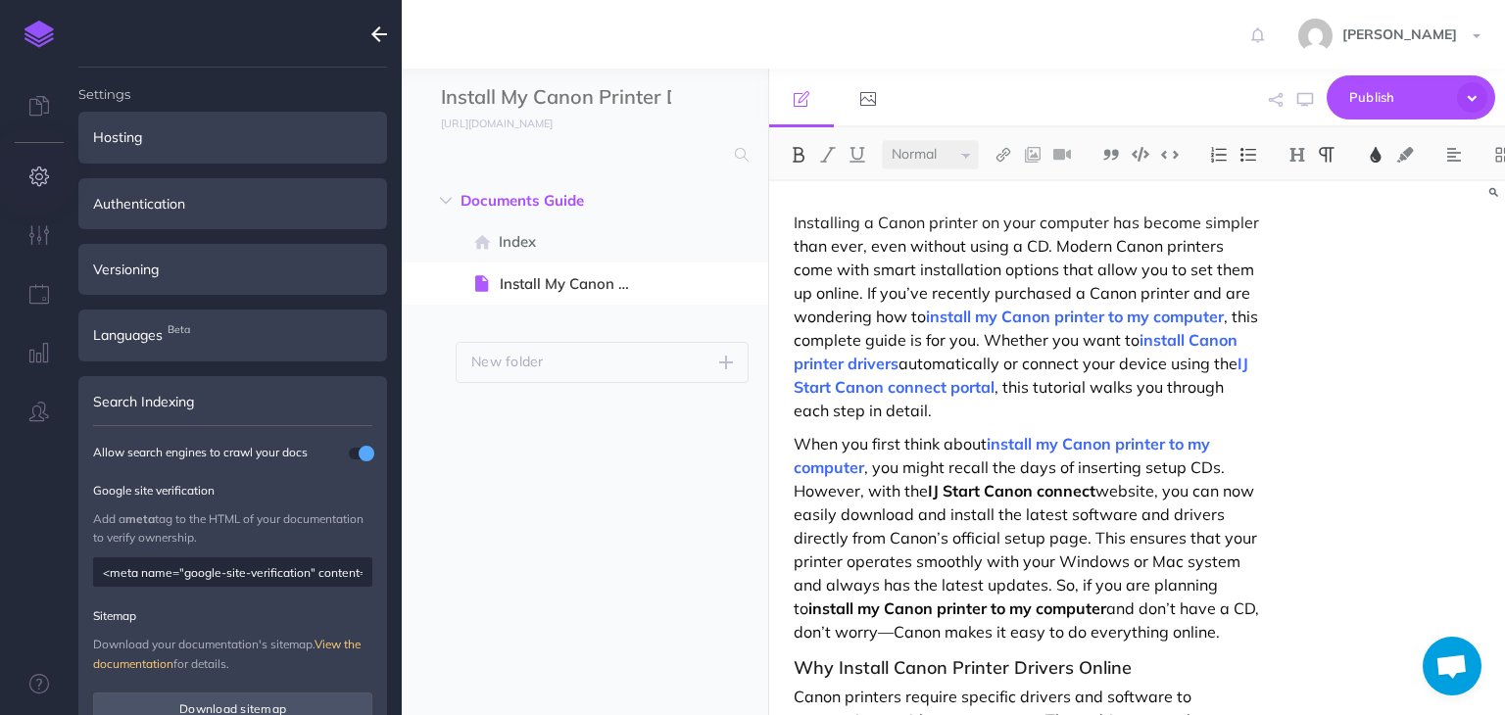
click at [375, 36] on icon "button" at bounding box center [379, 35] width 16 height 24
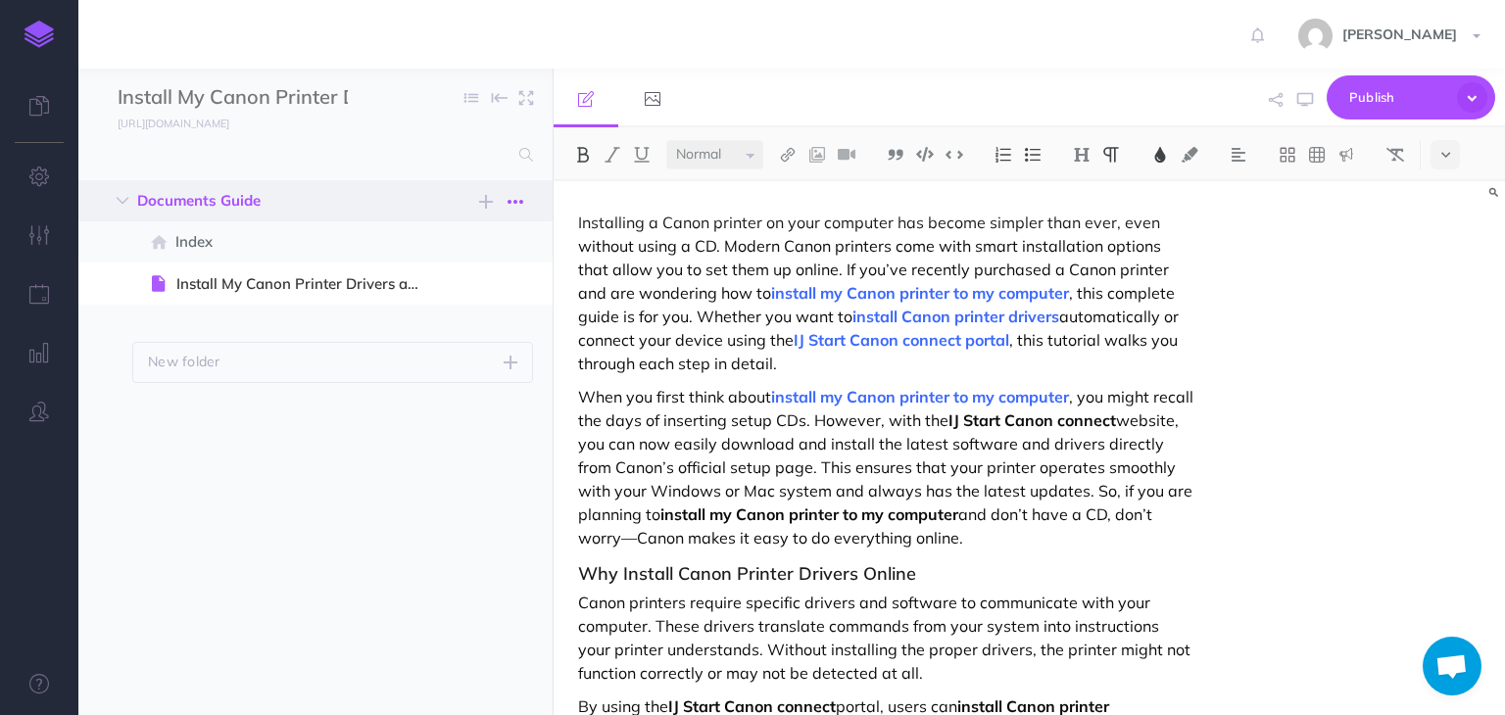
click at [522, 199] on icon "button" at bounding box center [516, 202] width 16 height 24
click at [348, 92] on input "Install My Canon Printer Drivers and Software in My Computer without CD & Conne…" at bounding box center [233, 97] width 230 height 29
click at [469, 98] on icon "button" at bounding box center [472, 98] width 14 height 14
click at [429, 199] on link "Expand to root folders" at bounding box center [410, 194] width 159 height 32
click at [473, 97] on icon "button" at bounding box center [472, 98] width 14 height 14
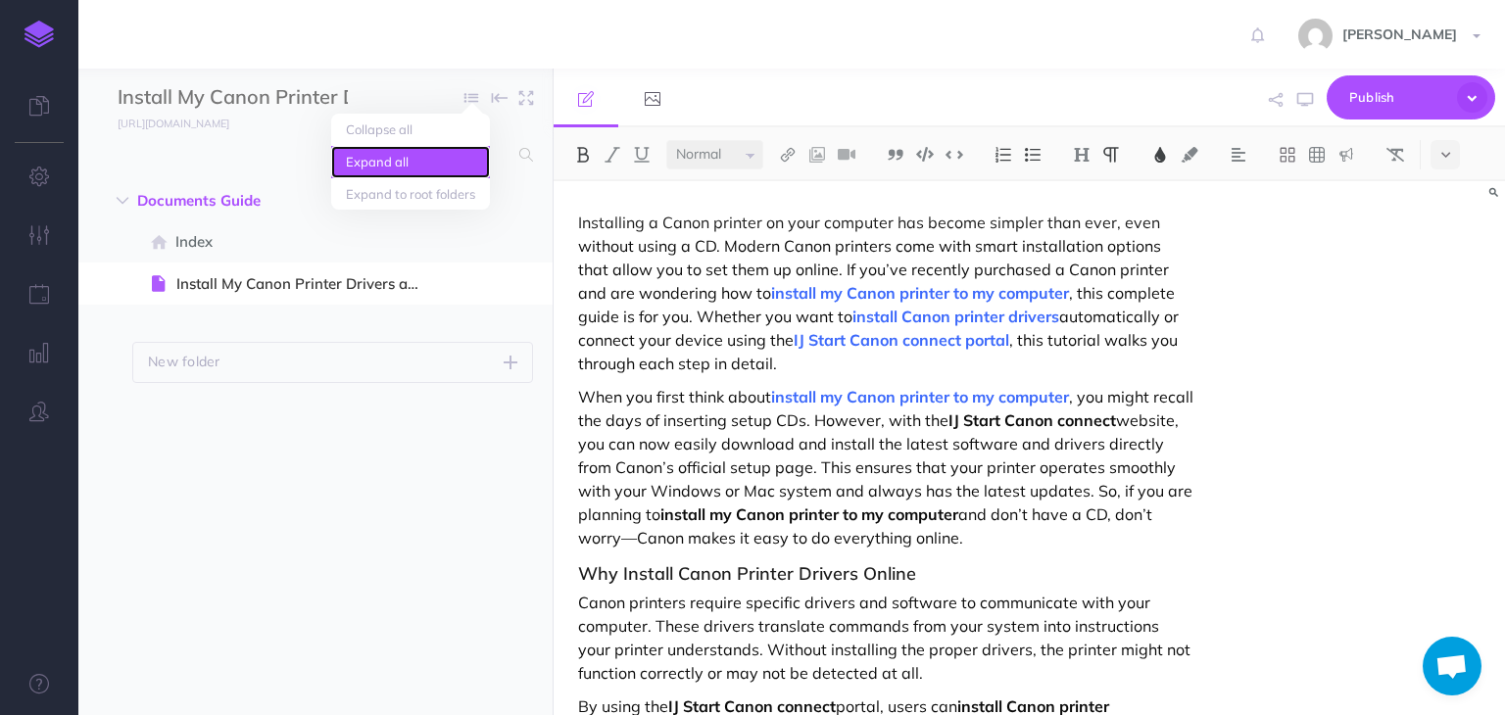
click at [425, 166] on link "Expand all" at bounding box center [410, 162] width 159 height 32
click at [472, 96] on icon "button" at bounding box center [472, 98] width 14 height 14
click at [434, 193] on link "Expand to root folders" at bounding box center [410, 194] width 159 height 32
click at [1359, 111] on span "Publish" at bounding box center [1399, 97] width 98 height 30
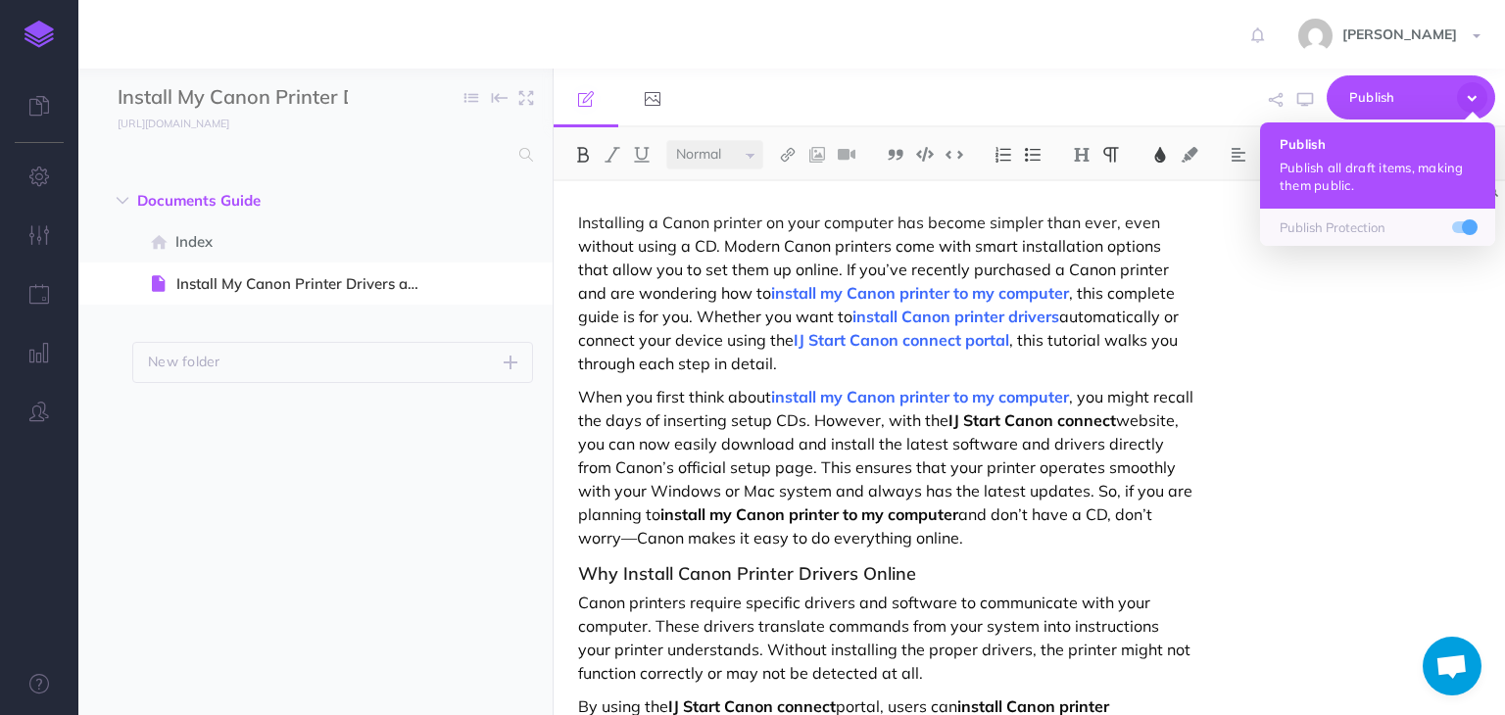
click at [1344, 164] on p "Publish all draft items, making them public." at bounding box center [1378, 176] width 196 height 35
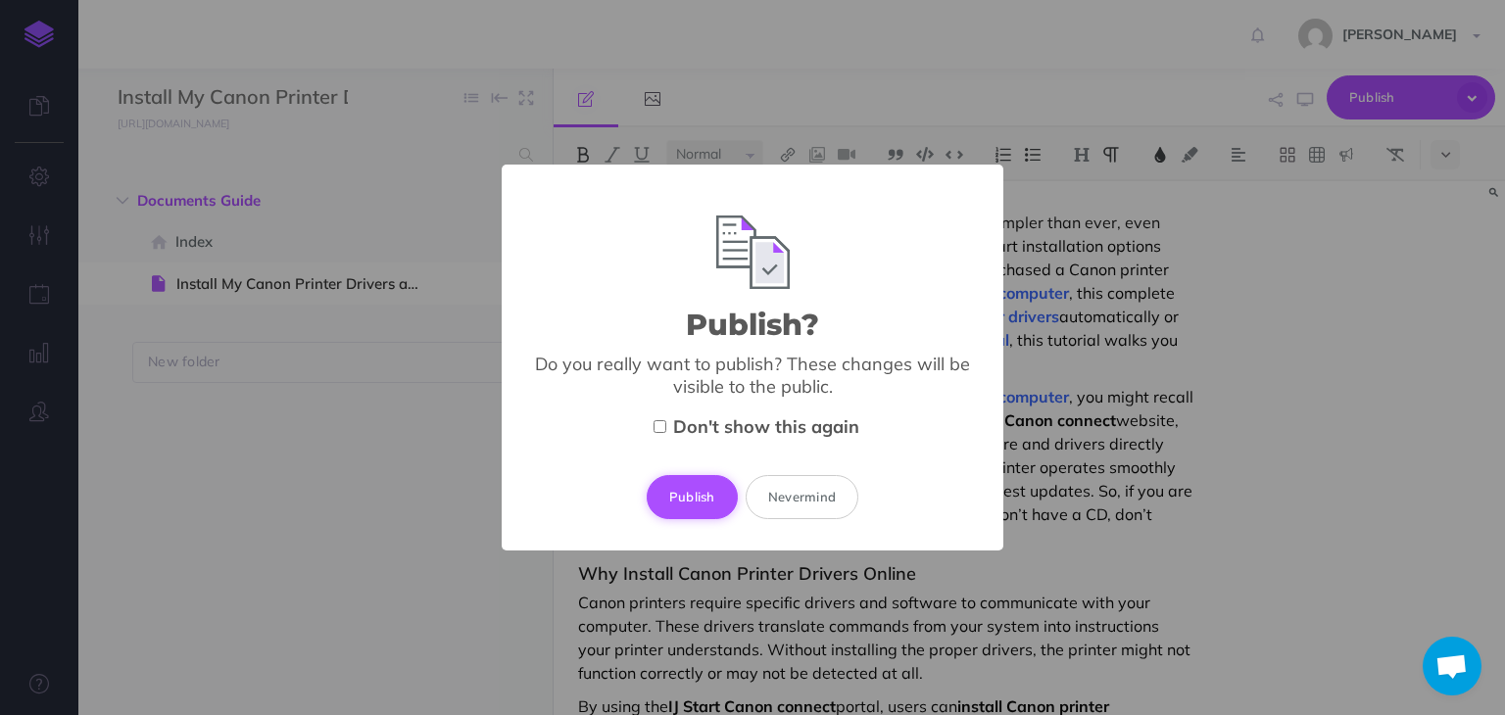
click at [694, 499] on button "Publish" at bounding box center [692, 496] width 91 height 43
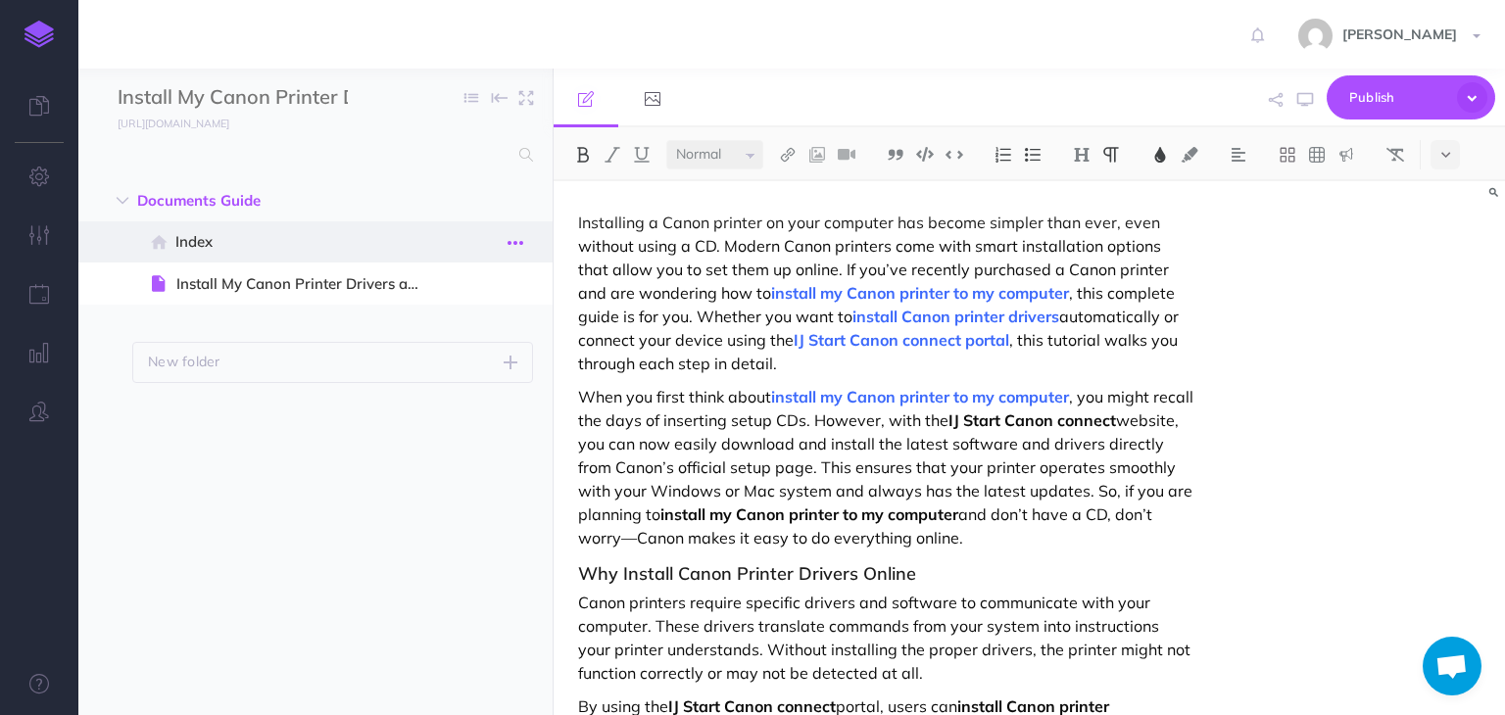
click at [514, 237] on icon "button" at bounding box center [516, 243] width 16 height 24
click at [435, 369] on link "Settings" at bounding box center [459, 375] width 147 height 32
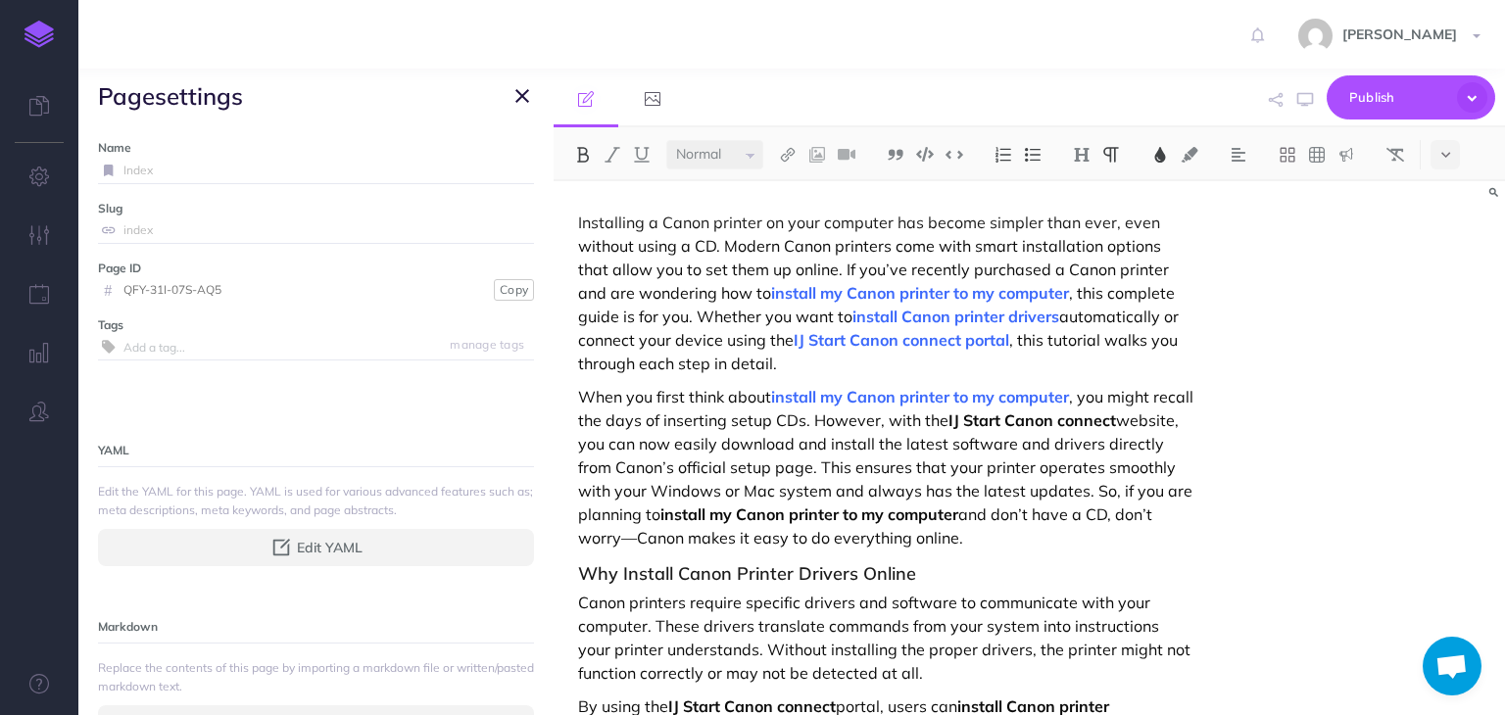
click at [211, 166] on input "Index" at bounding box center [328, 170] width 411 height 25
click at [529, 98] on button "button" at bounding box center [523, 96] width 24 height 24
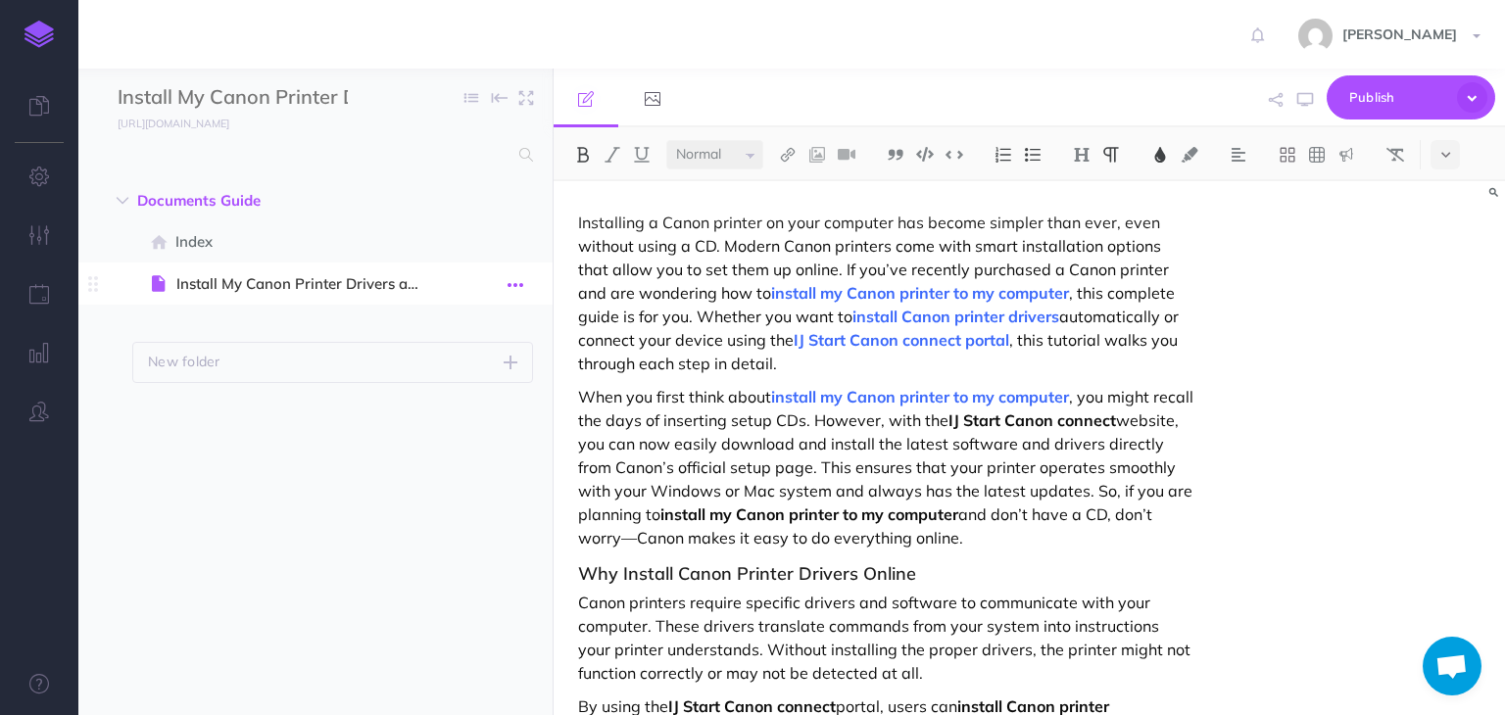
click at [519, 289] on icon "button" at bounding box center [516, 285] width 16 height 24
click at [451, 420] on link "Settings" at bounding box center [459, 416] width 147 height 32
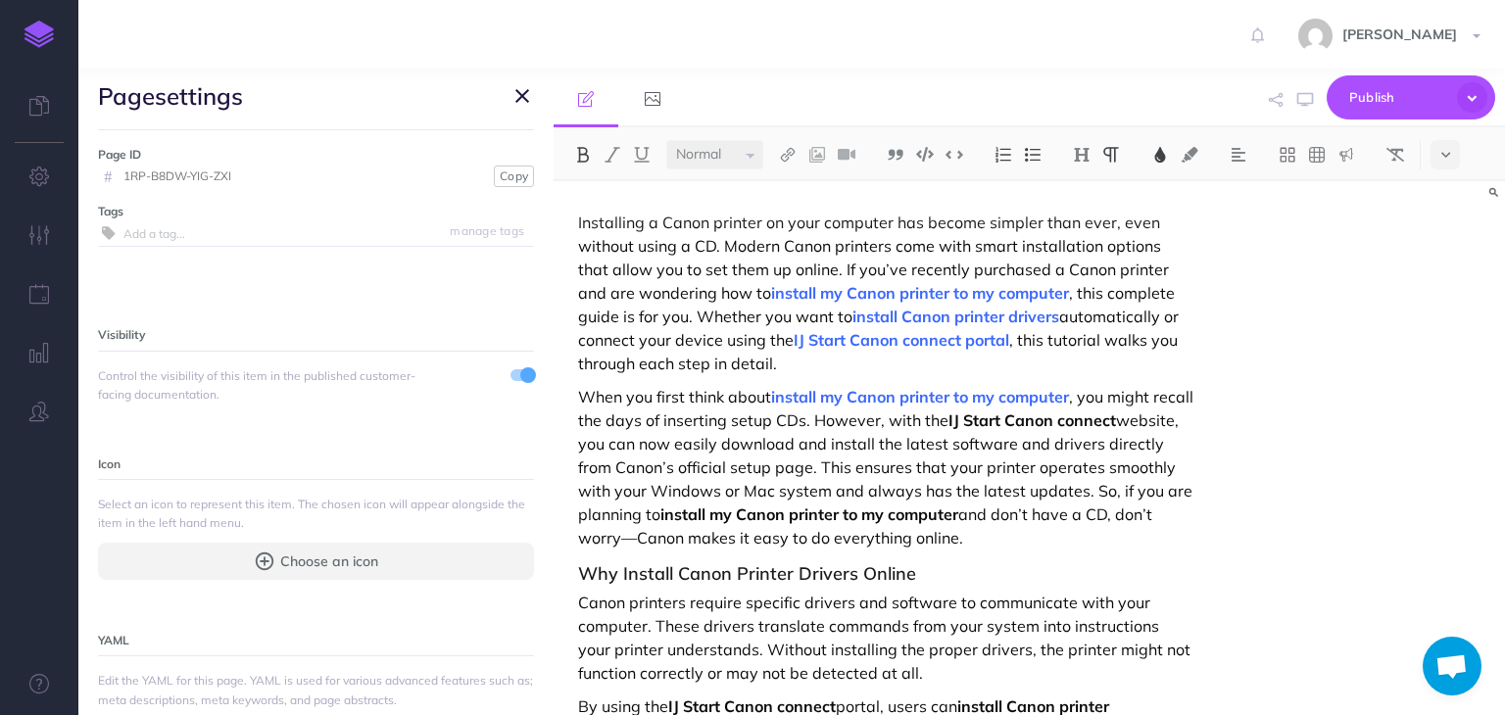
scroll to position [41, 0]
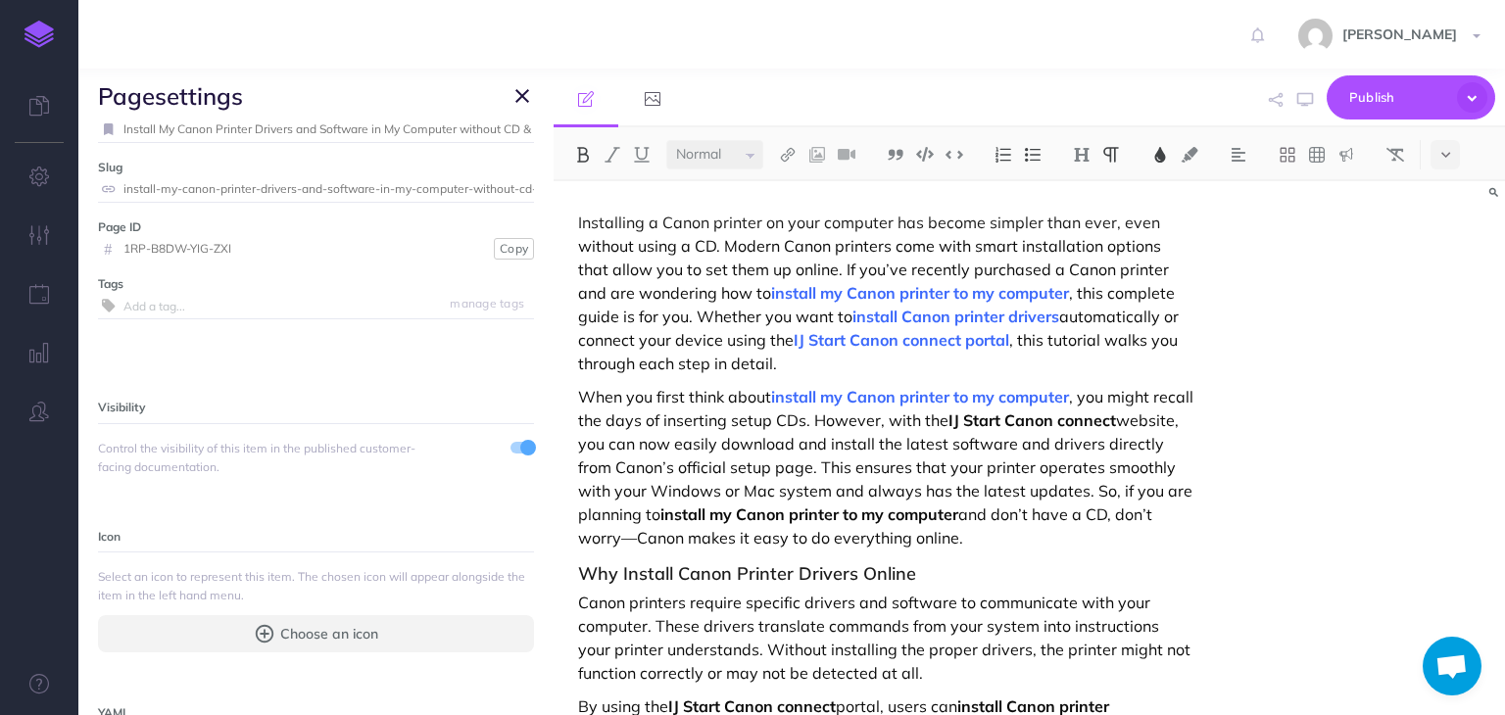
click at [517, 101] on icon "button" at bounding box center [523, 96] width 14 height 24
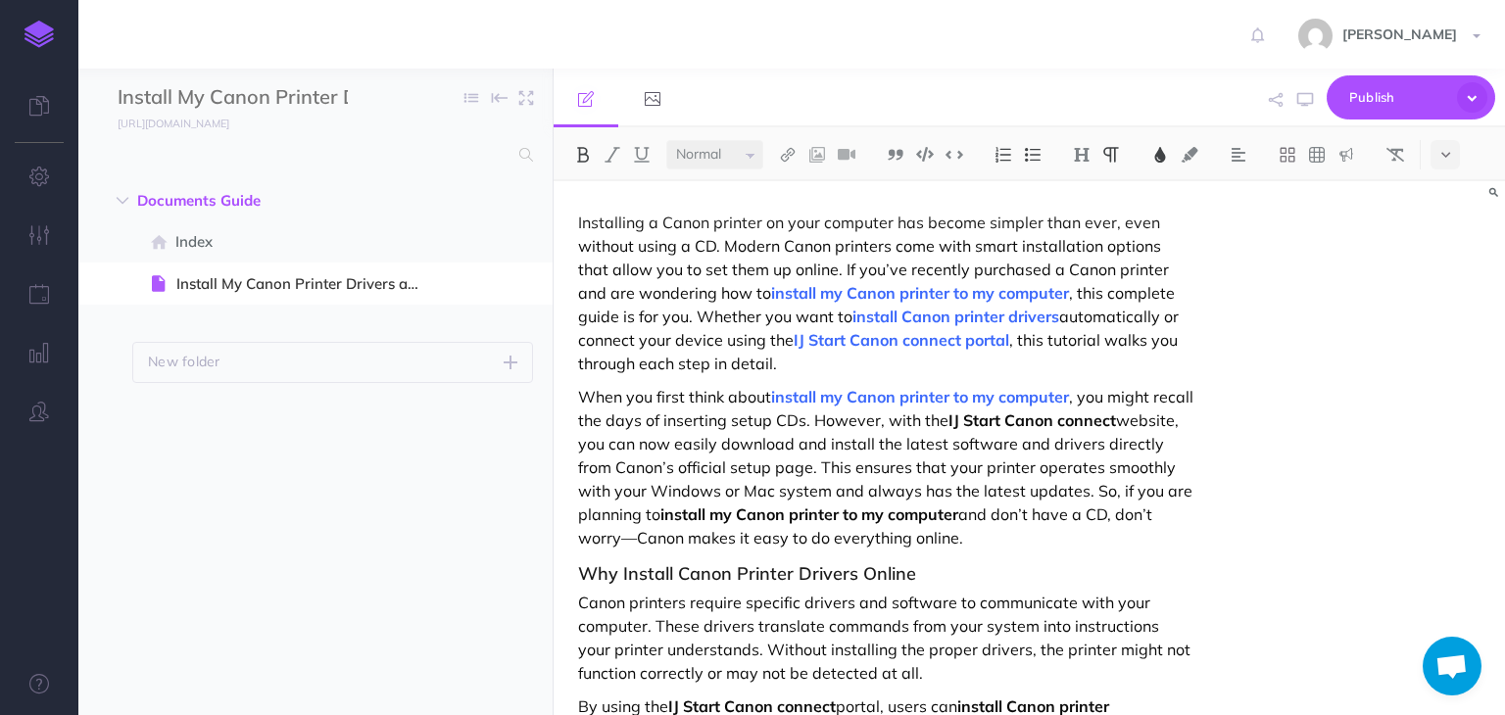
click at [368, 100] on div "Install My Canon Printer Drivers and Software in My Computer without CD & Conne…" at bounding box center [315, 98] width 474 height 59
click at [328, 97] on input "Install My Canon Printer Drivers and Software in My Computer without CD & Conne…" at bounding box center [233, 97] width 230 height 29
click at [348, 100] on input "Install My Canon Printer Drivers and Software in My Computer without CD & Conne…" at bounding box center [233, 97] width 230 height 29
click at [517, 205] on icon "button" at bounding box center [516, 202] width 16 height 24
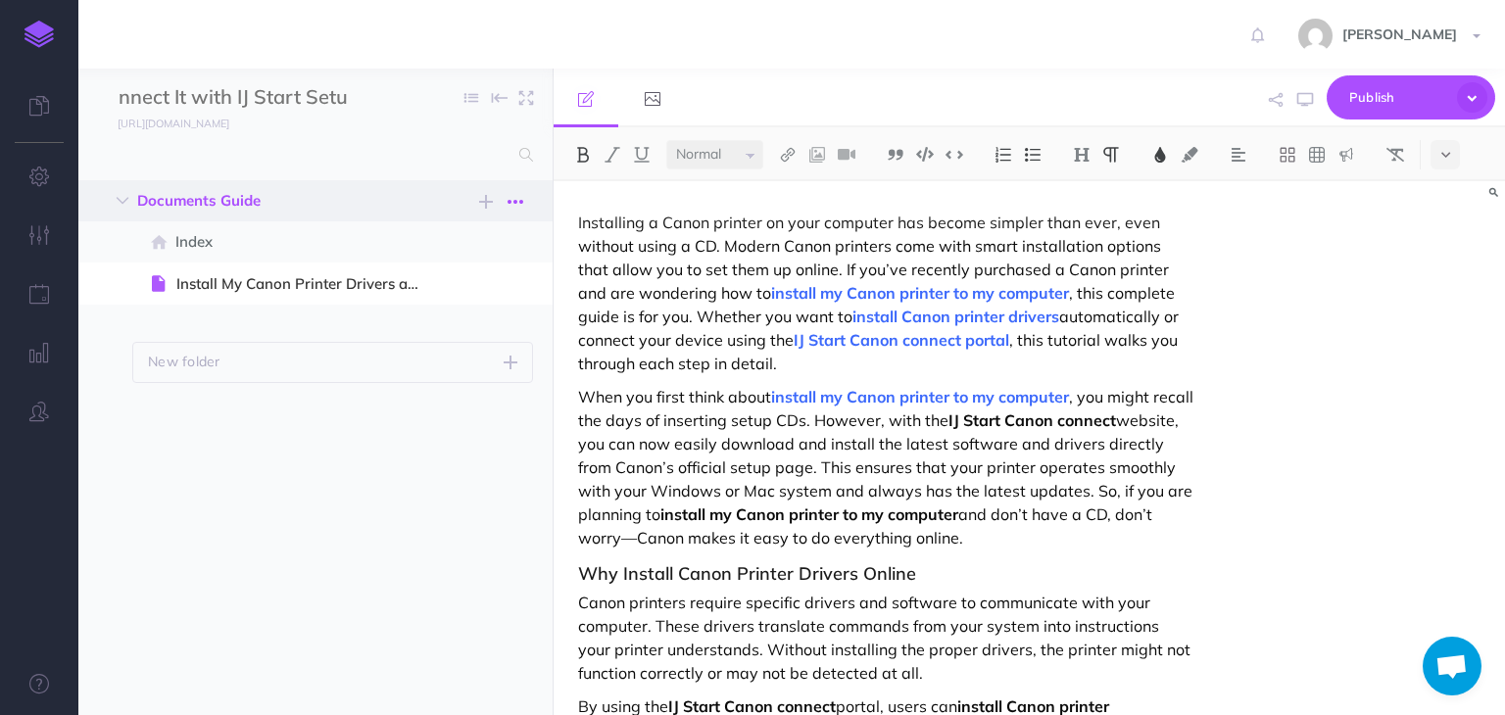
scroll to position [0, 0]
click at [439, 303] on link "Settings" at bounding box center [459, 300] width 147 height 32
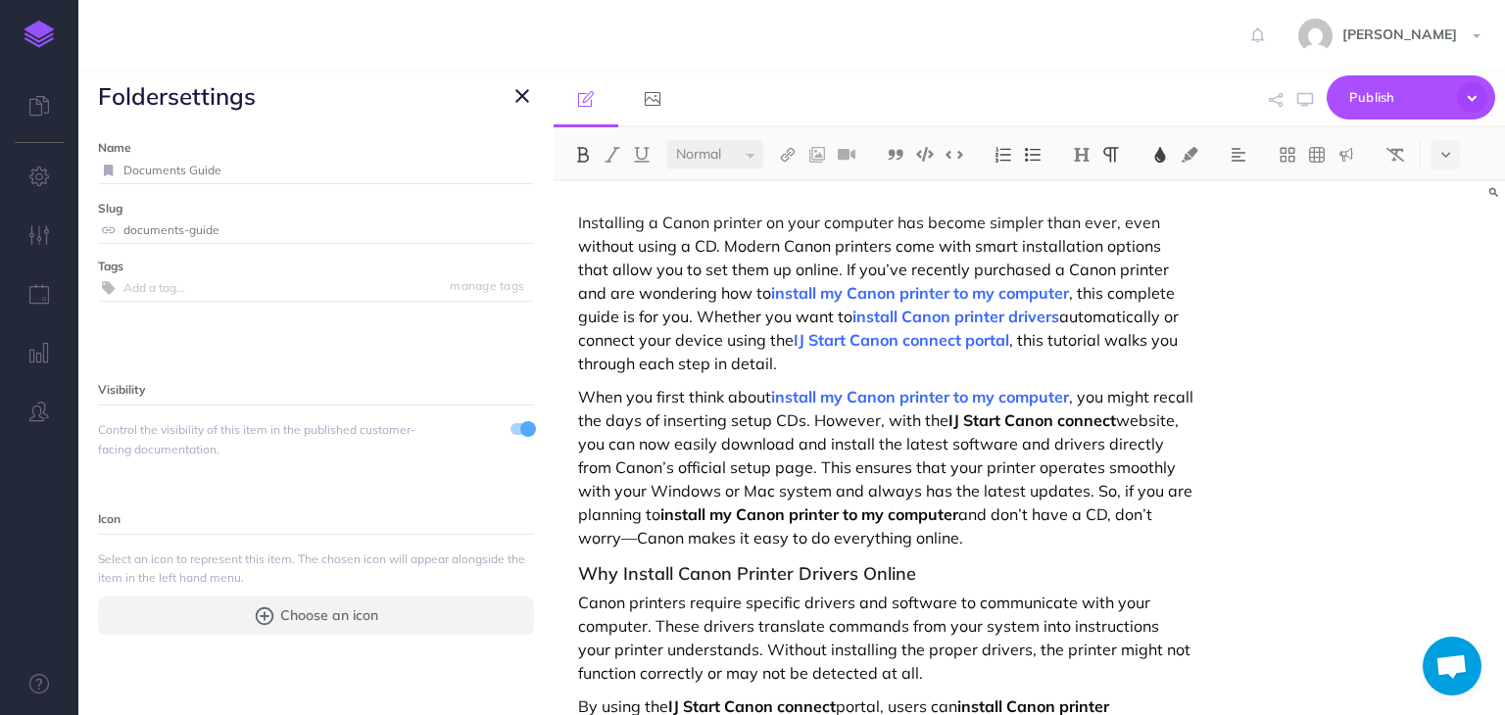
click at [521, 95] on icon "button" at bounding box center [523, 96] width 14 height 24
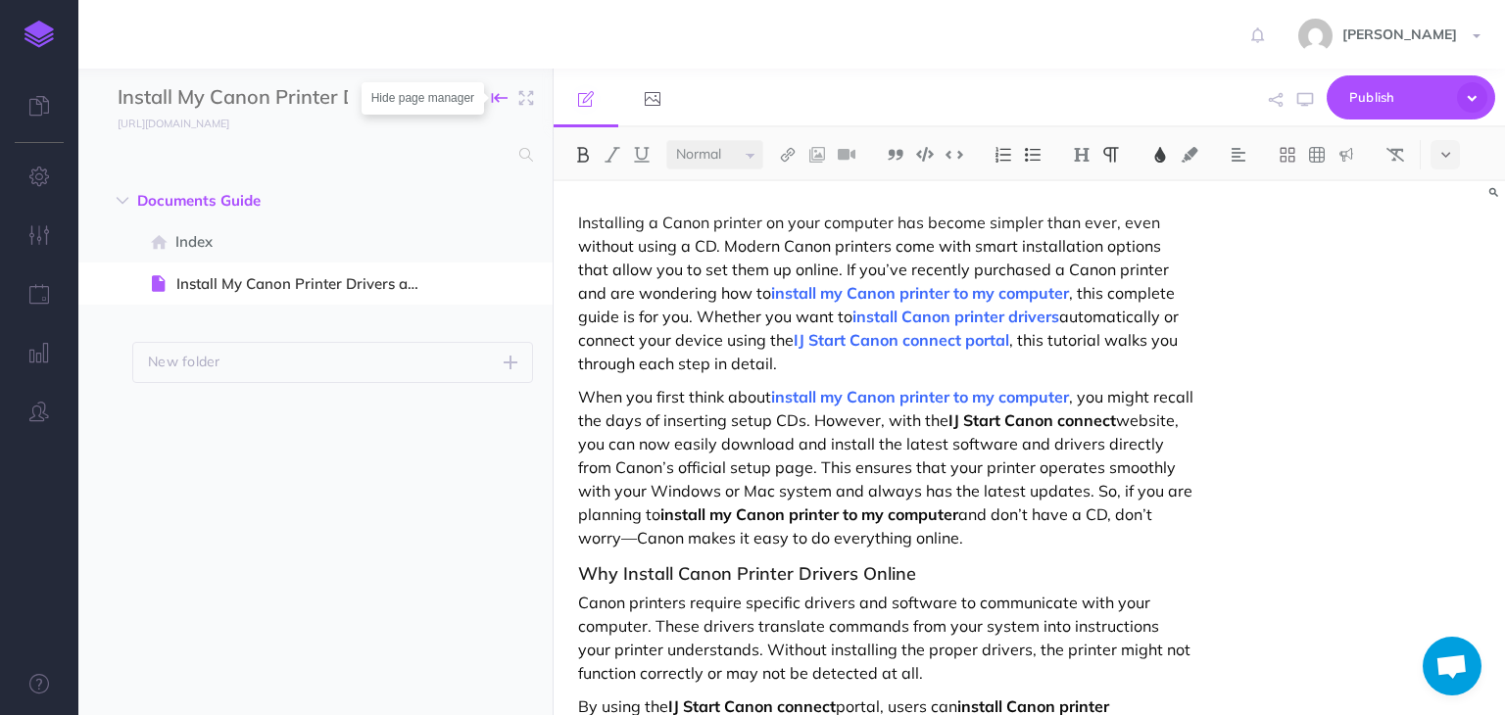
click at [503, 103] on icon "button" at bounding box center [500, 97] width 16 height 29
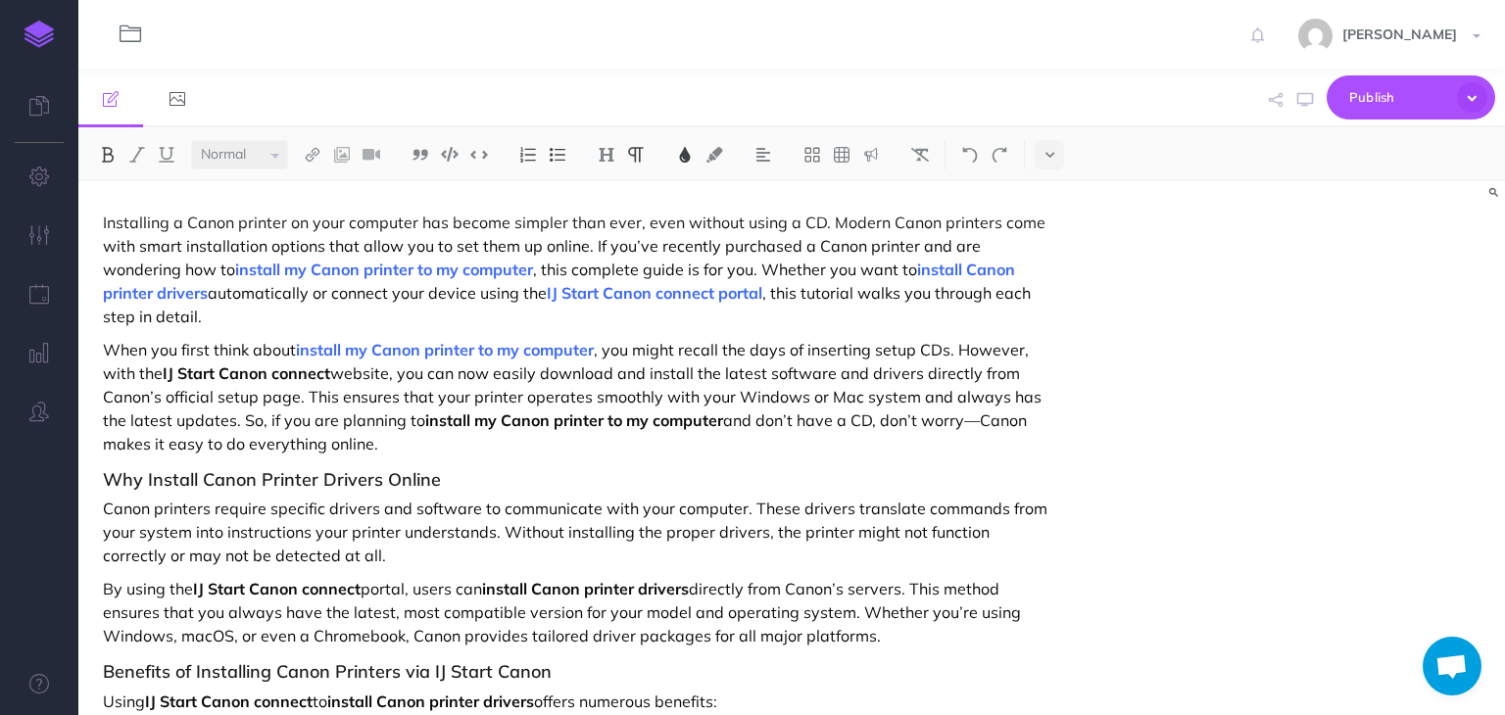
click at [136, 38] on icon "button" at bounding box center [131, 34] width 22 height 23
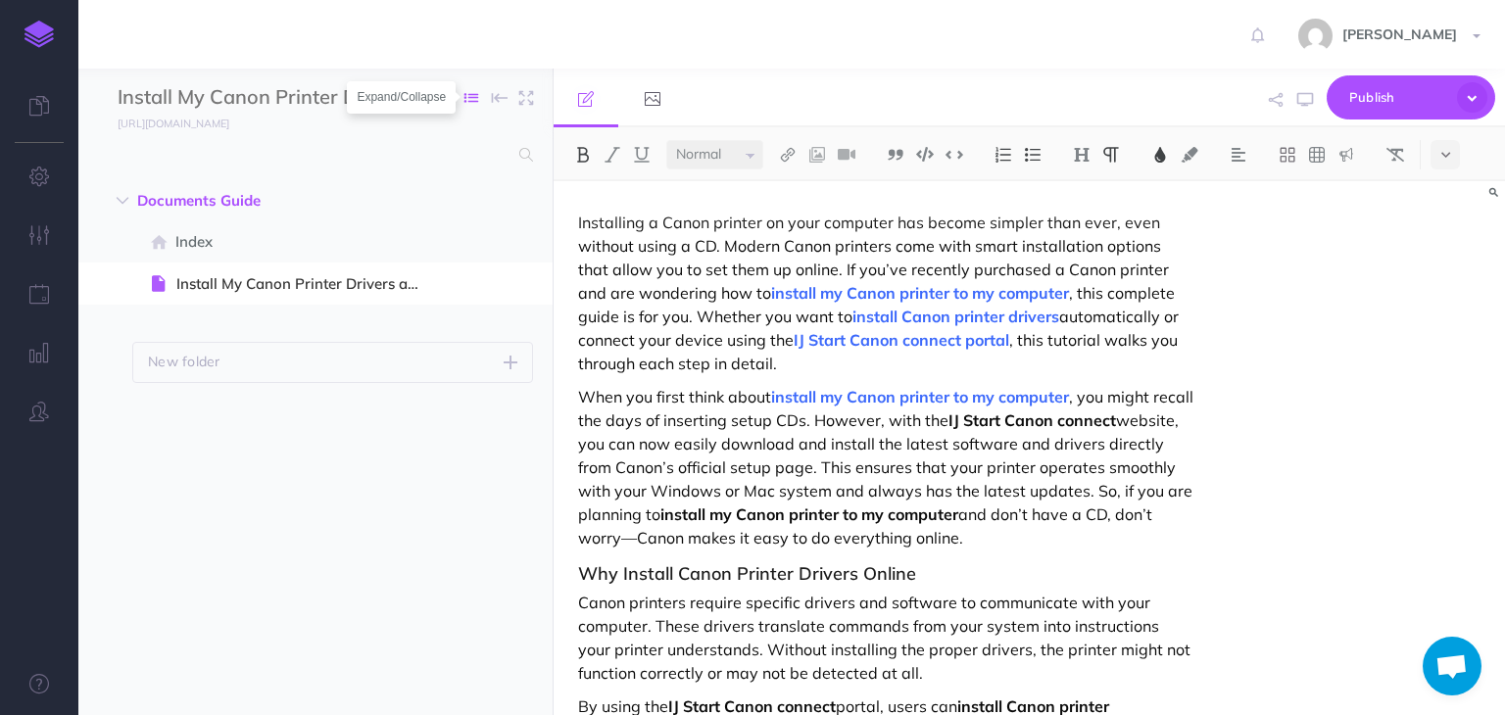
click at [470, 95] on icon "button" at bounding box center [472, 98] width 14 height 14
click at [420, 205] on link "Expand to root folders" at bounding box center [410, 194] width 159 height 32
click at [516, 245] on icon "button" at bounding box center [516, 243] width 16 height 24
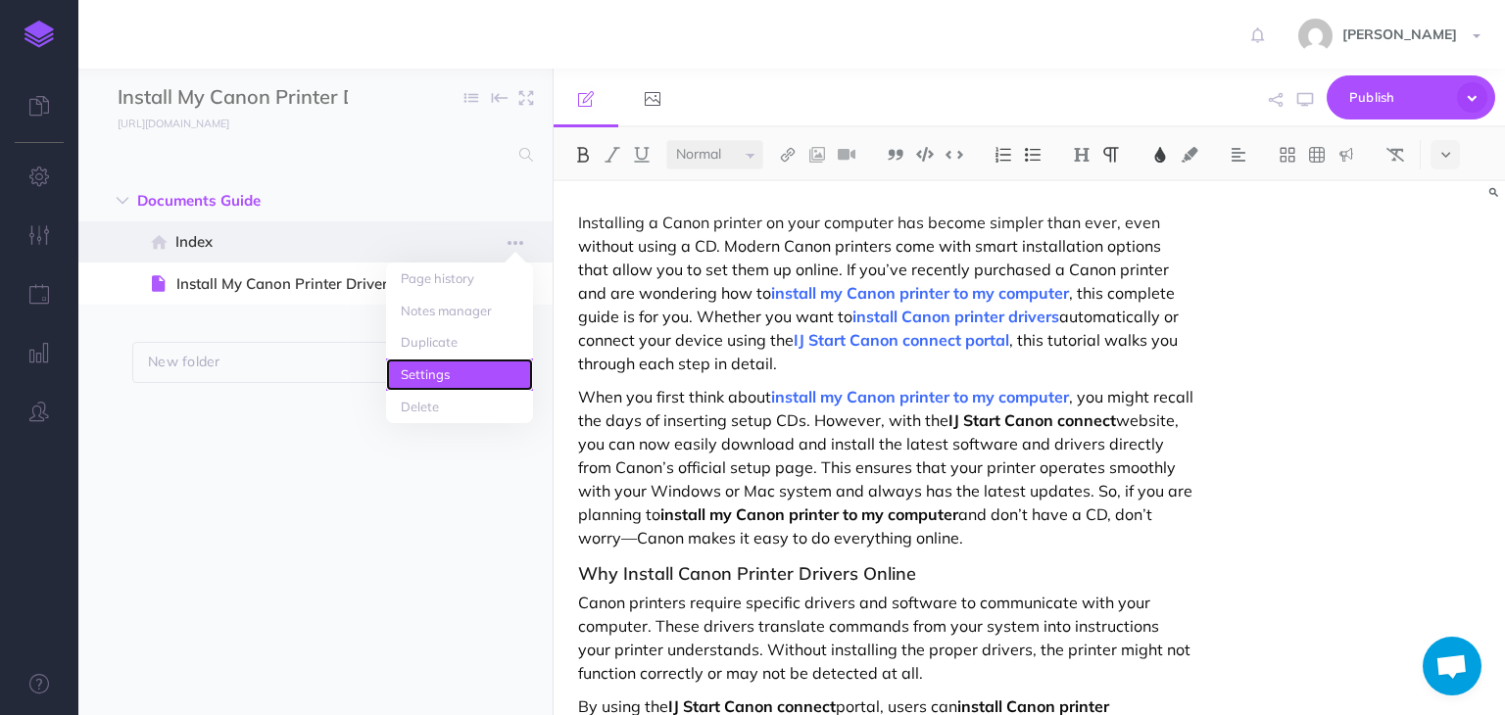
click at [462, 365] on link "Settings" at bounding box center [459, 375] width 147 height 32
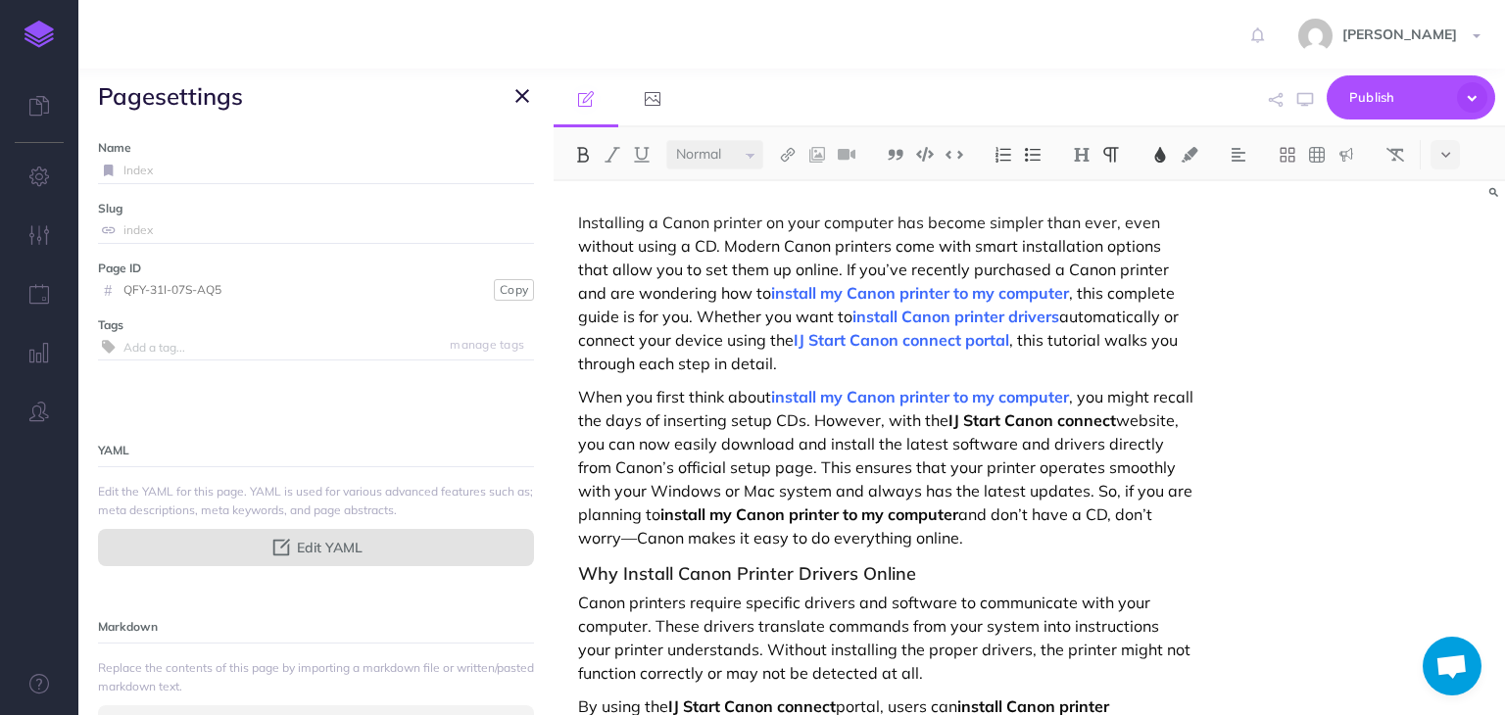
click at [360, 542] on button "Edit YAML" at bounding box center [316, 547] width 436 height 37
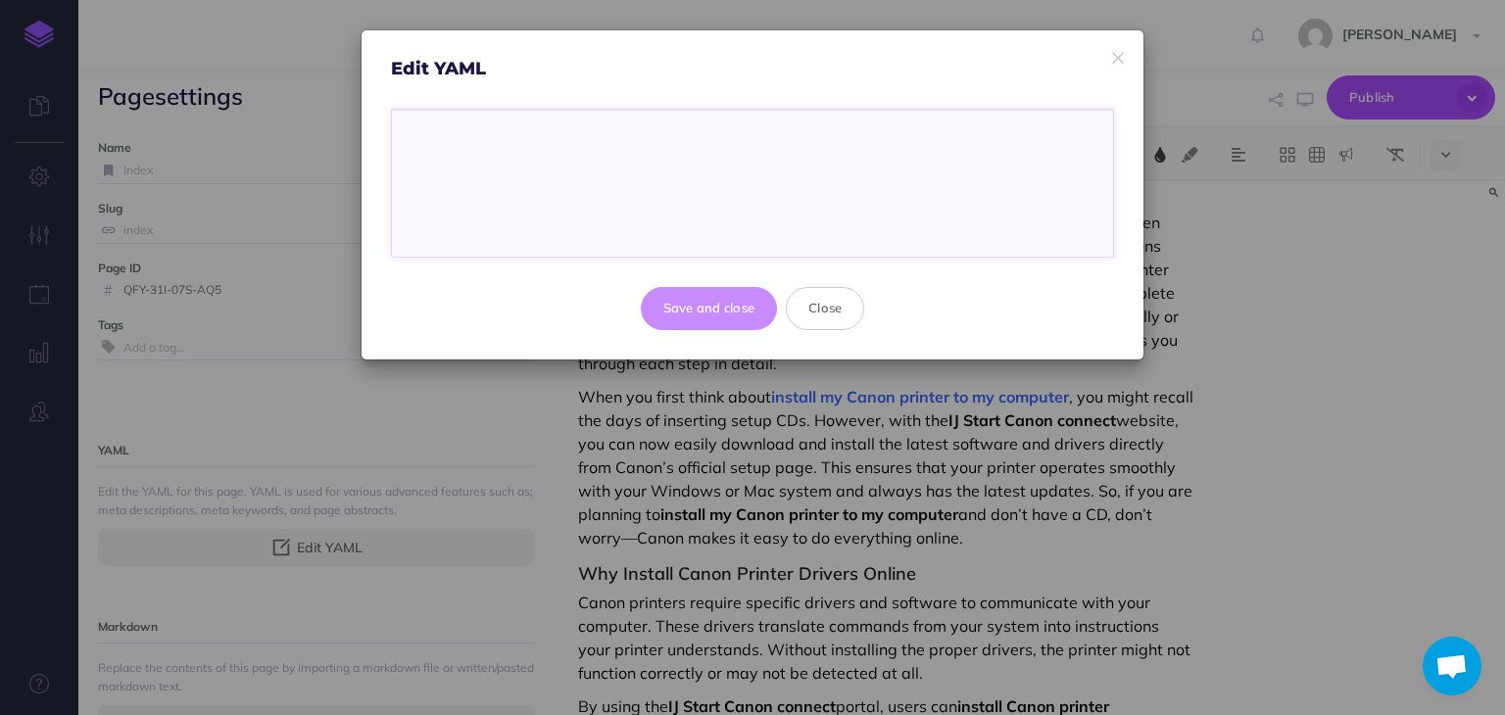
click at [579, 182] on textarea at bounding box center [752, 183] width 721 height 147
click at [821, 305] on button "Close" at bounding box center [825, 308] width 78 height 43
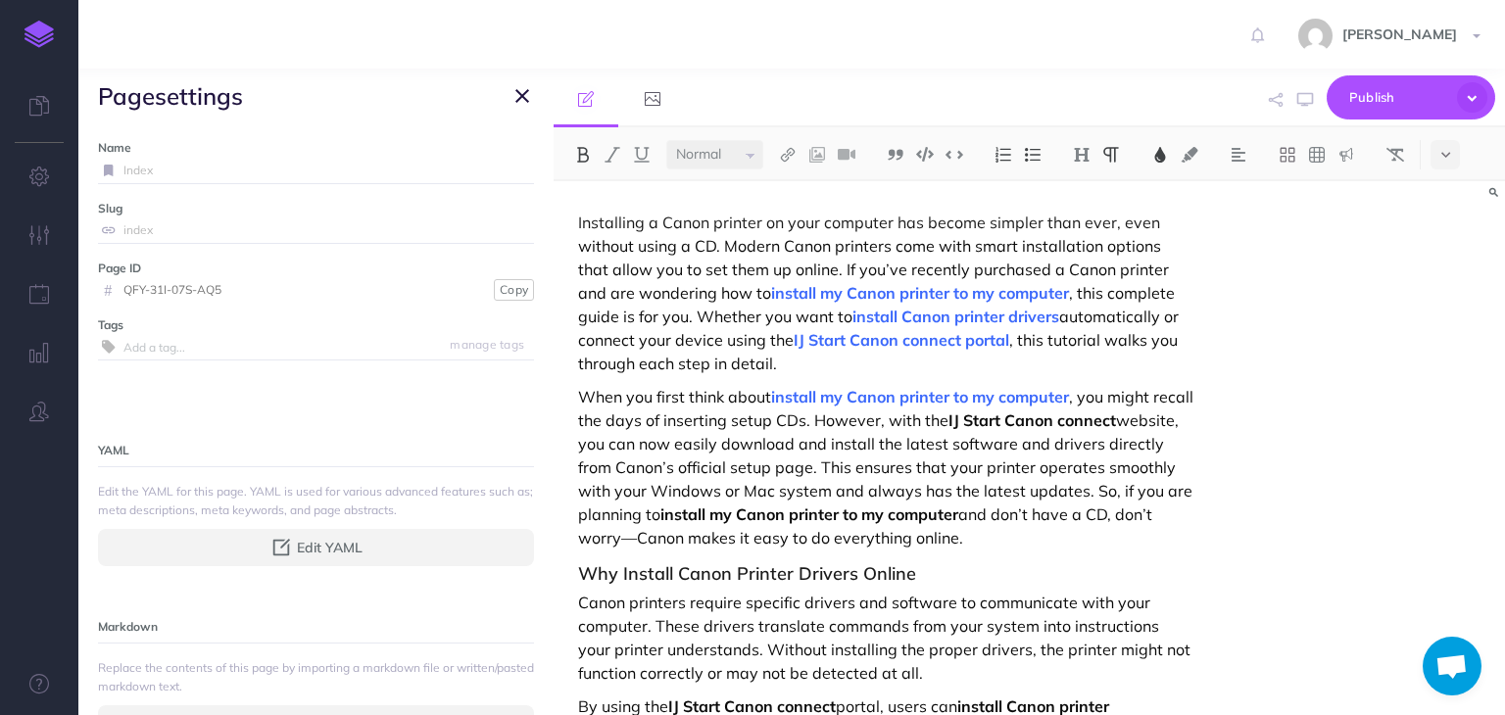
click at [520, 89] on icon "button" at bounding box center [523, 96] width 14 height 24
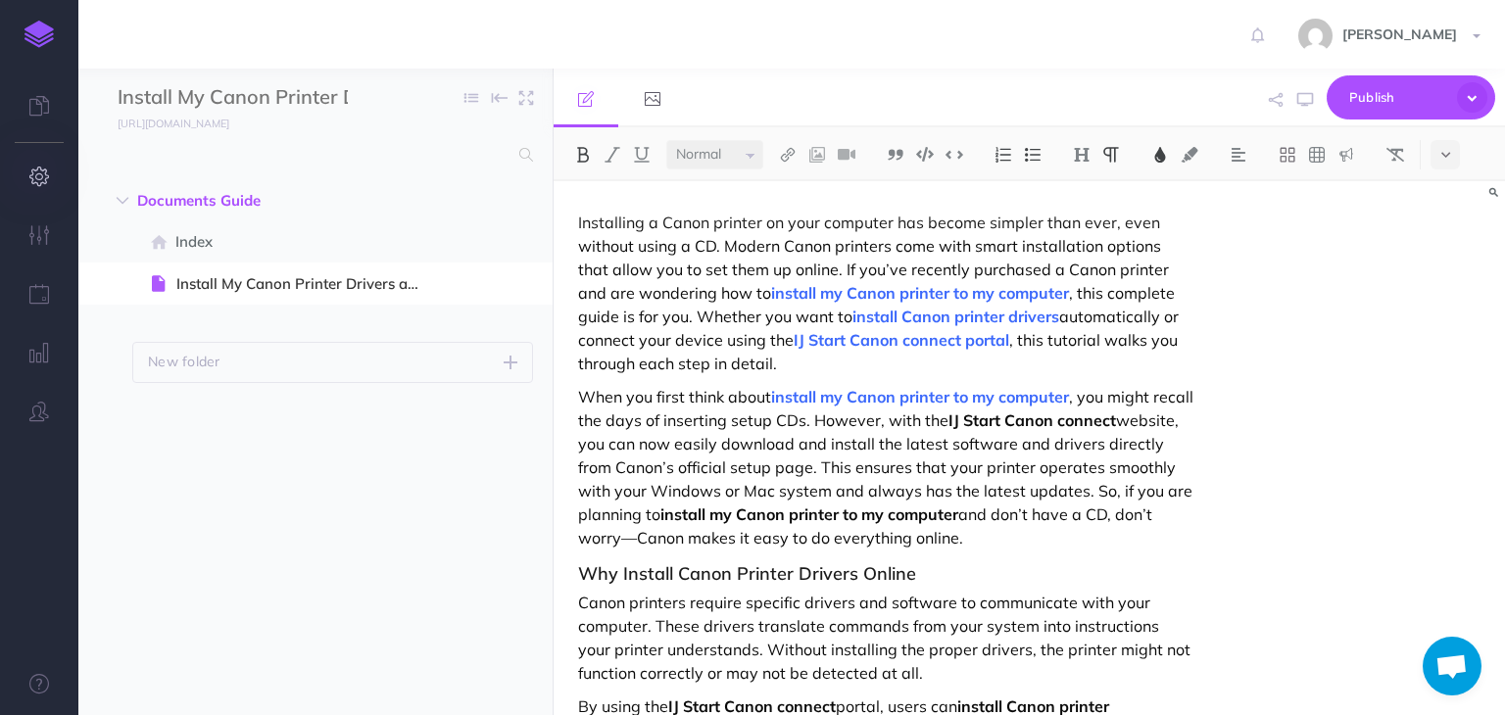
click at [43, 162] on button "button" at bounding box center [39, 177] width 78 height 59
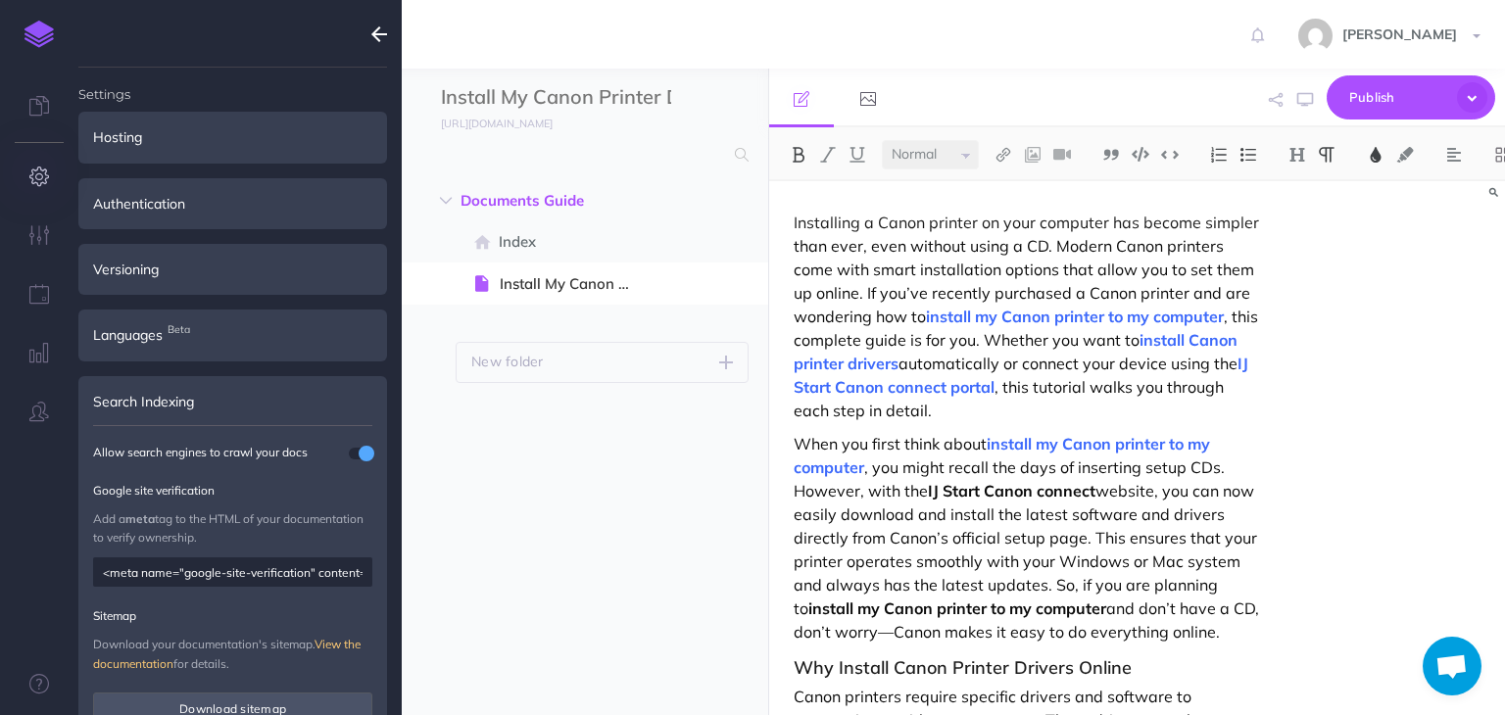
drag, startPoint x: 336, startPoint y: 571, endPoint x: 0, endPoint y: 557, distance: 336.5
click at [0, 557] on div "Settings Hosting Configure the hosting settings for your documentation. Learn m…" at bounding box center [39, 357] width 78 height 715
click at [297, 583] on input "<meta name="google-site-verification" content="qaL9DyB3symUYNLgjoMAhf7ZdiuRoCdS…" at bounding box center [232, 572] width 279 height 29
click at [370, 569] on input "<meta name="google-site-verification" content="qaL9DyB3symUYNLgjoMAhf7ZdiuRoCdS…" at bounding box center [232, 572] width 279 height 29
drag, startPoint x: 352, startPoint y: 569, endPoint x: 100, endPoint y: 561, distance: 252.0
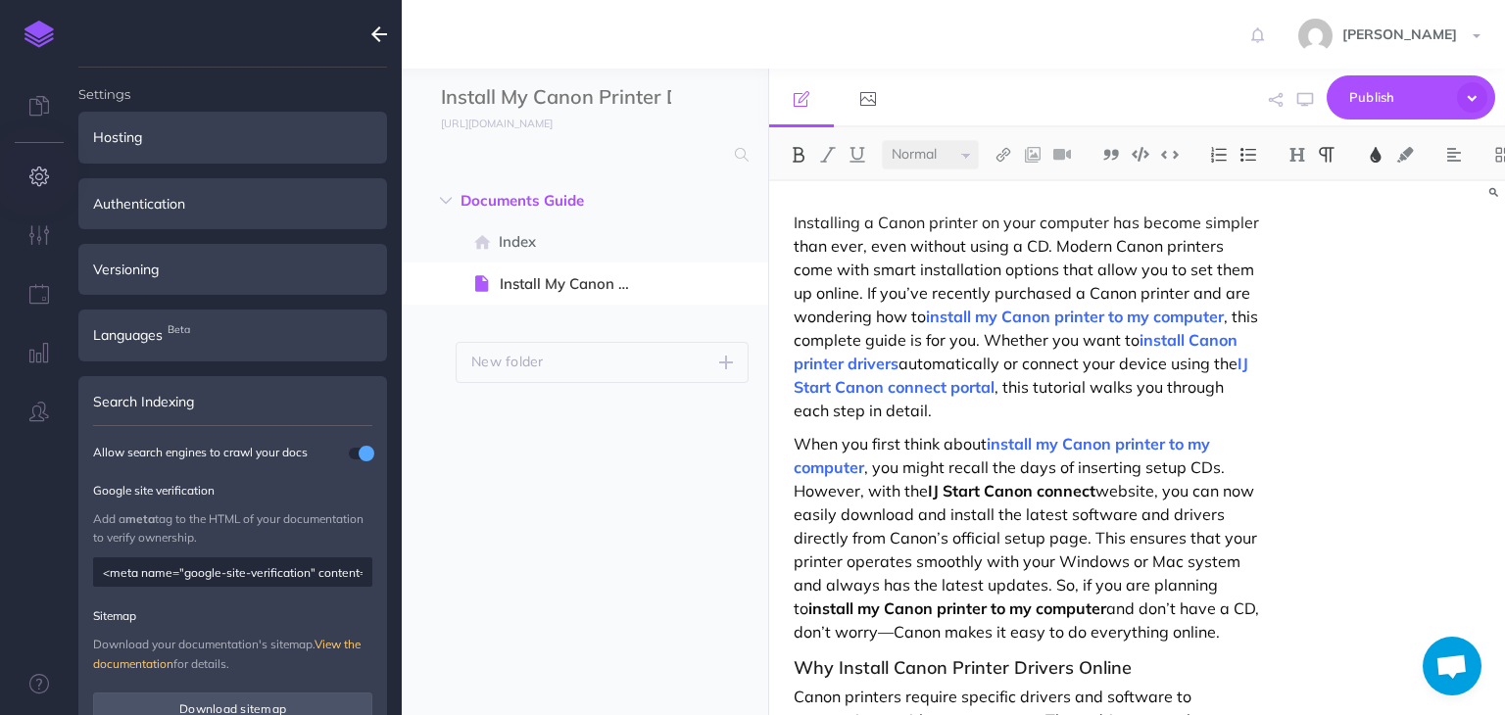
click at [100, 561] on input "<meta name="google-site-verification" content="qaL9DyB3symUYNLgjoMAhf7ZdiuRoCdS…" at bounding box center [232, 572] width 279 height 29
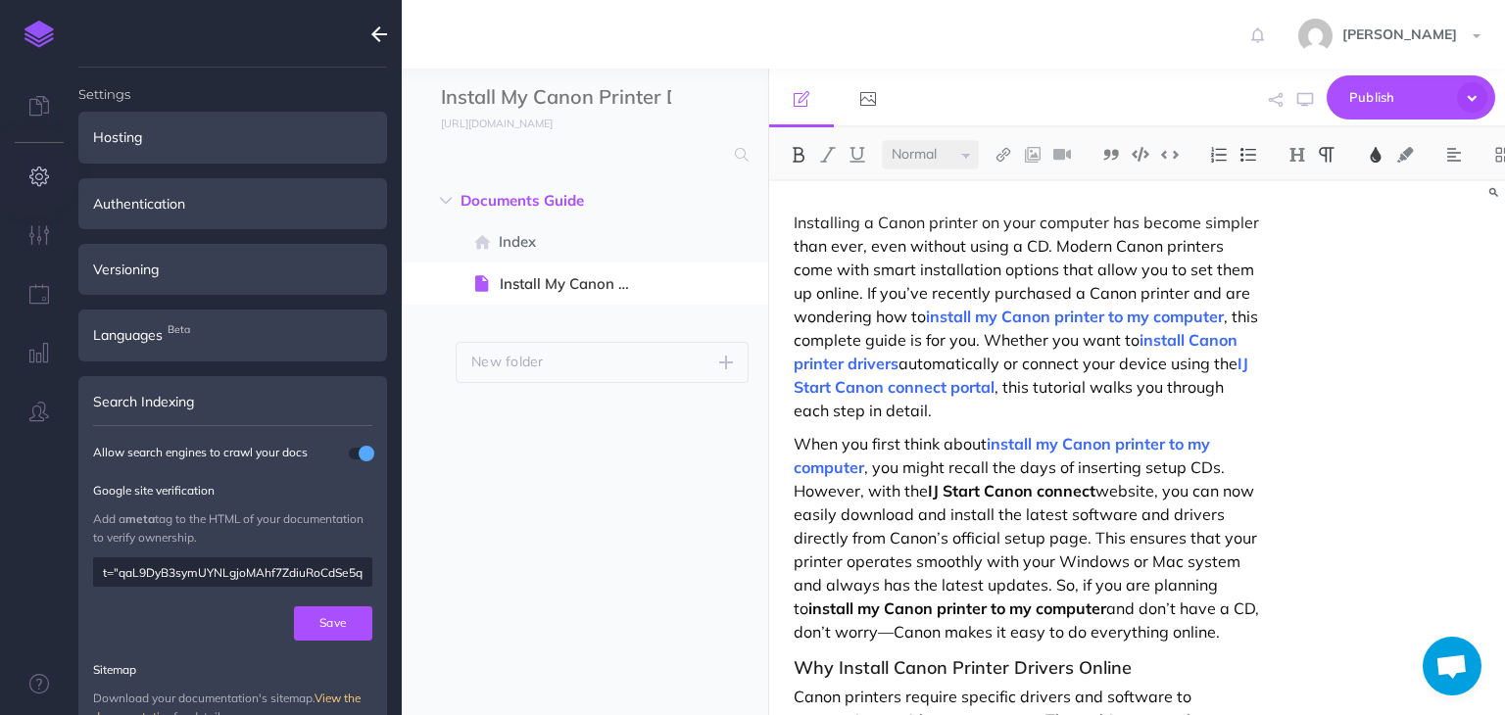
drag, startPoint x: 120, startPoint y: 565, endPoint x: 93, endPoint y: 569, distance: 26.8
click at [93, 569] on input "t="qaL9DyB3symUYNLgjoMAhf7ZdiuRoCdSe5q5_fHYN48" />" at bounding box center [232, 572] width 279 height 29
drag, startPoint x: 346, startPoint y: 578, endPoint x: 488, endPoint y: 573, distance: 142.2
click at [488, 573] on div "Toggle Navigation Rose Anderson Settings Account Settings Teams Create Team Sup…" at bounding box center [954, 357] width 1104 height 715
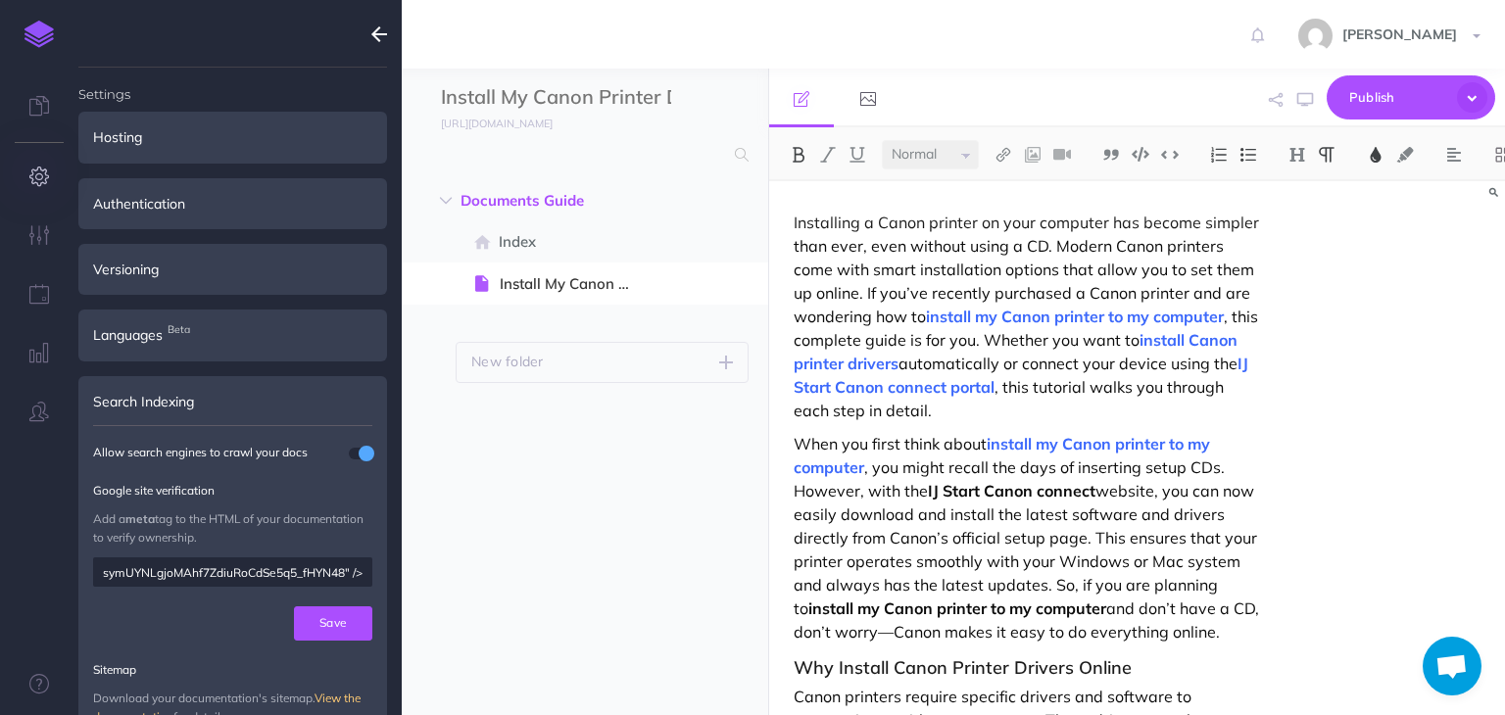
click at [319, 565] on input "qaL9DyB3symUYNLgjoMAhf7ZdiuRoCdSe5q5_fHYN48" />" at bounding box center [232, 572] width 279 height 29
drag, startPoint x: 344, startPoint y: 567, endPoint x: 442, endPoint y: 570, distance: 98.0
click at [442, 570] on div "Toggle Navigation Rose Anderson Settings Account Settings Teams Create Team Sup…" at bounding box center [954, 357] width 1104 height 715
type input "qaL9DyB3symUYNLgjoMAhf7ZdiuRoCdSe5q5_fHYN48"
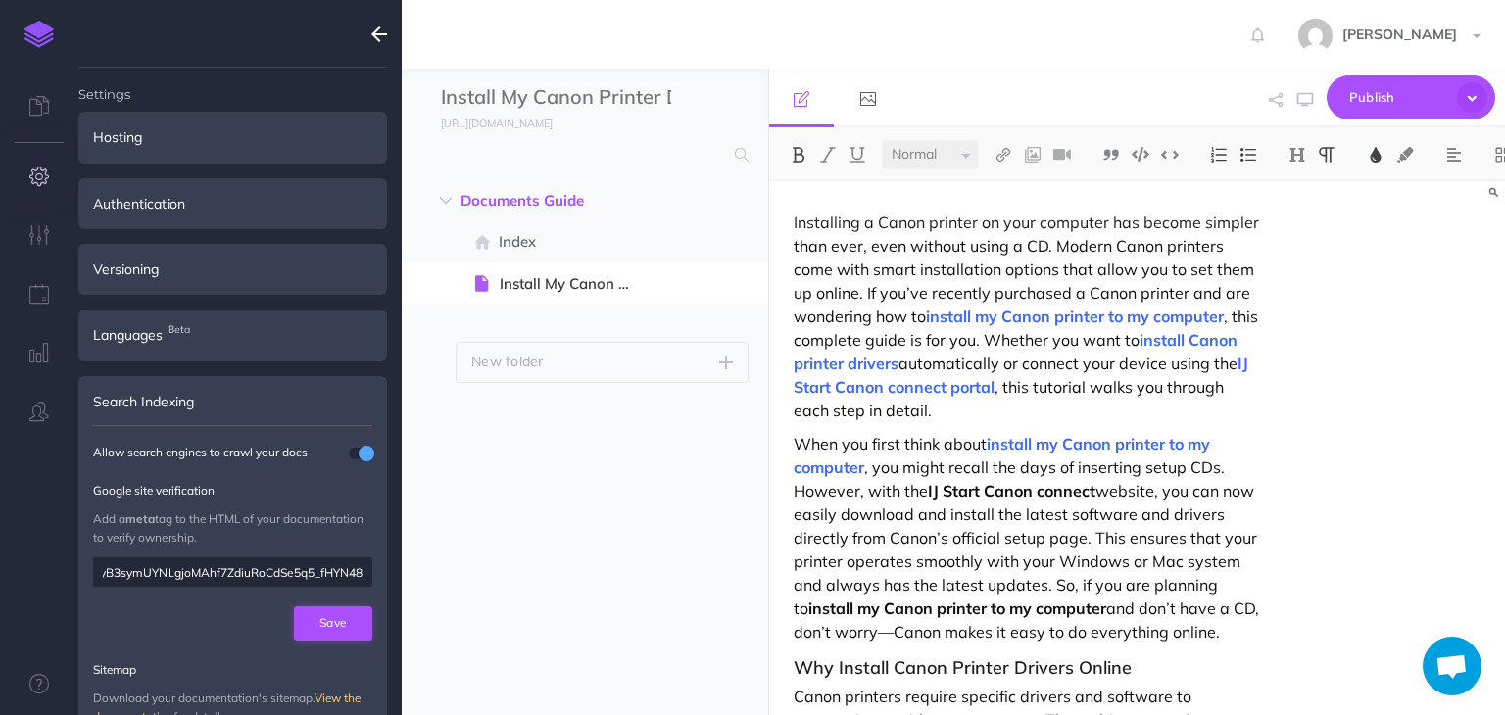
scroll to position [0, 0]
click at [349, 609] on button "Save" at bounding box center [333, 623] width 78 height 33
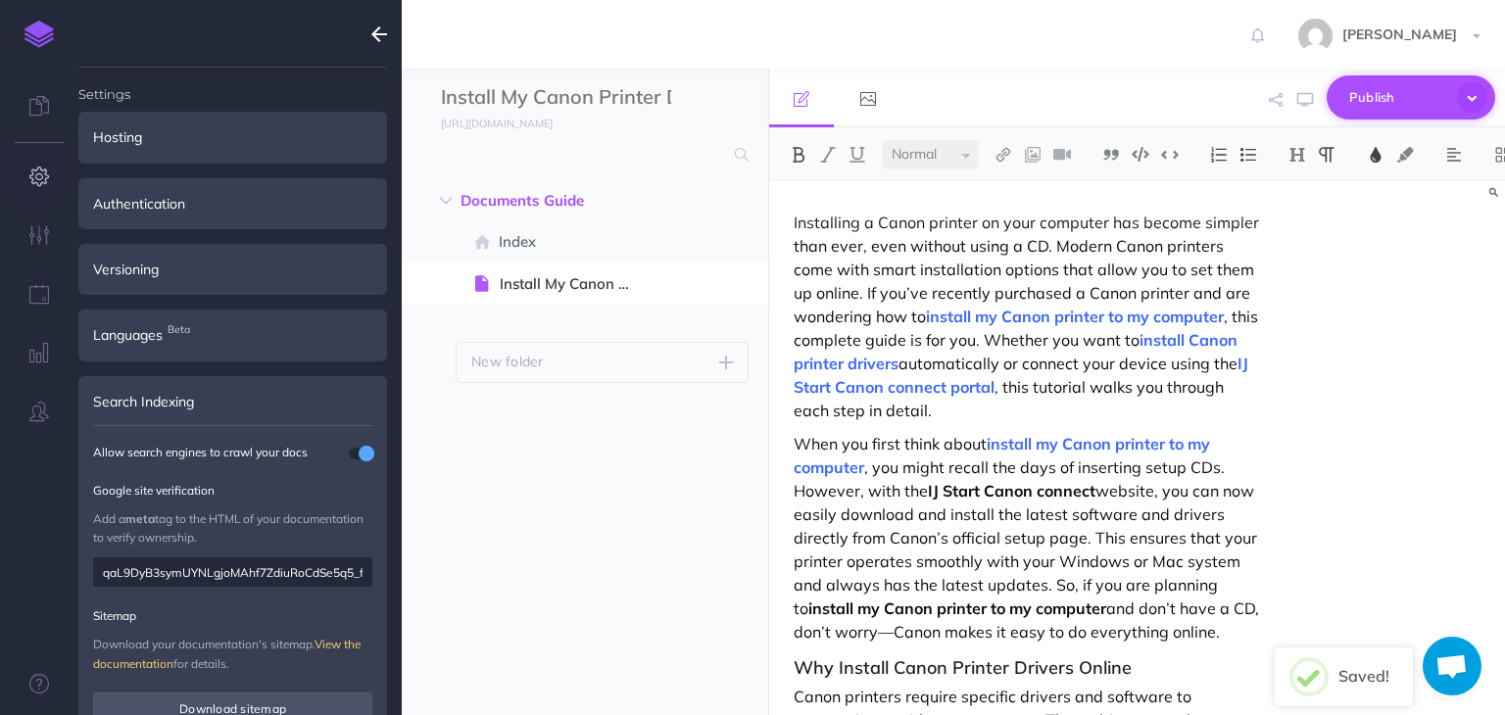
click at [1411, 107] on span "Publish" at bounding box center [1399, 97] width 98 height 30
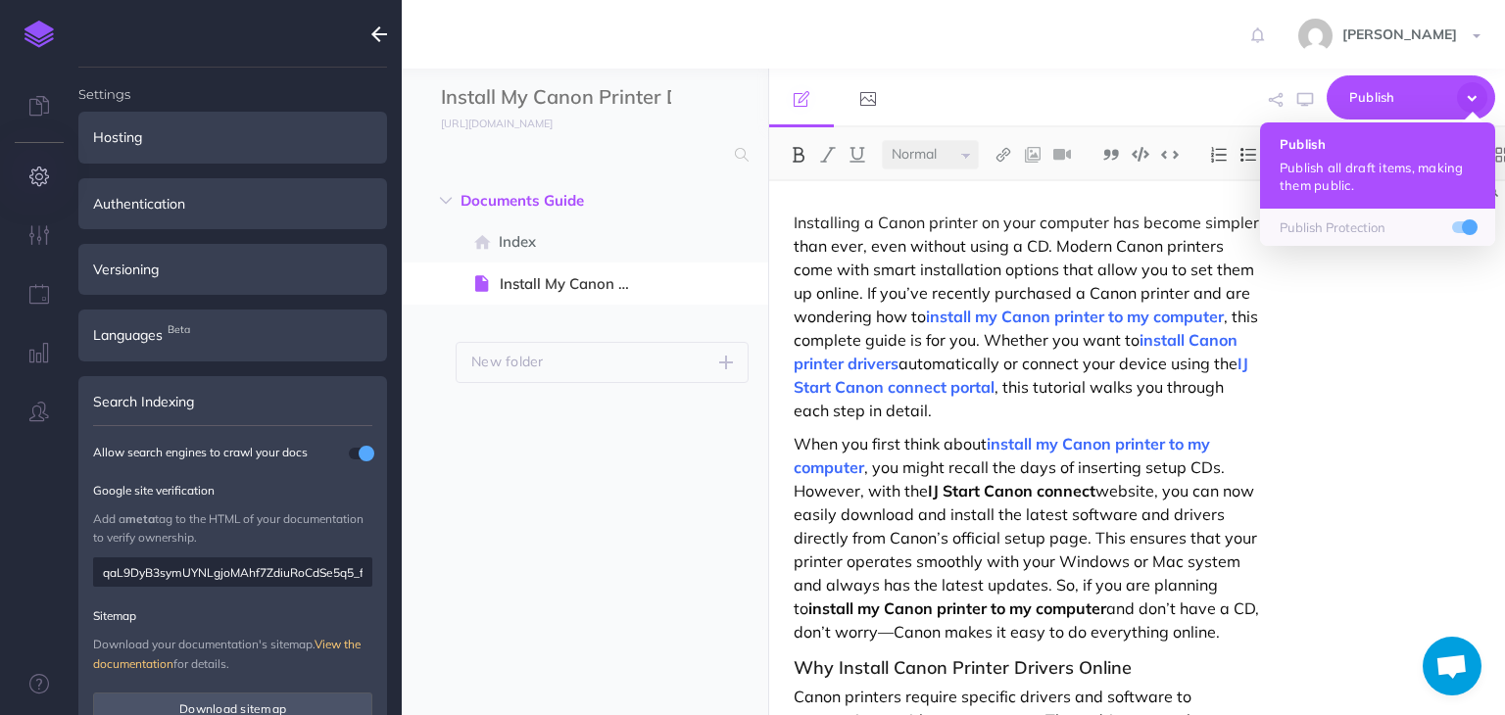
click at [1345, 172] on p "Publish all draft items, making them public." at bounding box center [1378, 176] width 196 height 35
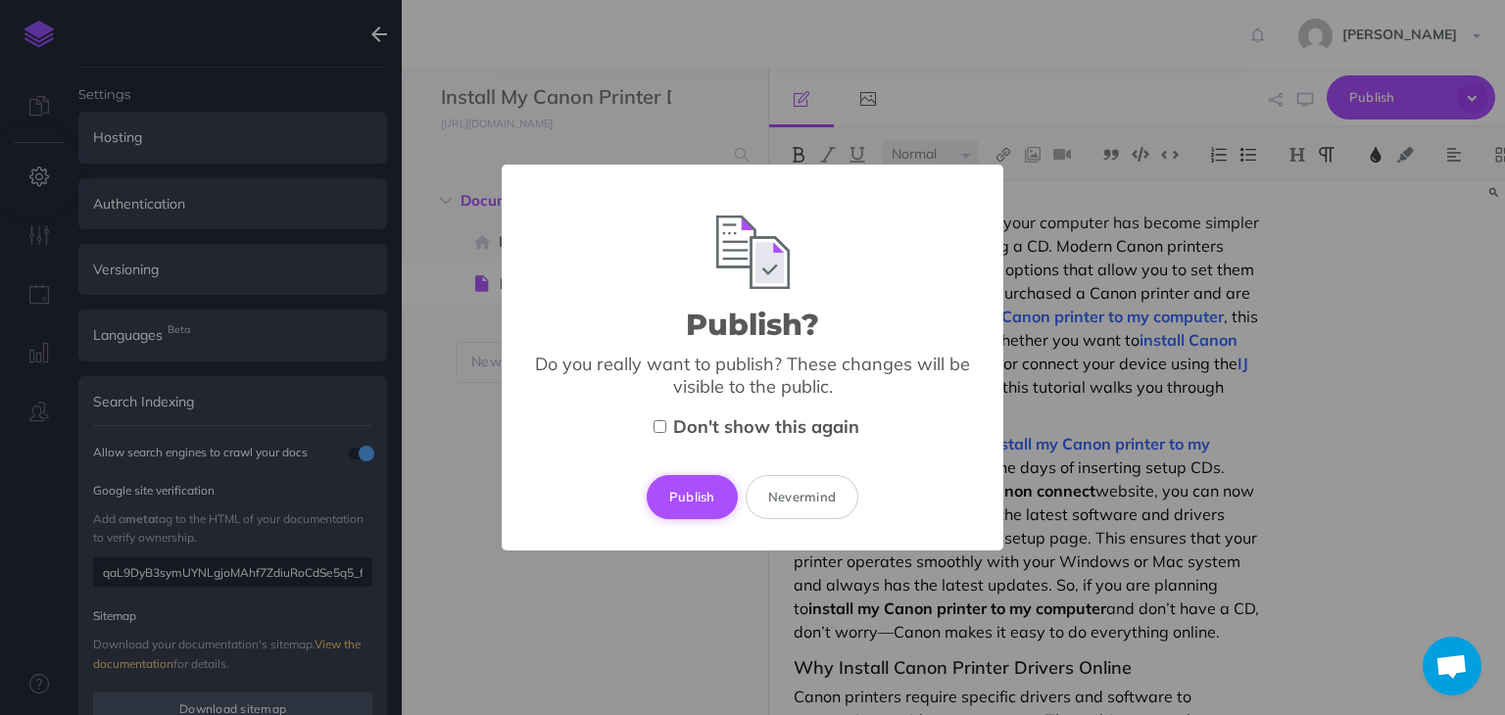
click at [690, 493] on button "Publish" at bounding box center [692, 496] width 91 height 43
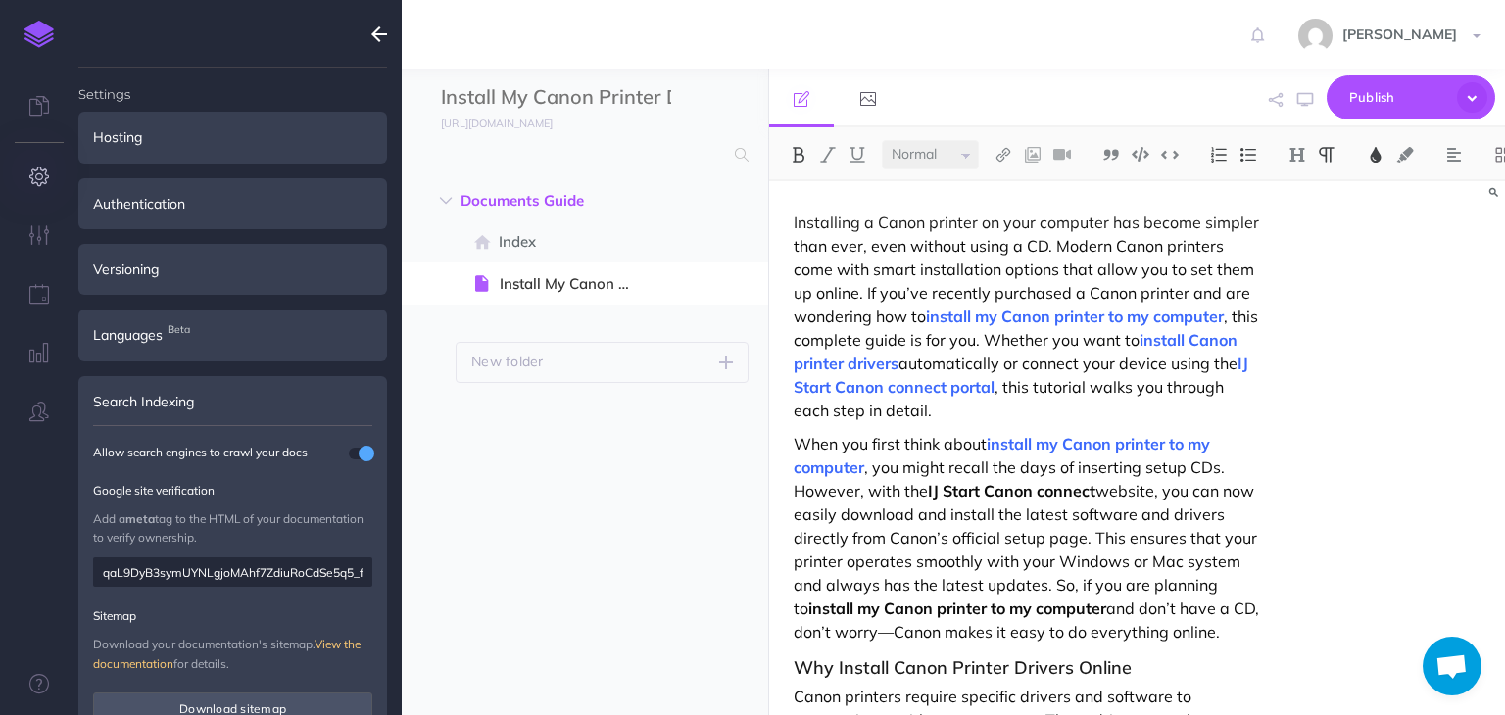
click at [372, 36] on icon "button" at bounding box center [379, 35] width 16 height 24
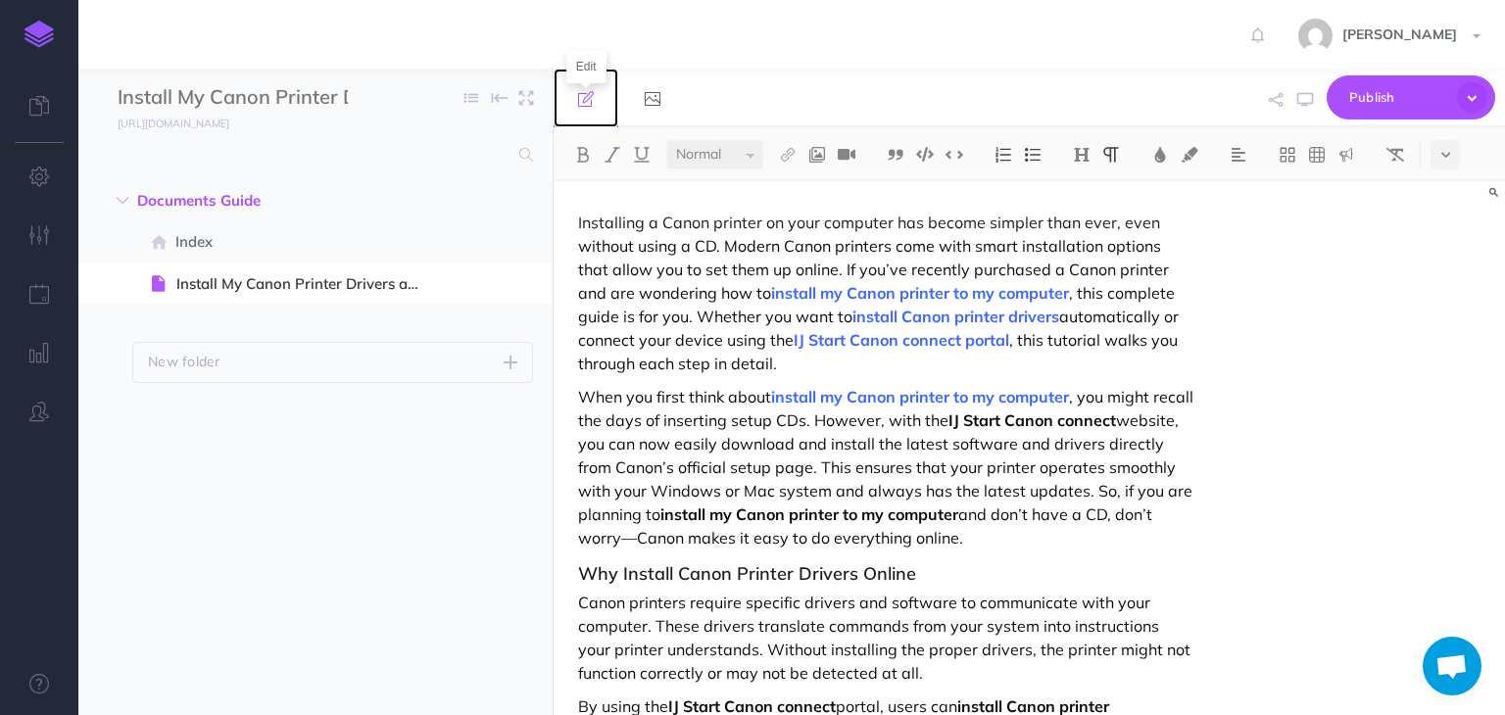
click at [590, 97] on icon at bounding box center [586, 99] width 16 height 16
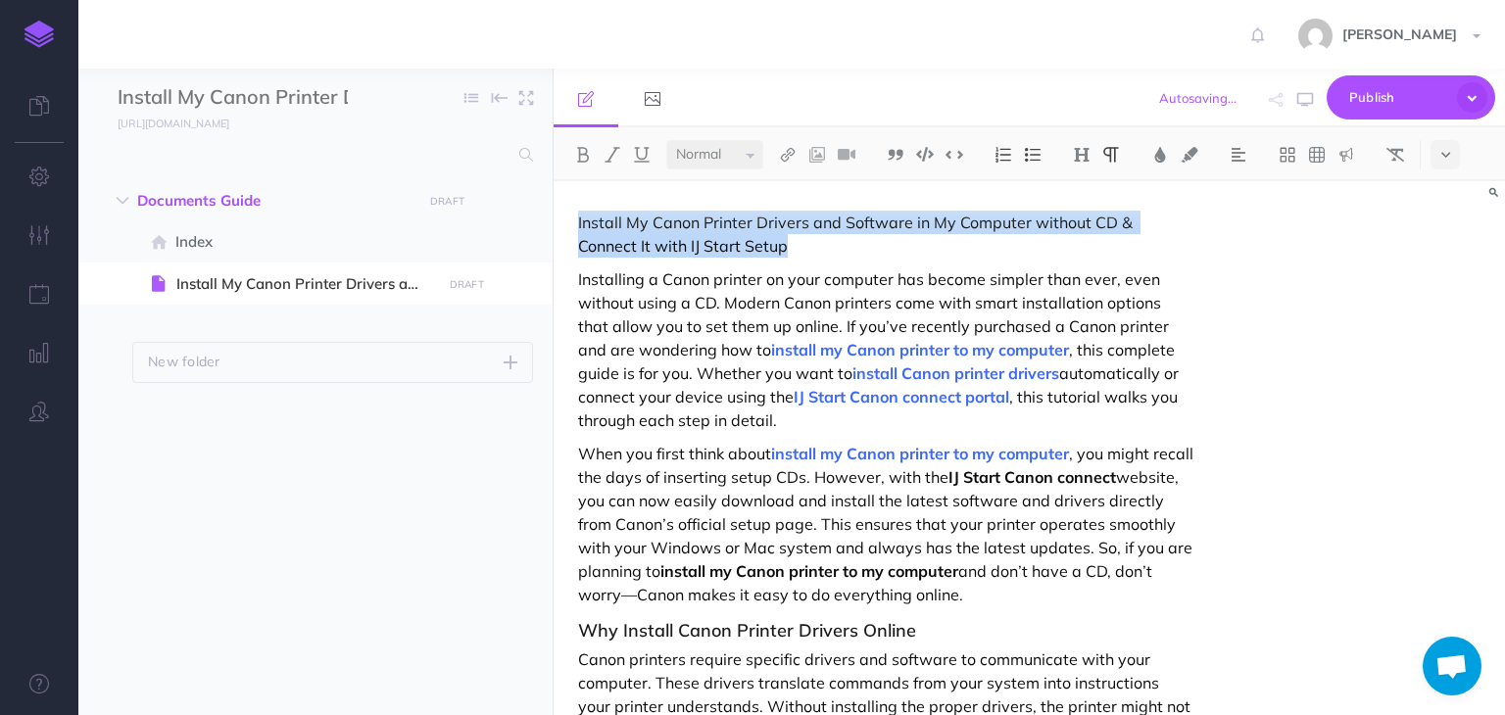
drag, startPoint x: 745, startPoint y: 247, endPoint x: 571, endPoint y: 219, distance: 175.8
click at [587, 166] on button at bounding box center [582, 154] width 29 height 29
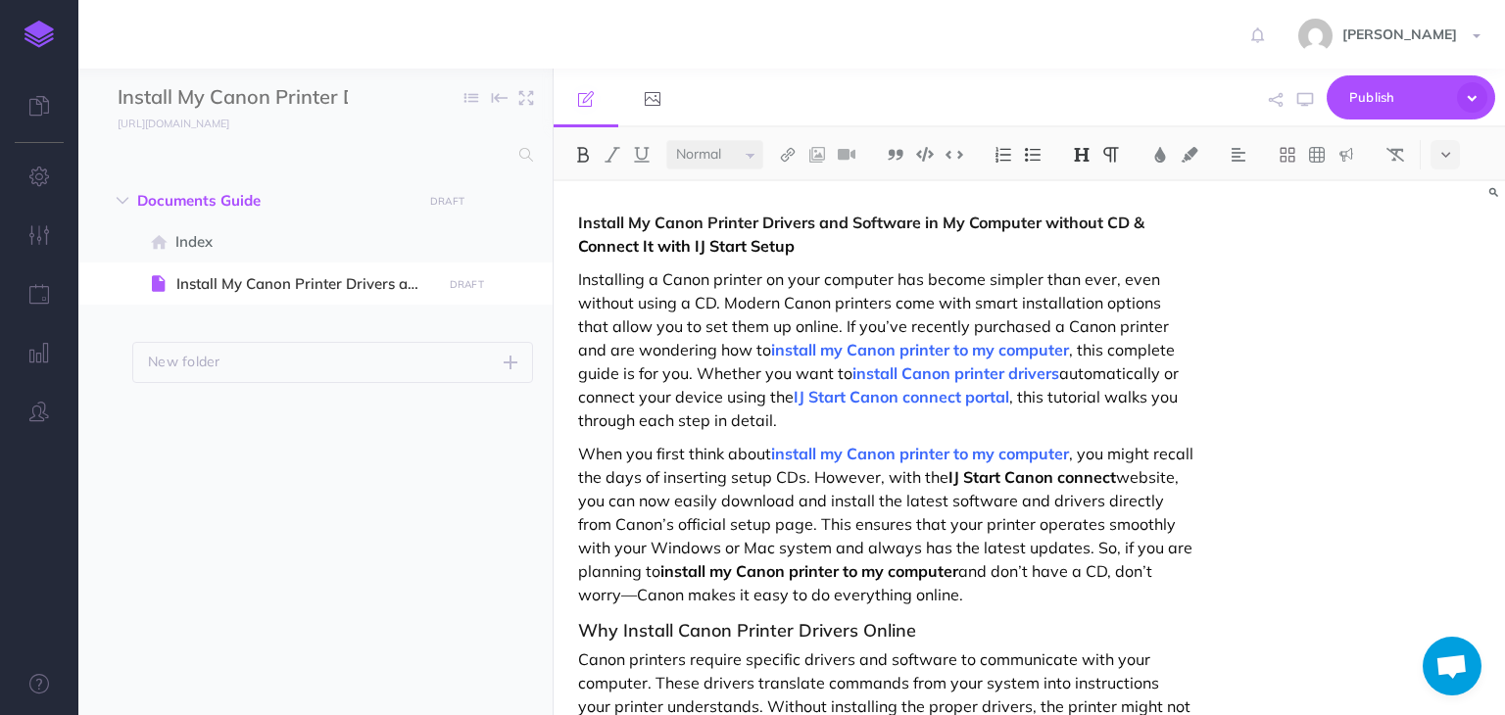
click at [1087, 159] on img at bounding box center [1082, 155] width 18 height 16
click at [1087, 192] on button "H1" at bounding box center [1081, 188] width 29 height 29
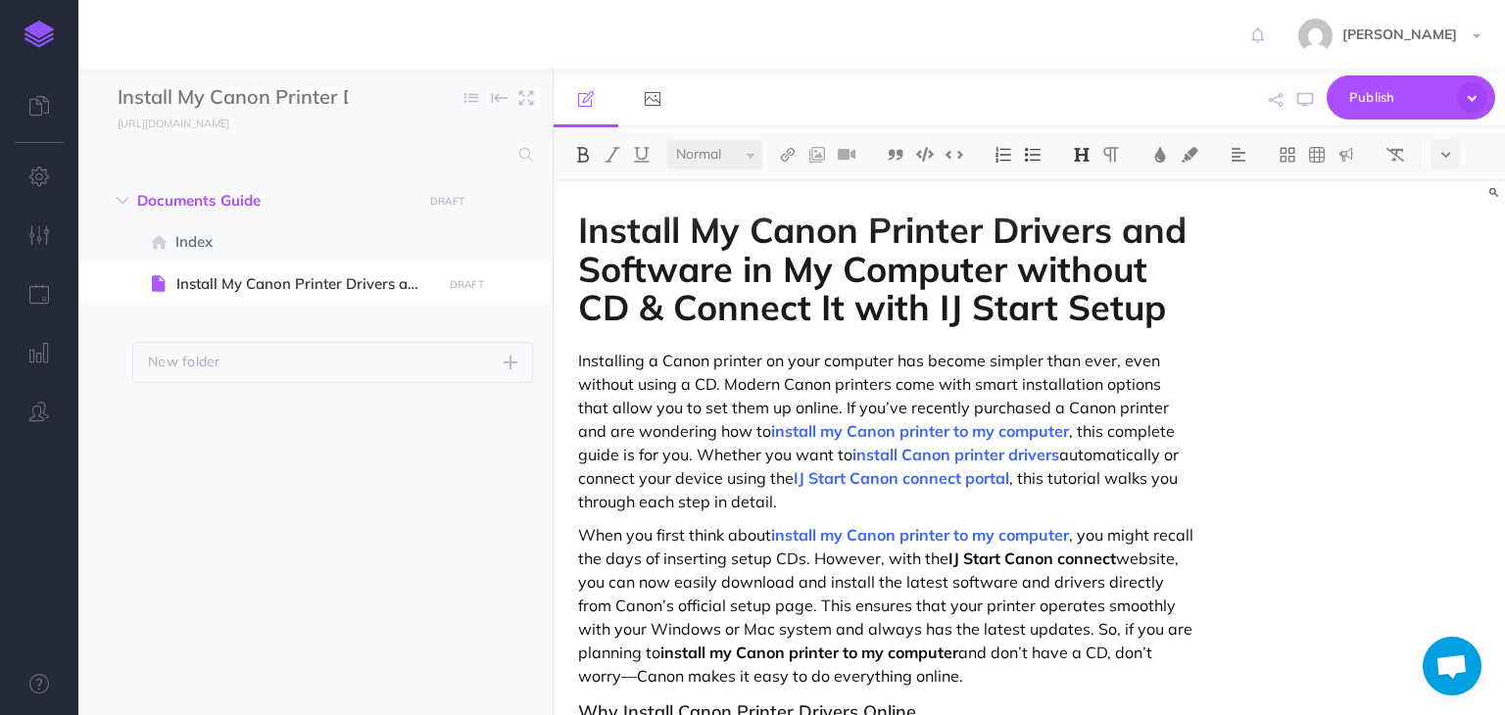
click at [1220, 267] on div "Install My Canon Printer Drivers and Software in My Computer without CD & Conne…" at bounding box center [1030, 448] width 952 height 534
click at [1380, 94] on span "Publish" at bounding box center [1399, 97] width 98 height 30
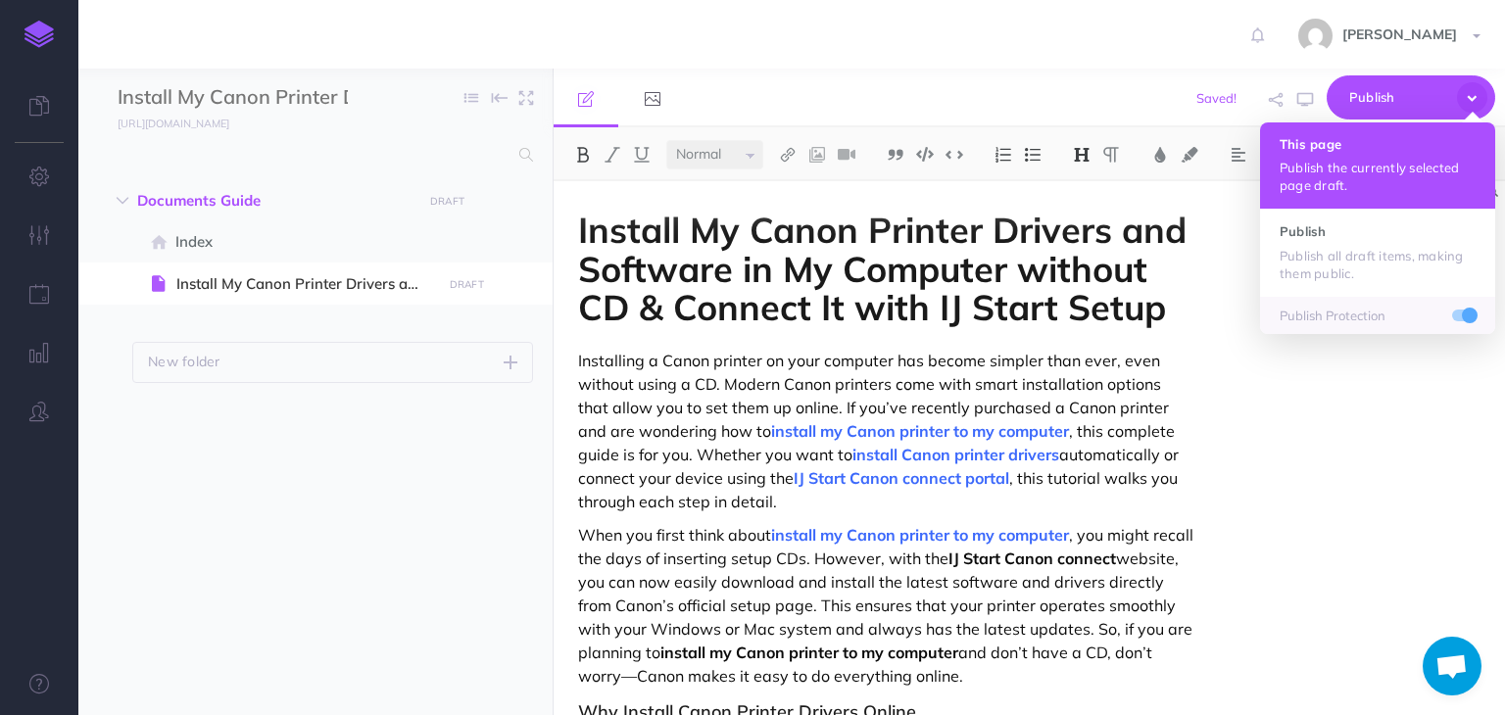
click at [1321, 173] on p "Publish the currently selected page draft." at bounding box center [1378, 176] width 196 height 35
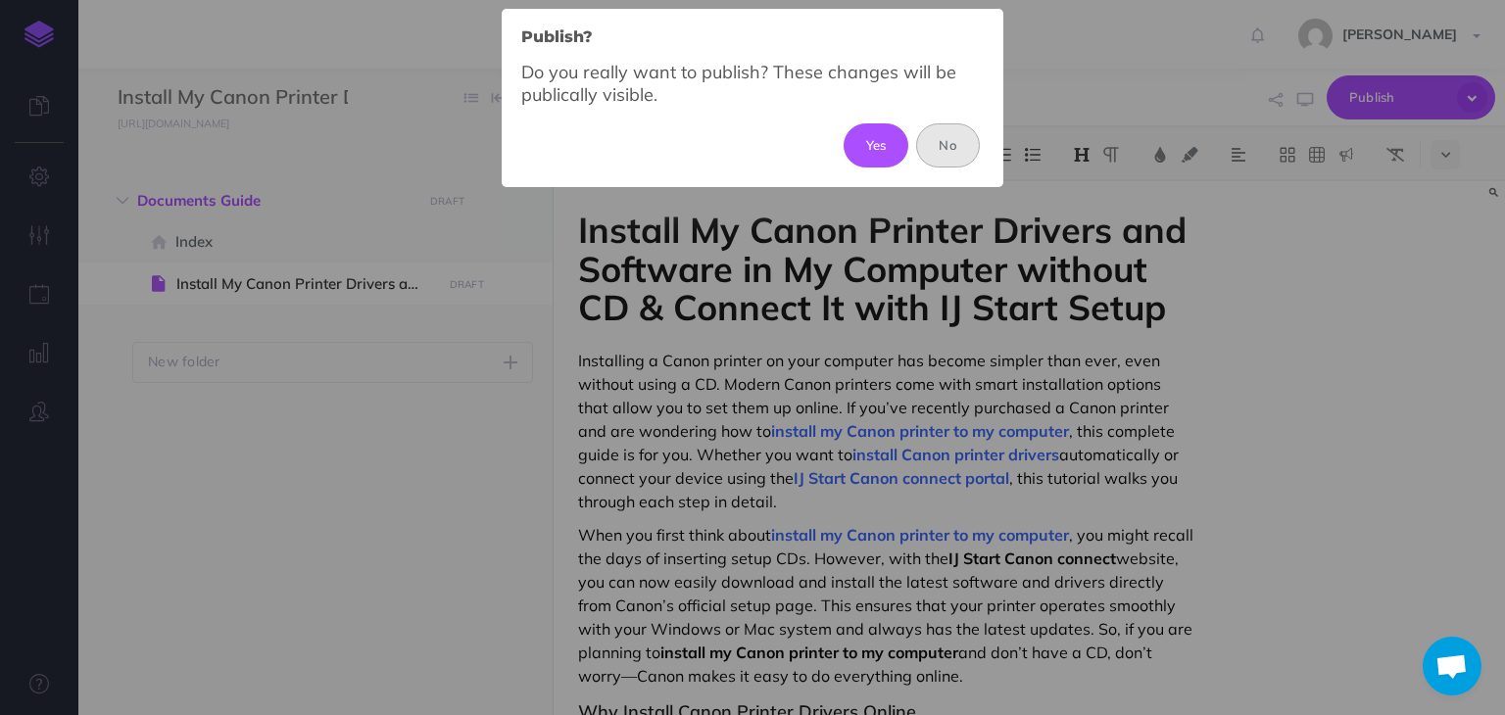
click at [963, 148] on button "No" at bounding box center [948, 144] width 64 height 43
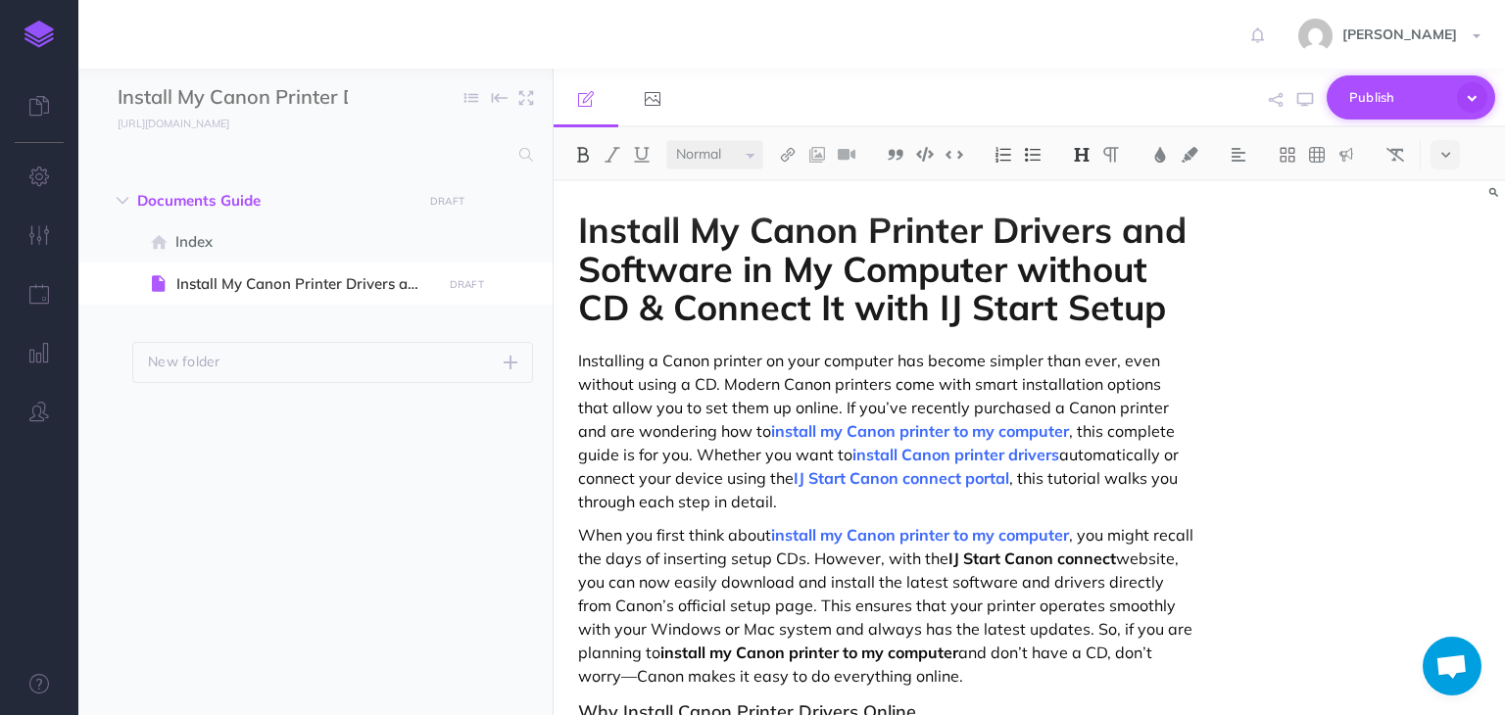
click at [1361, 95] on span "Publish" at bounding box center [1399, 97] width 98 height 30
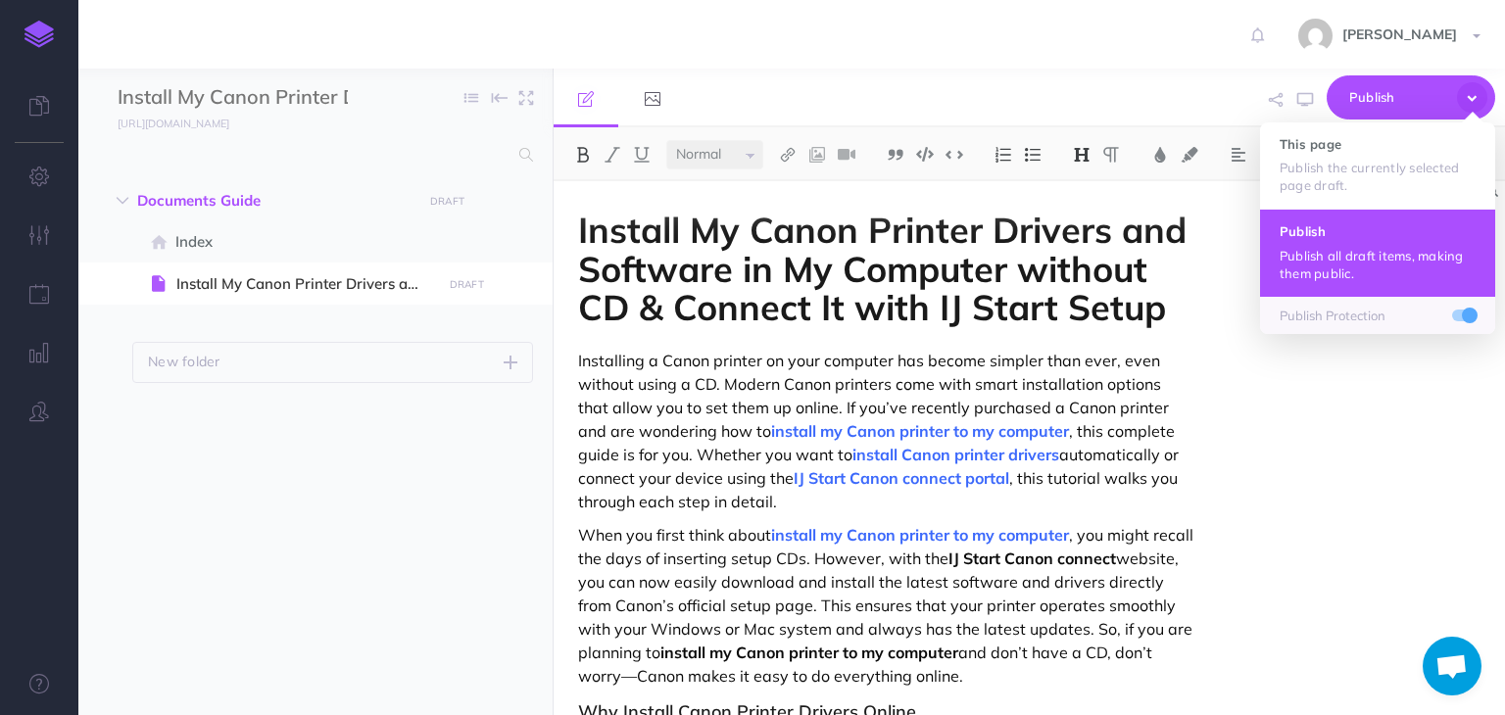
click at [1321, 230] on h4 "Publish" at bounding box center [1378, 231] width 196 height 14
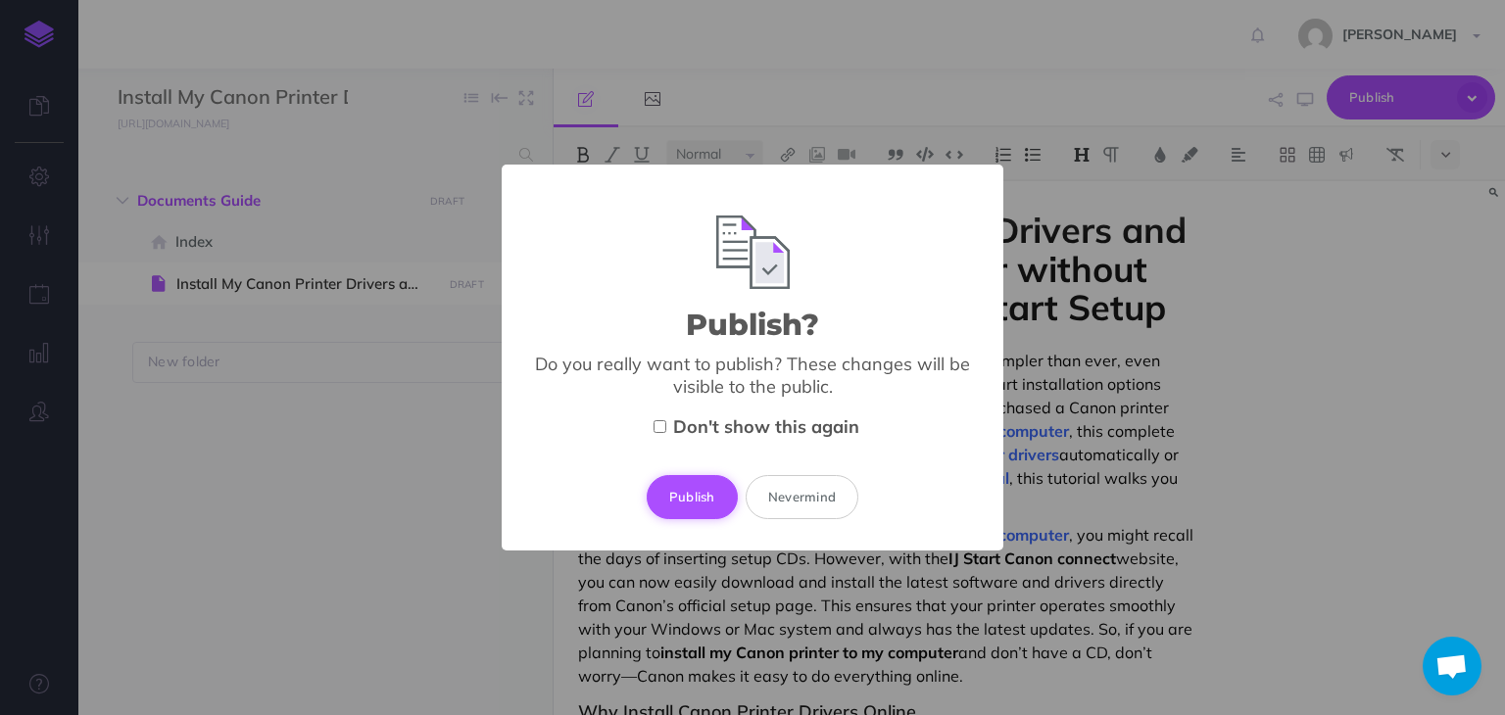
click at [692, 492] on button "Publish" at bounding box center [692, 496] width 91 height 43
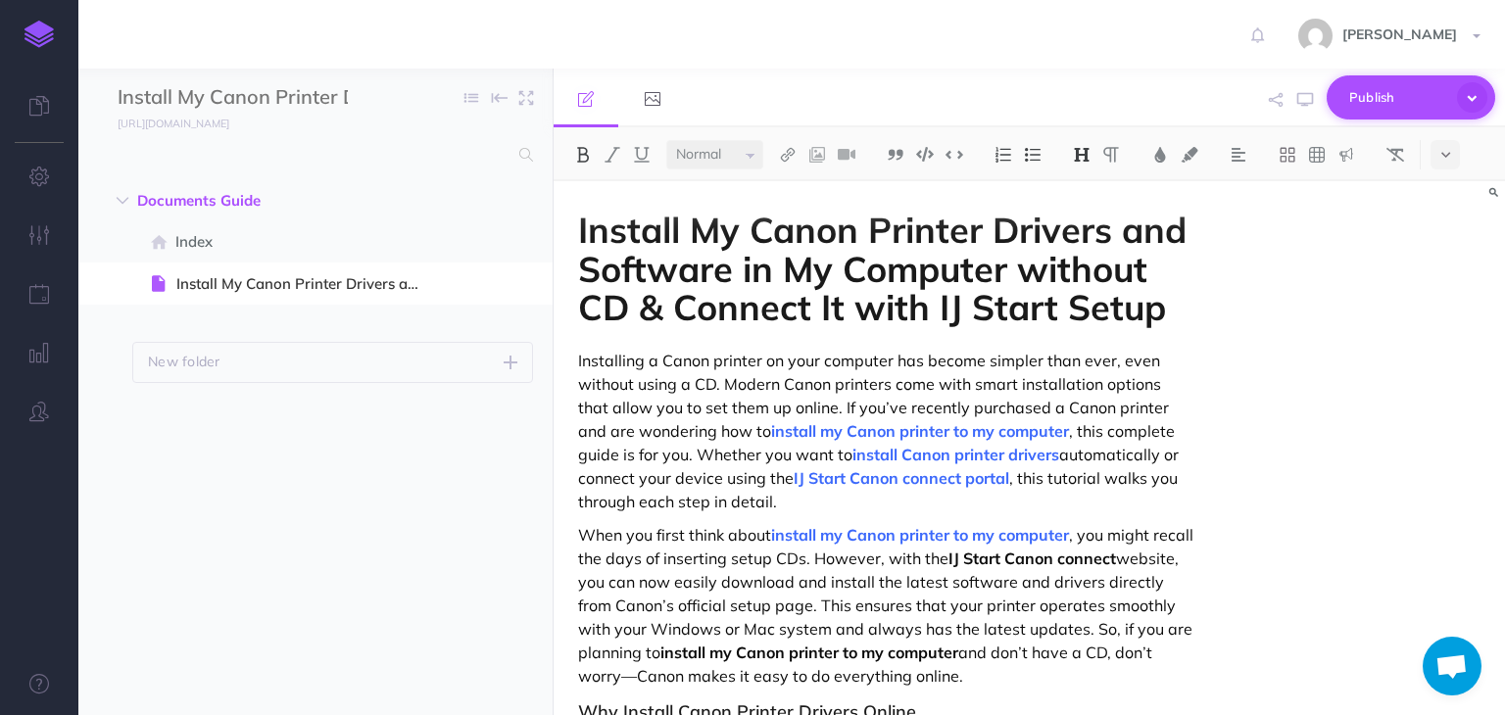
click at [1382, 99] on span "Publish" at bounding box center [1399, 97] width 98 height 30
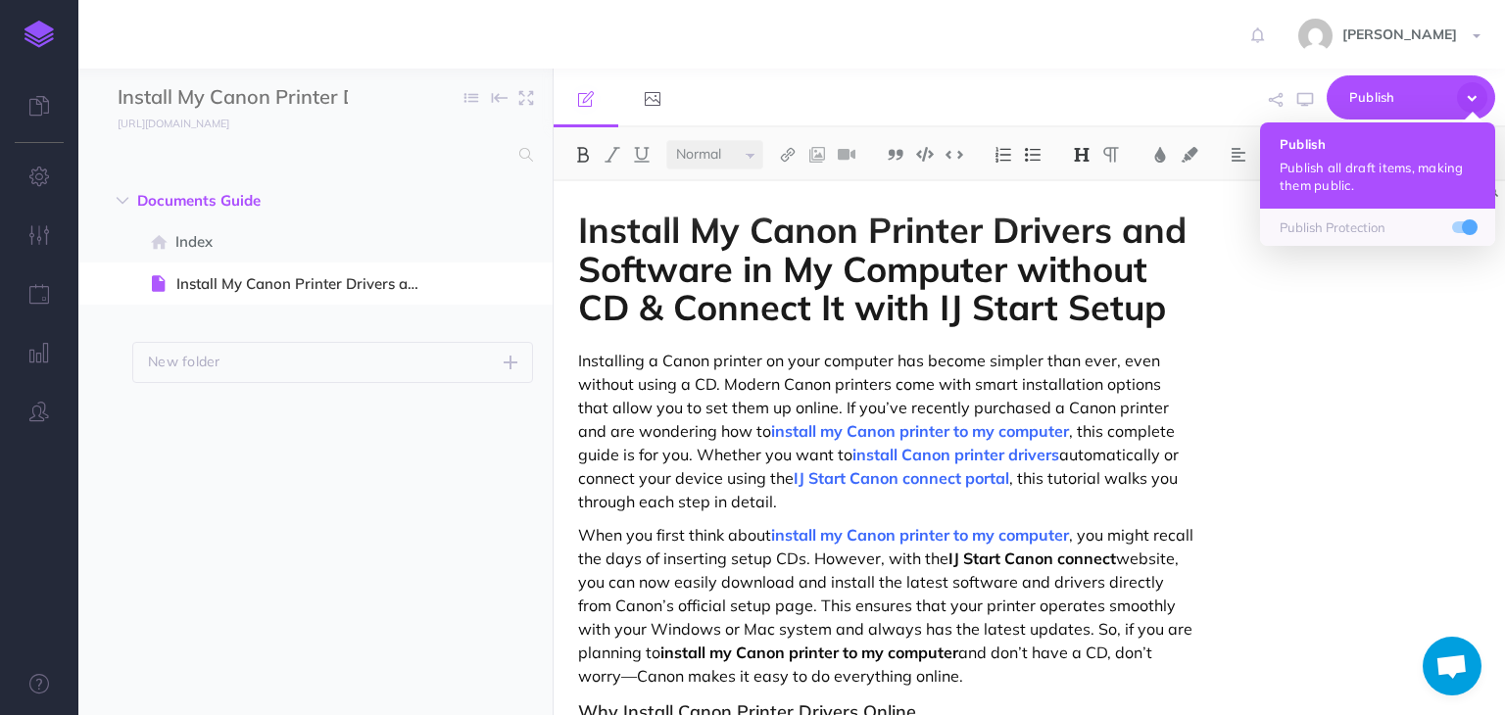
click at [1327, 164] on p "Publish all draft items, making them public." at bounding box center [1378, 176] width 196 height 35
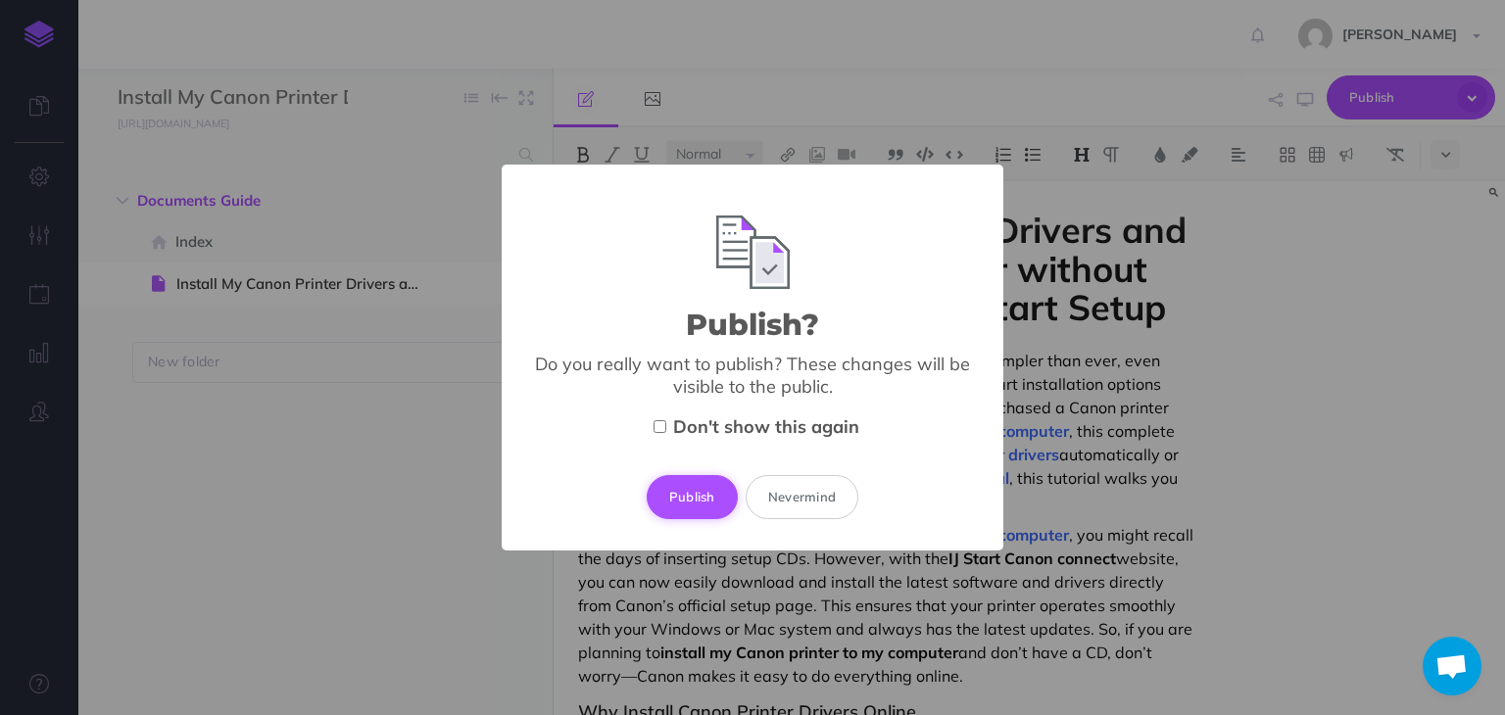
click at [693, 501] on button "Publish" at bounding box center [692, 496] width 91 height 43
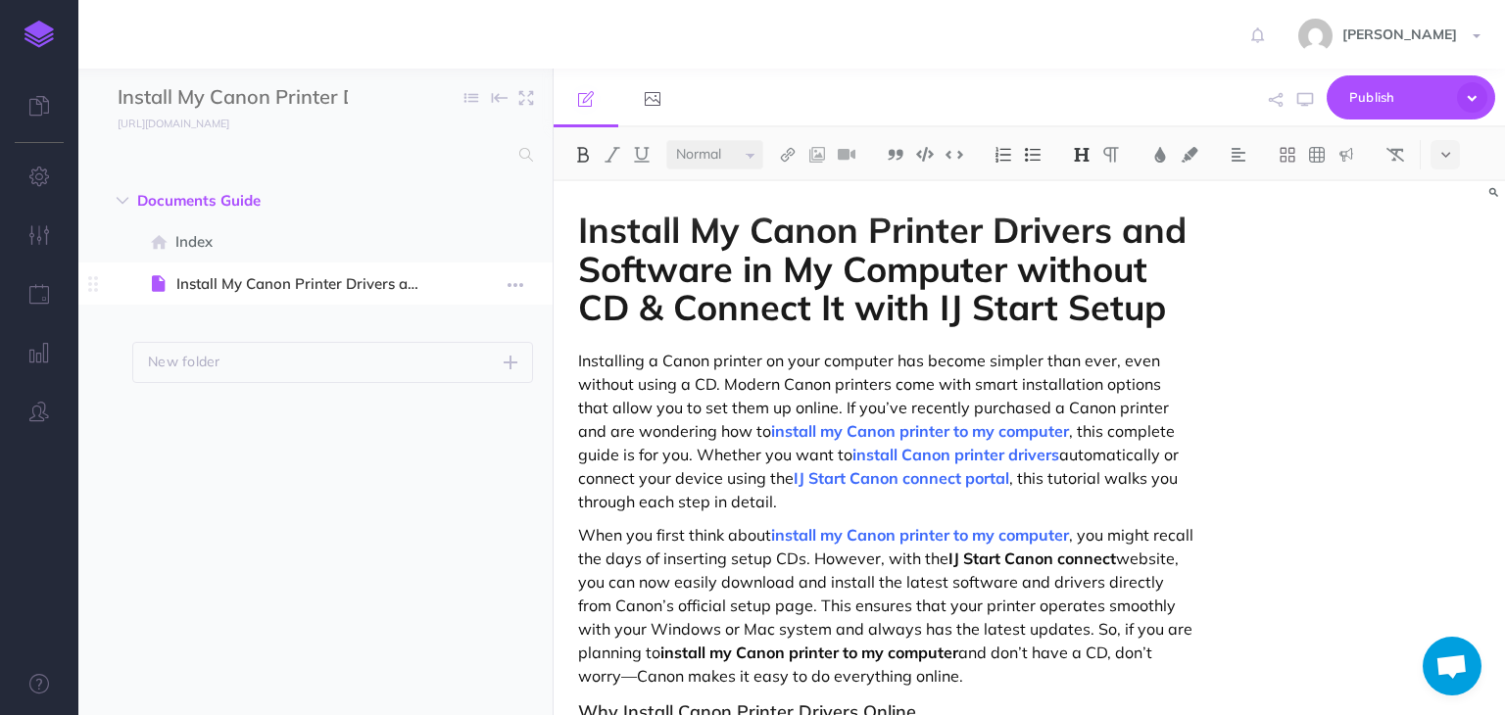
click at [376, 296] on span at bounding box center [315, 283] width 474 height 41
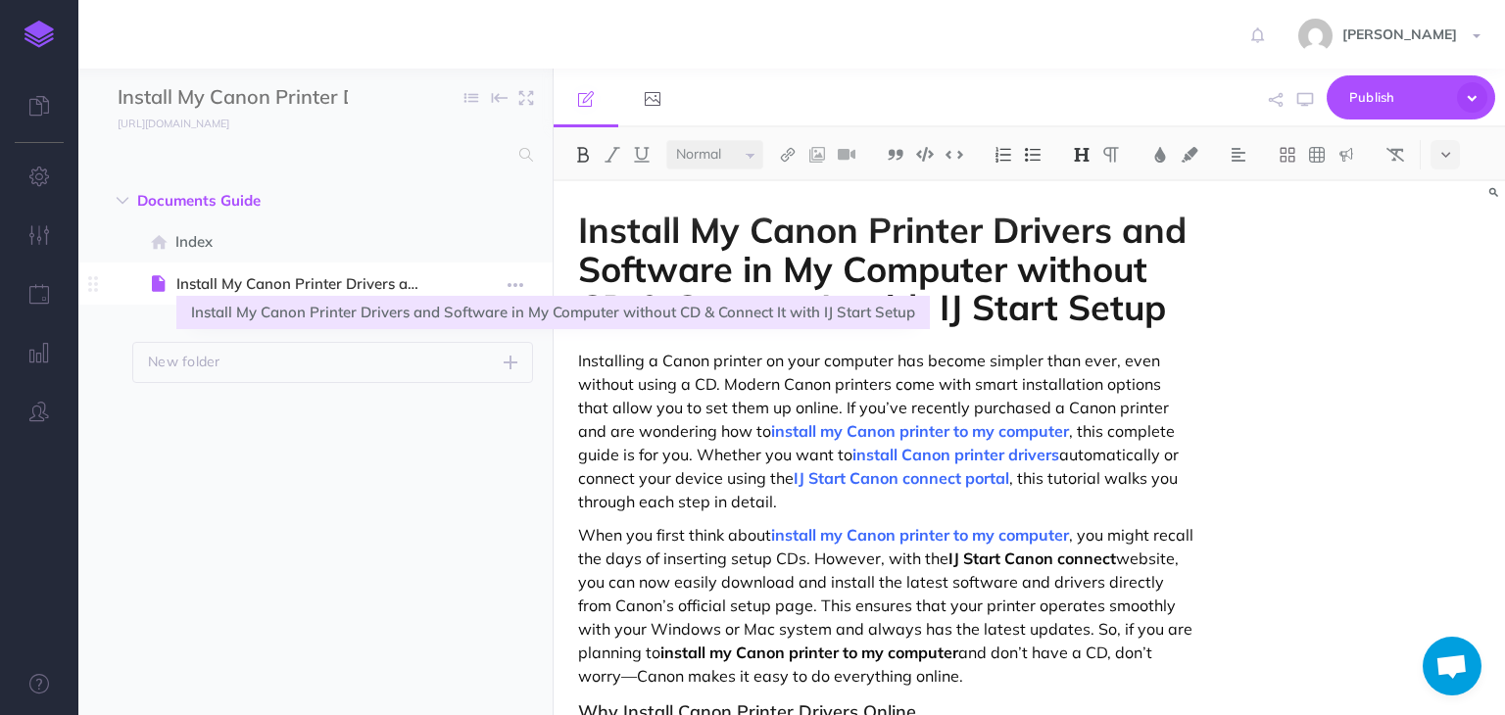
click at [361, 278] on span "Install My Canon Printer Drivers and Software in My Computer without CD & Conne…" at bounding box center [305, 284] width 259 height 24
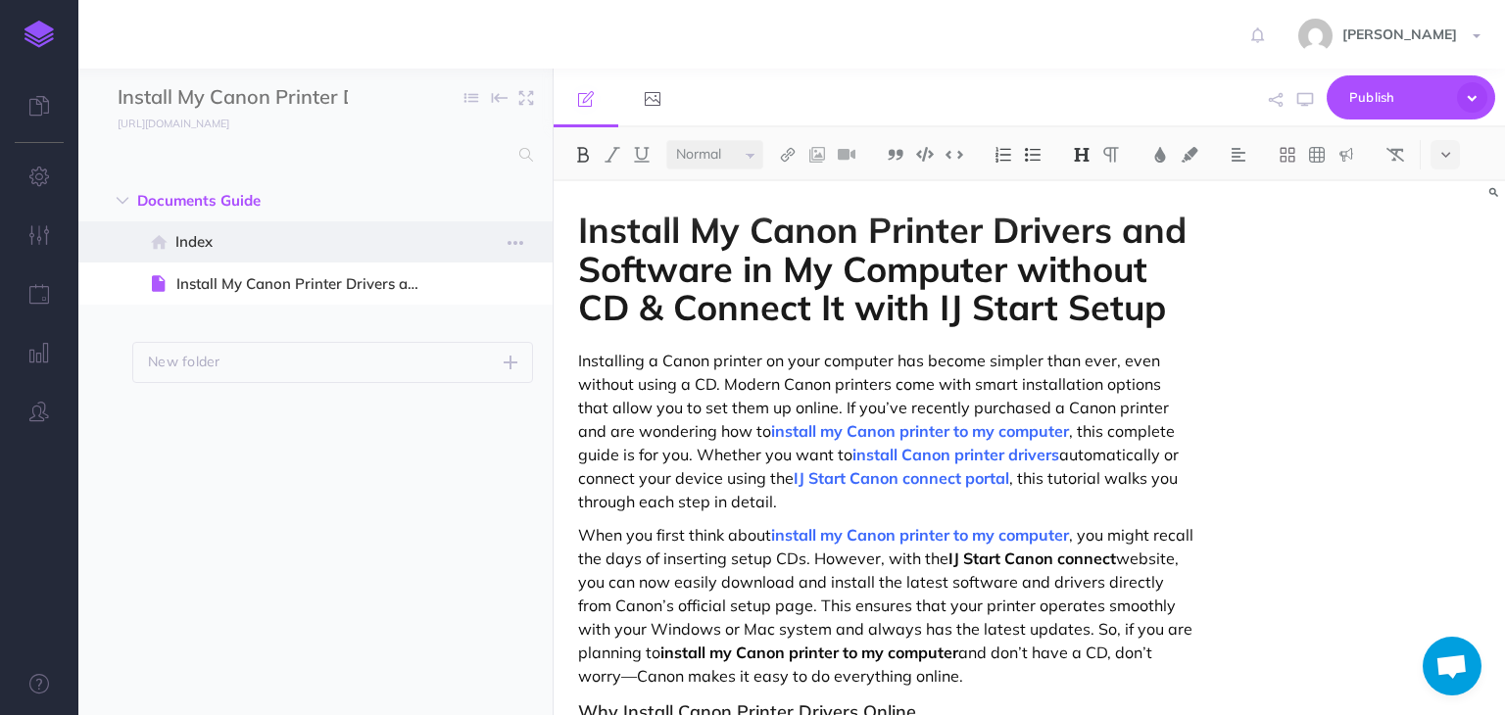
click at [258, 244] on span "Index" at bounding box center [305, 242] width 260 height 24
select select "null"
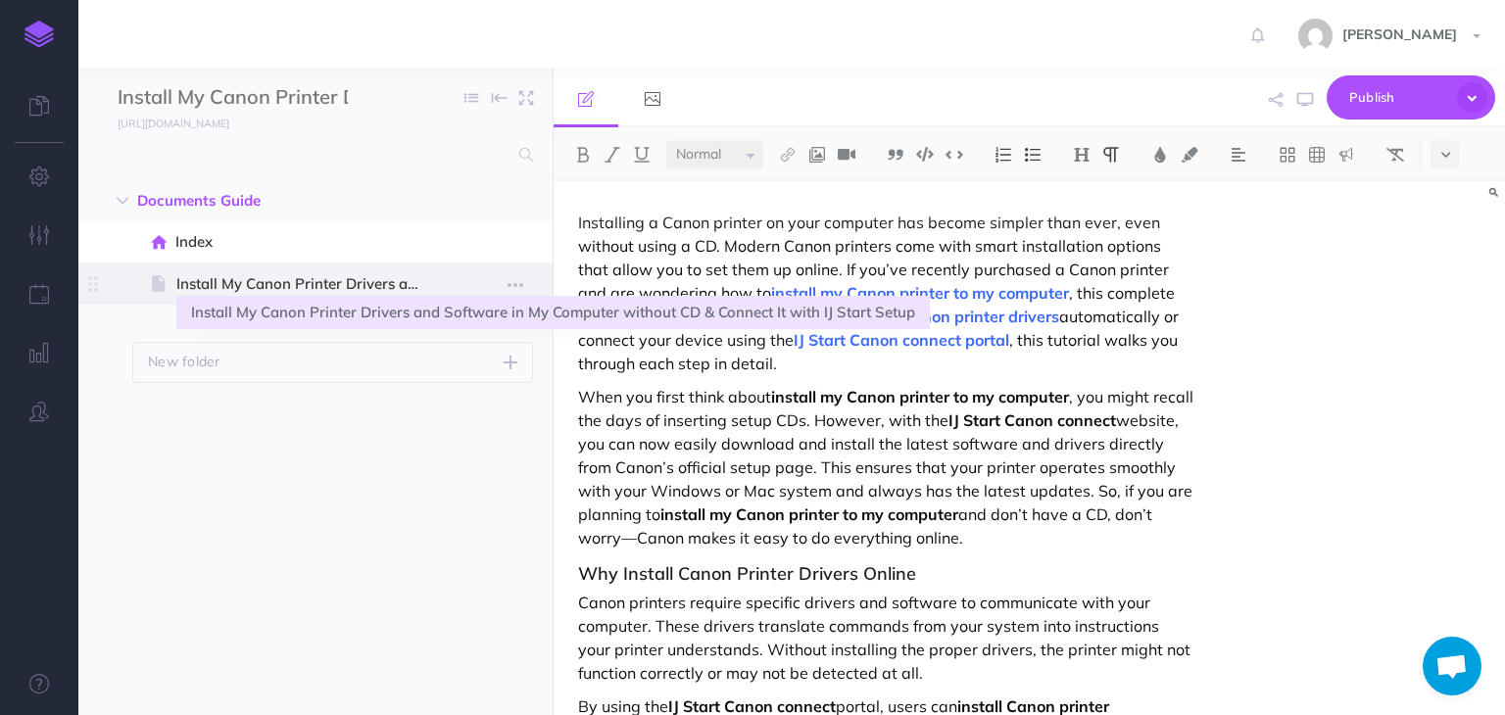
click at [337, 283] on span "Install My Canon Printer Drivers and Software in My Computer without CD & Conne…" at bounding box center [305, 284] width 259 height 24
select select "null"
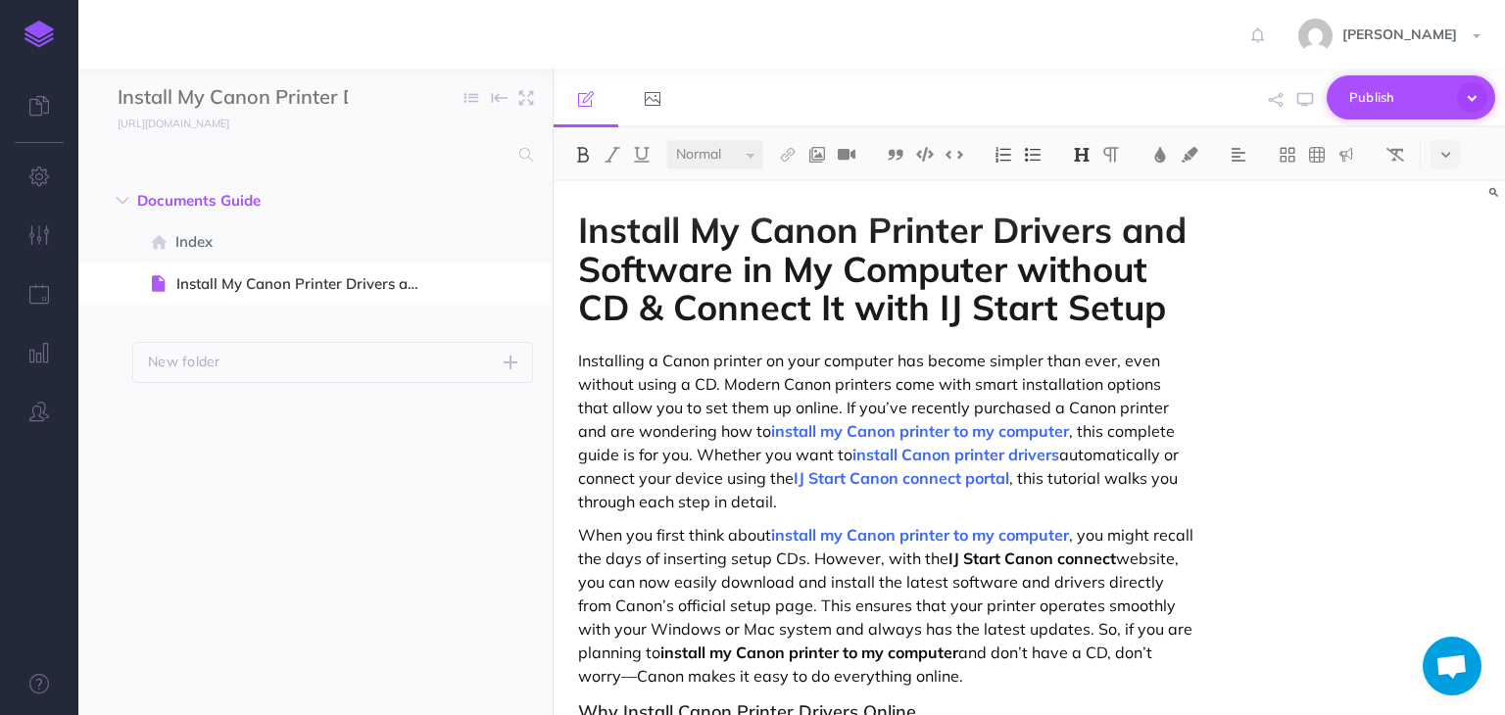
click at [1366, 103] on span "Publish" at bounding box center [1399, 97] width 98 height 30
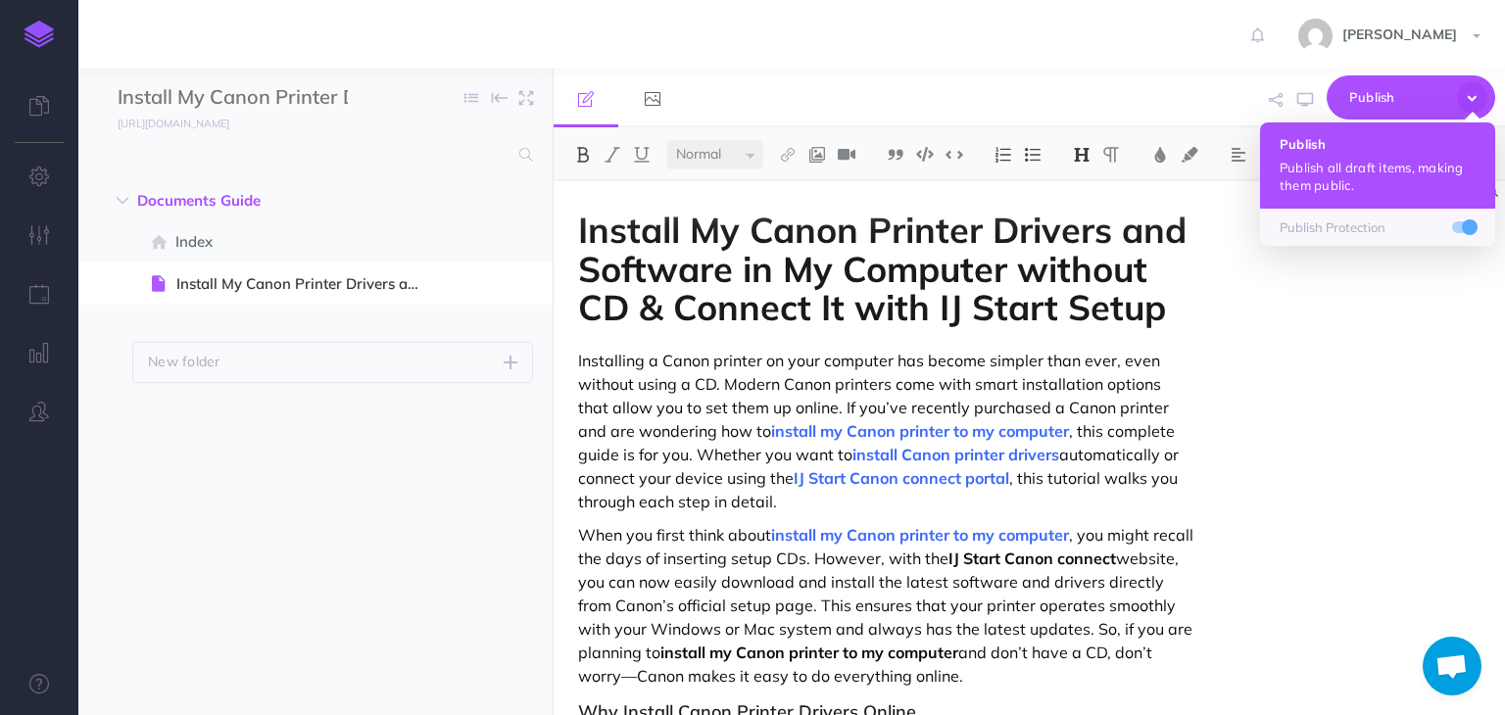
click at [1330, 167] on p "Publish all draft items, making them public." at bounding box center [1378, 176] width 196 height 35
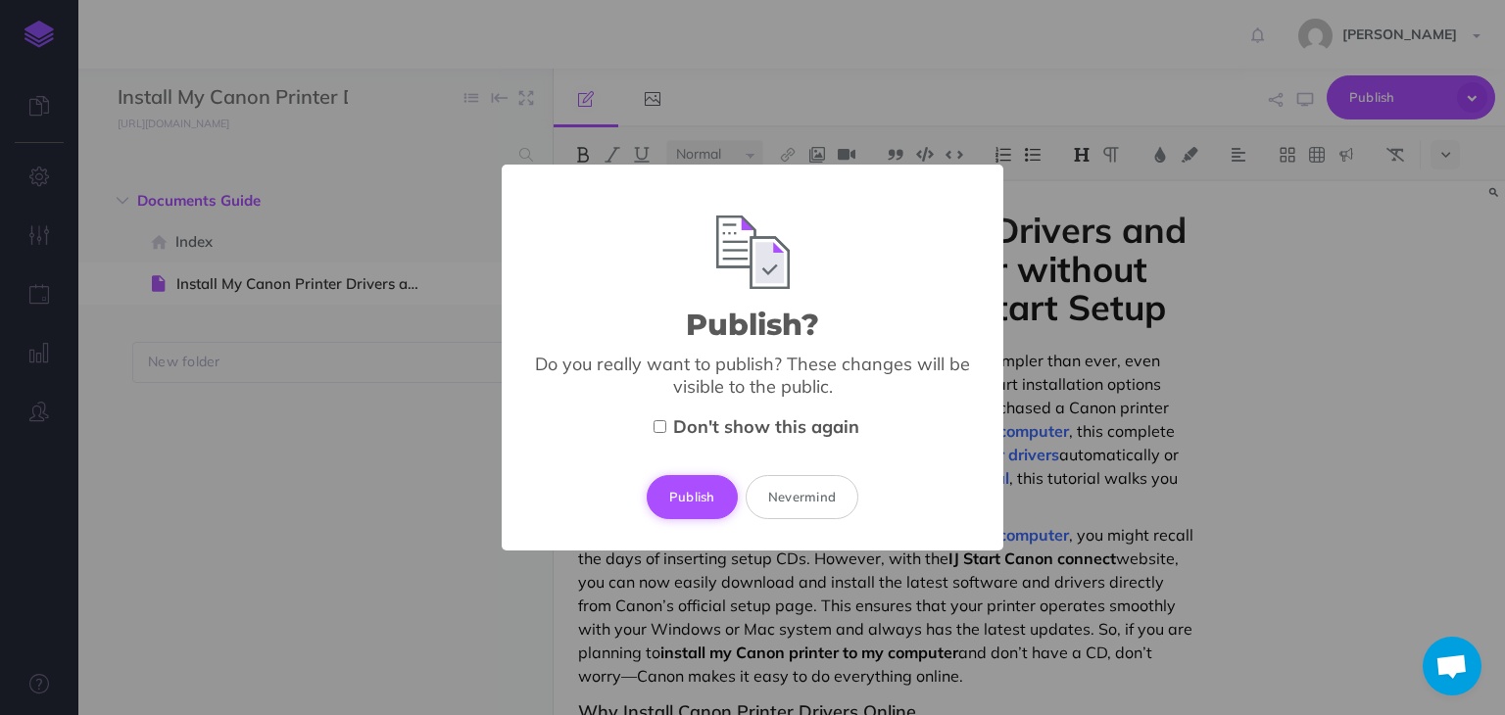
click at [714, 489] on button "Publish" at bounding box center [692, 496] width 91 height 43
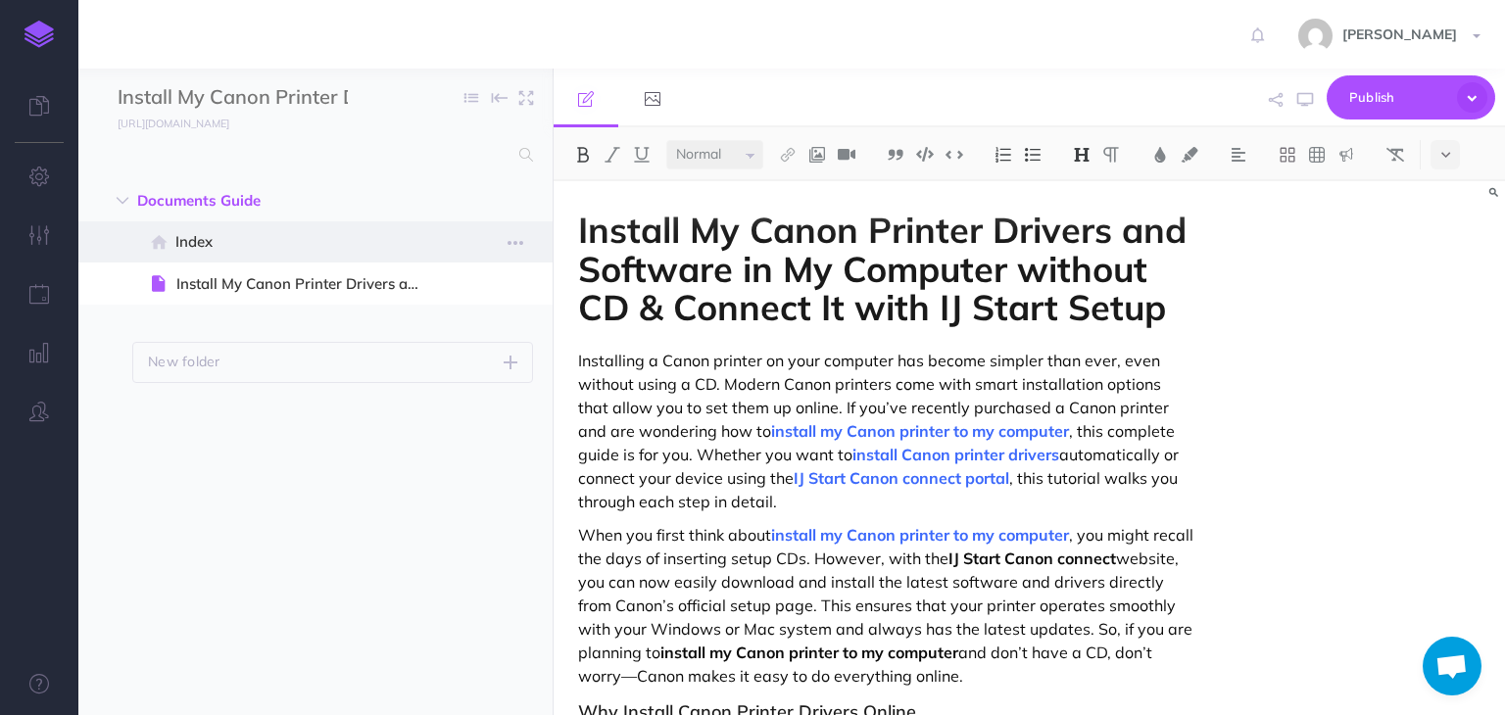
click at [314, 260] on span at bounding box center [315, 241] width 474 height 41
select select "null"
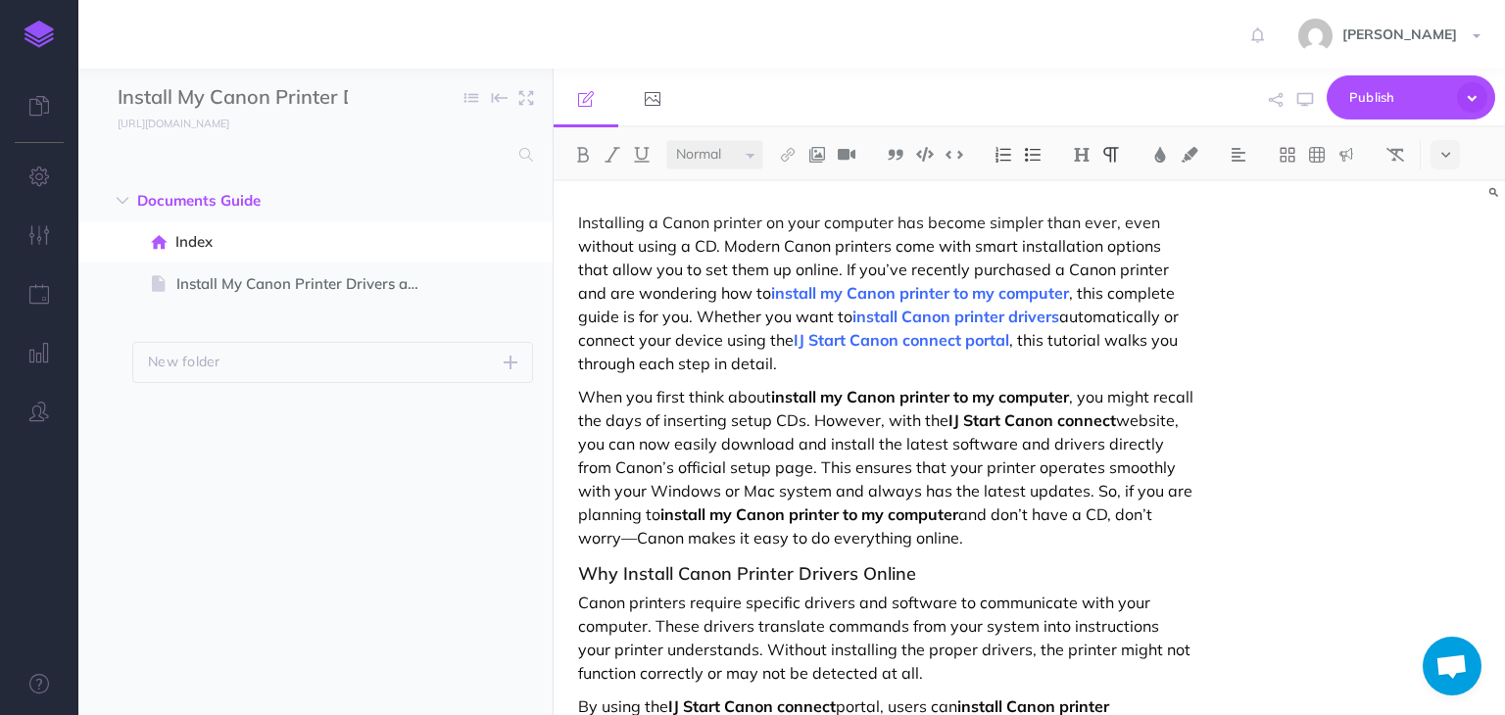
click at [623, 227] on p "Installing a Canon printer on your computer has become simpler than ever, even …" at bounding box center [886, 293] width 616 height 165
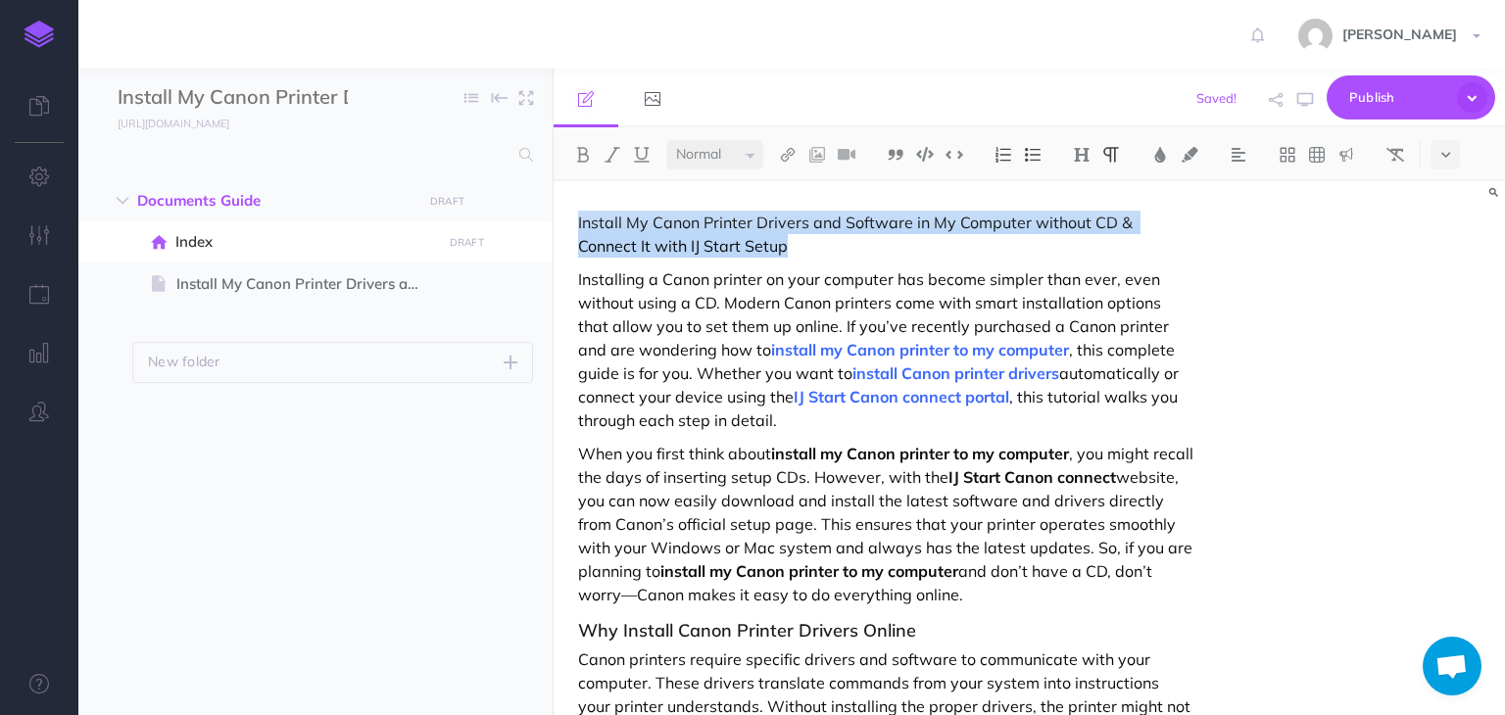
drag, startPoint x: 734, startPoint y: 248, endPoint x: 562, endPoint y: 228, distance: 173.6
click at [1081, 150] on img at bounding box center [1082, 155] width 18 height 16
click at [1085, 191] on button "H1" at bounding box center [1081, 188] width 29 height 29
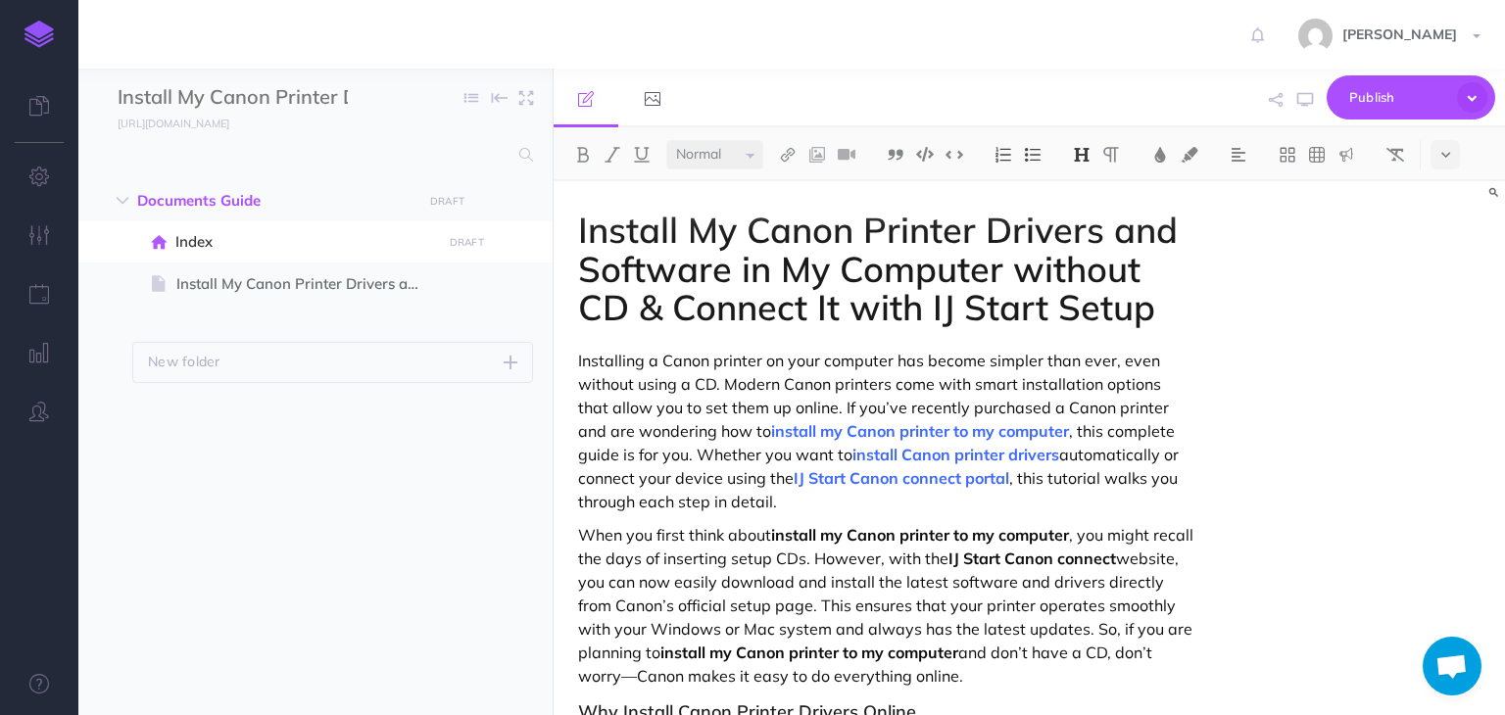
click at [1094, 368] on p "Installing a Canon printer on your computer has become simpler than ever, even …" at bounding box center [886, 431] width 616 height 165
click at [1011, 506] on p "Installing a Canon printer on your computer has become simpler than ever, even …" at bounding box center [886, 431] width 616 height 165
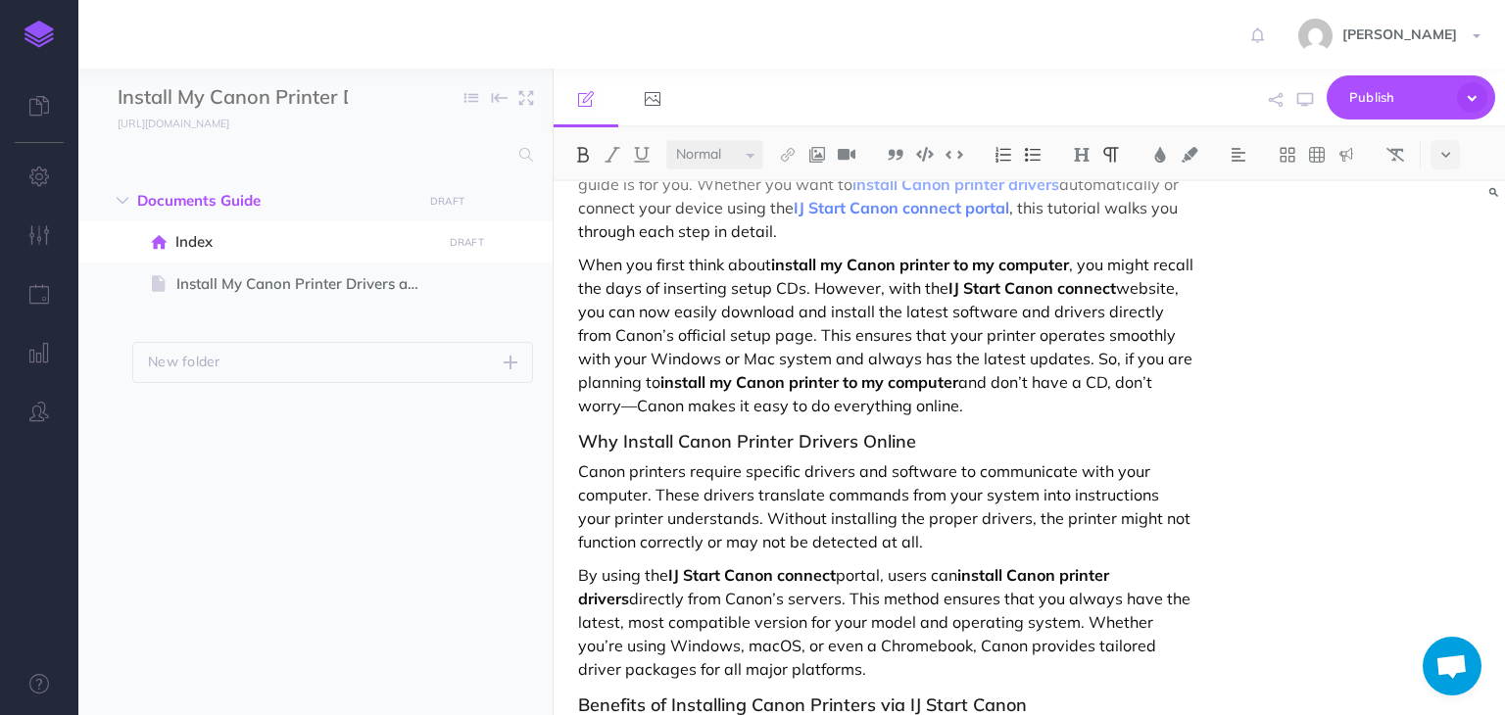
scroll to position [299, 0]
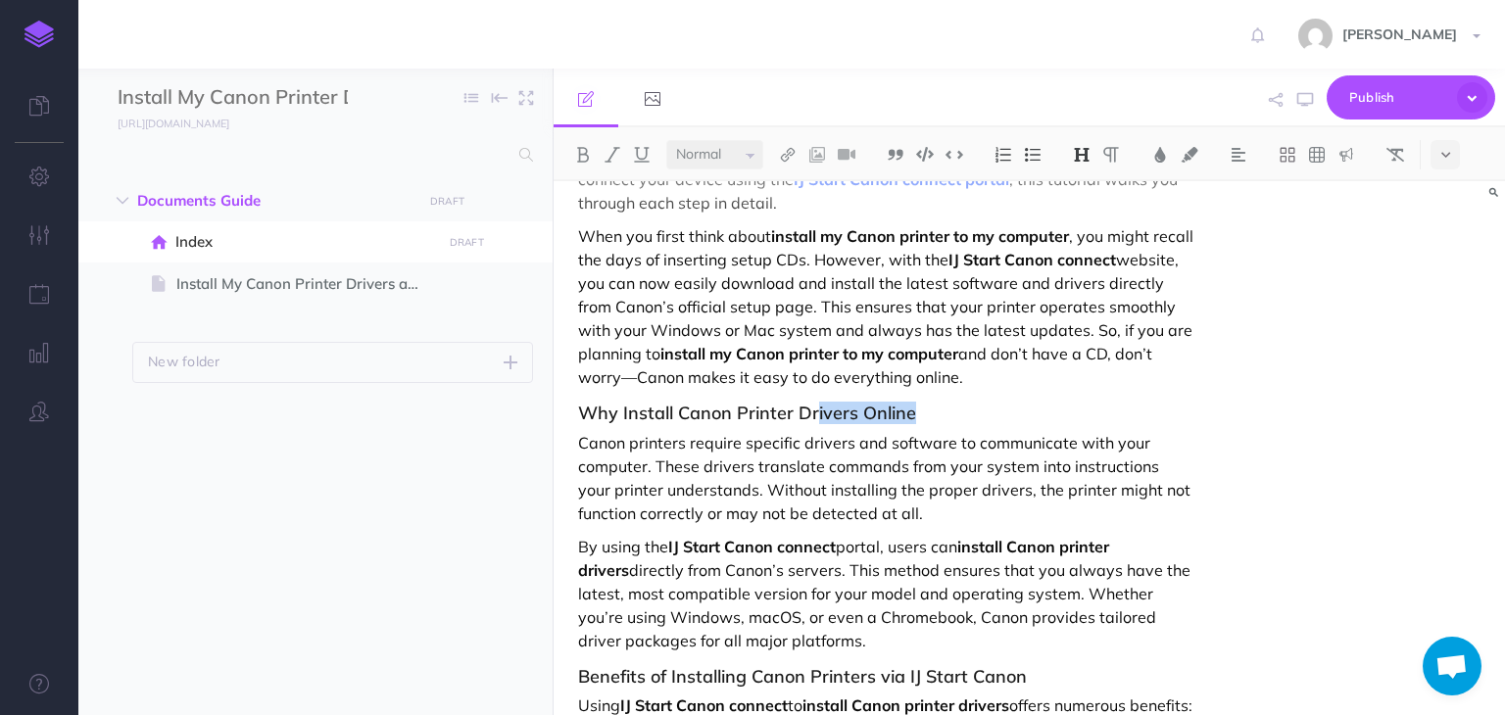
drag, startPoint x: 909, startPoint y: 411, endPoint x: 815, endPoint y: 410, distance: 94.1
click at [815, 410] on h3 "Why Install Canon Printer Drivers Online" at bounding box center [886, 414] width 616 height 20
click at [1087, 158] on img at bounding box center [1082, 155] width 18 height 16
click at [1368, 84] on span "Publish" at bounding box center [1399, 97] width 98 height 30
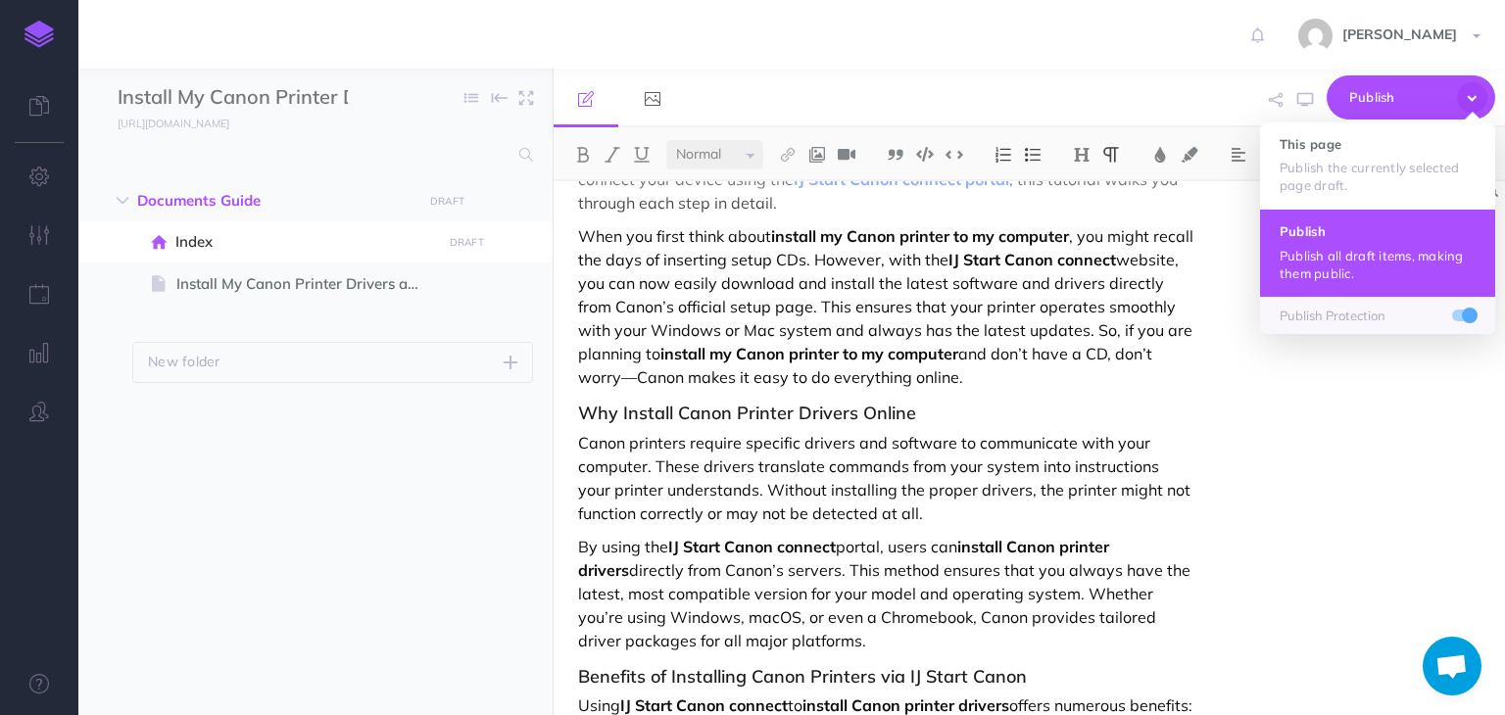
click at [1313, 247] on p "Publish all draft items, making them public." at bounding box center [1378, 264] width 196 height 35
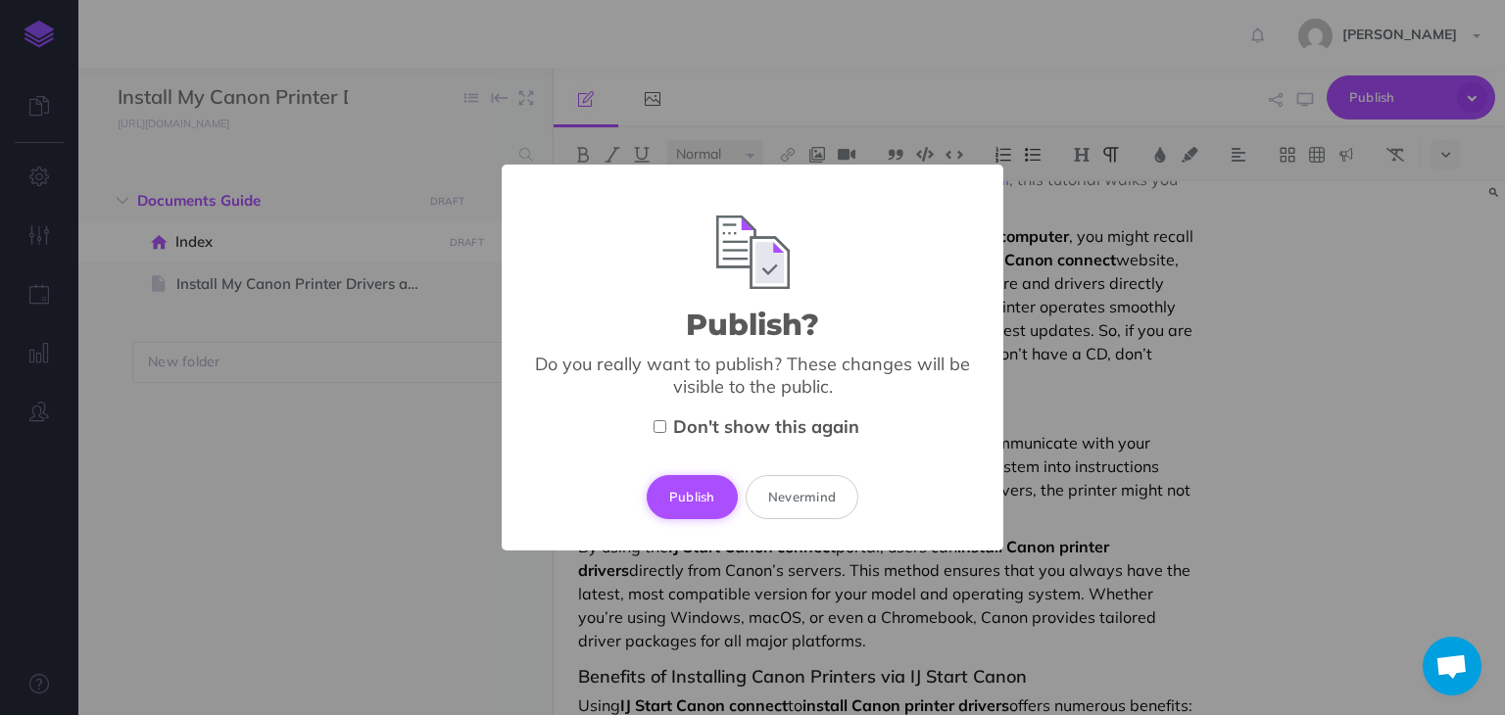
click at [692, 486] on button "Publish" at bounding box center [692, 496] width 91 height 43
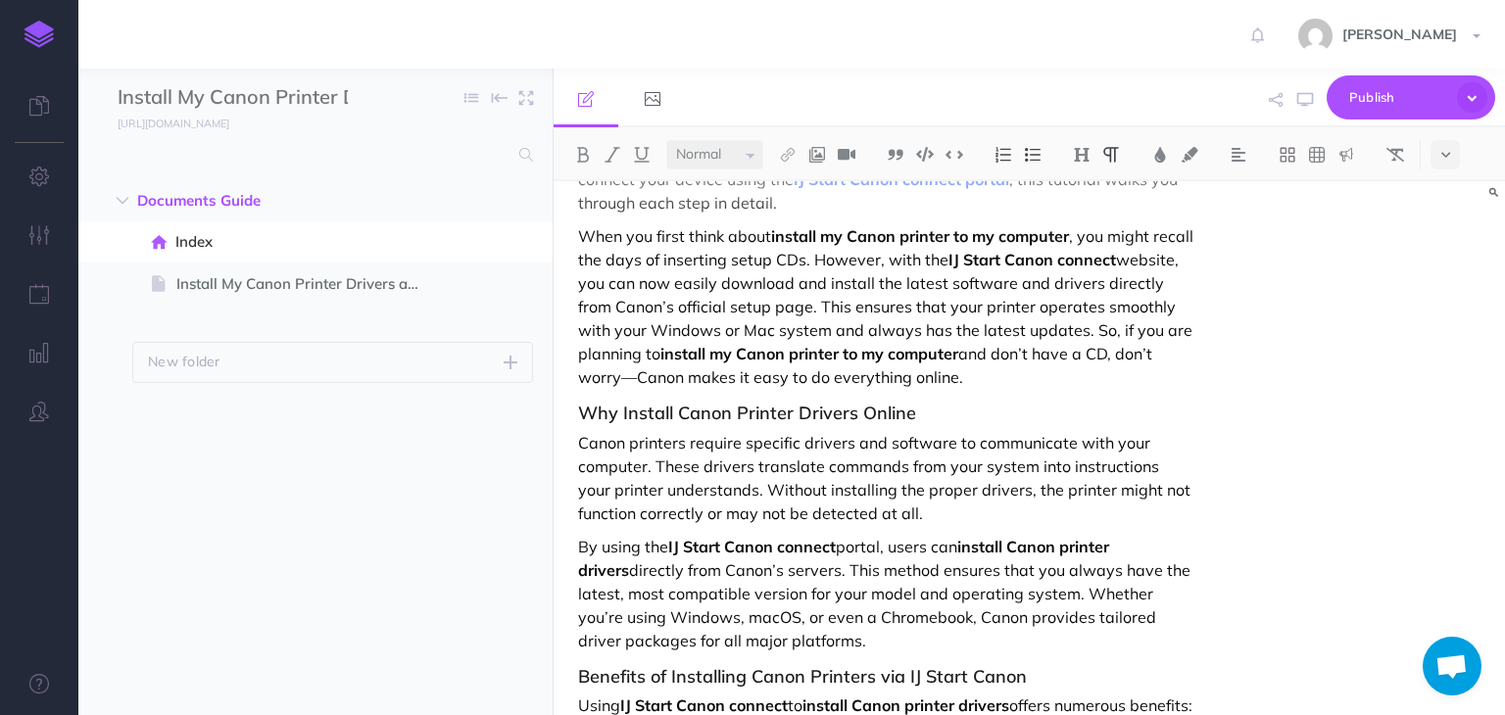
click at [1440, 264] on div "Install My Canon Printer Drivers and Software in My Computer without CD & Conne…" at bounding box center [1030, 448] width 952 height 534
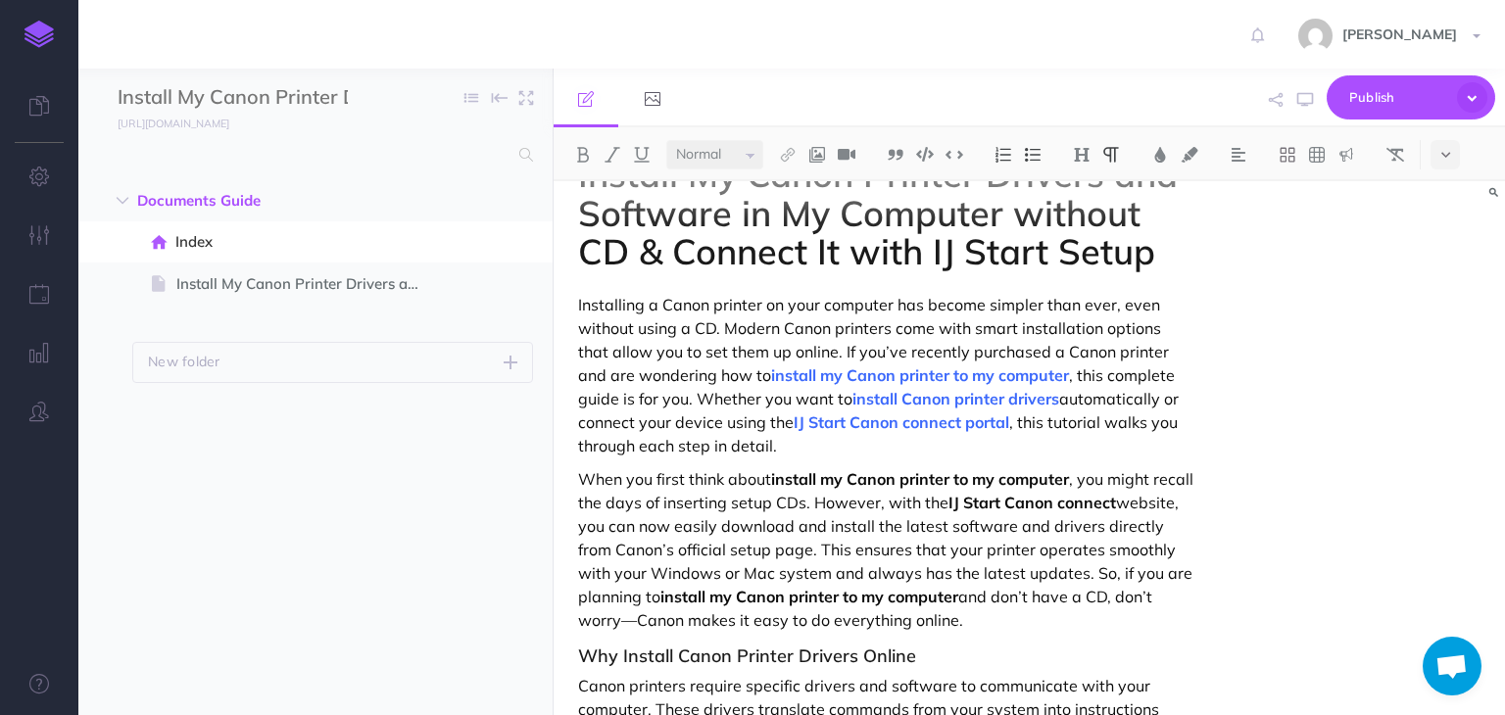
scroll to position [0, 0]
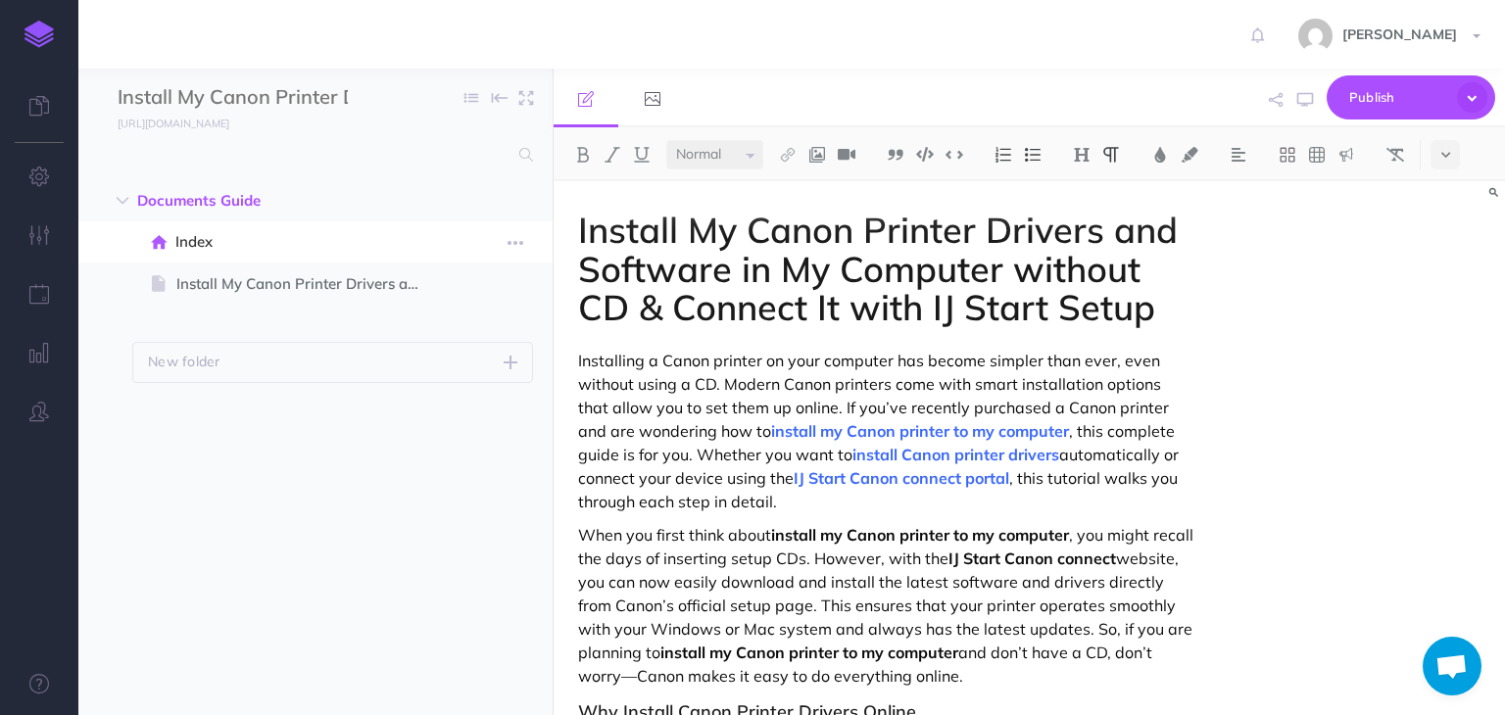
click at [314, 242] on span "Index" at bounding box center [305, 242] width 260 height 24
click at [1377, 98] on span "Publish" at bounding box center [1399, 97] width 98 height 30
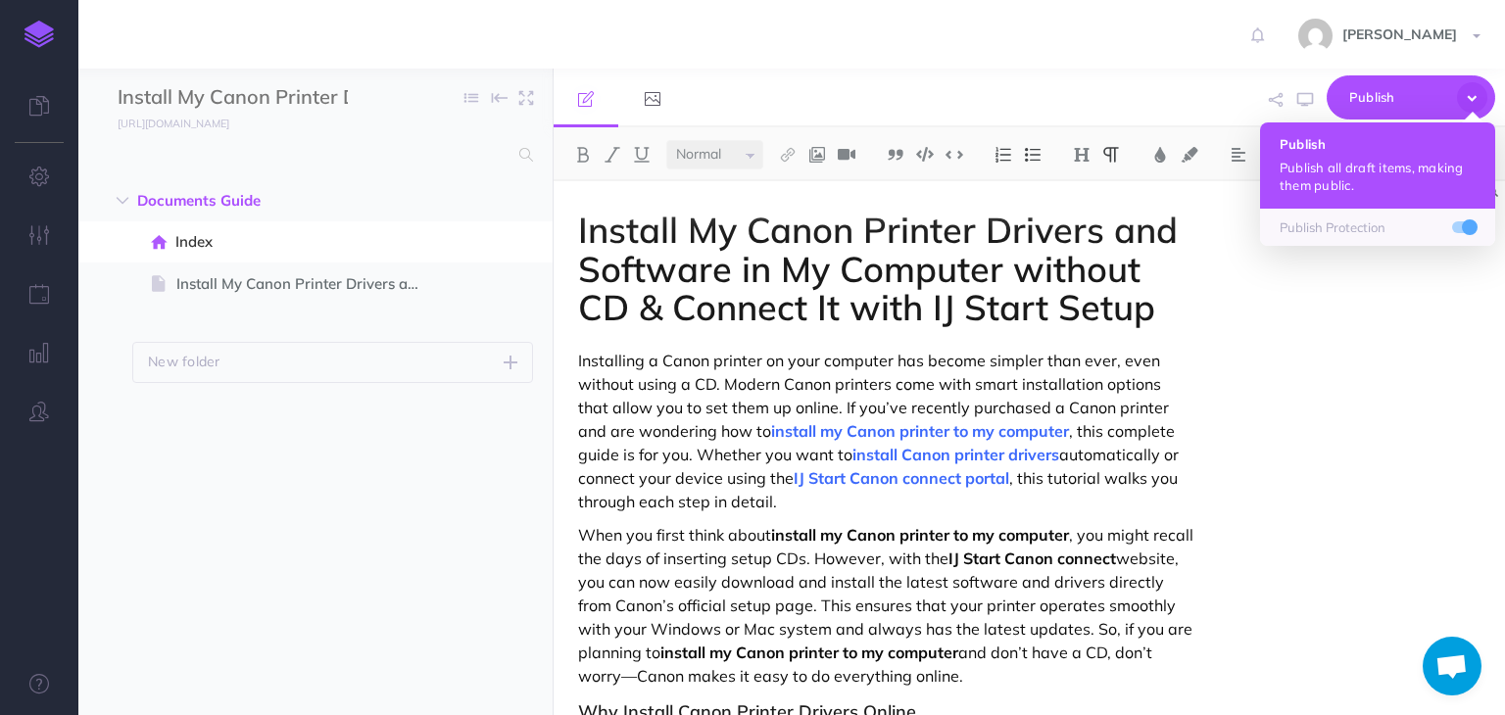
click at [1336, 166] on p "Publish all draft items, making them public." at bounding box center [1378, 176] width 196 height 35
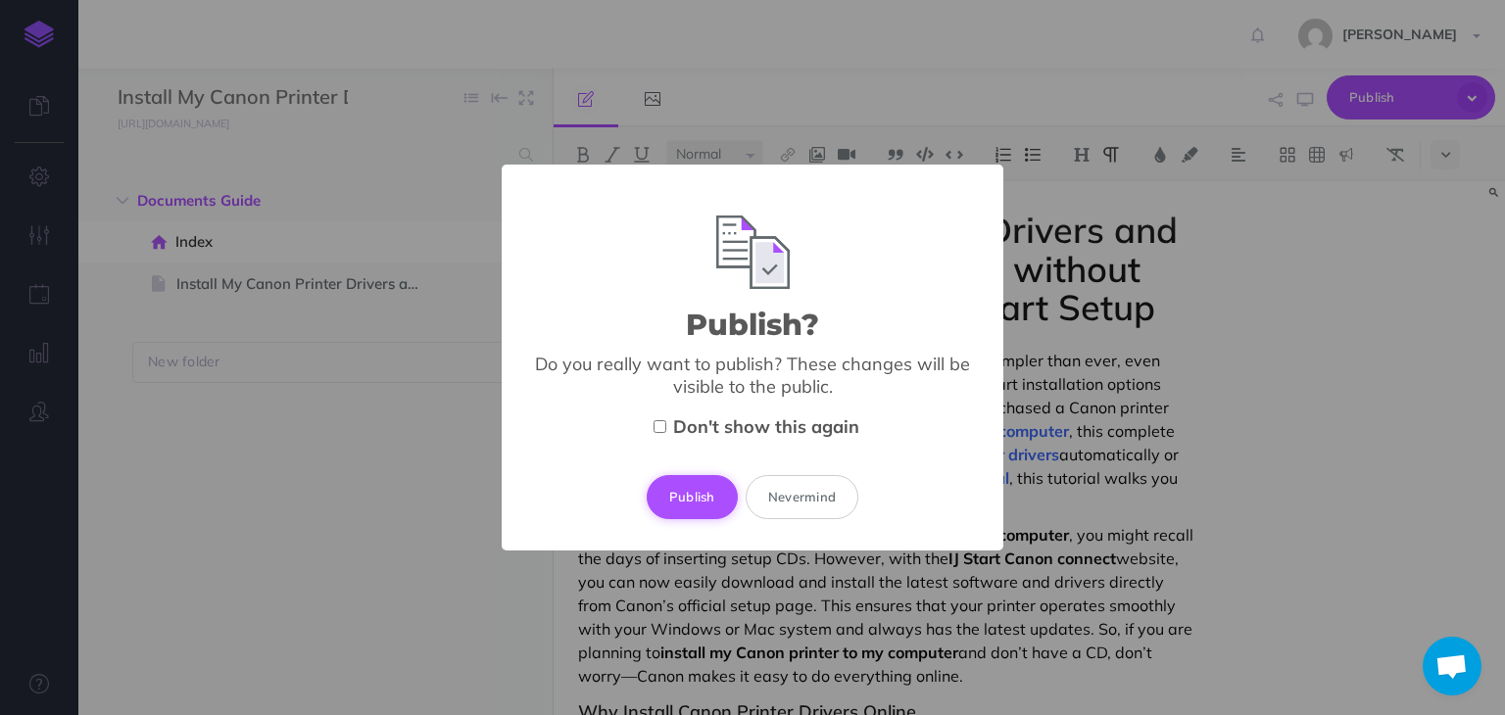
click at [698, 492] on button "Publish" at bounding box center [692, 496] width 91 height 43
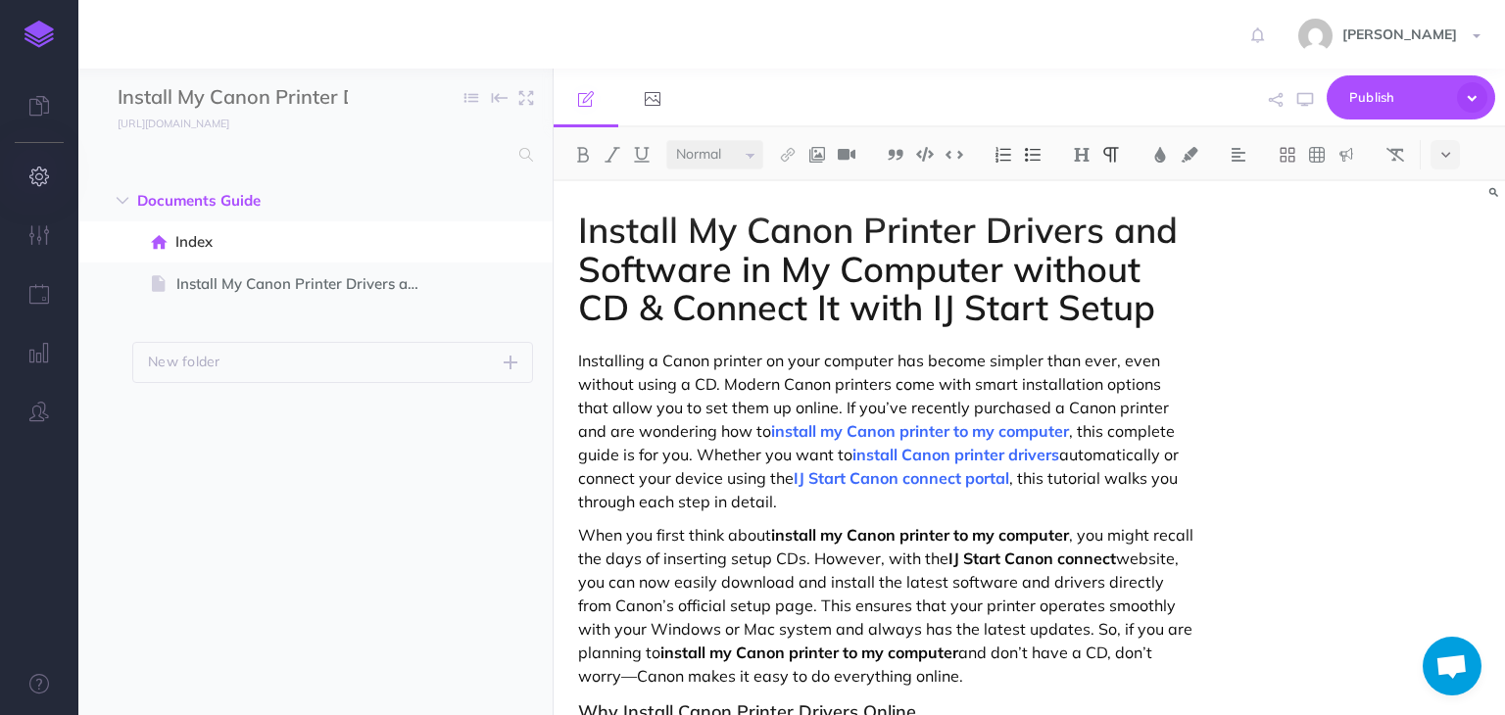
click at [41, 176] on icon "button" at bounding box center [39, 177] width 21 height 20
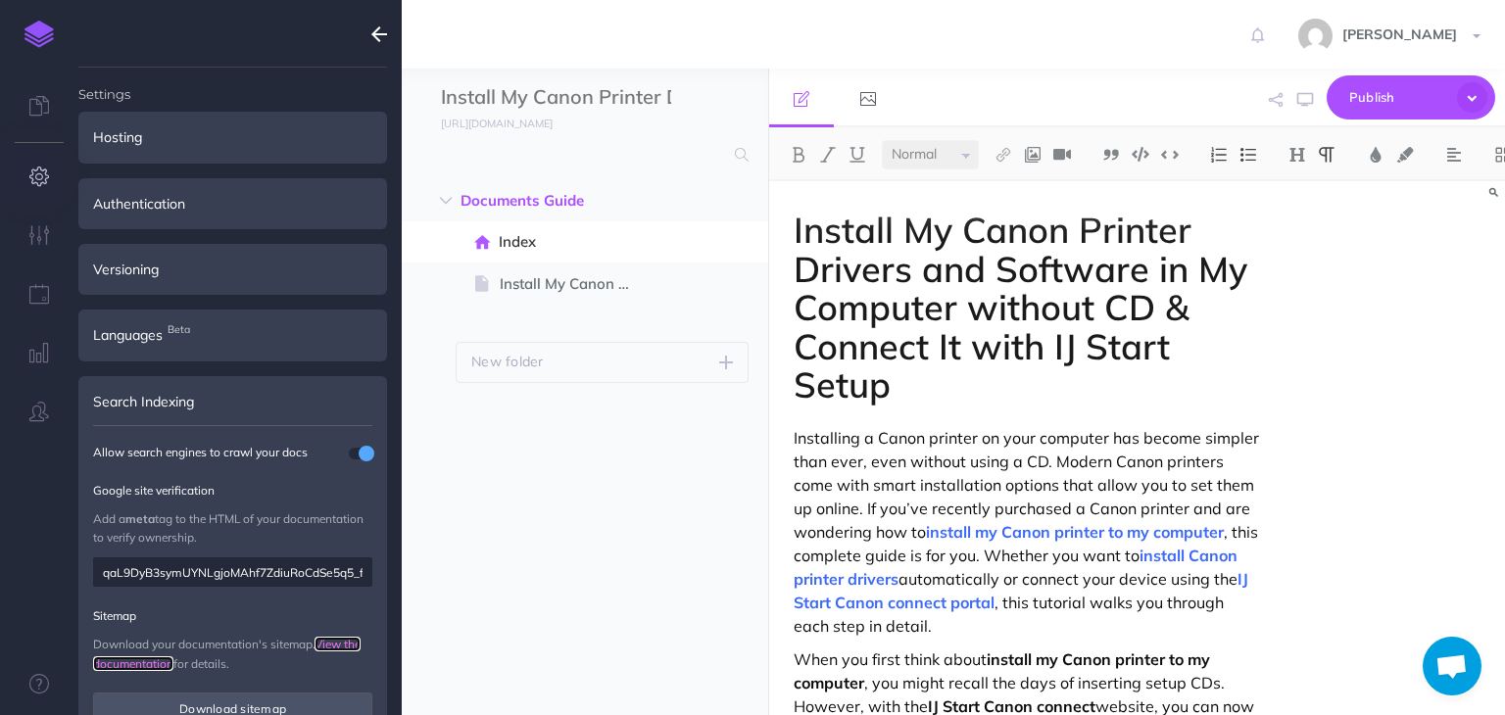
click at [347, 644] on link "View the documentation" at bounding box center [227, 653] width 268 height 33
click at [282, 707] on button "Download sitemap" at bounding box center [232, 709] width 279 height 33
click at [39, 691] on icon at bounding box center [39, 684] width 20 height 20
click at [1486, 34] on link "Rose Anderson" at bounding box center [1392, 34] width 226 height 69
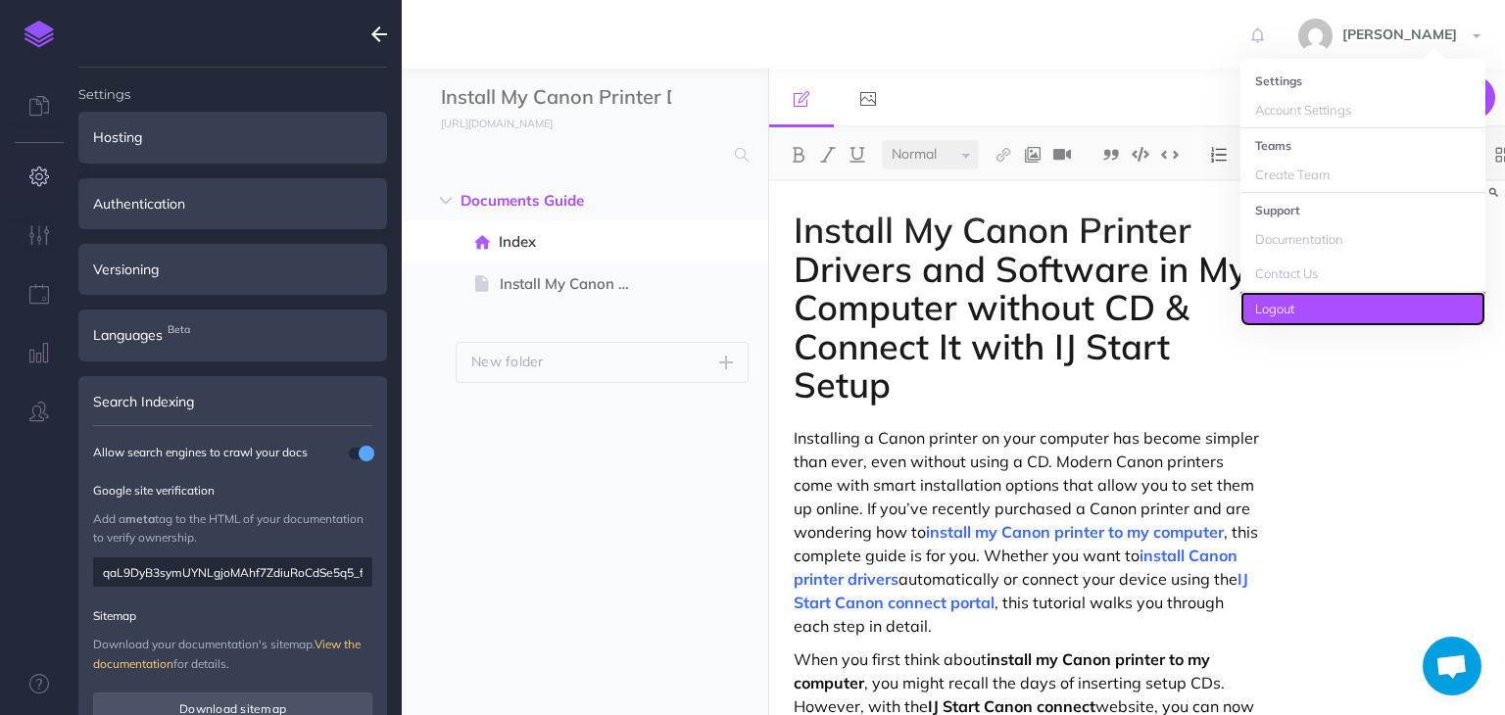
click at [1294, 306] on link "Logout" at bounding box center [1363, 309] width 245 height 34
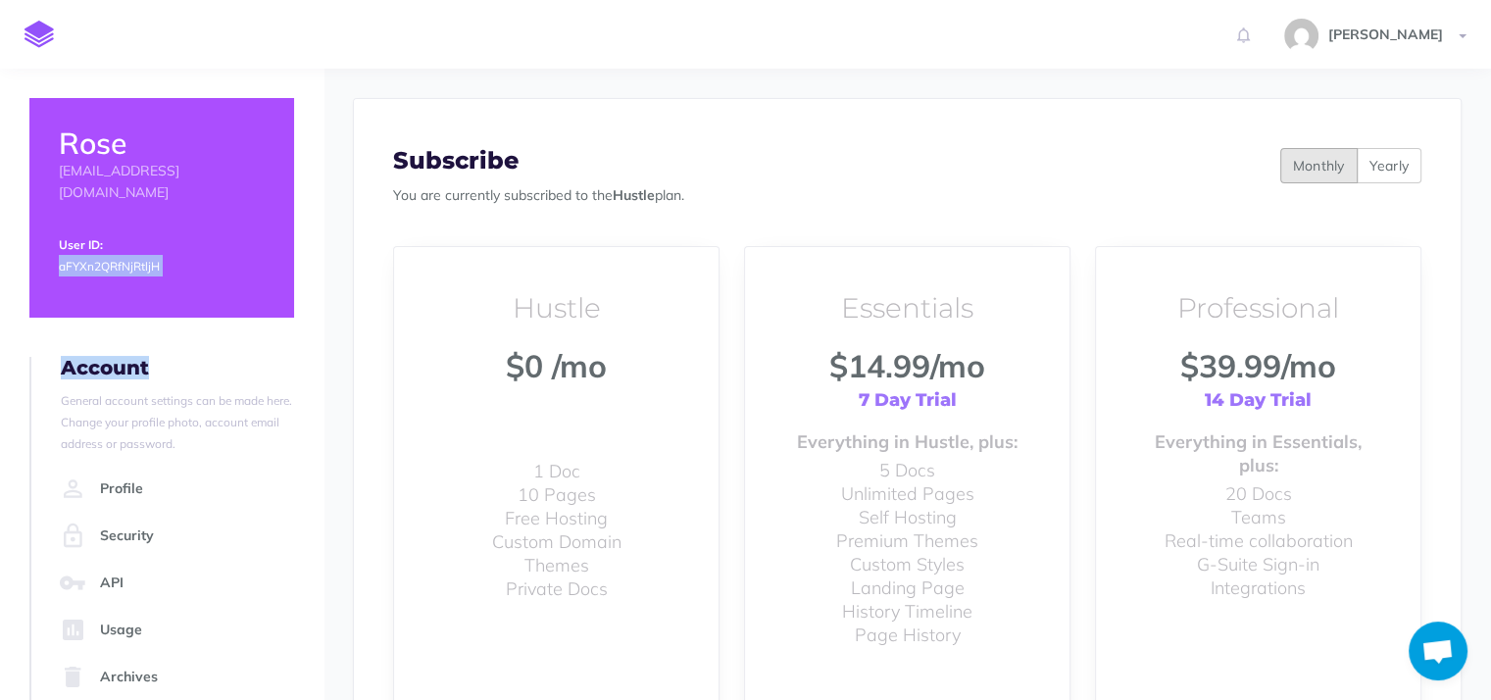
drag, startPoint x: 306, startPoint y: 217, endPoint x: 296, endPoint y: 354, distance: 137.6
click at [296, 354] on div "Rose [EMAIL_ADDRESS][DOMAIN_NAME] User ID: aFYXn2QRfNjRtljH Account General acc…" at bounding box center [161, 384] width 323 height 631
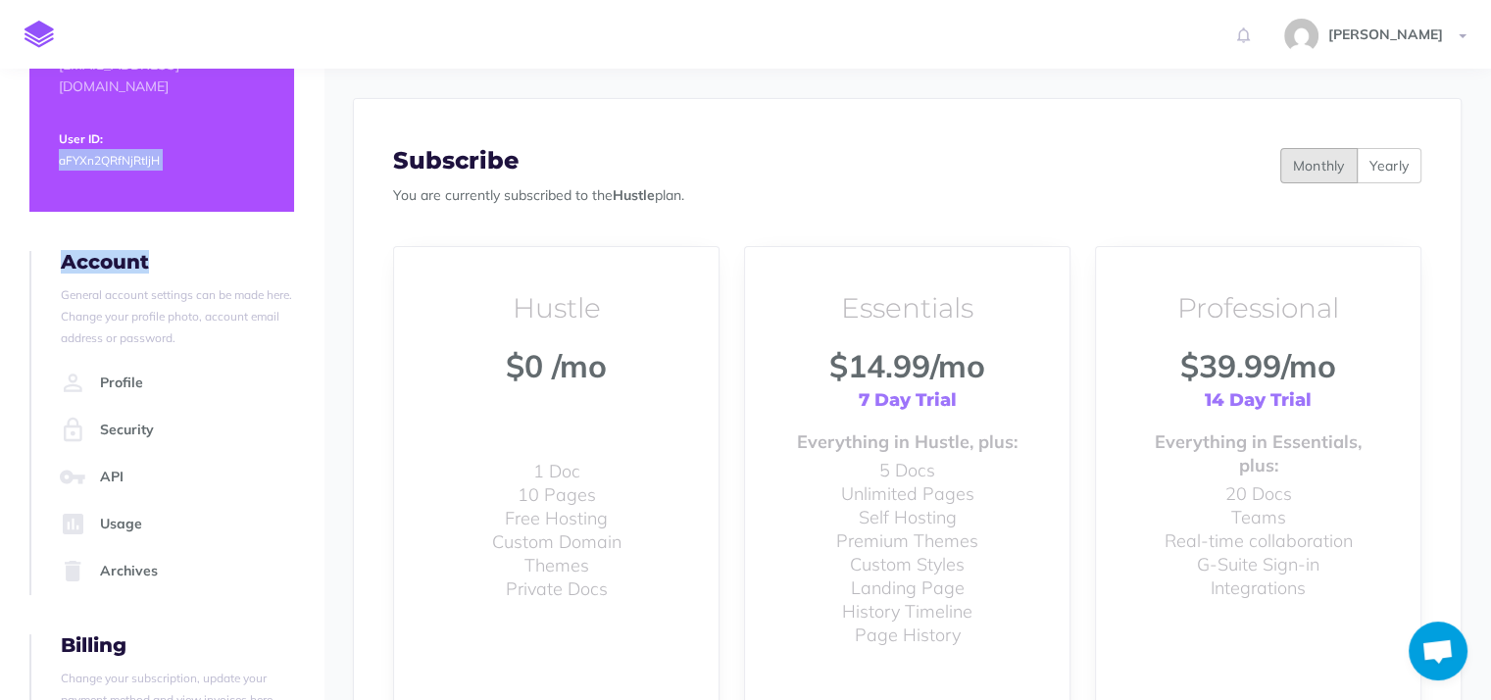
scroll to position [101, 0]
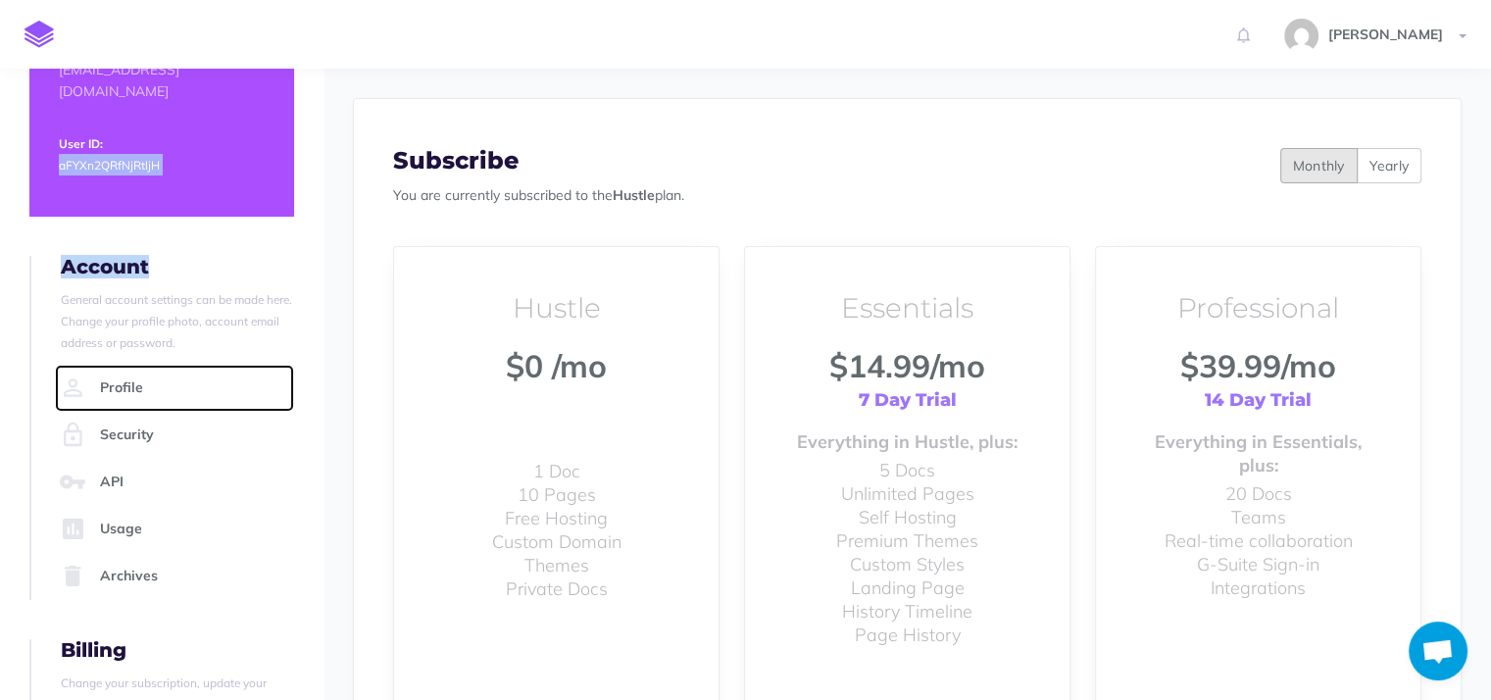
click at [174, 365] on link "Profile" at bounding box center [174, 388] width 239 height 47
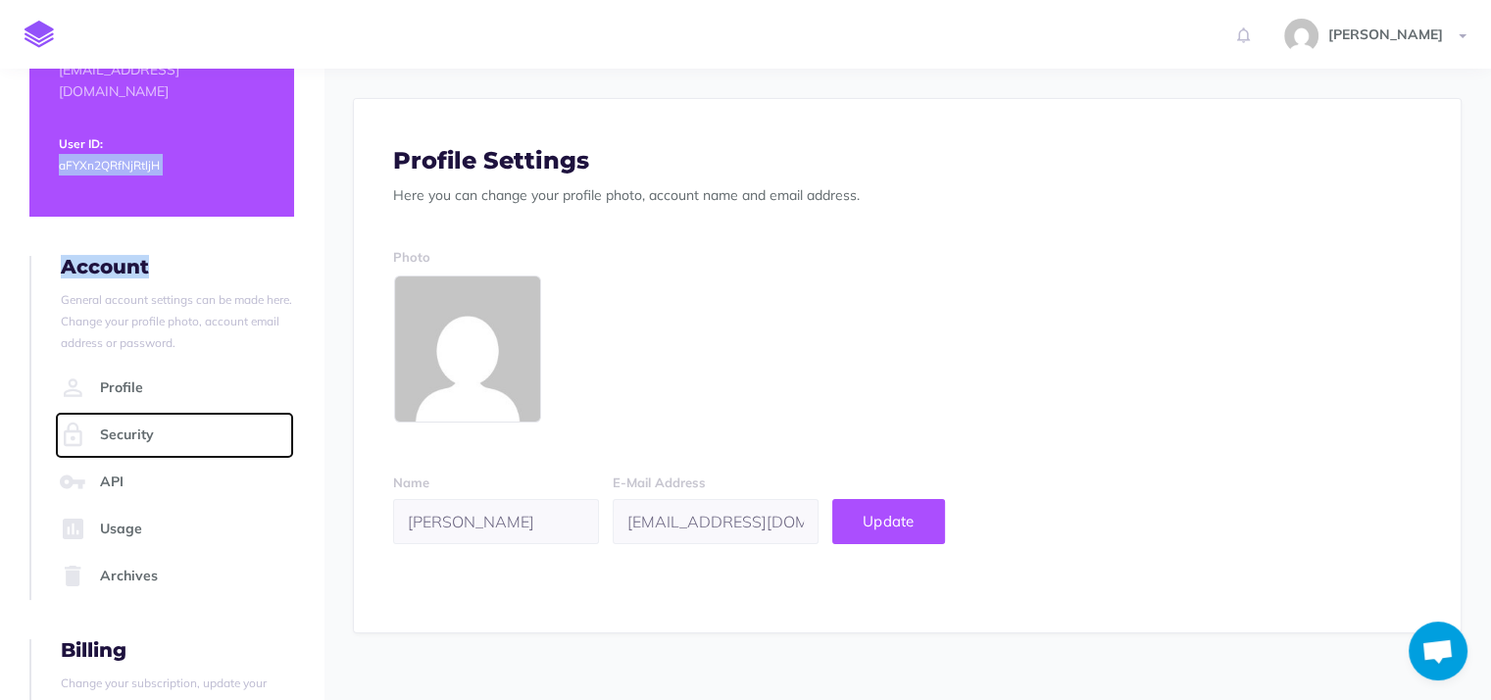
click at [146, 412] on link "Security" at bounding box center [174, 435] width 239 height 47
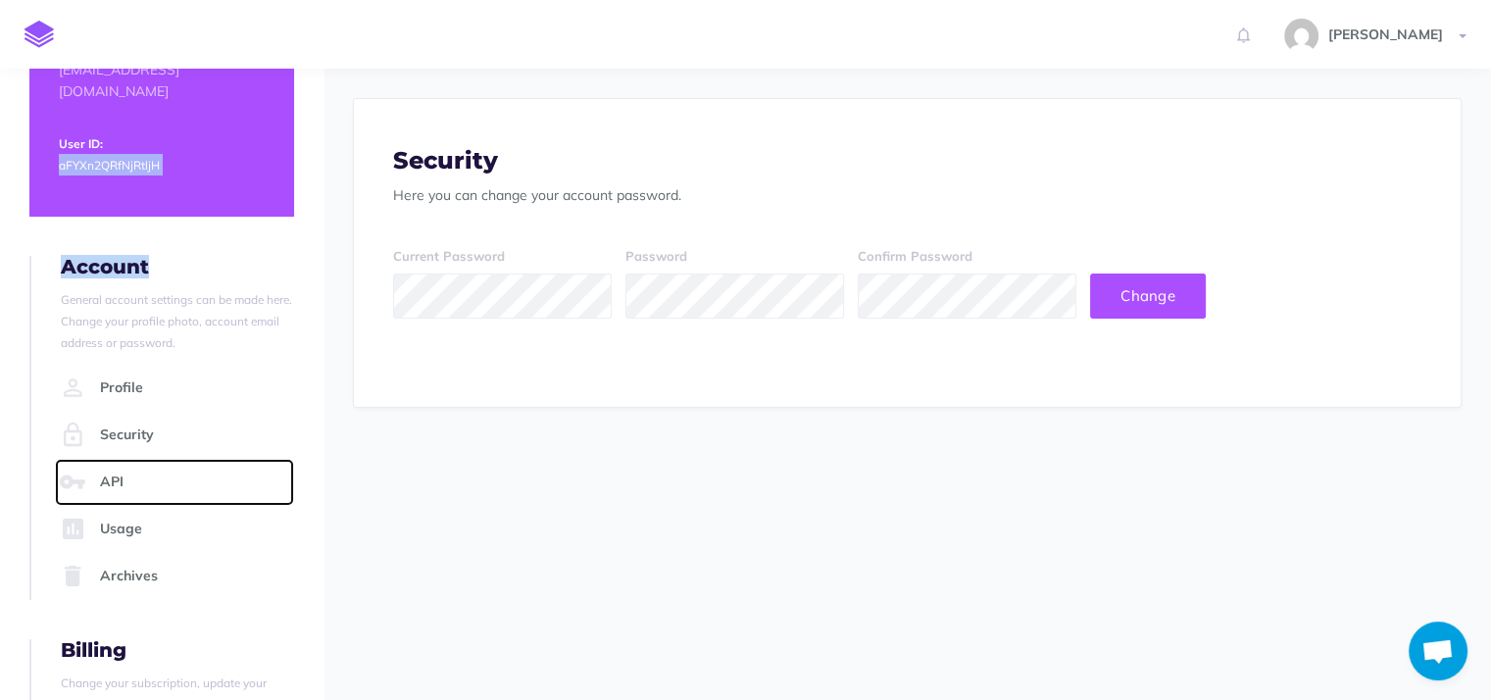
click at [136, 459] on link "API" at bounding box center [174, 482] width 239 height 47
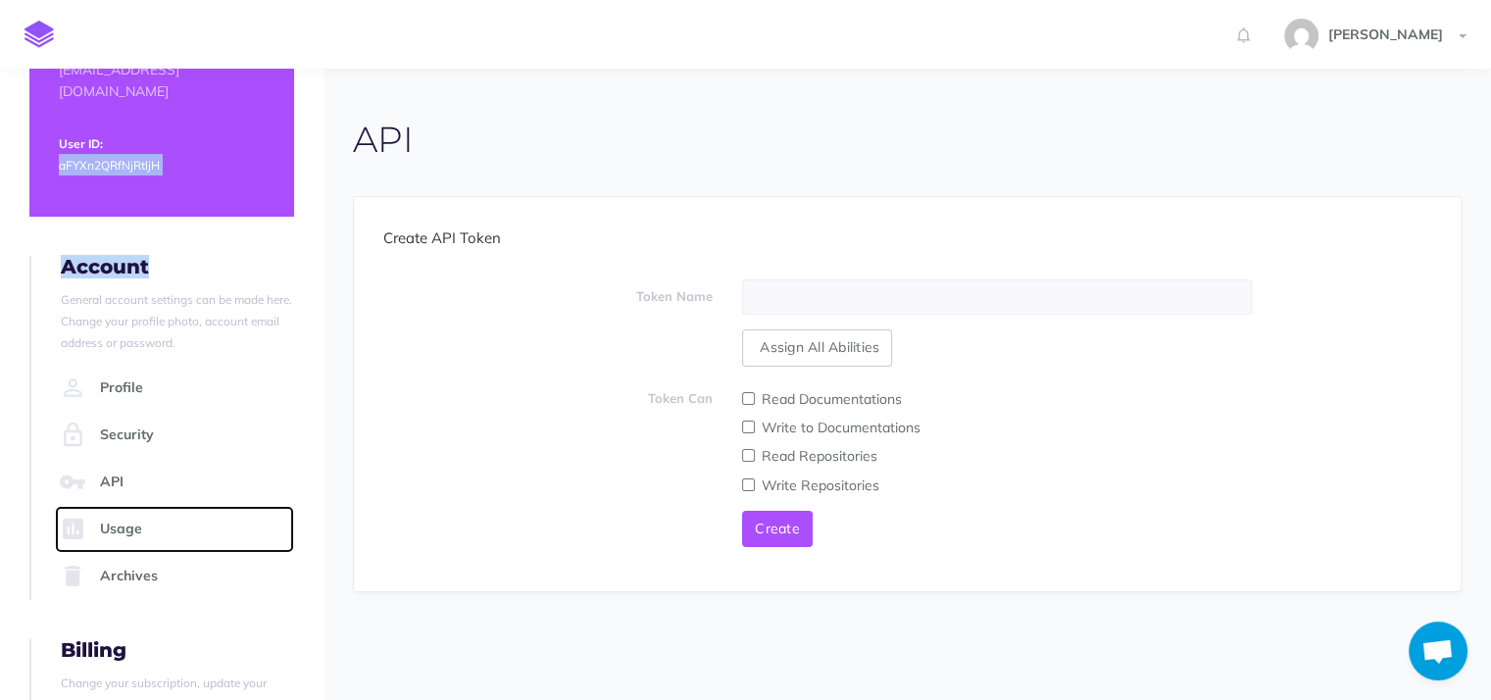
click at [137, 506] on link "Usage" at bounding box center [174, 529] width 239 height 47
click at [141, 553] on link "Archives" at bounding box center [174, 576] width 239 height 47
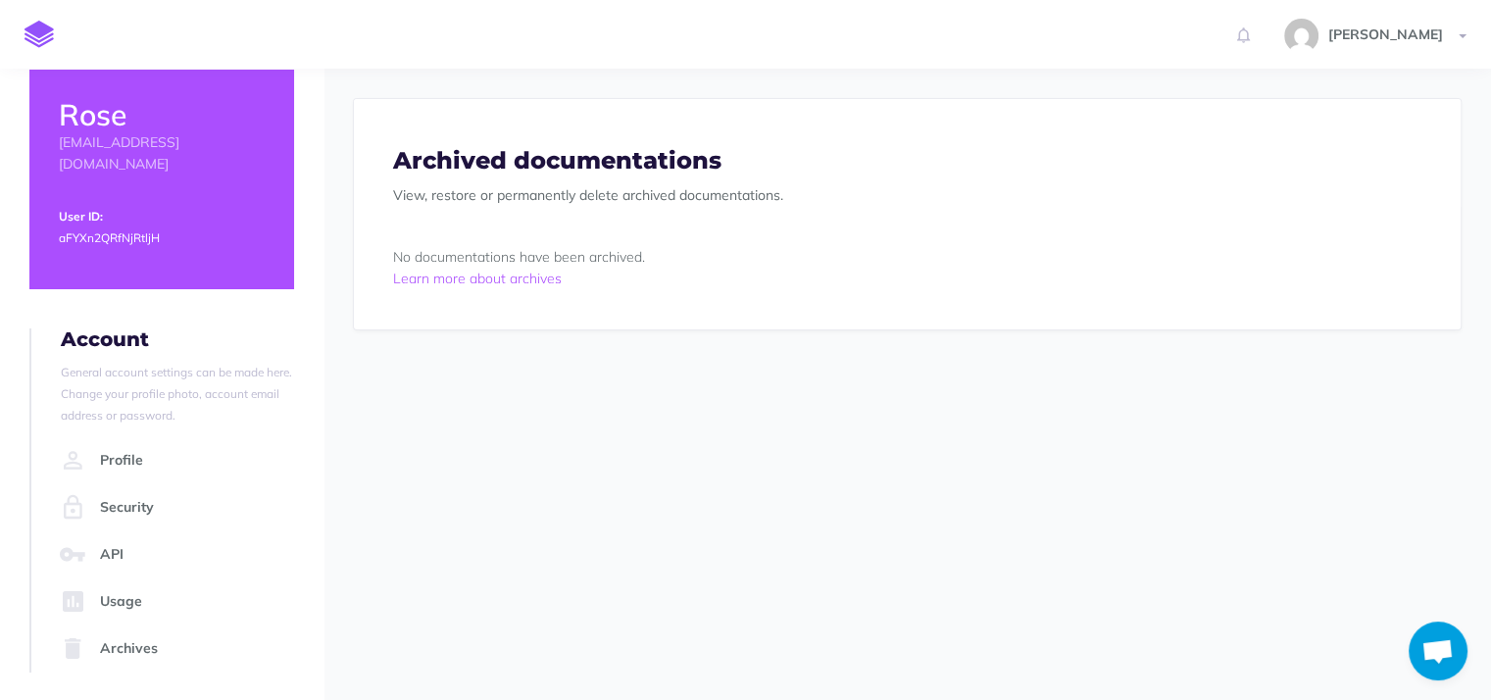
scroll to position [18, 0]
